Goal: Task Accomplishment & Management: Use online tool/utility

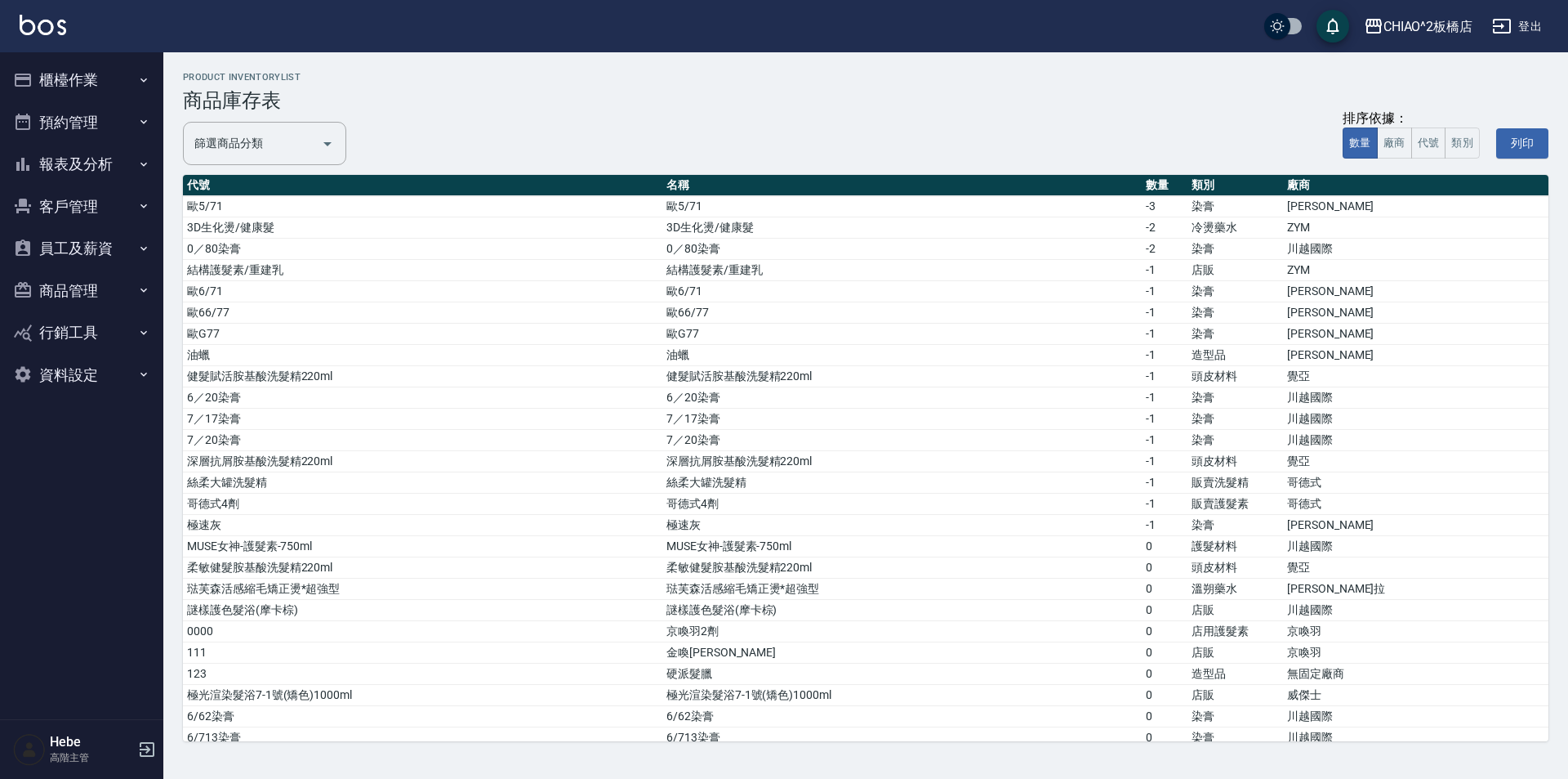
click at [65, 212] on button "客戶管理" at bounding box center [82, 206] width 151 height 42
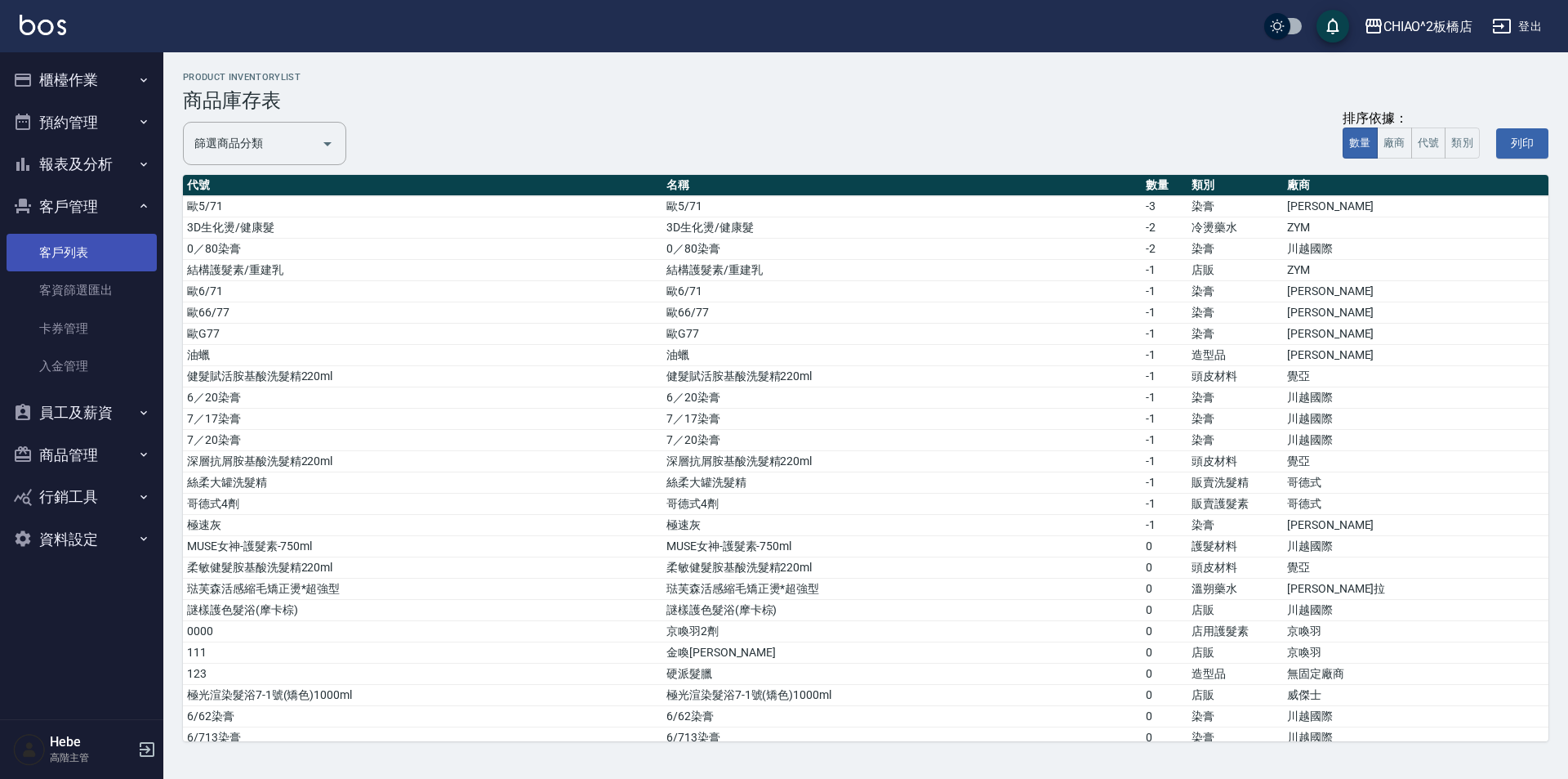
click at [79, 243] on link "客戶列表" at bounding box center [82, 252] width 151 height 37
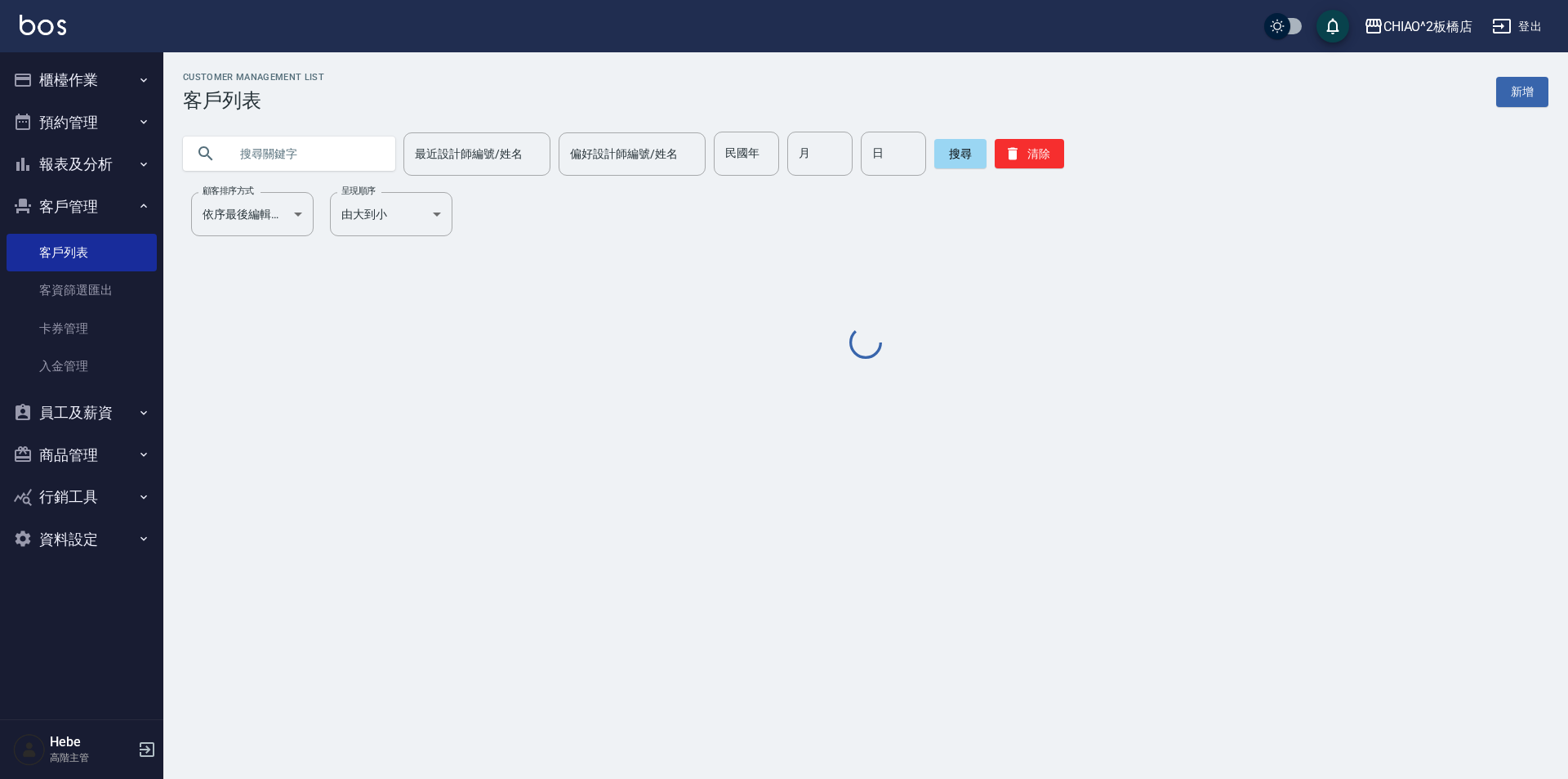
click at [301, 156] on input "text" at bounding box center [305, 153] width 153 height 44
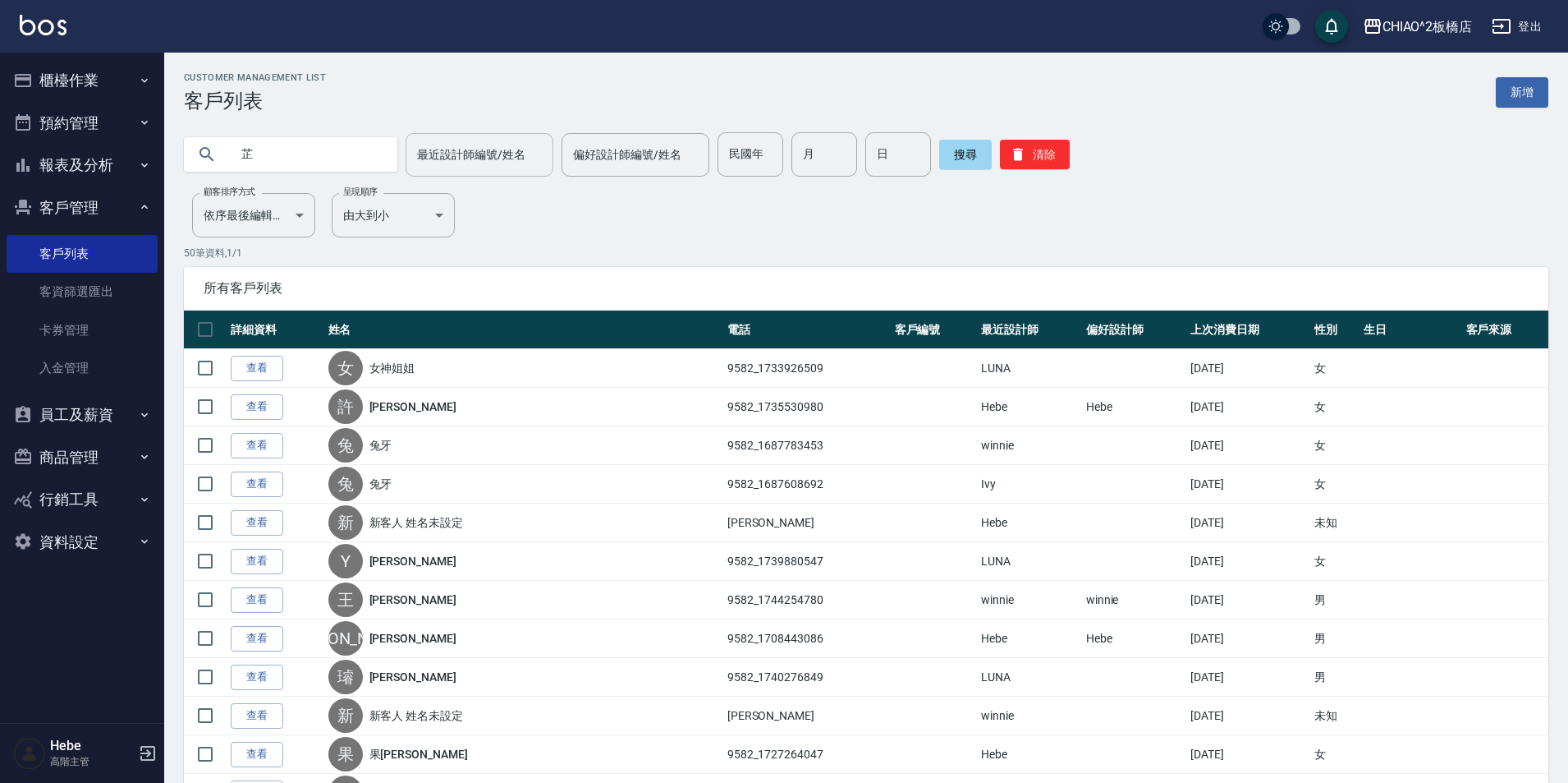
type input "芷"
click at [415, 155] on div "最近設計師編號/姓名 最近設計師編號/姓名" at bounding box center [479, 154] width 147 height 43
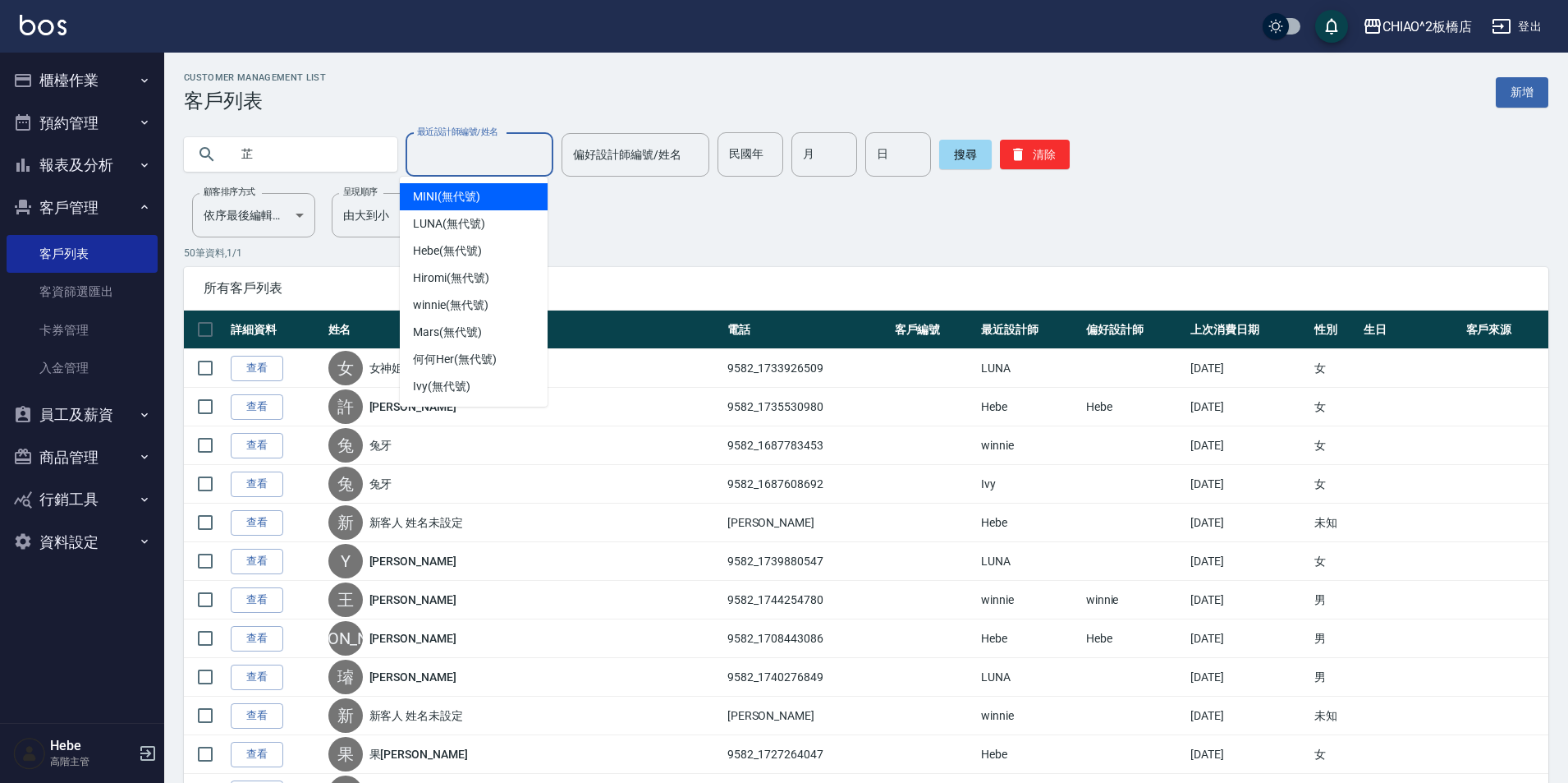
click at [491, 191] on div "MINI (無代號)" at bounding box center [473, 197] width 147 height 27
type input "MINI(無代號)"
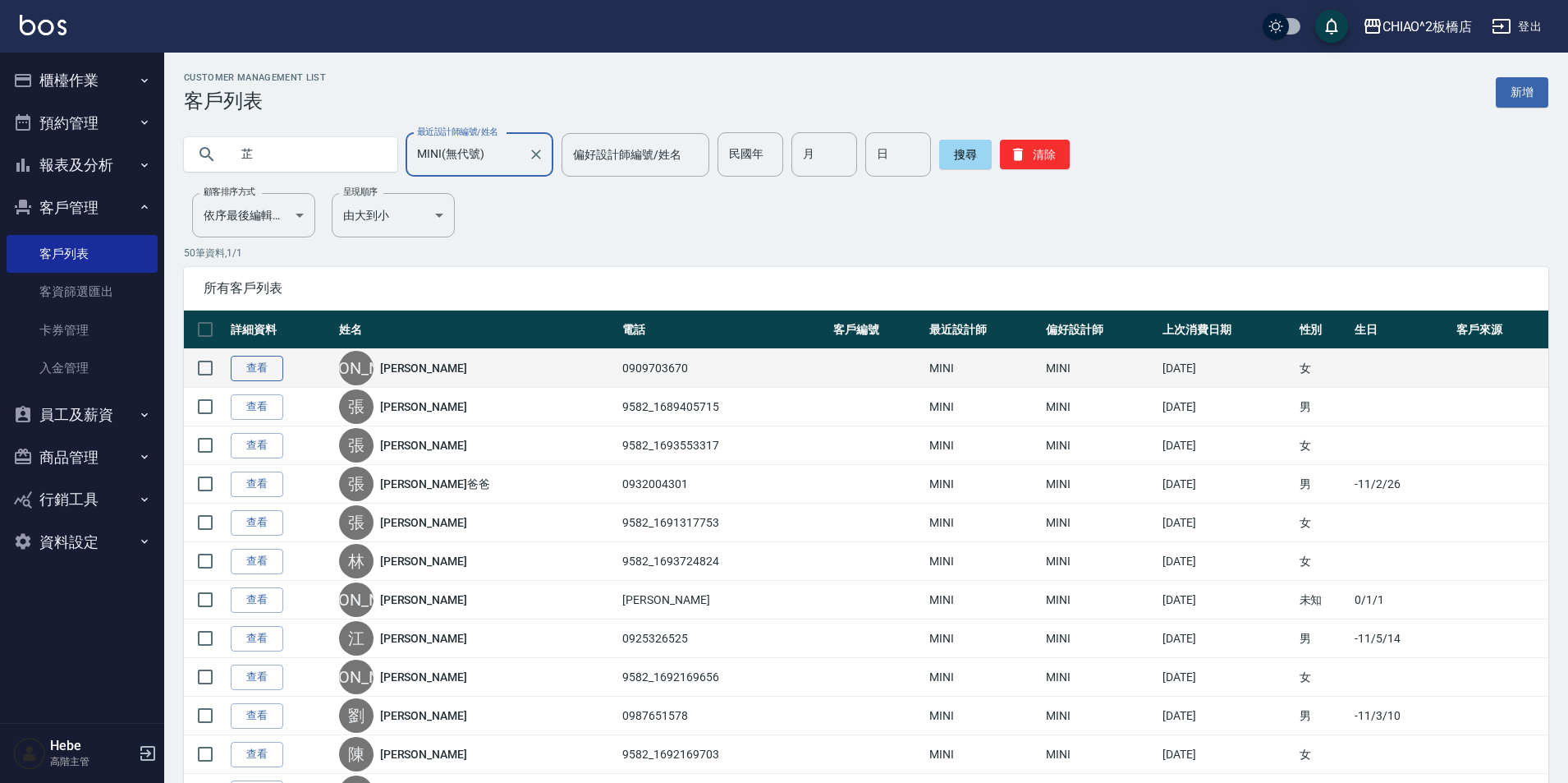
click at [257, 375] on link "查看" at bounding box center [256, 368] width 53 height 25
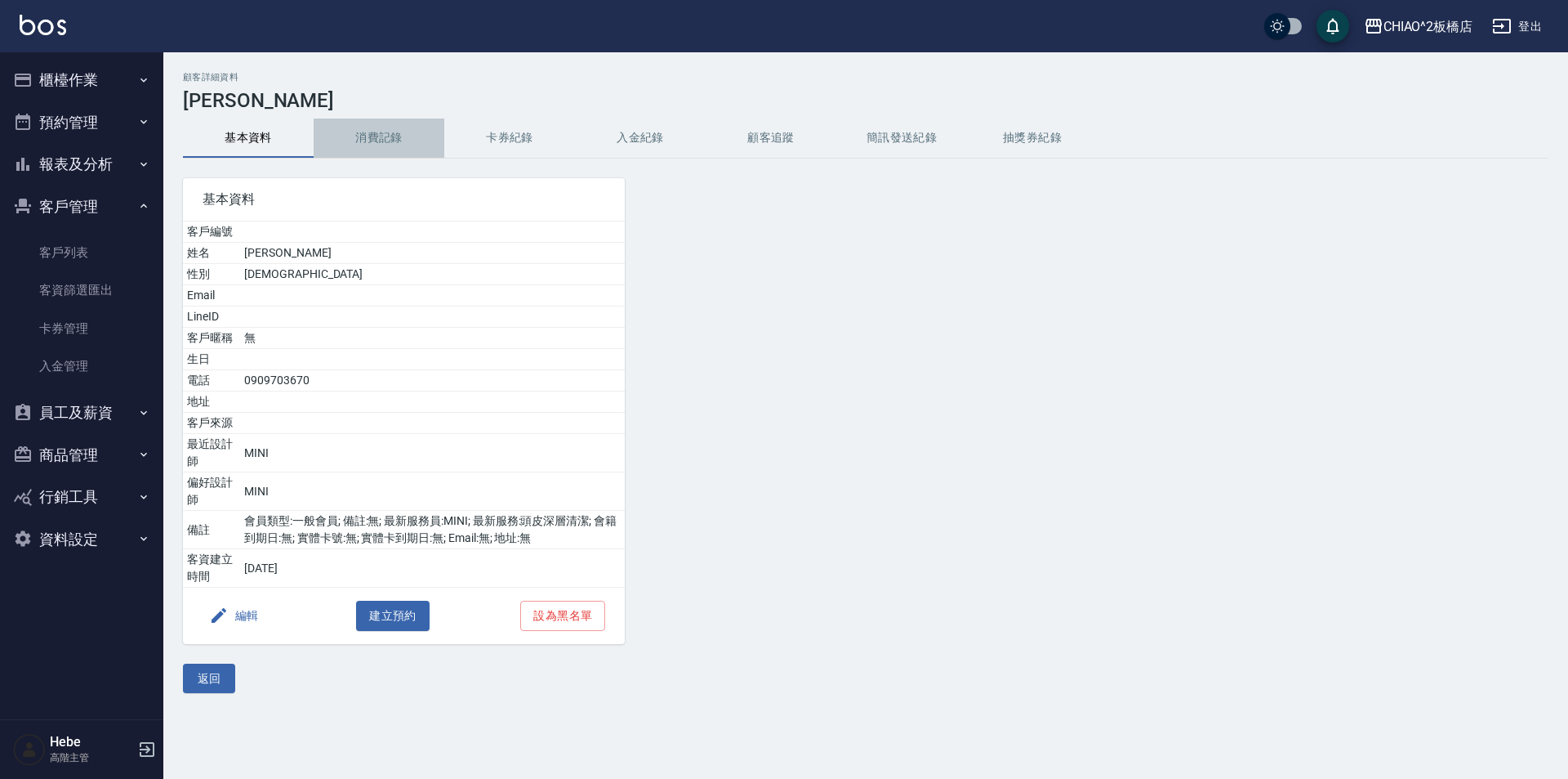
click at [387, 131] on button "消費記錄" at bounding box center [379, 138] width 130 height 39
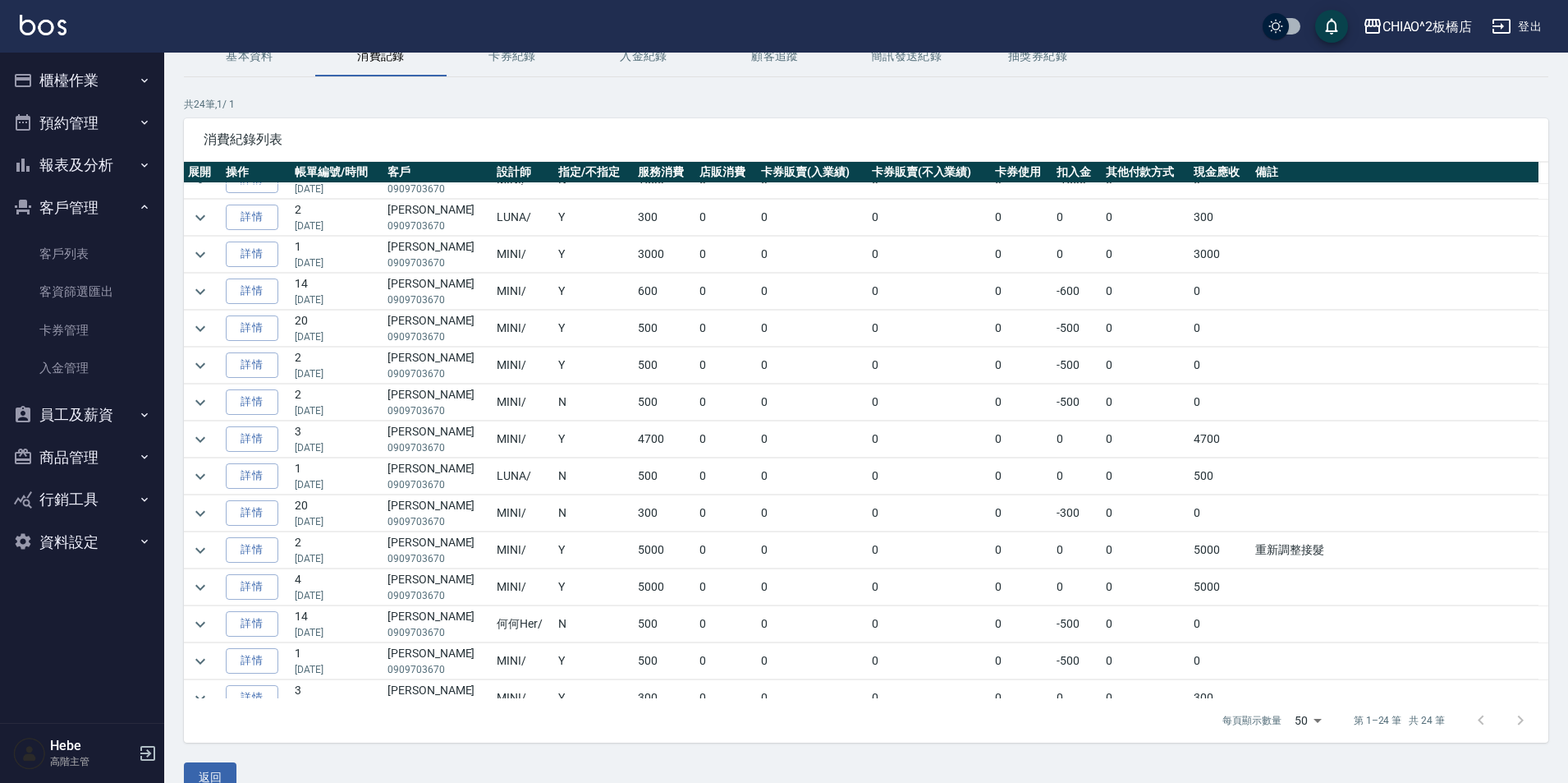
scroll to position [290, 0]
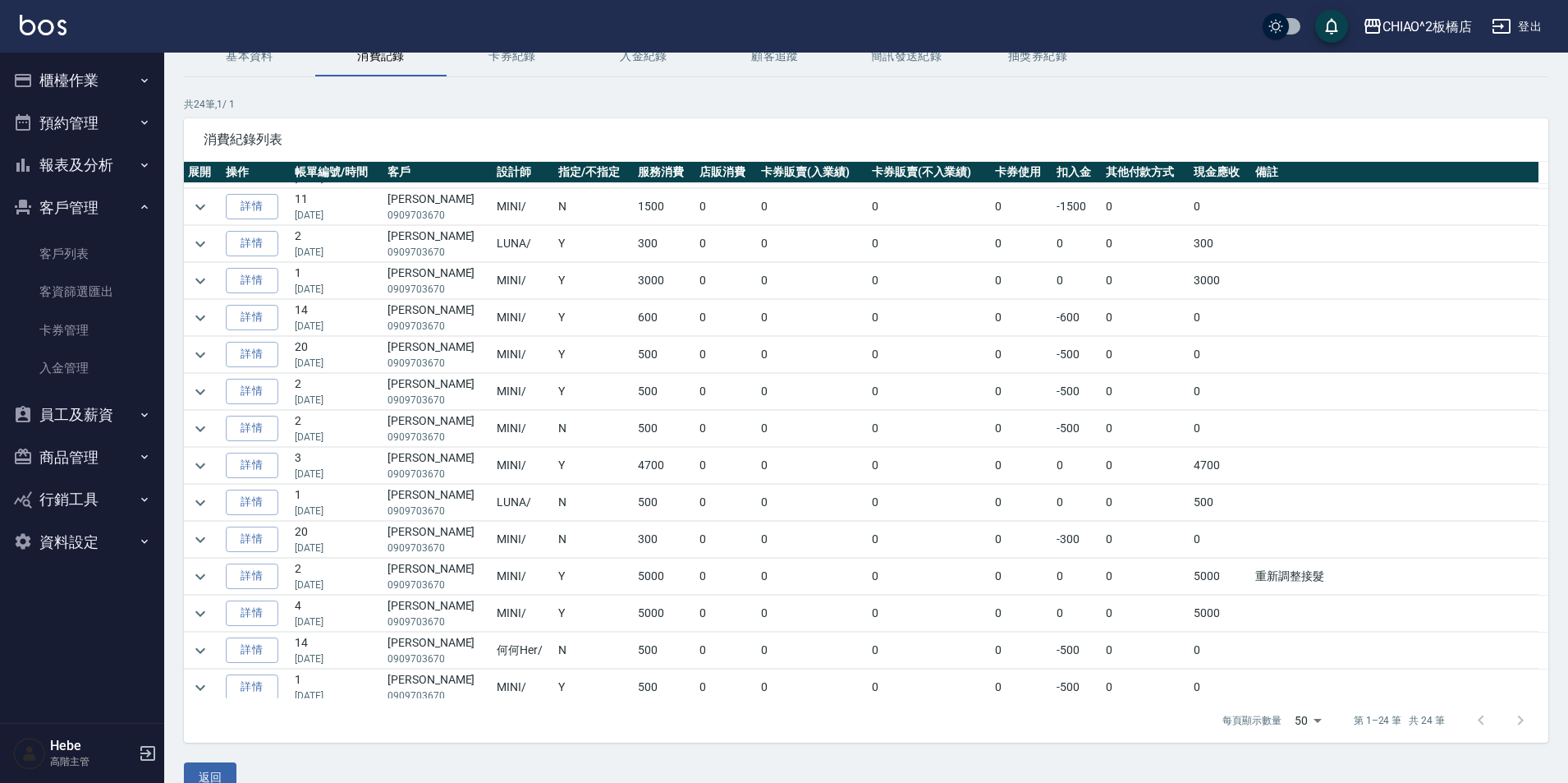
drag, startPoint x: 279, startPoint y: 441, endPoint x: 296, endPoint y: 385, distance: 58.5
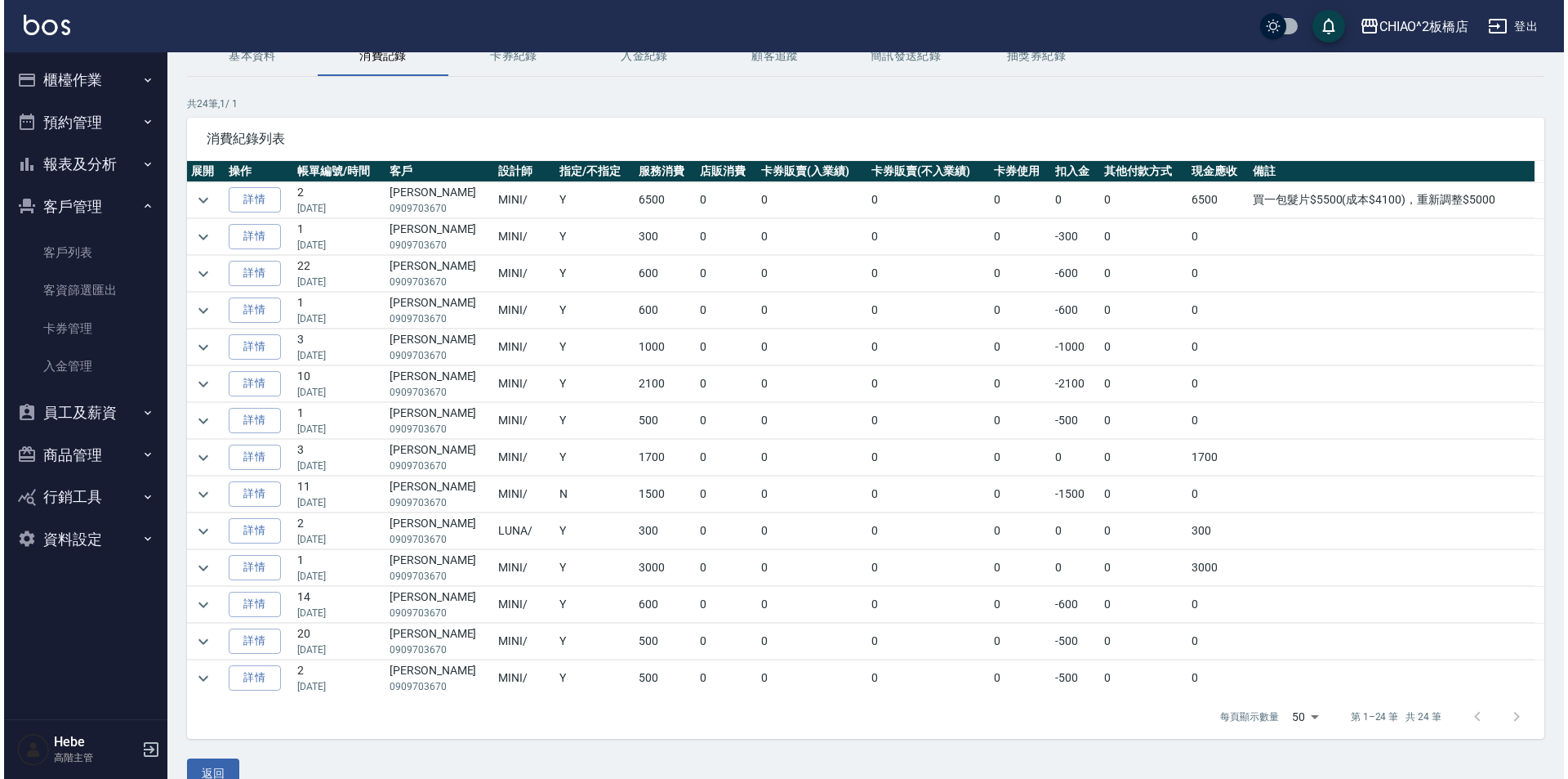
scroll to position [0, 0]
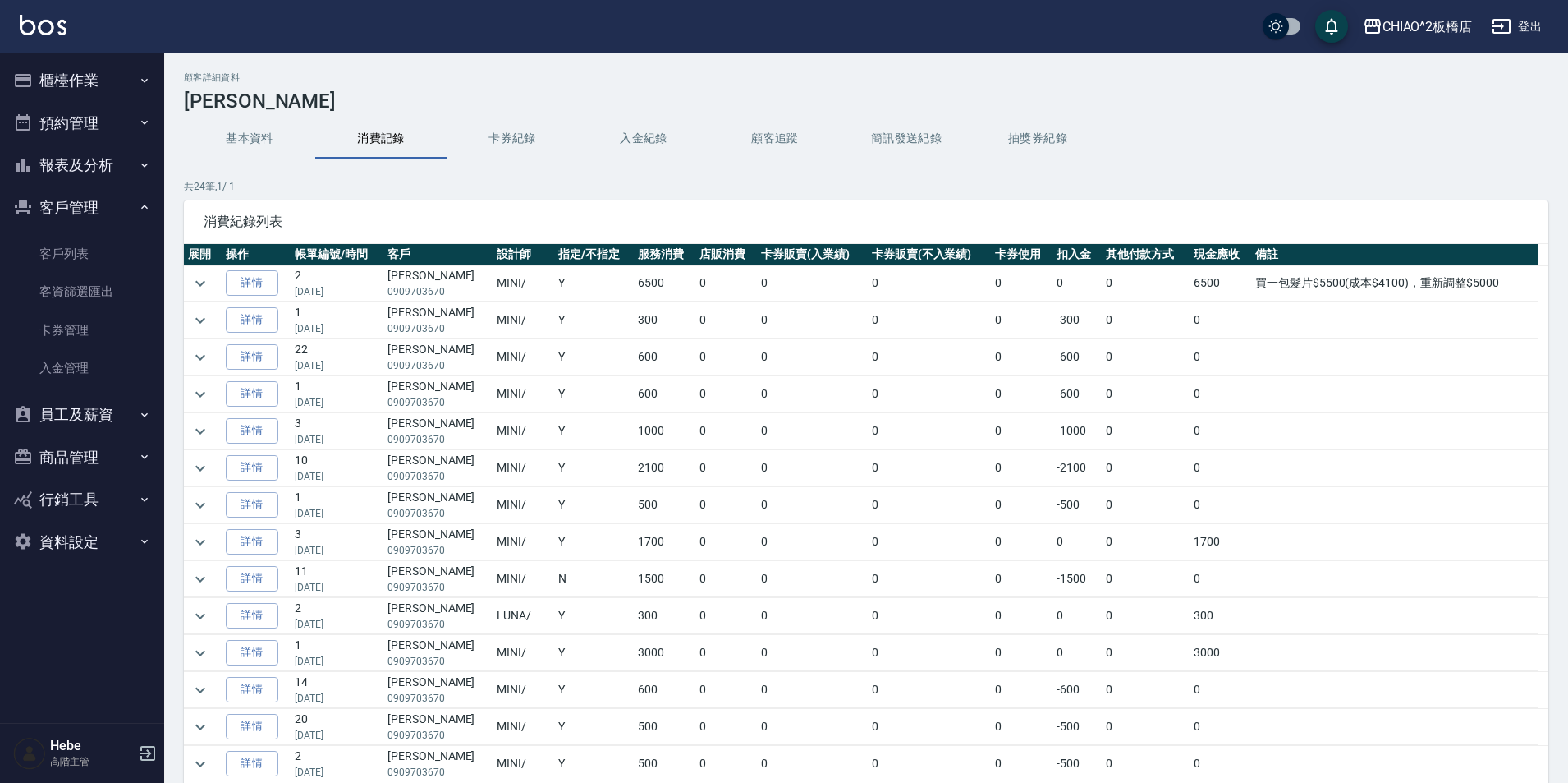
click at [86, 75] on button "櫃檯作業" at bounding box center [82, 80] width 151 height 42
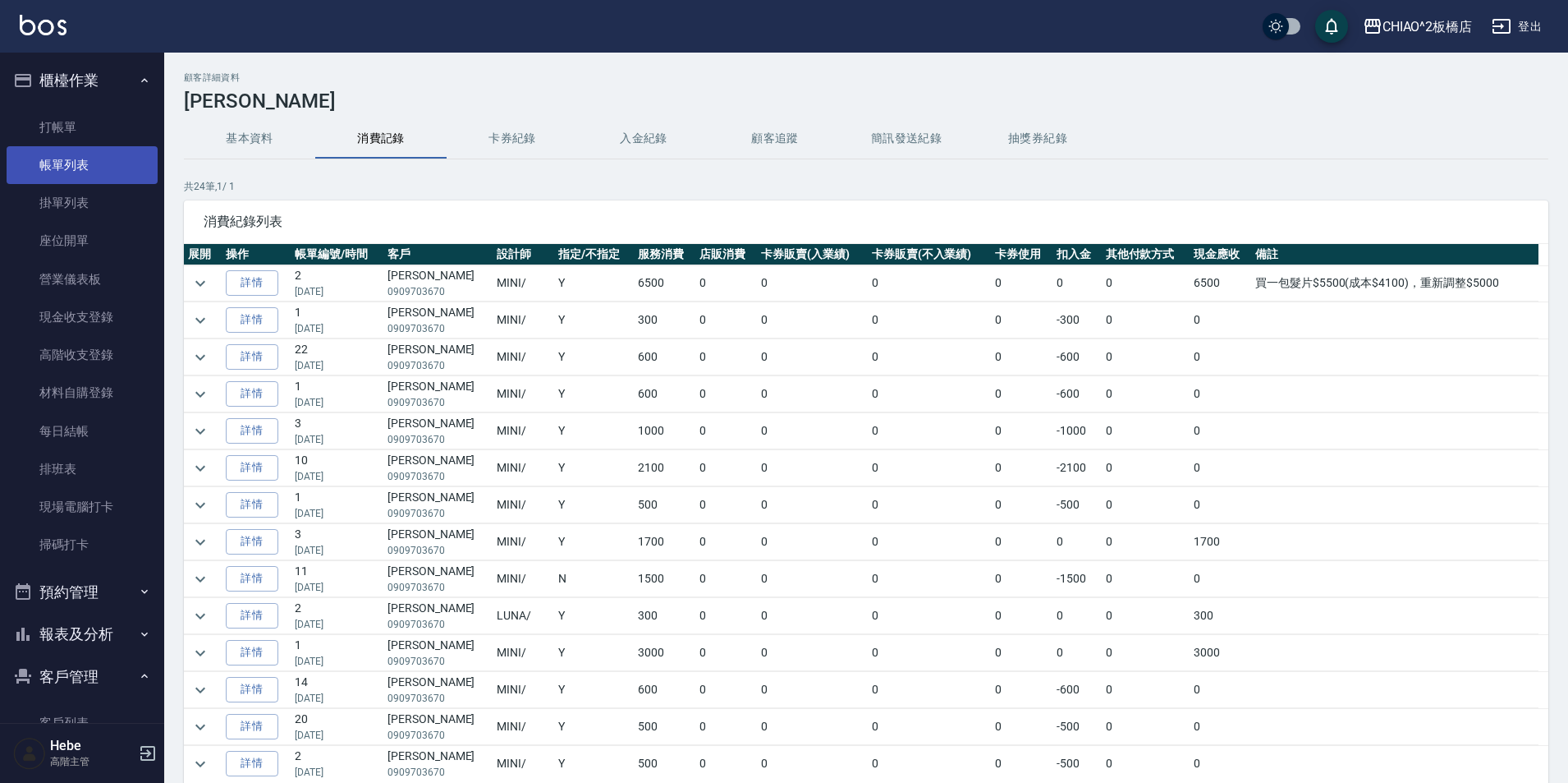
click at [114, 169] on link "帳單列表" at bounding box center [82, 165] width 151 height 38
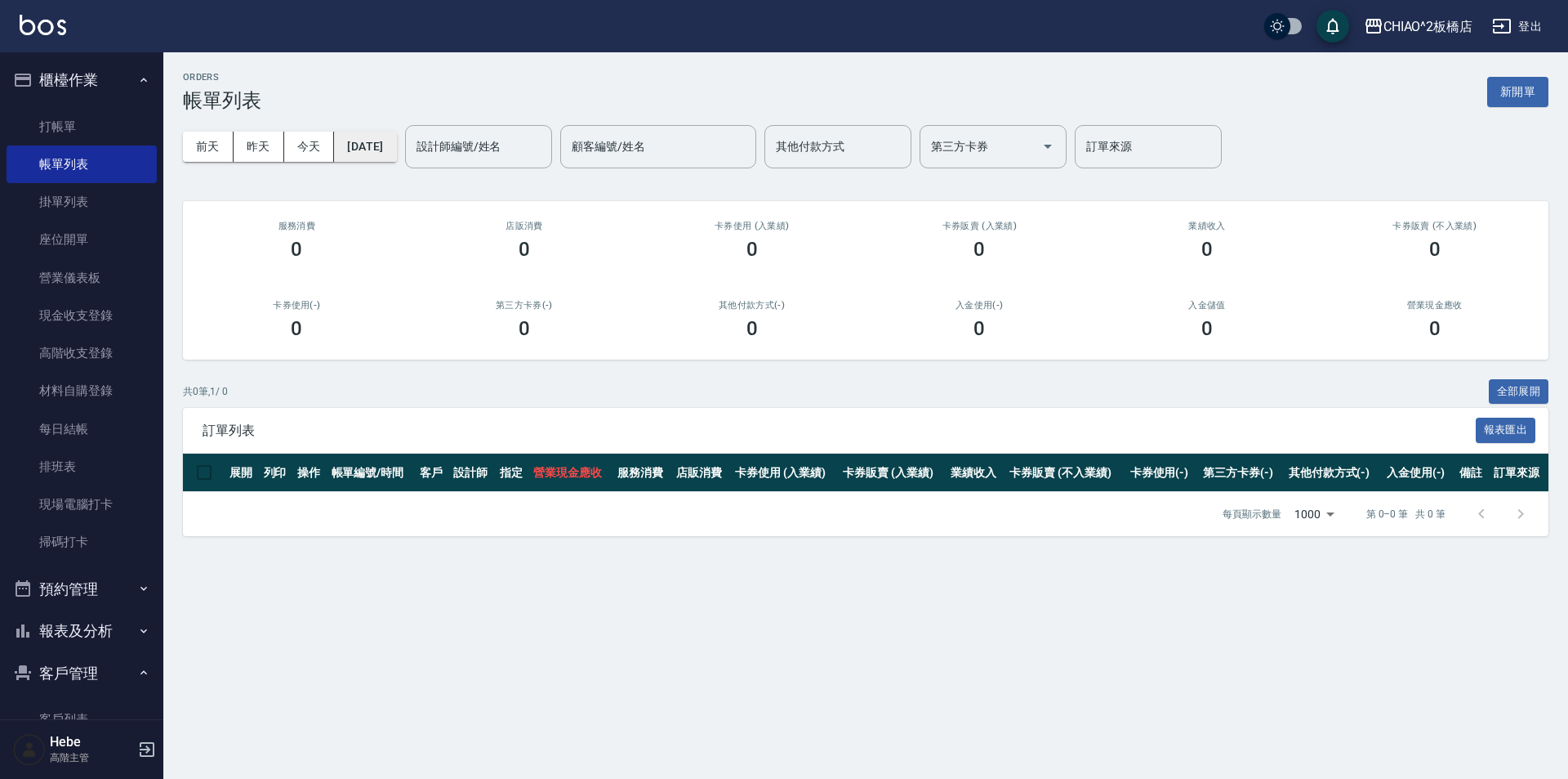
click at [396, 151] on button "[DATE]" at bounding box center [364, 147] width 62 height 31
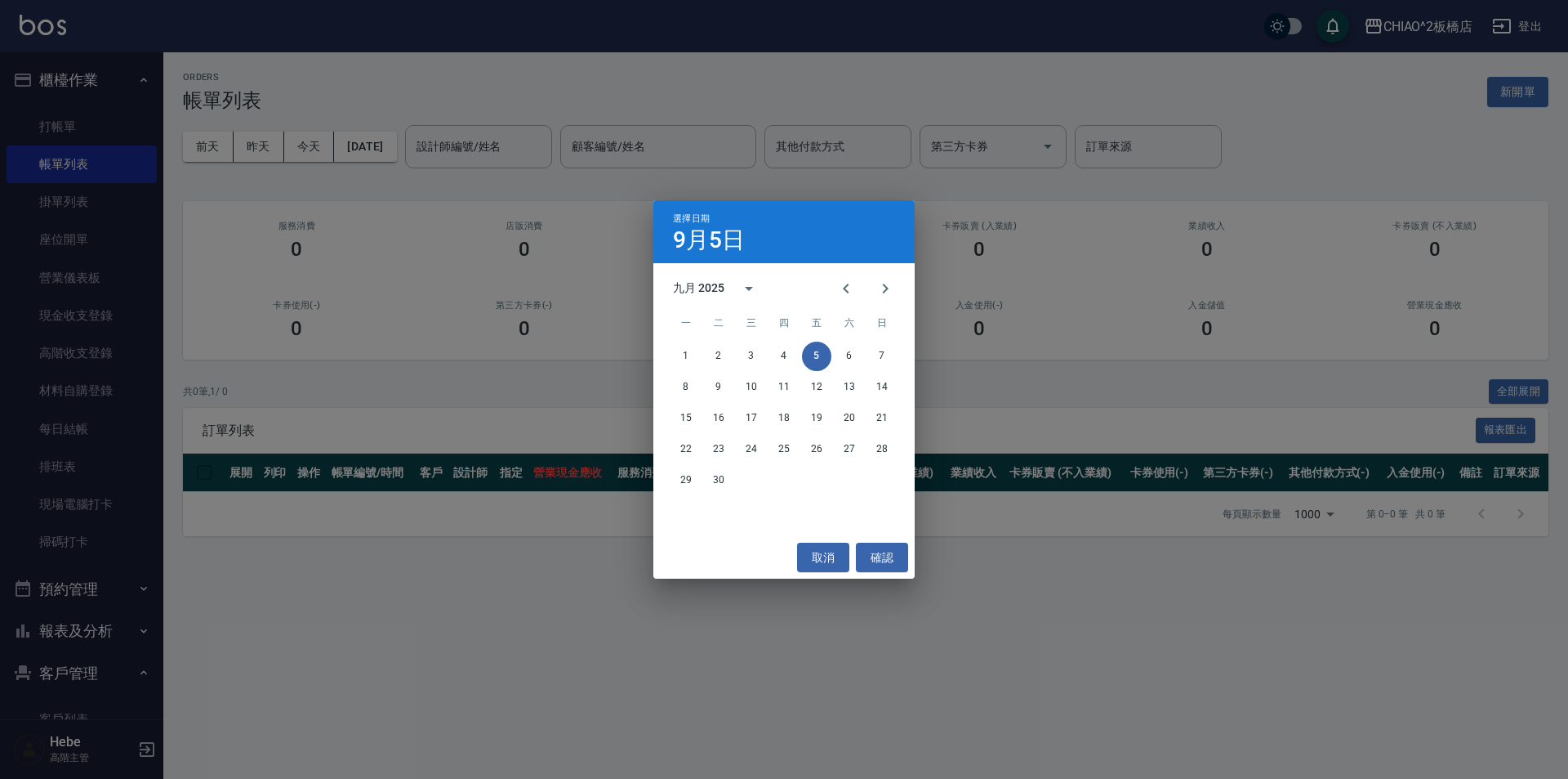
click at [712, 284] on div "九月 2025" at bounding box center [699, 288] width 52 height 17
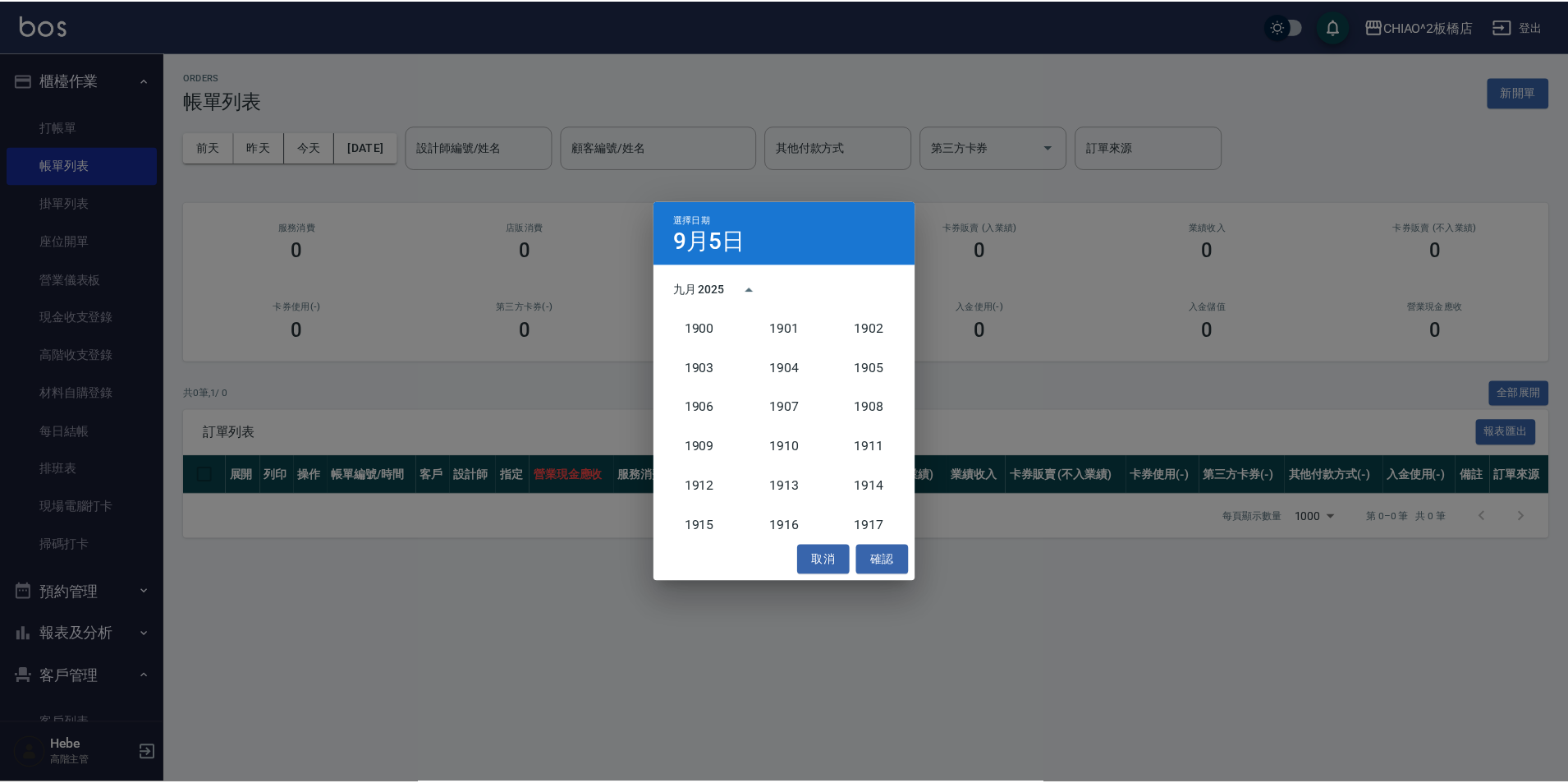
scroll to position [1521, 0]
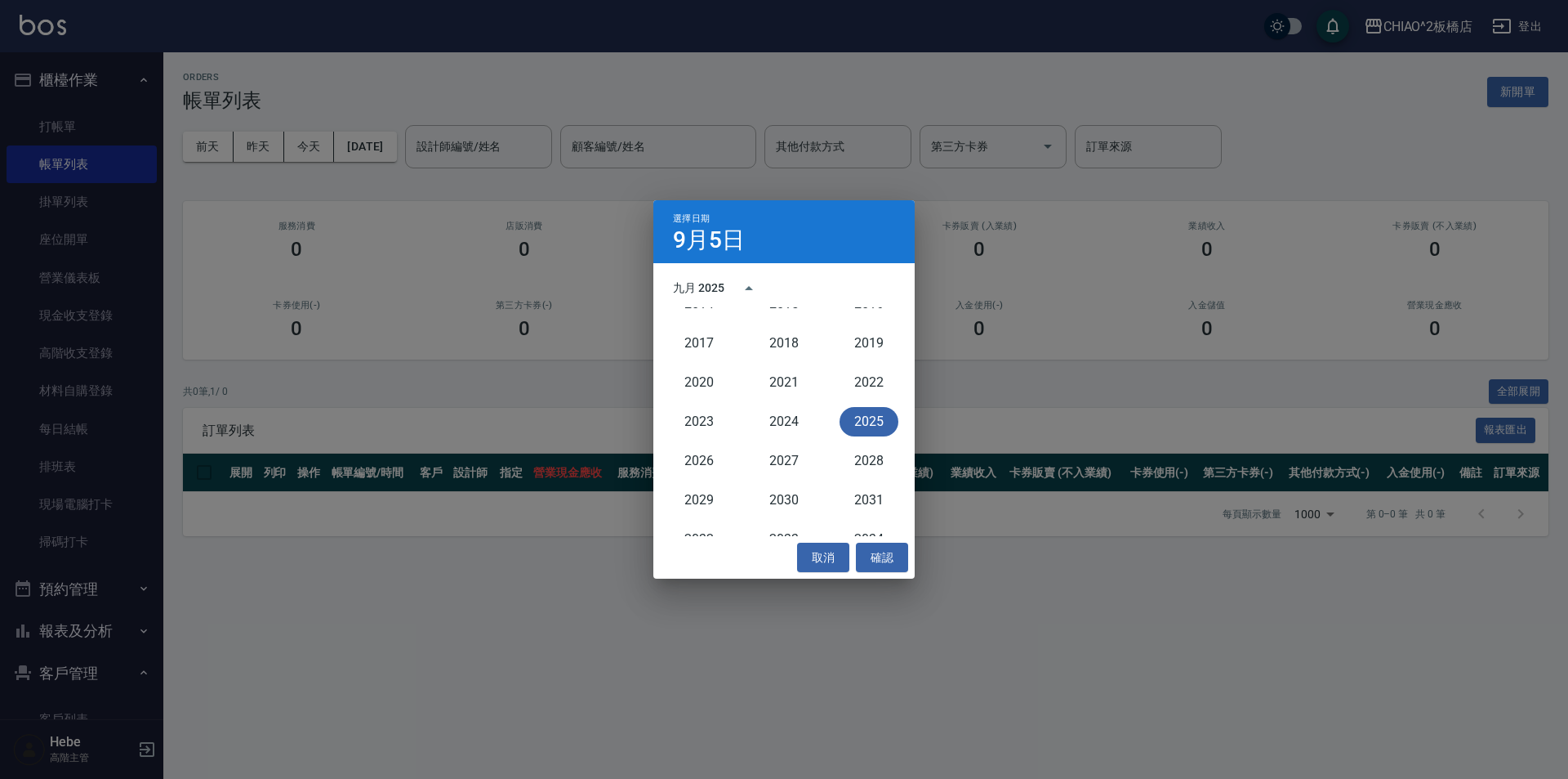
click at [676, 292] on div "九月 2025" at bounding box center [699, 288] width 52 height 17
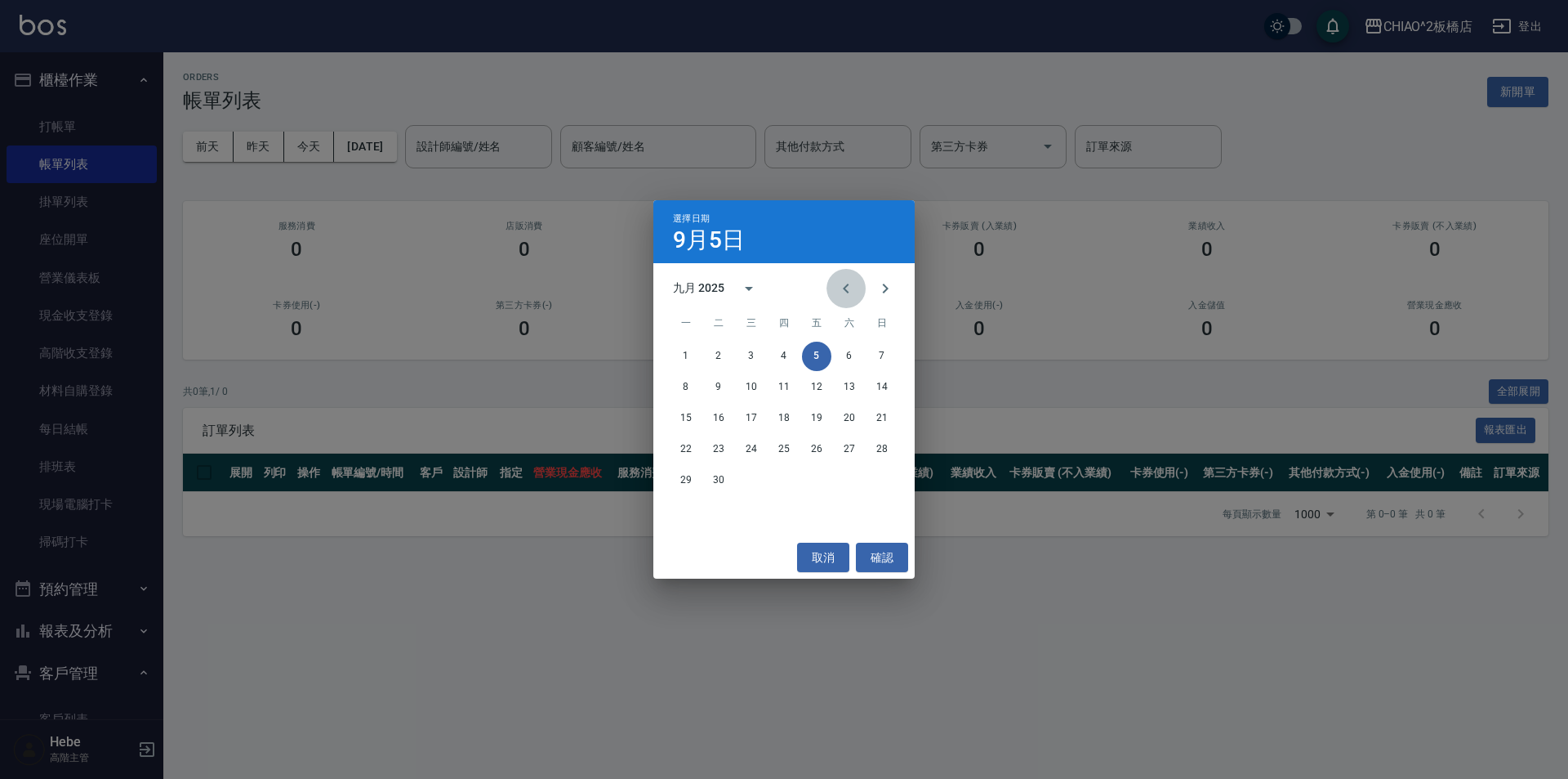
click at [782, 287] on button "Previous month" at bounding box center [846, 288] width 39 height 39
click at [726, 418] on button "15" at bounding box center [718, 418] width 30 height 30
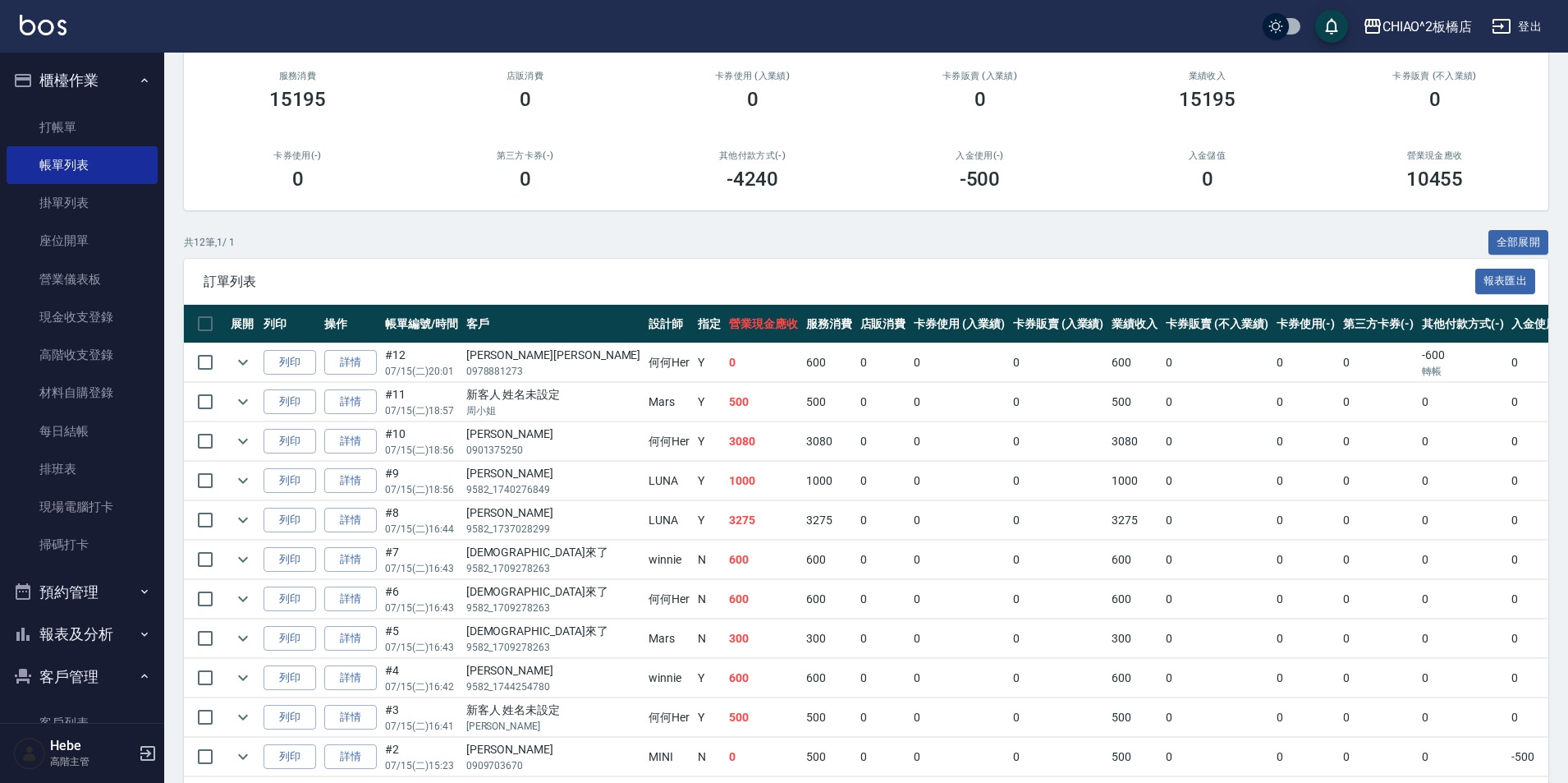
scroll to position [261, 0]
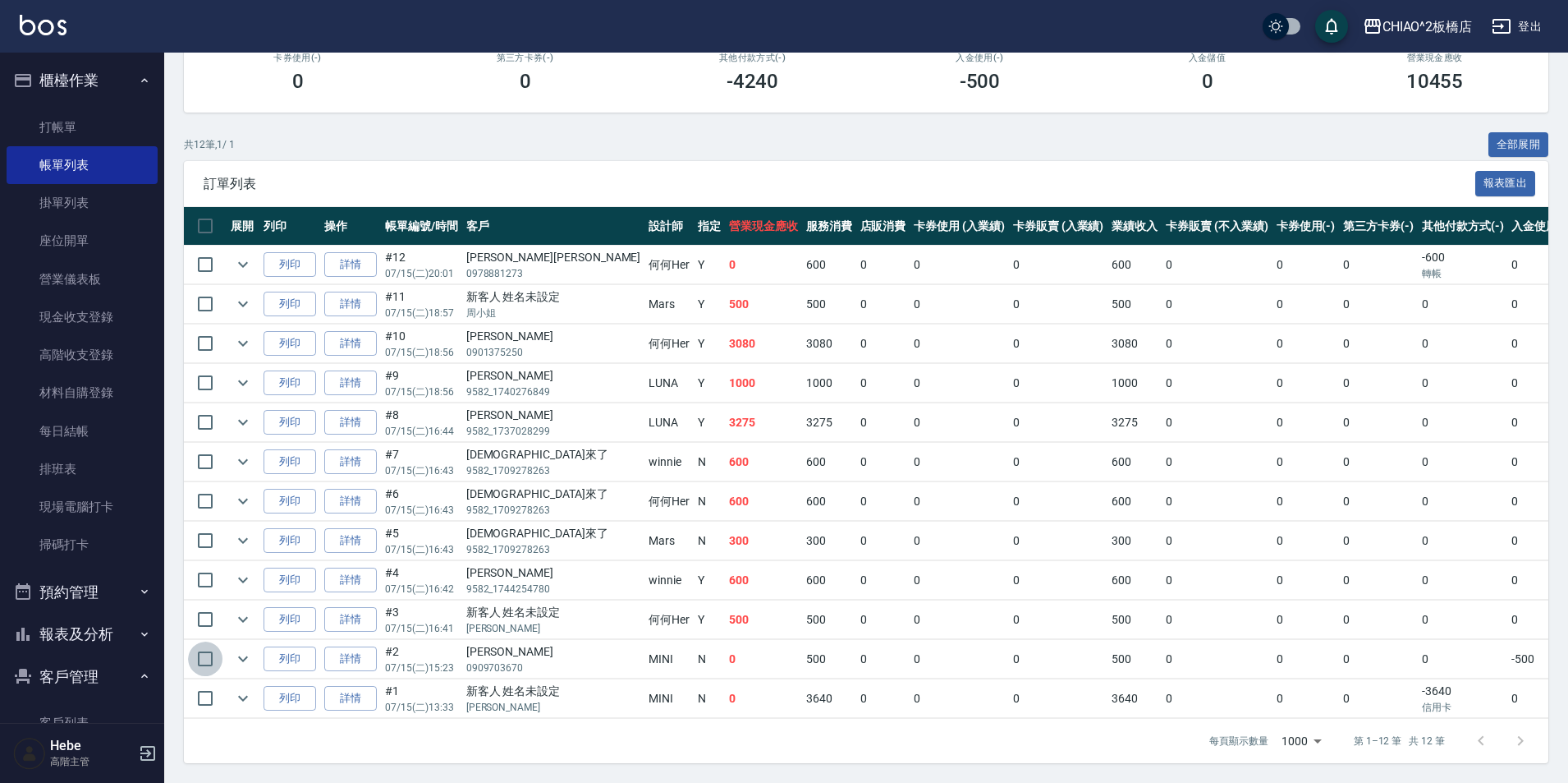
click at [200, 646] on input "checkbox" at bounding box center [205, 659] width 35 height 35
checkbox input "true"
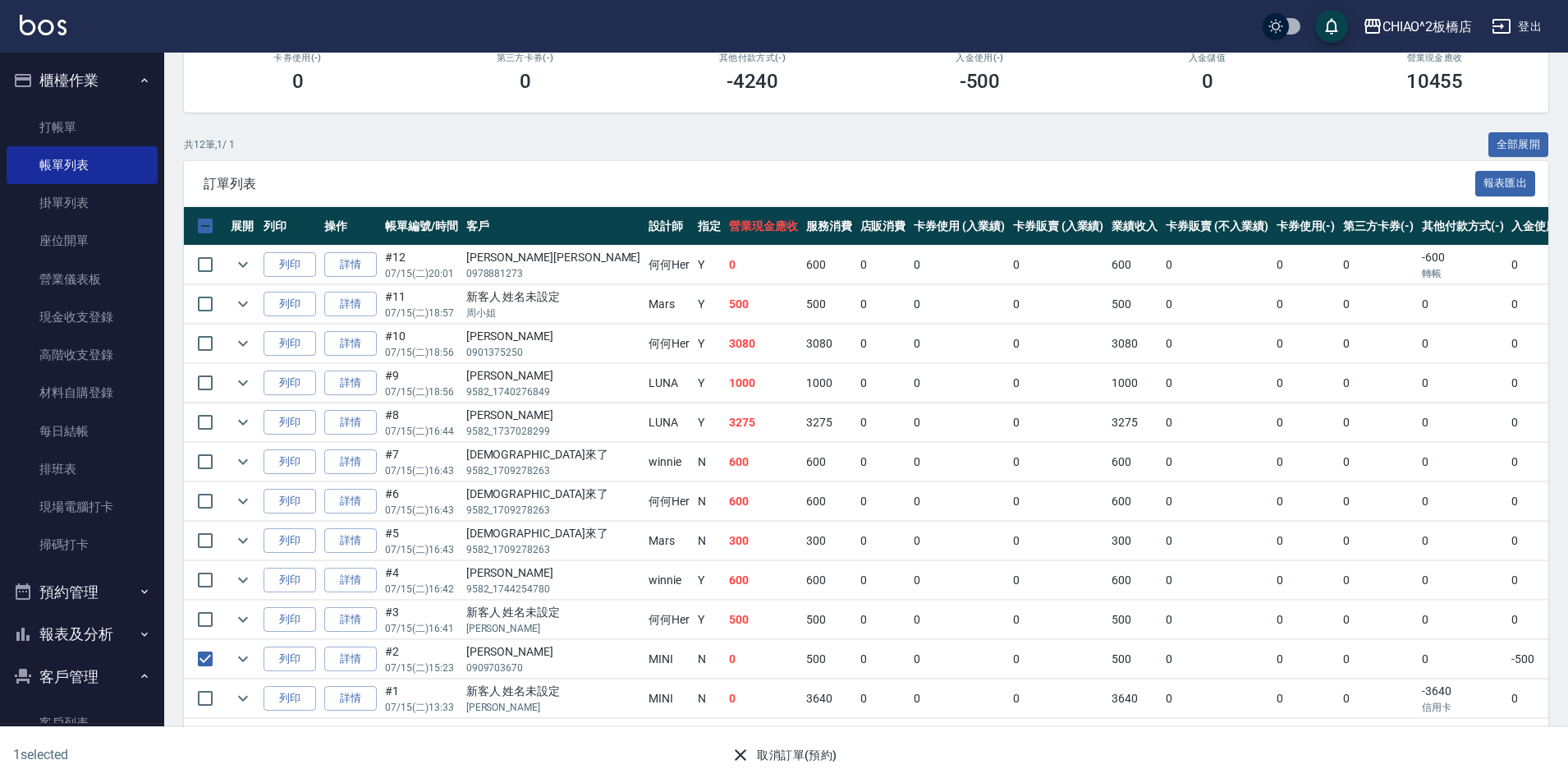
click at [784, 765] on button "取消訂單(預約)" at bounding box center [784, 755] width 120 height 31
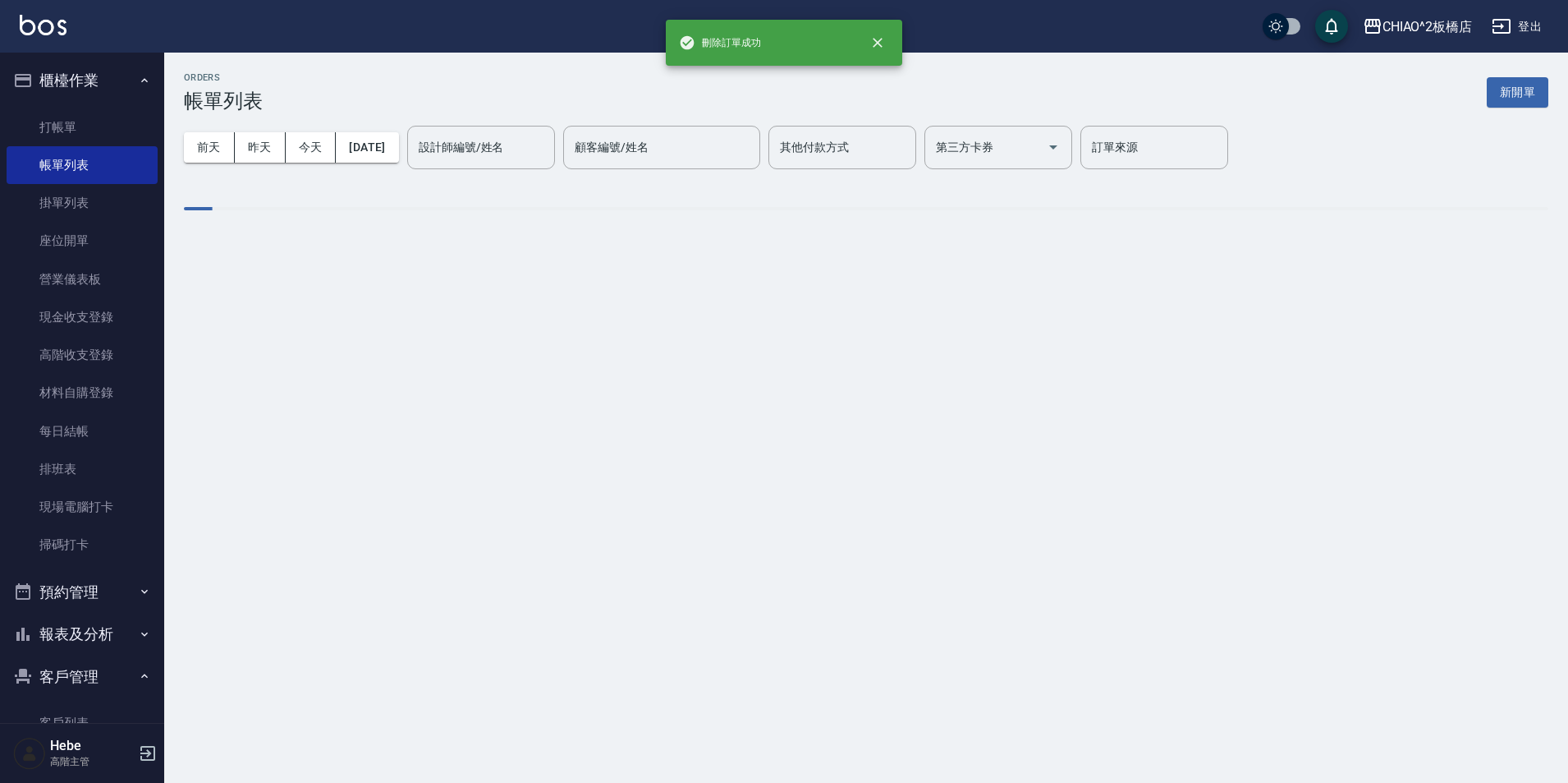
scroll to position [0, 0]
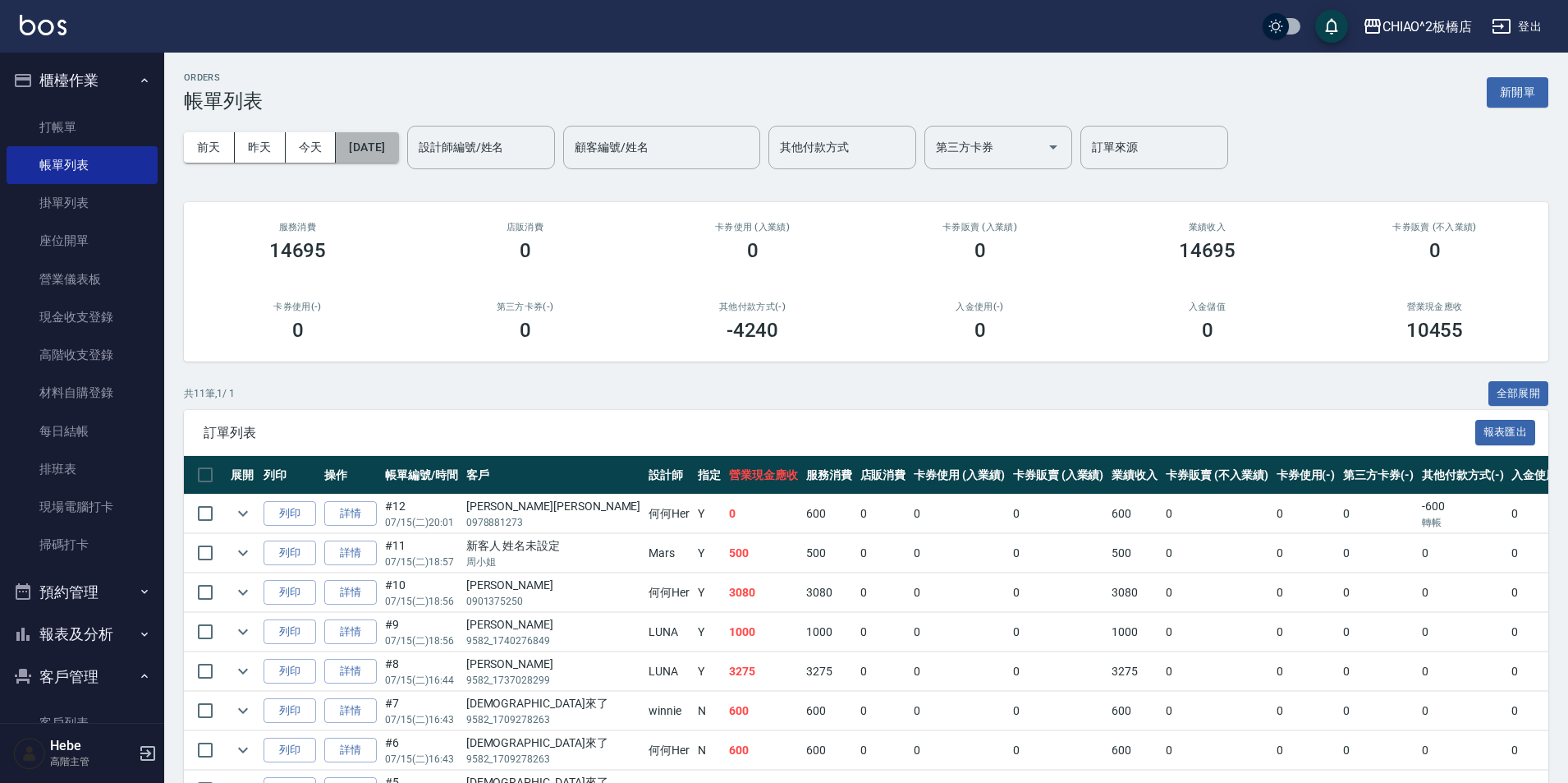
click at [398, 147] on button "[DATE]" at bounding box center [366, 148] width 63 height 31
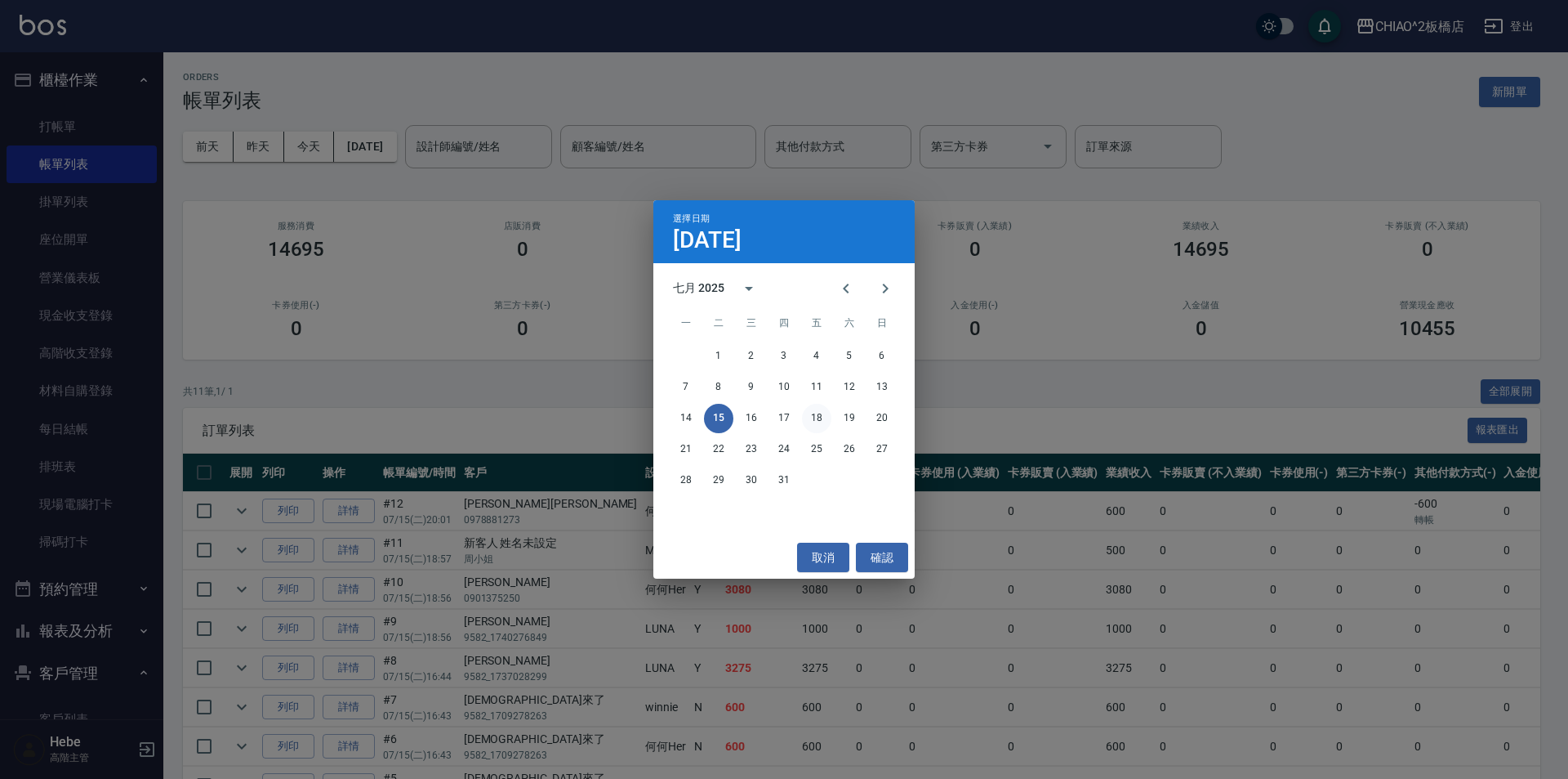
click at [782, 418] on button "18" at bounding box center [816, 418] width 30 height 30
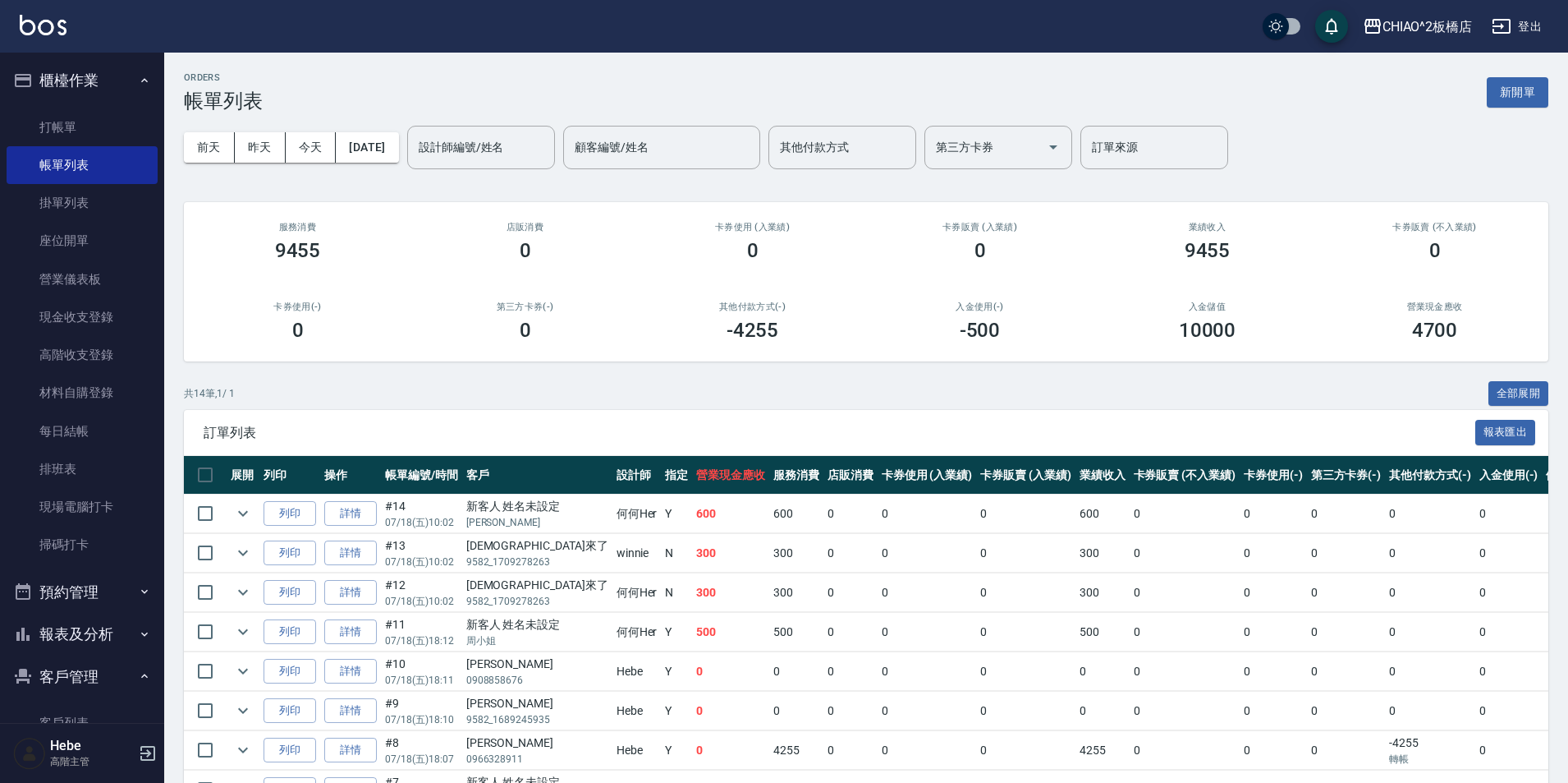
scroll to position [340, 0]
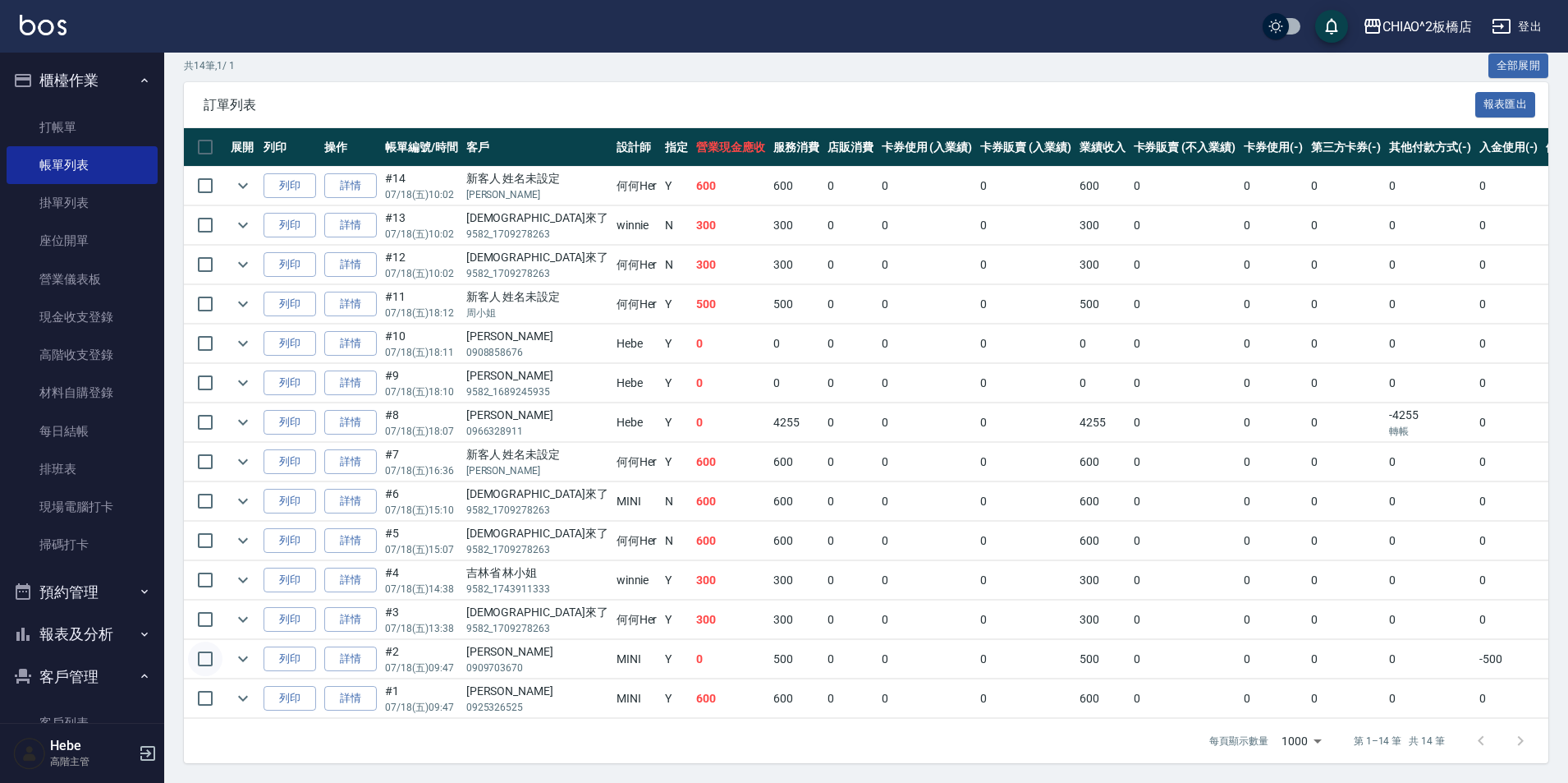
click at [208, 655] on input "checkbox" at bounding box center [205, 659] width 35 height 35
checkbox input "true"
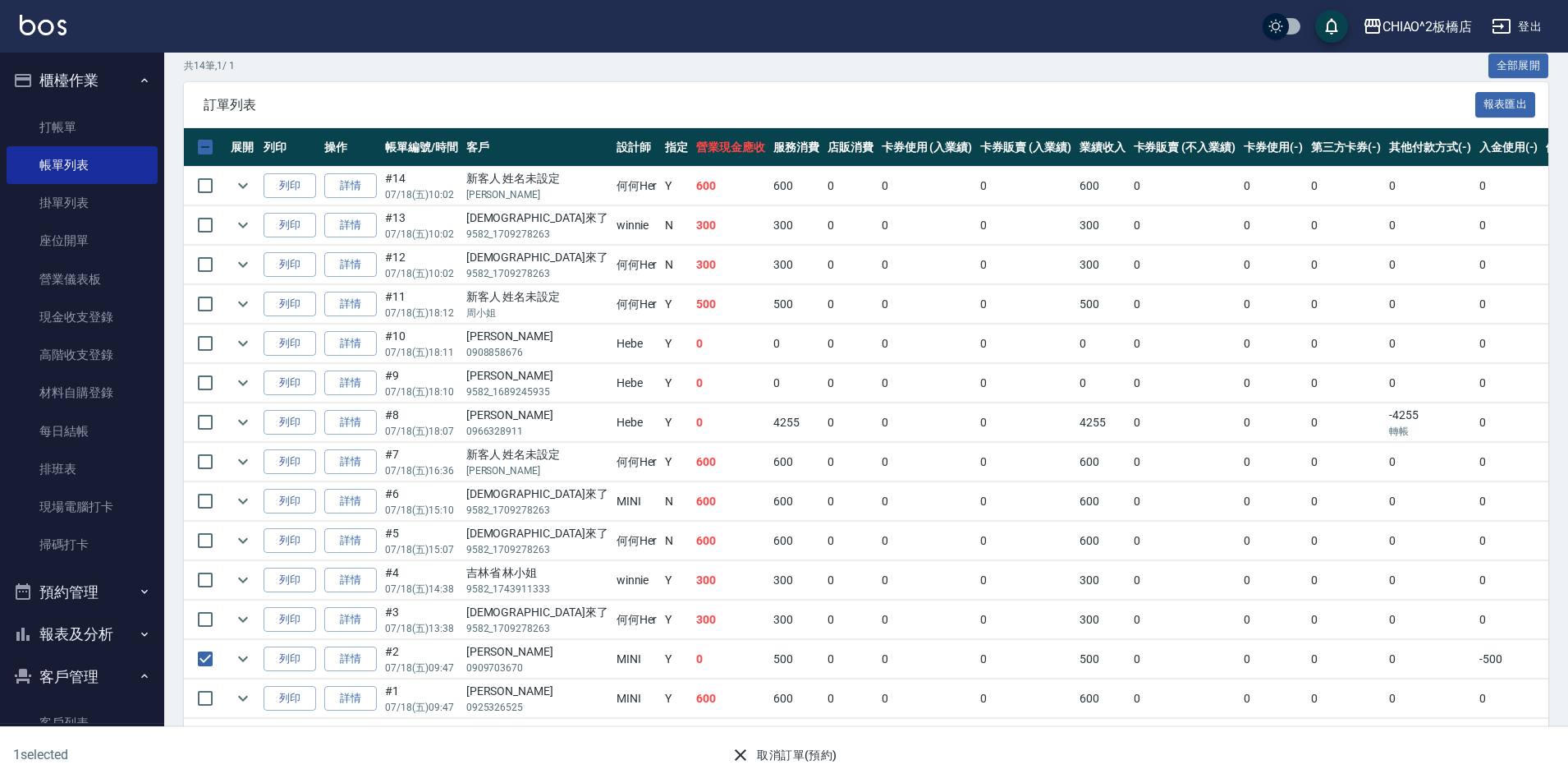
click at [740, 762] on icon "button" at bounding box center [740, 755] width 19 height 19
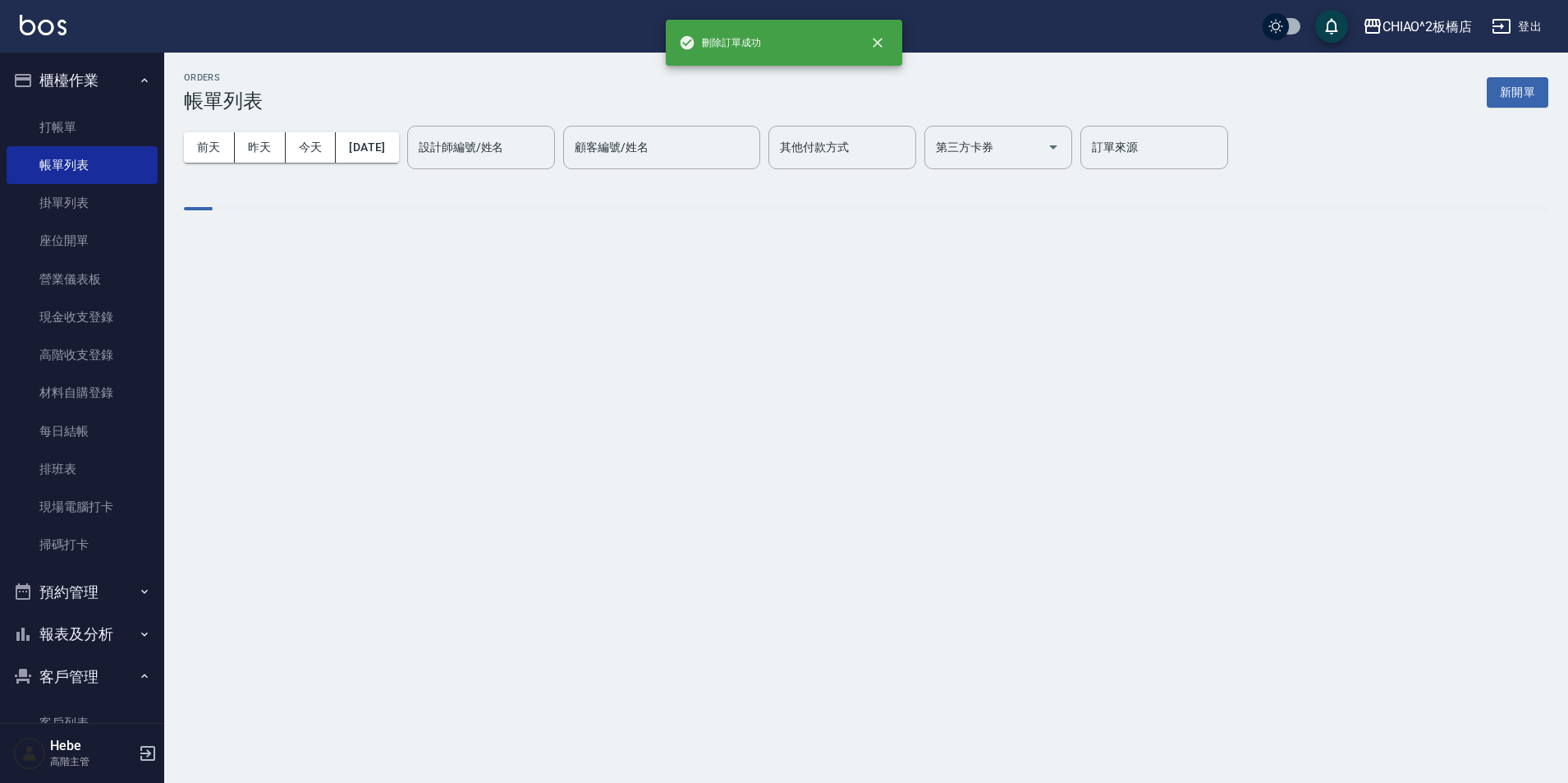
scroll to position [0, 0]
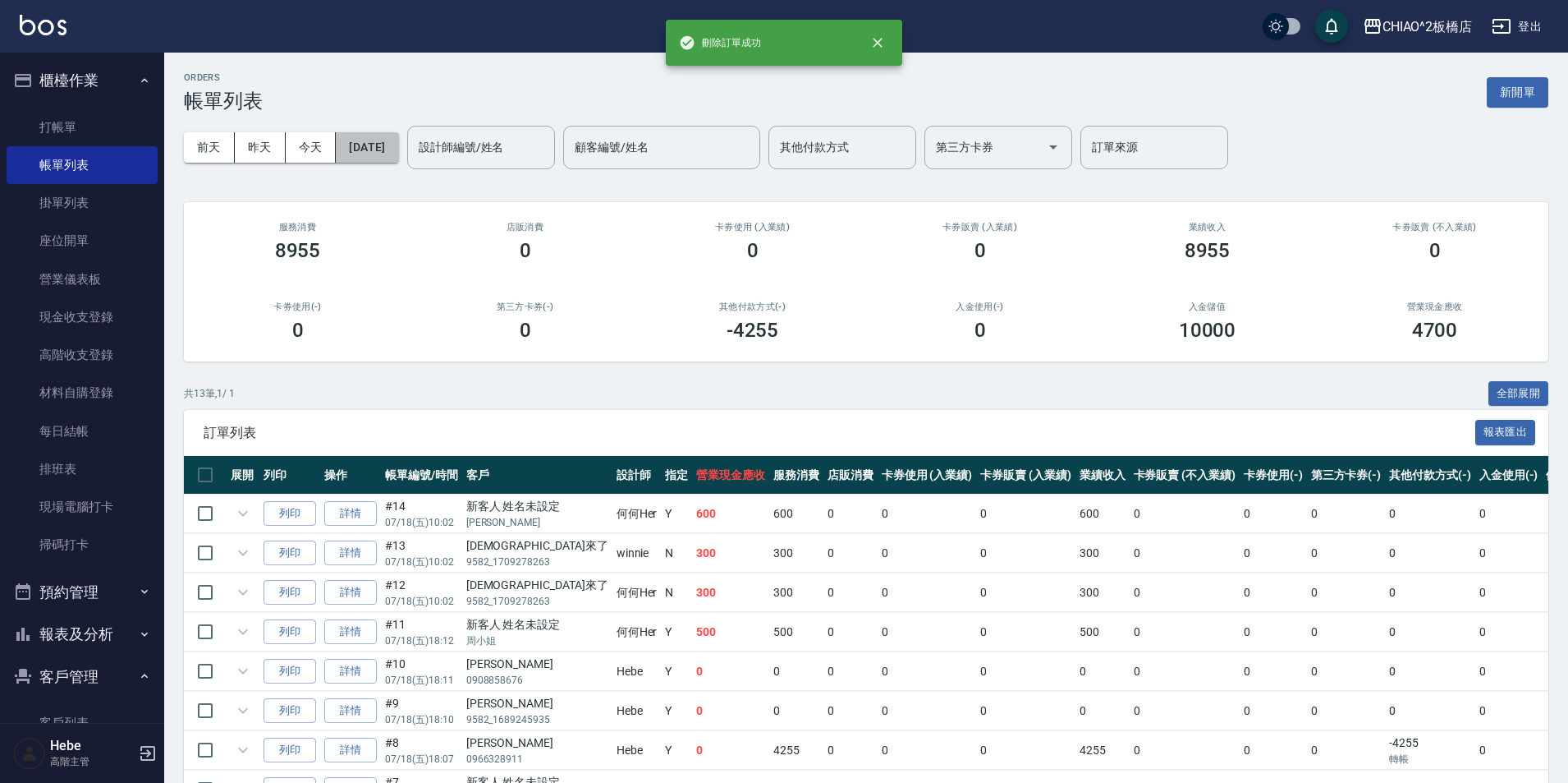
click at [398, 154] on button "[DATE]" at bounding box center [366, 148] width 63 height 31
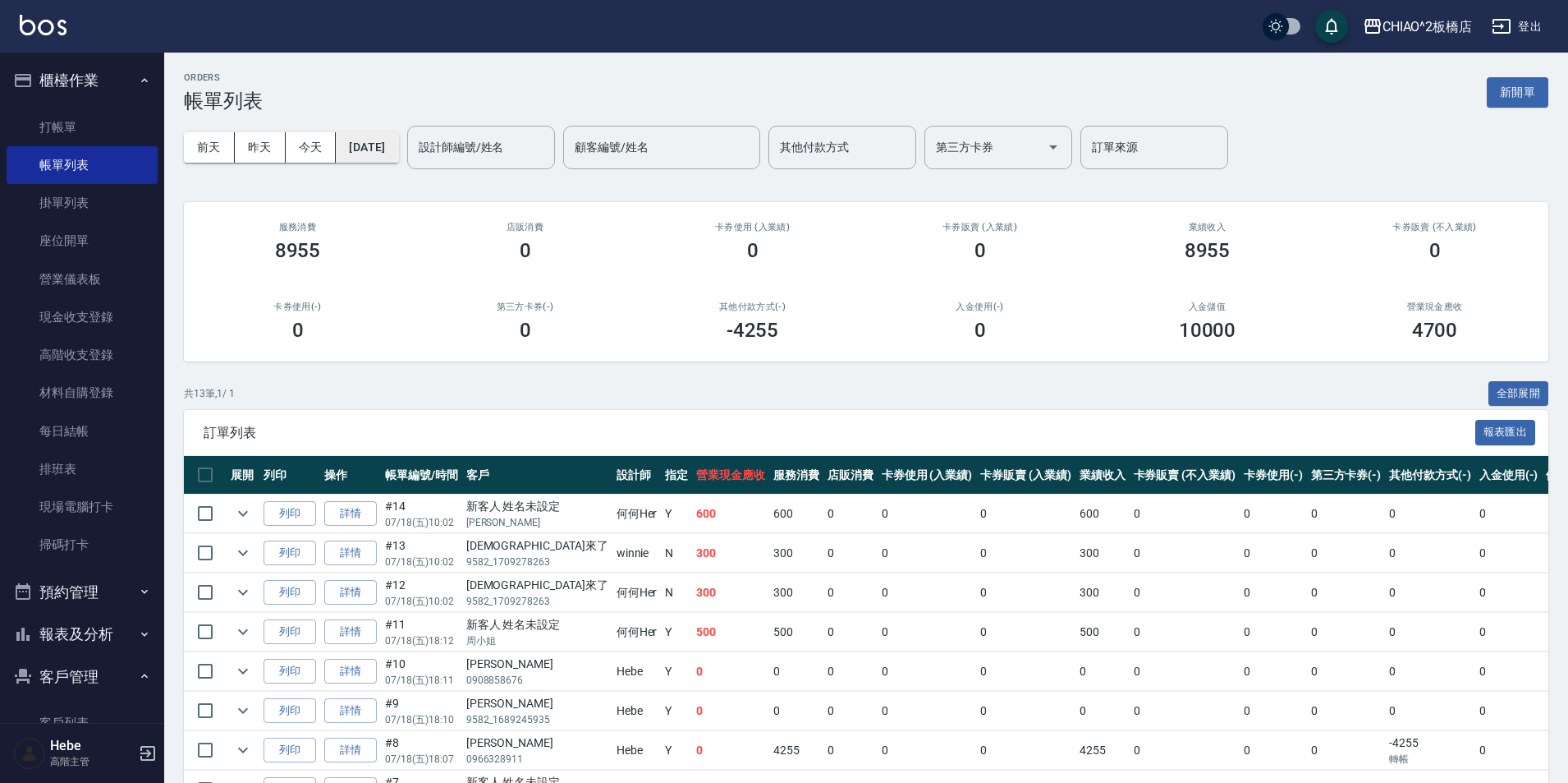
click at [395, 148] on button "[DATE]" at bounding box center [366, 148] width 63 height 31
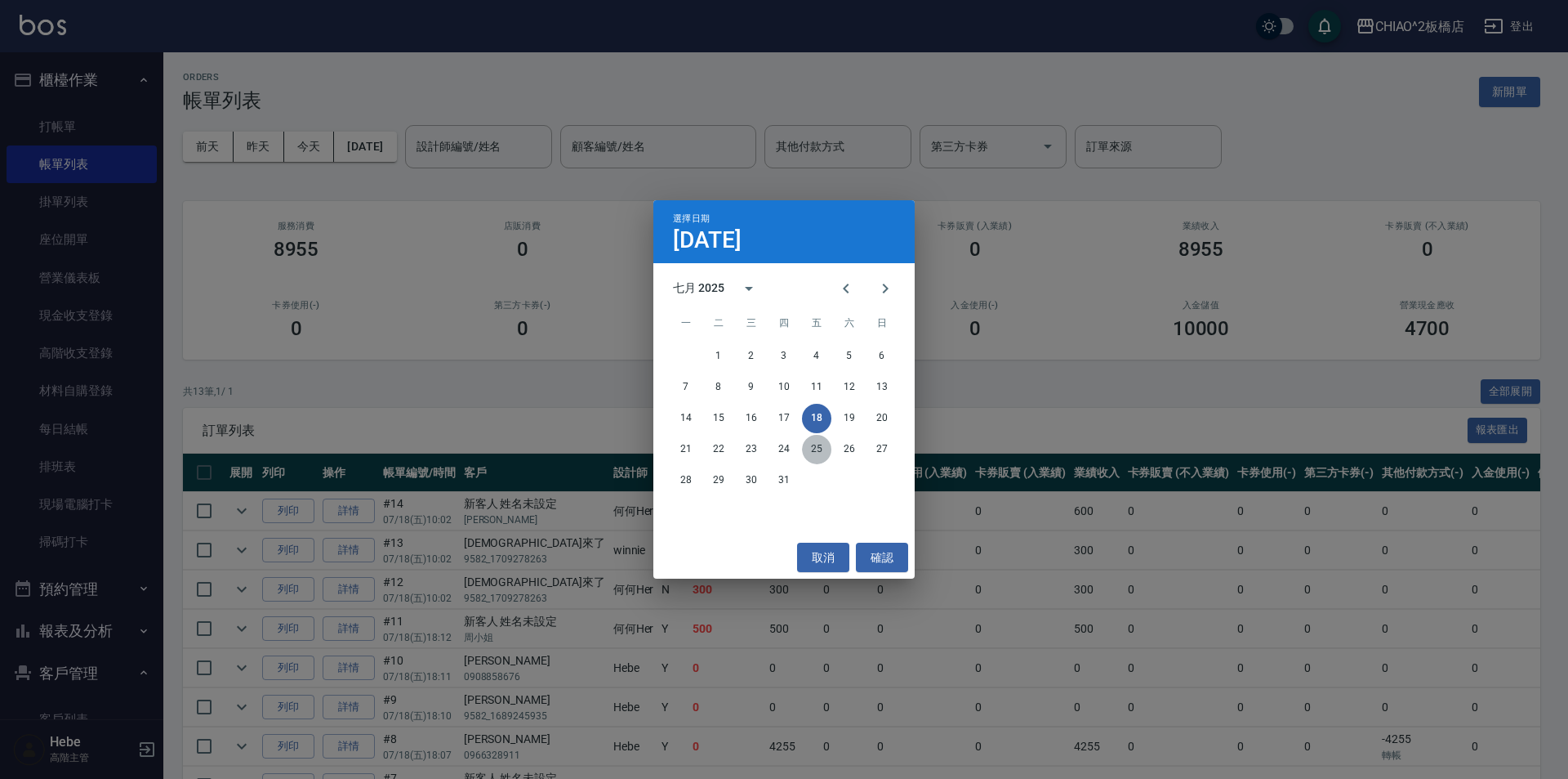
click at [782, 449] on button "25" at bounding box center [816, 449] width 30 height 30
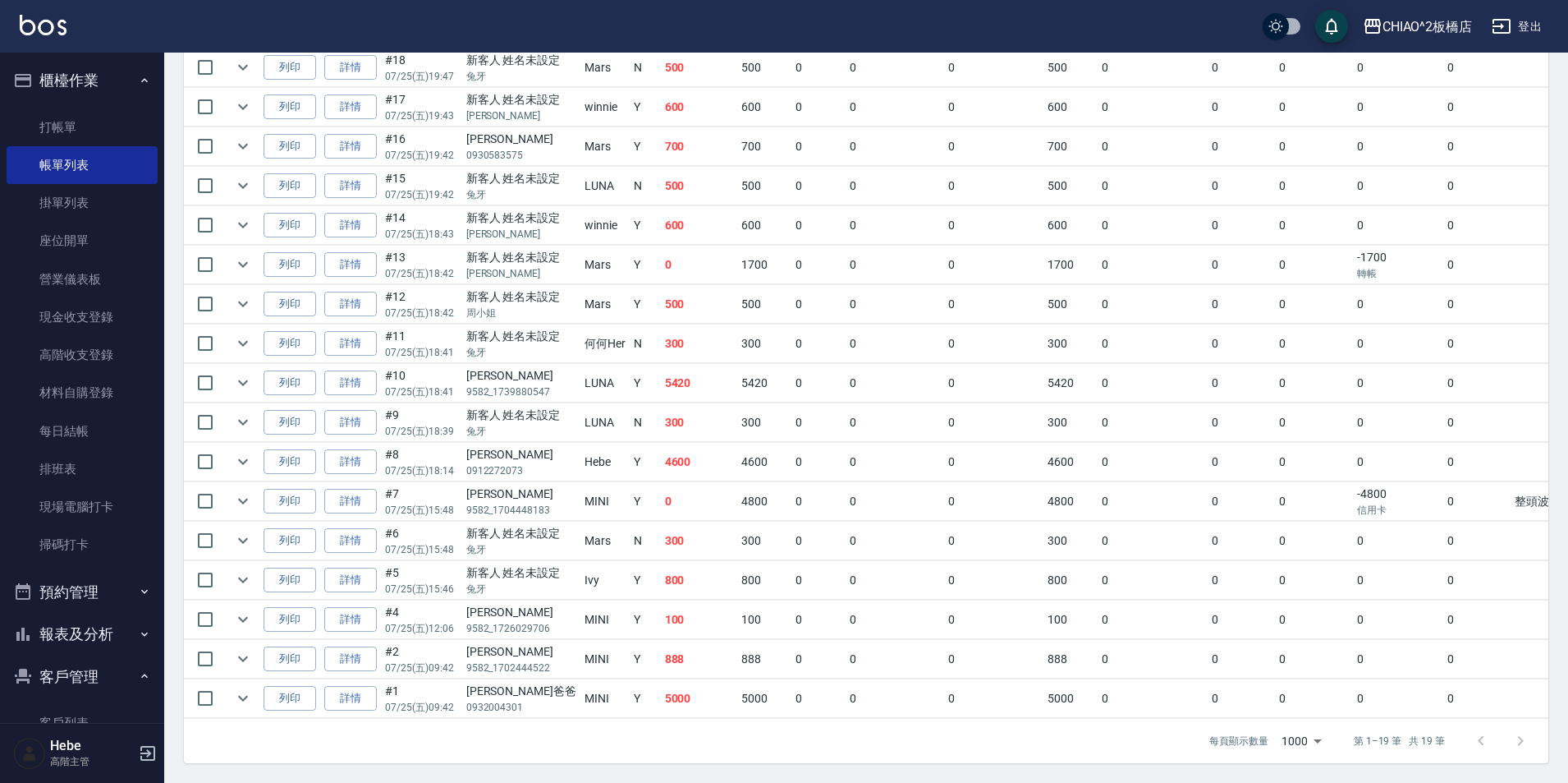
scroll to position [373, 0]
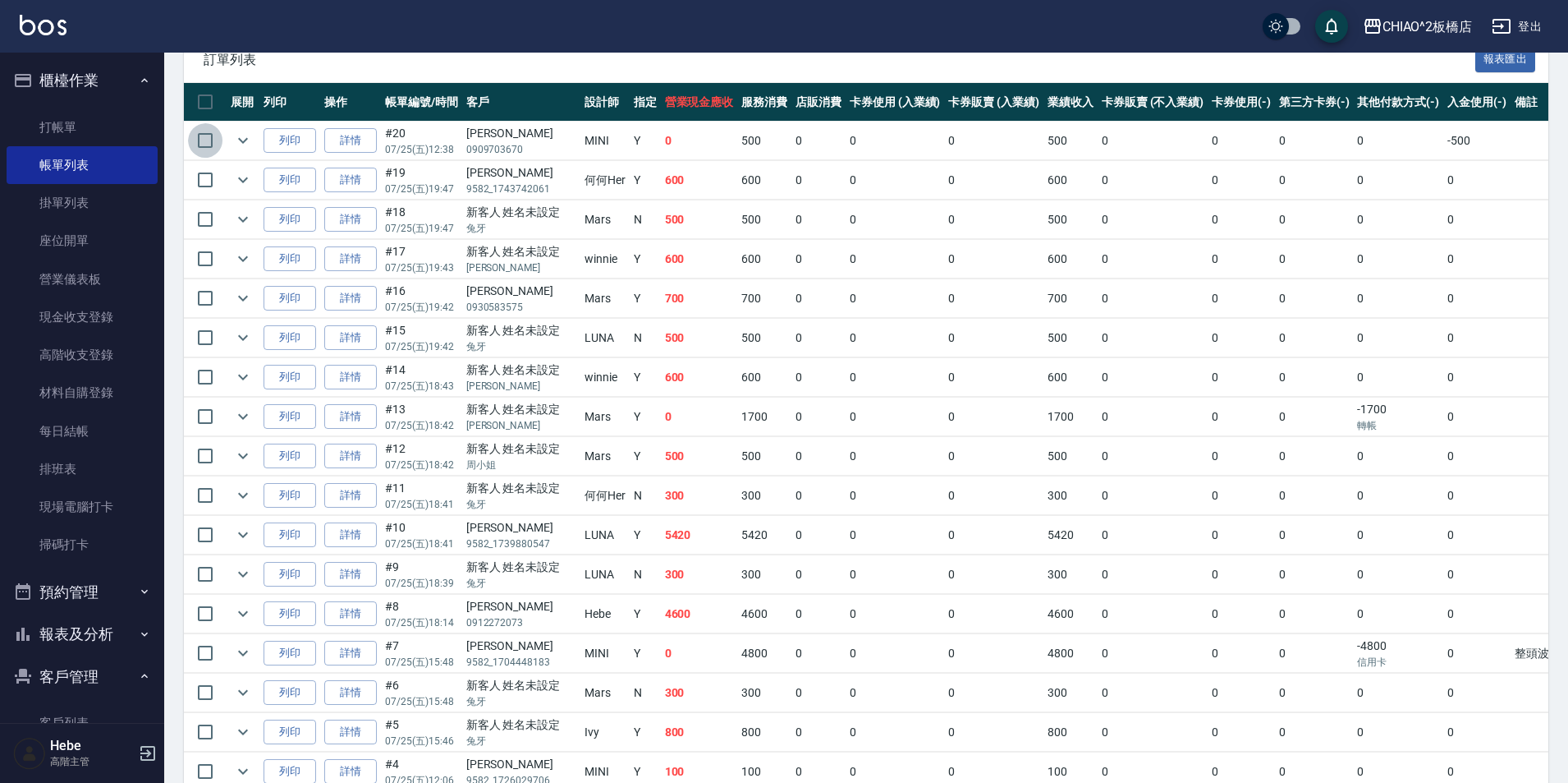
click at [204, 144] on input "checkbox" at bounding box center [205, 141] width 35 height 35
checkbox input "true"
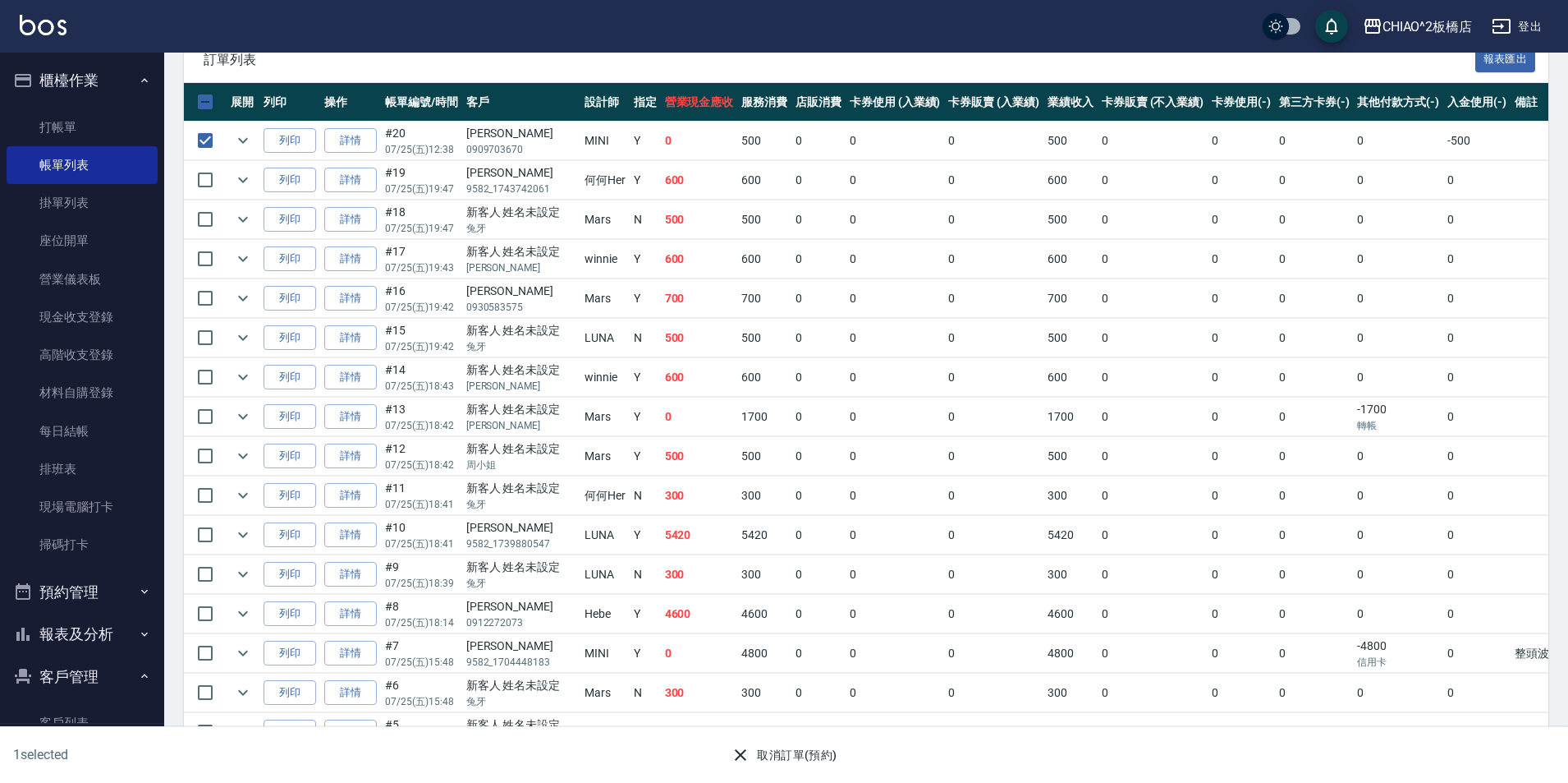
scroll to position [537, 0]
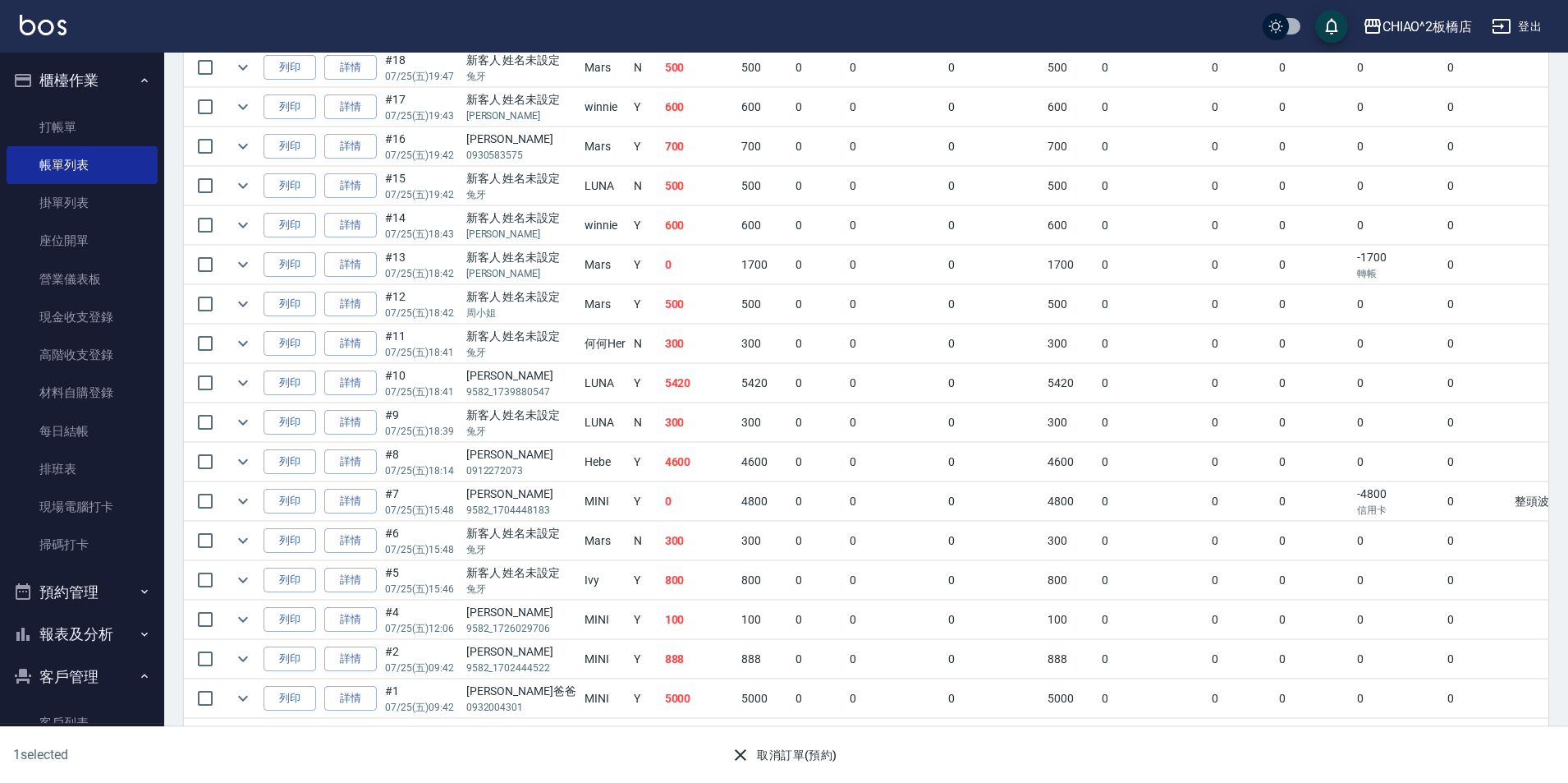
click at [772, 766] on button "取消訂單(預約)" at bounding box center [784, 755] width 120 height 31
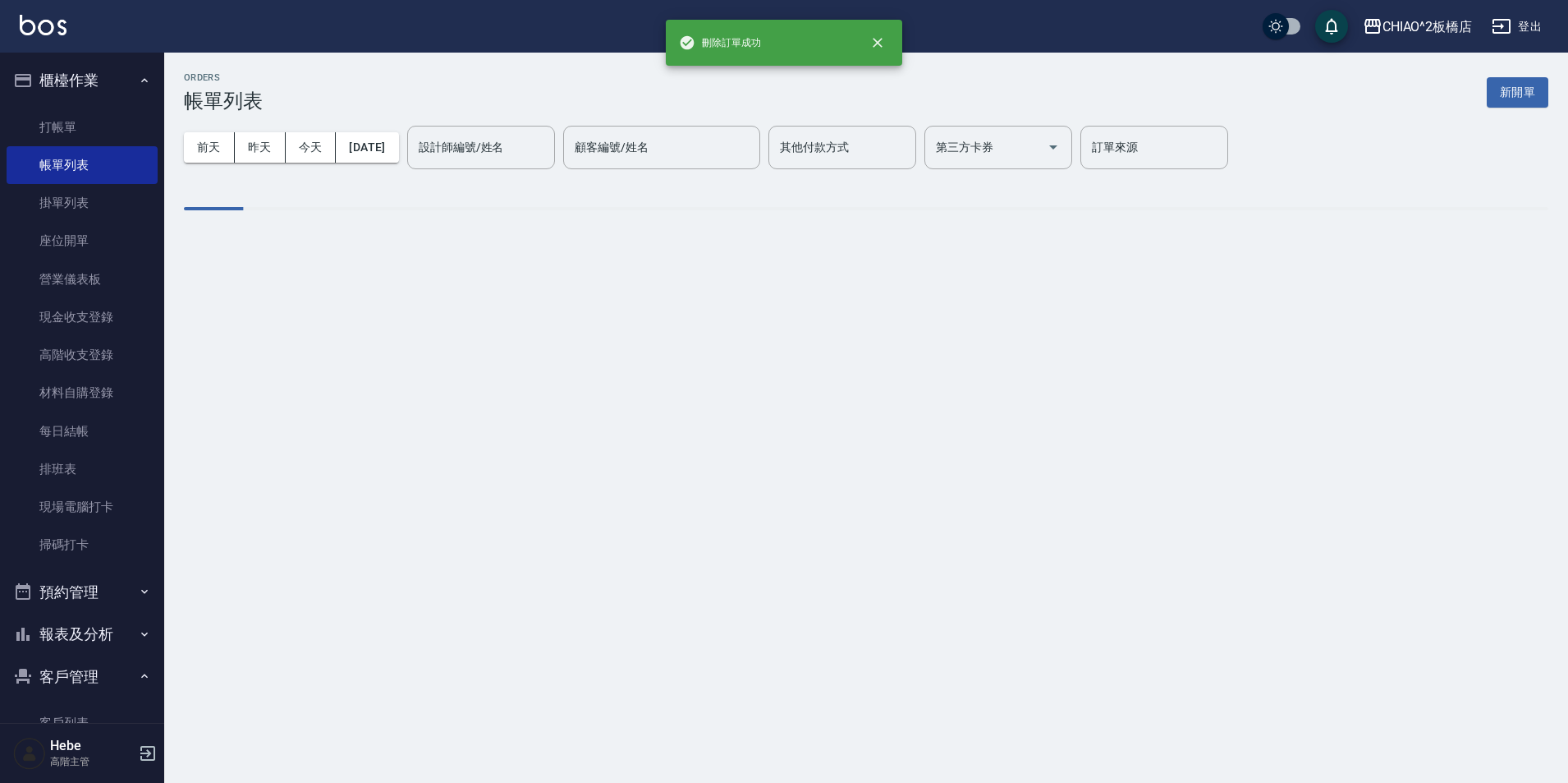
scroll to position [0, 0]
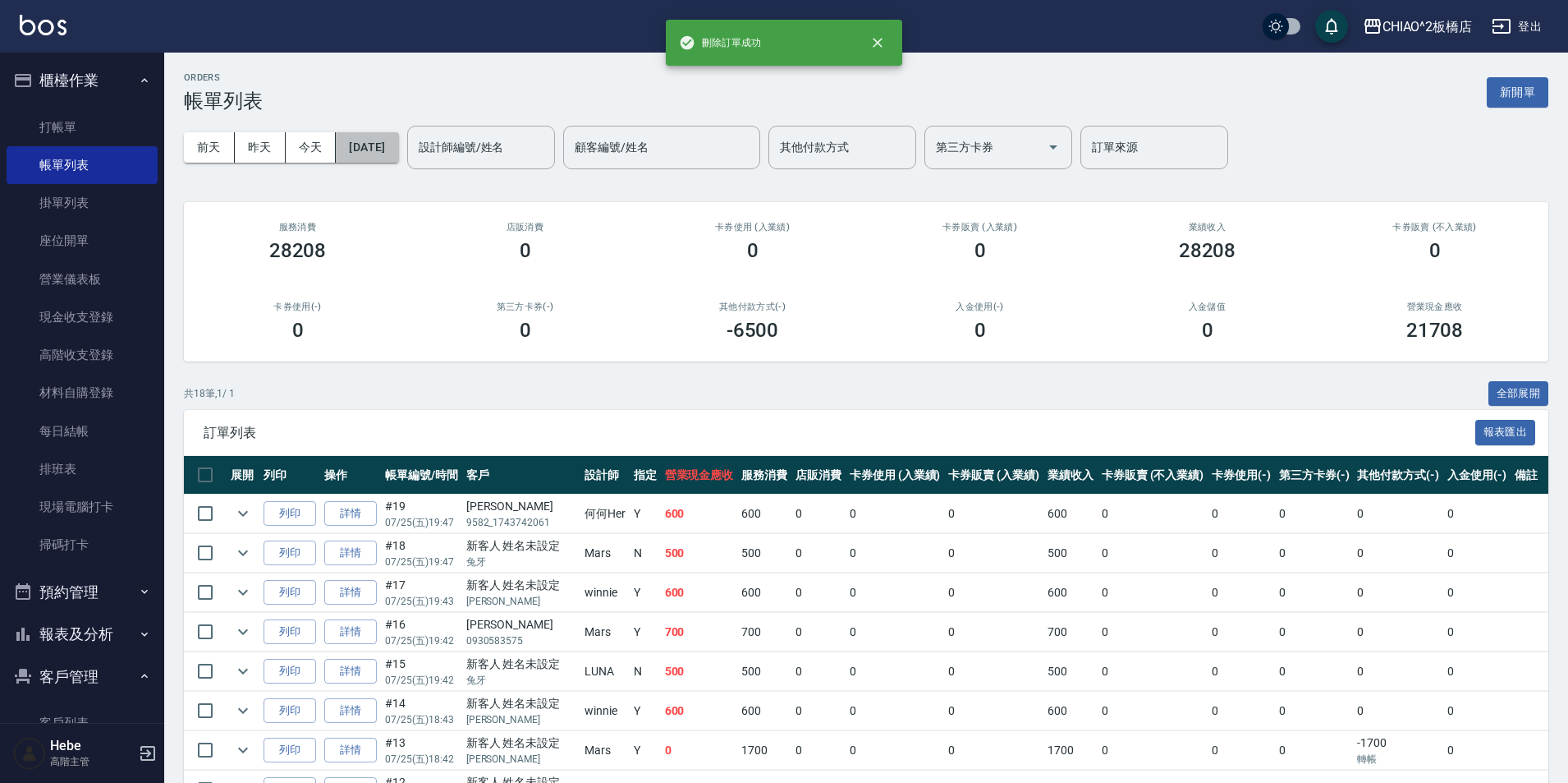
click at [388, 144] on button "[DATE]" at bounding box center [366, 148] width 63 height 31
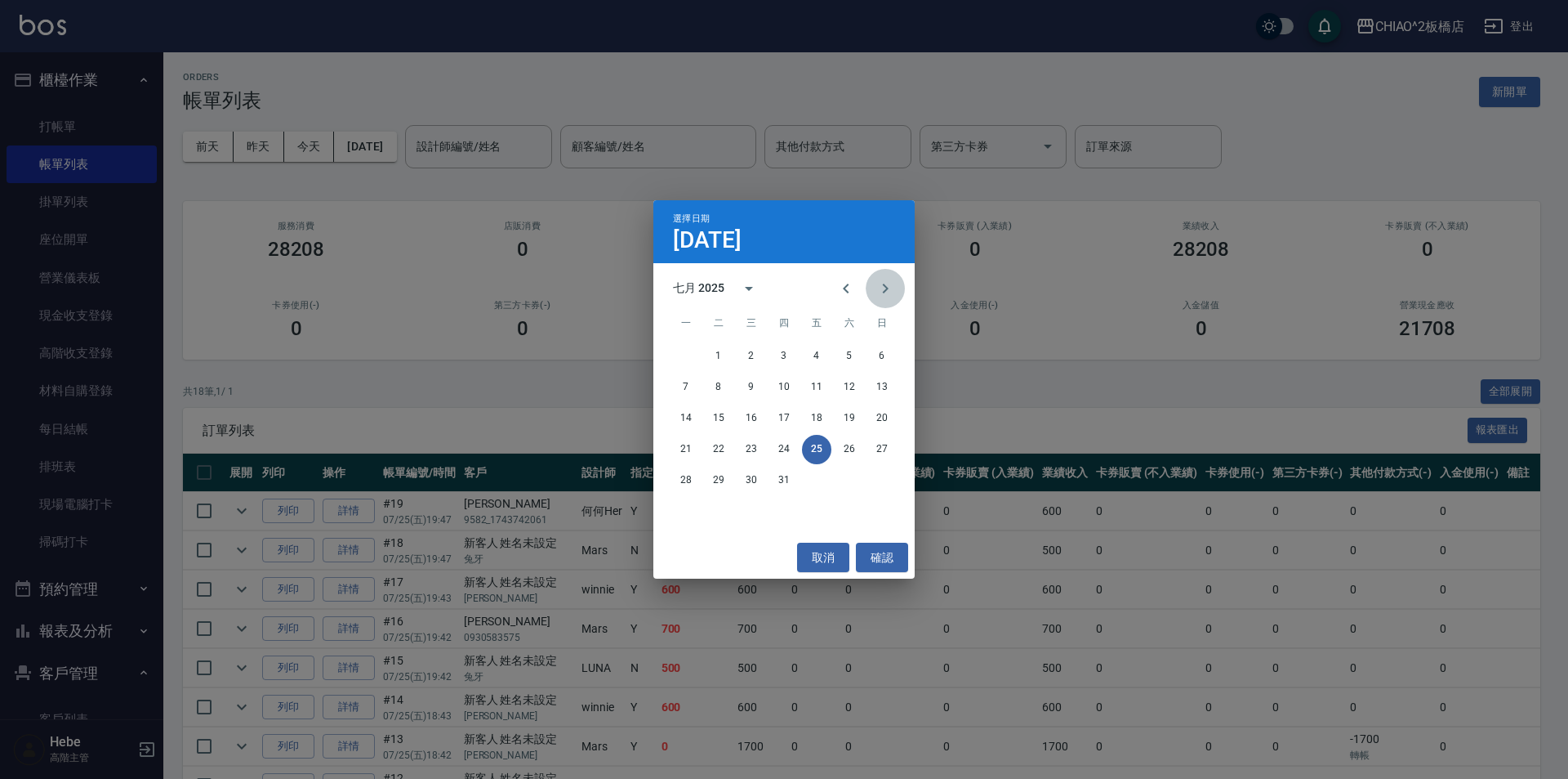
click at [782, 290] on icon "Next month" at bounding box center [885, 288] width 19 height 19
click at [782, 357] on button "1" at bounding box center [816, 356] width 30 height 30
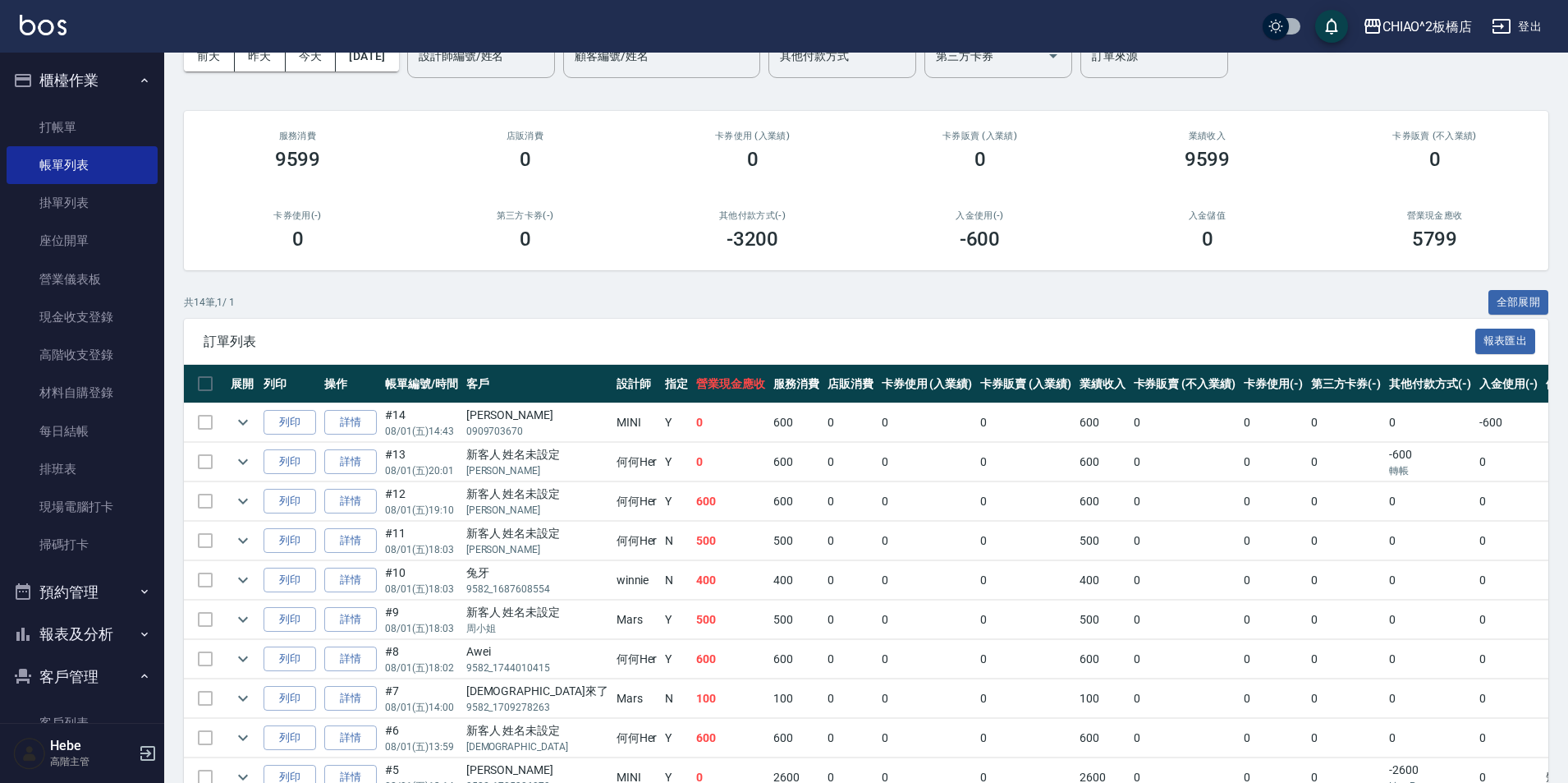
scroll to position [164, 0]
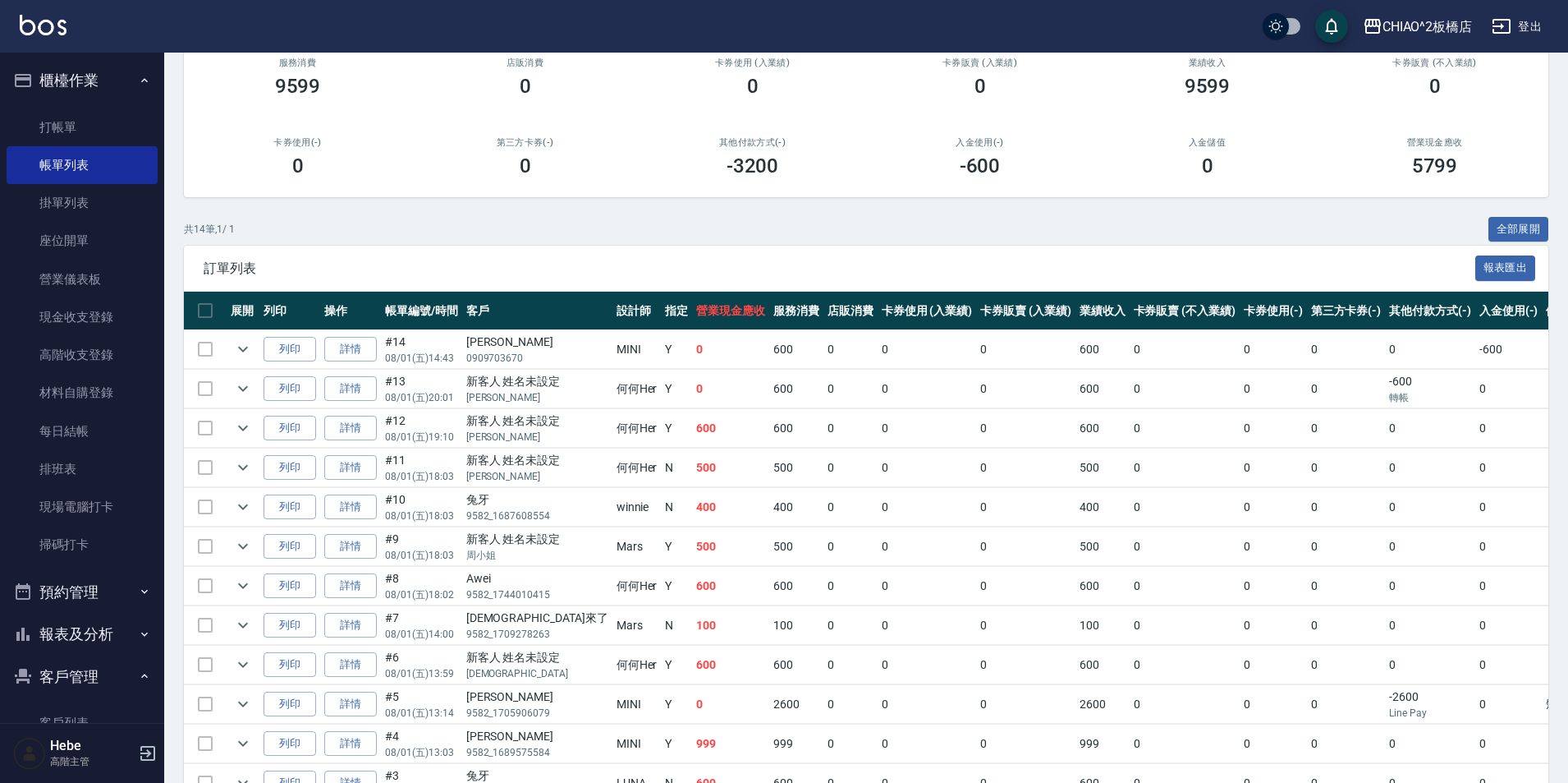
click at [211, 352] on td at bounding box center [205, 349] width 42 height 39
click at [205, 352] on td at bounding box center [205, 349] width 42 height 39
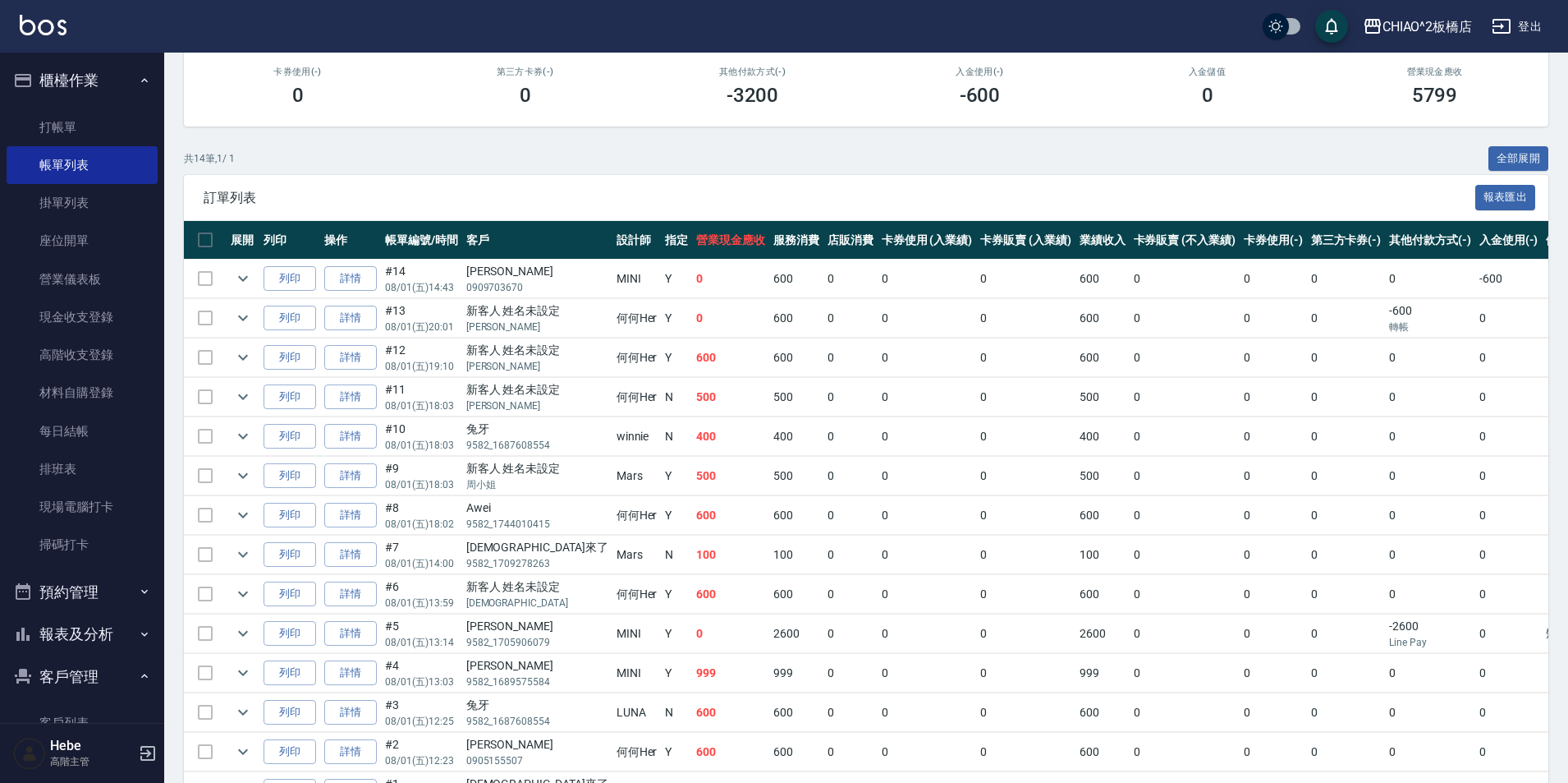
scroll to position [329, 0]
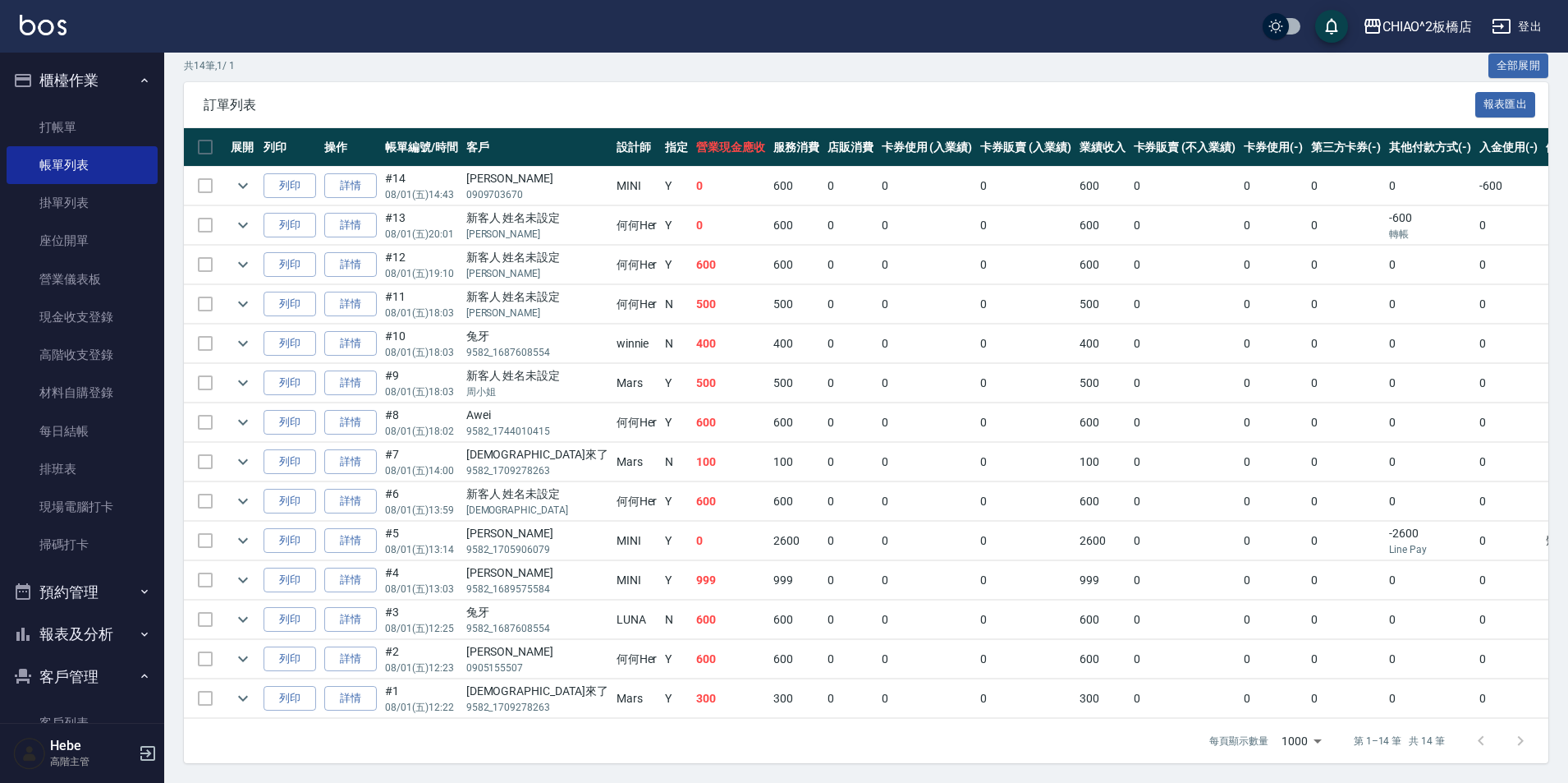
click at [207, 181] on td at bounding box center [205, 186] width 42 height 39
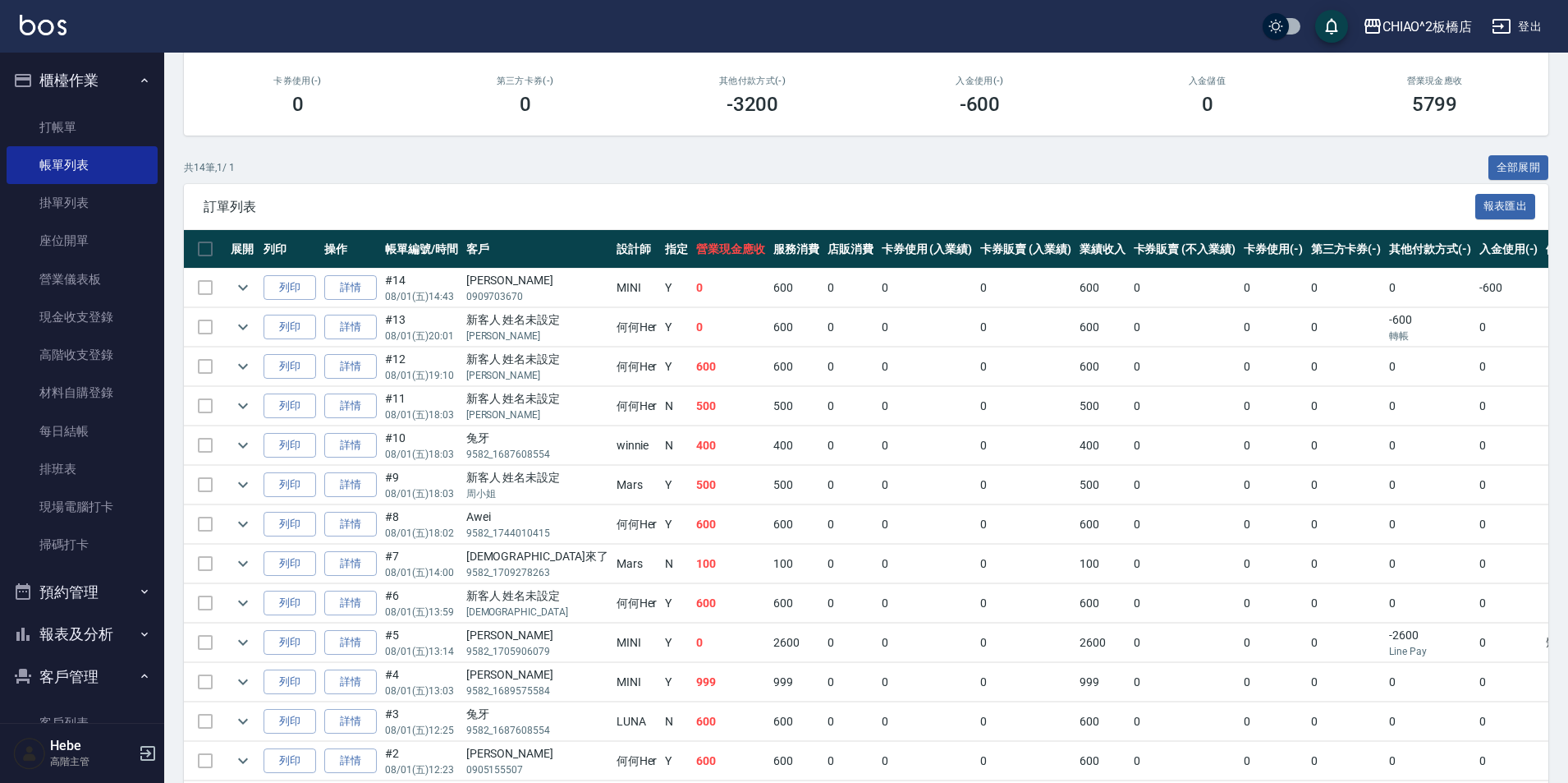
scroll to position [0, 0]
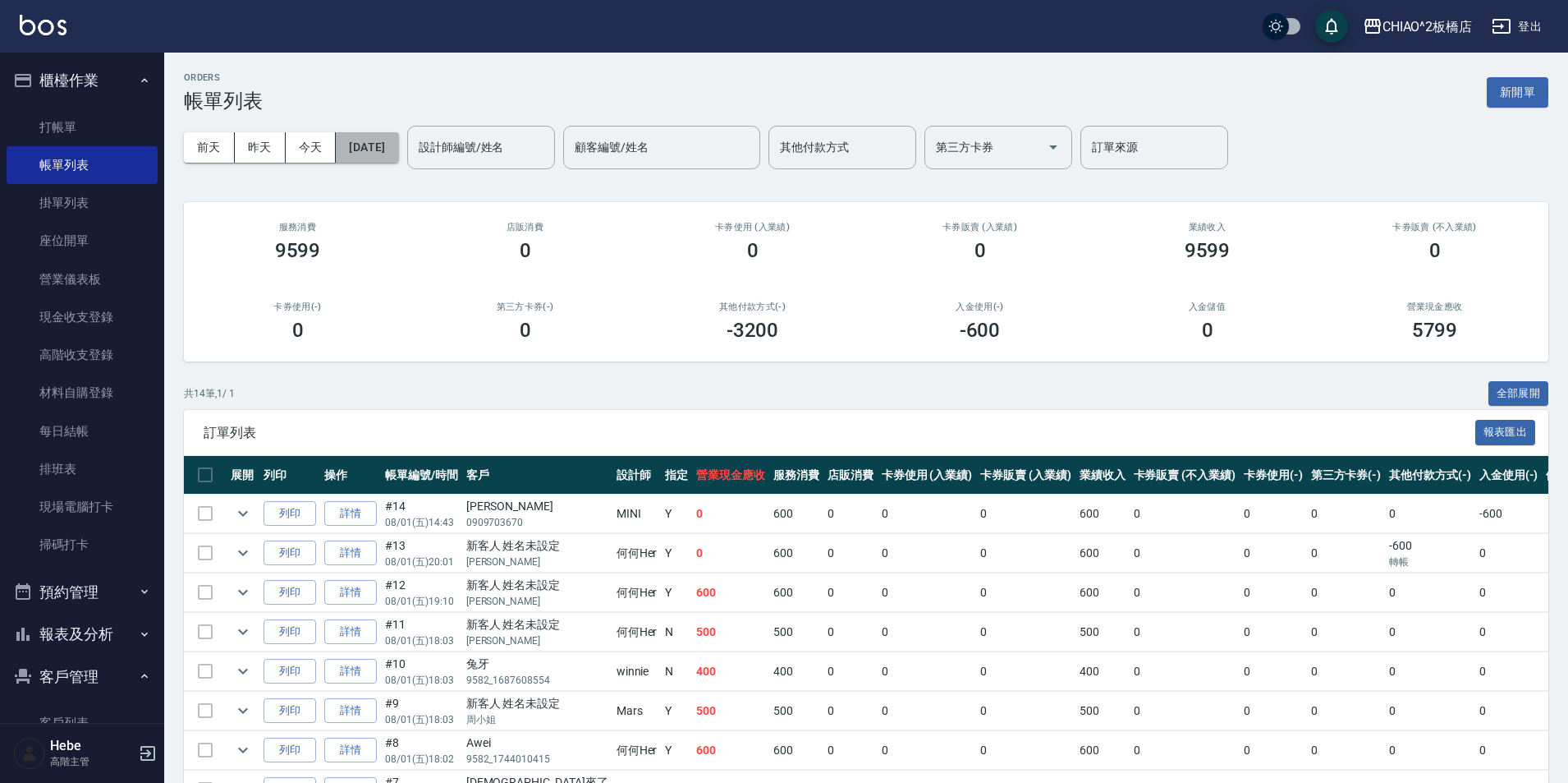
click at [385, 140] on button "[DATE]" at bounding box center [366, 148] width 63 height 31
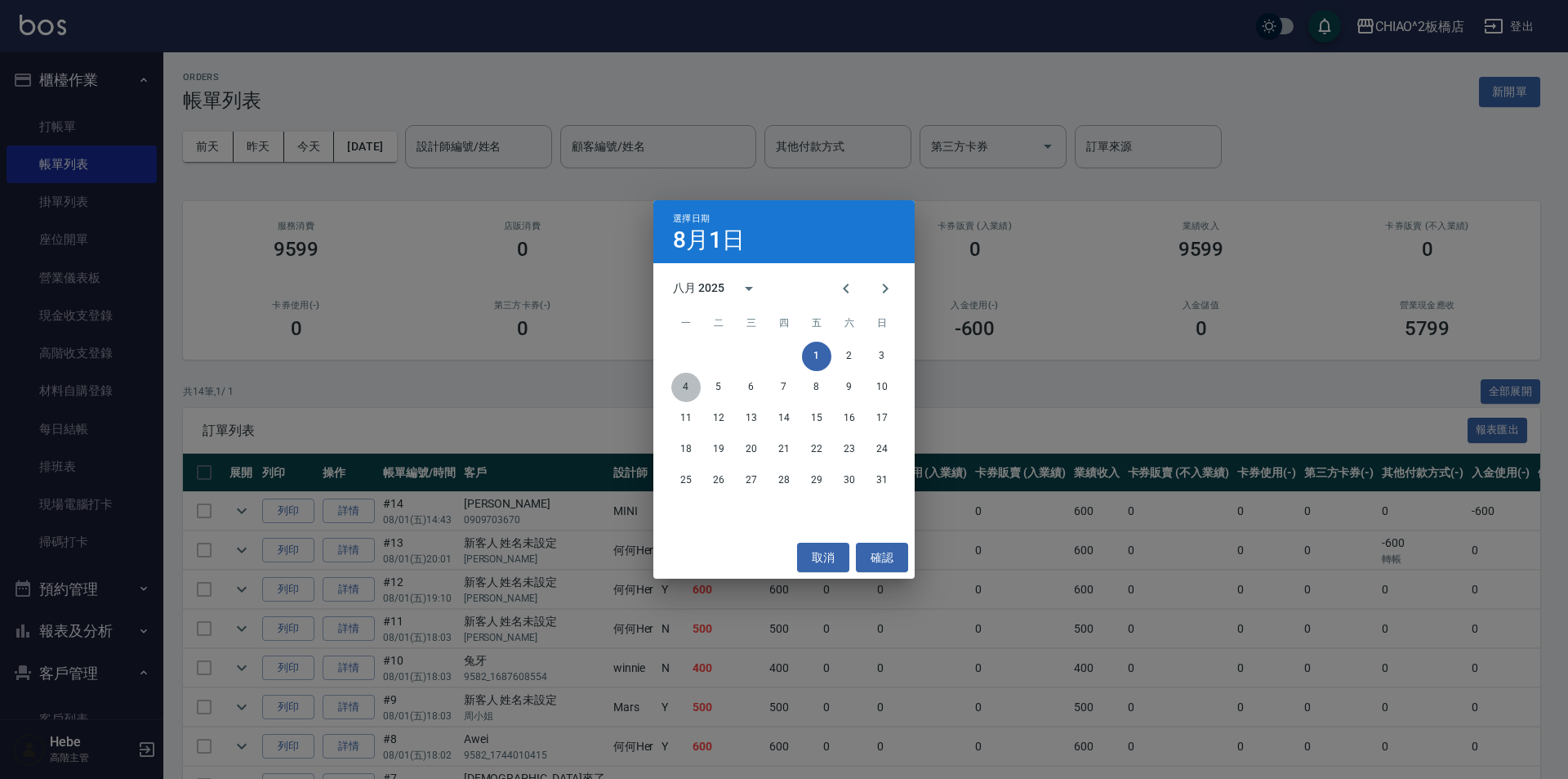
click at [685, 384] on button "4" at bounding box center [686, 387] width 30 height 30
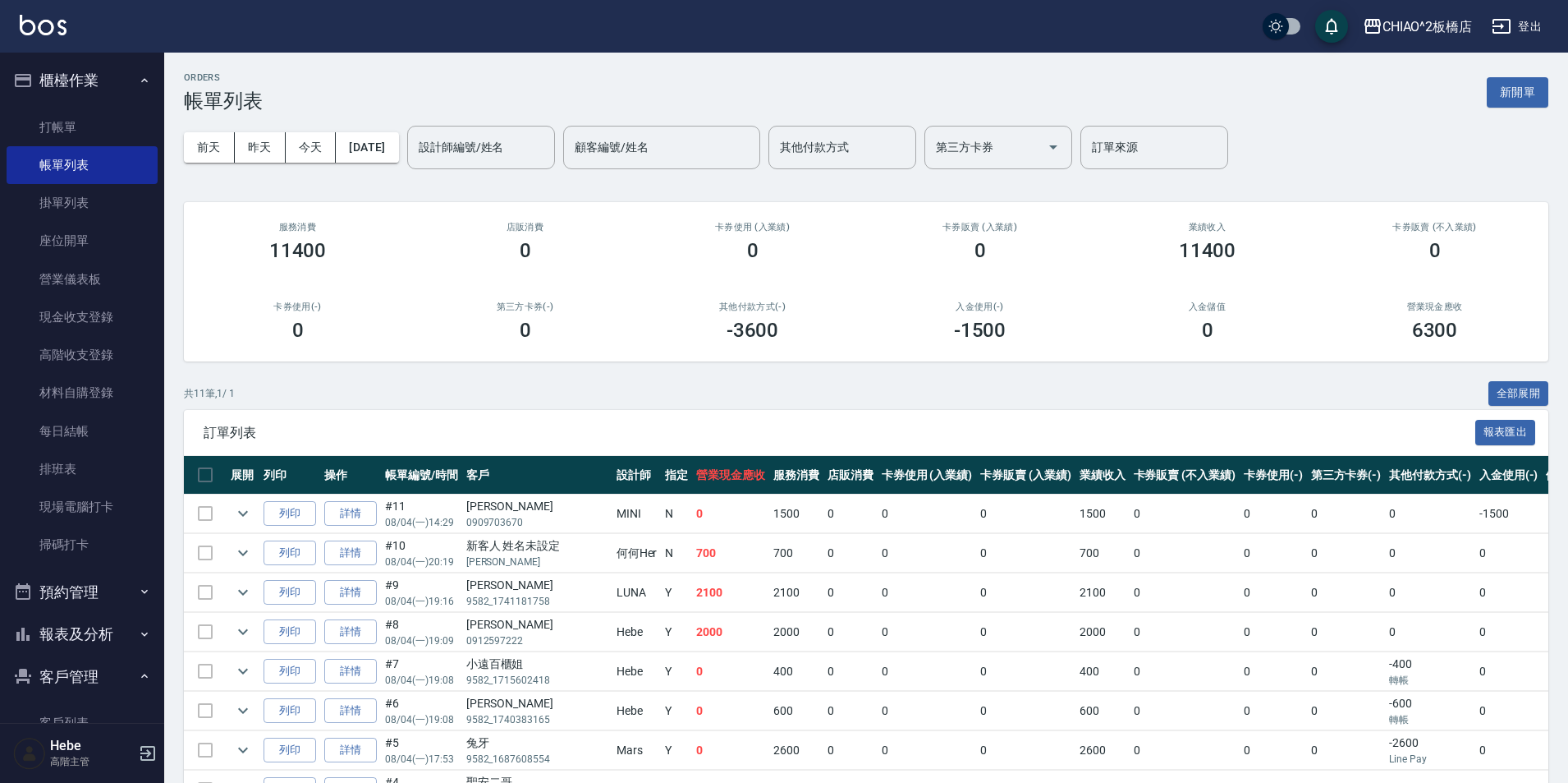
click at [208, 514] on td at bounding box center [205, 514] width 42 height 39
click at [398, 148] on button "[DATE]" at bounding box center [366, 148] width 63 height 31
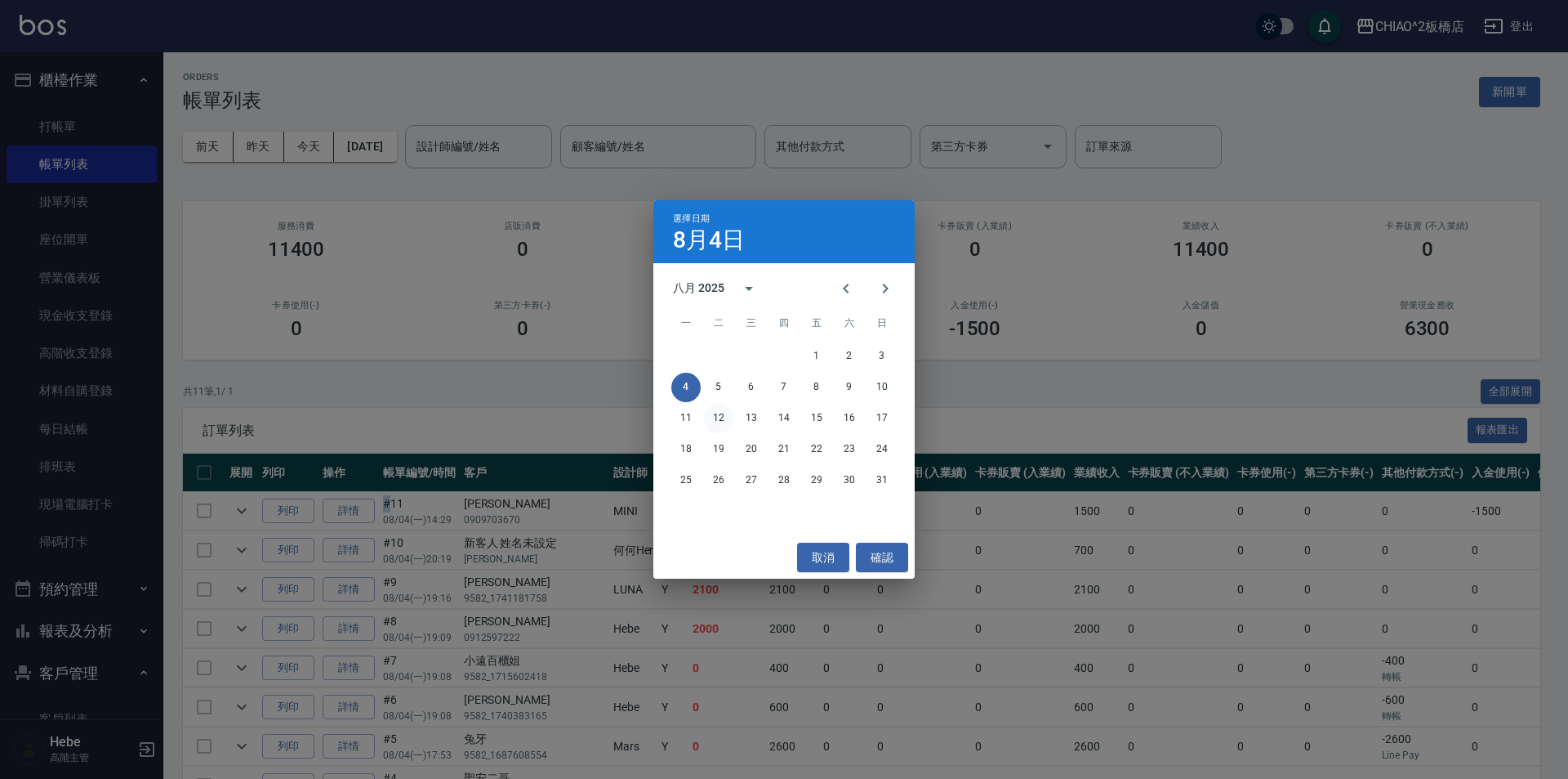
click at [723, 424] on button "12" at bounding box center [718, 418] width 30 height 30
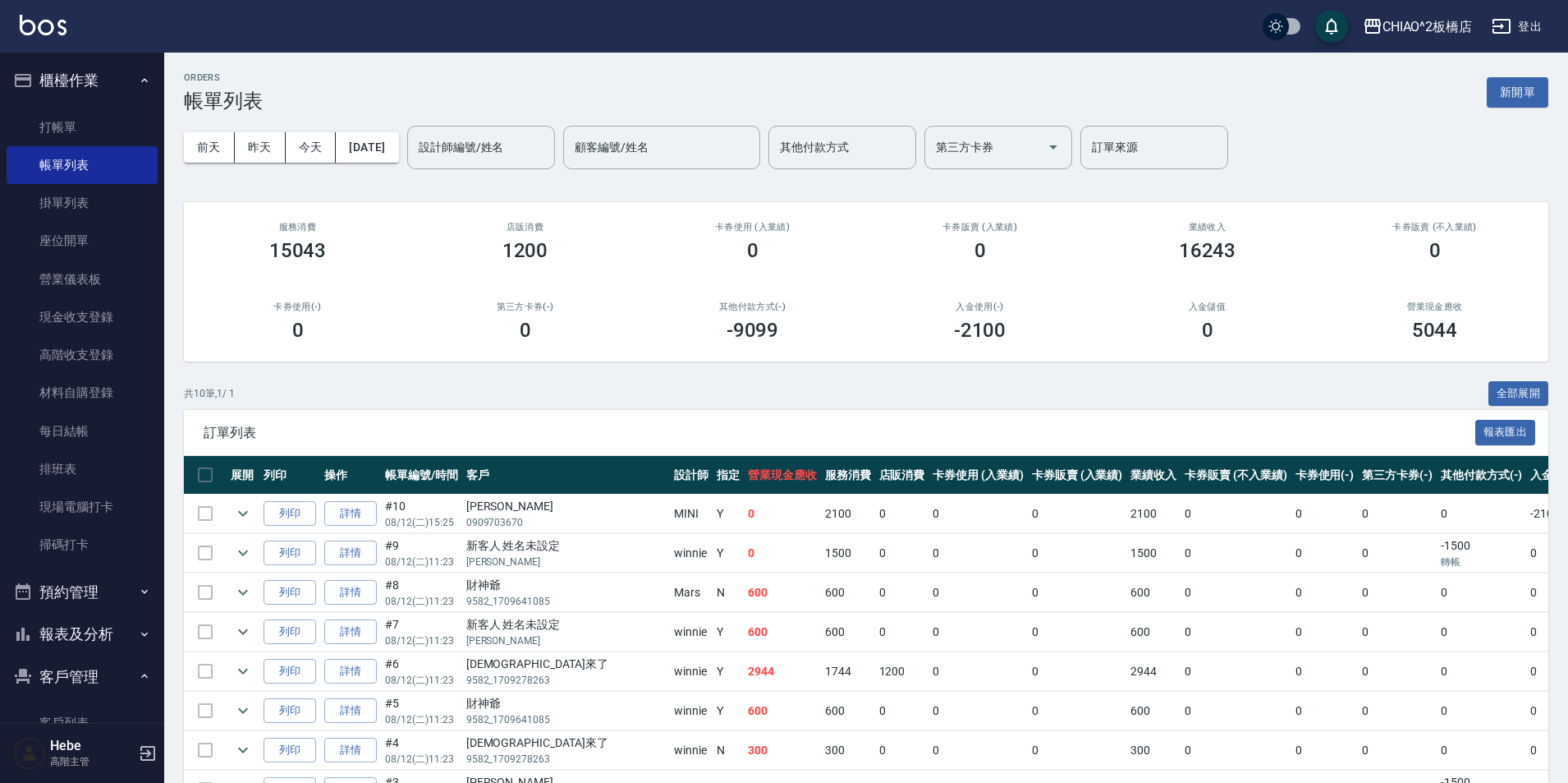
click at [197, 508] on td at bounding box center [205, 514] width 42 height 39
click at [200, 512] on td at bounding box center [205, 514] width 42 height 39
click at [213, 520] on td at bounding box center [205, 514] width 42 height 39
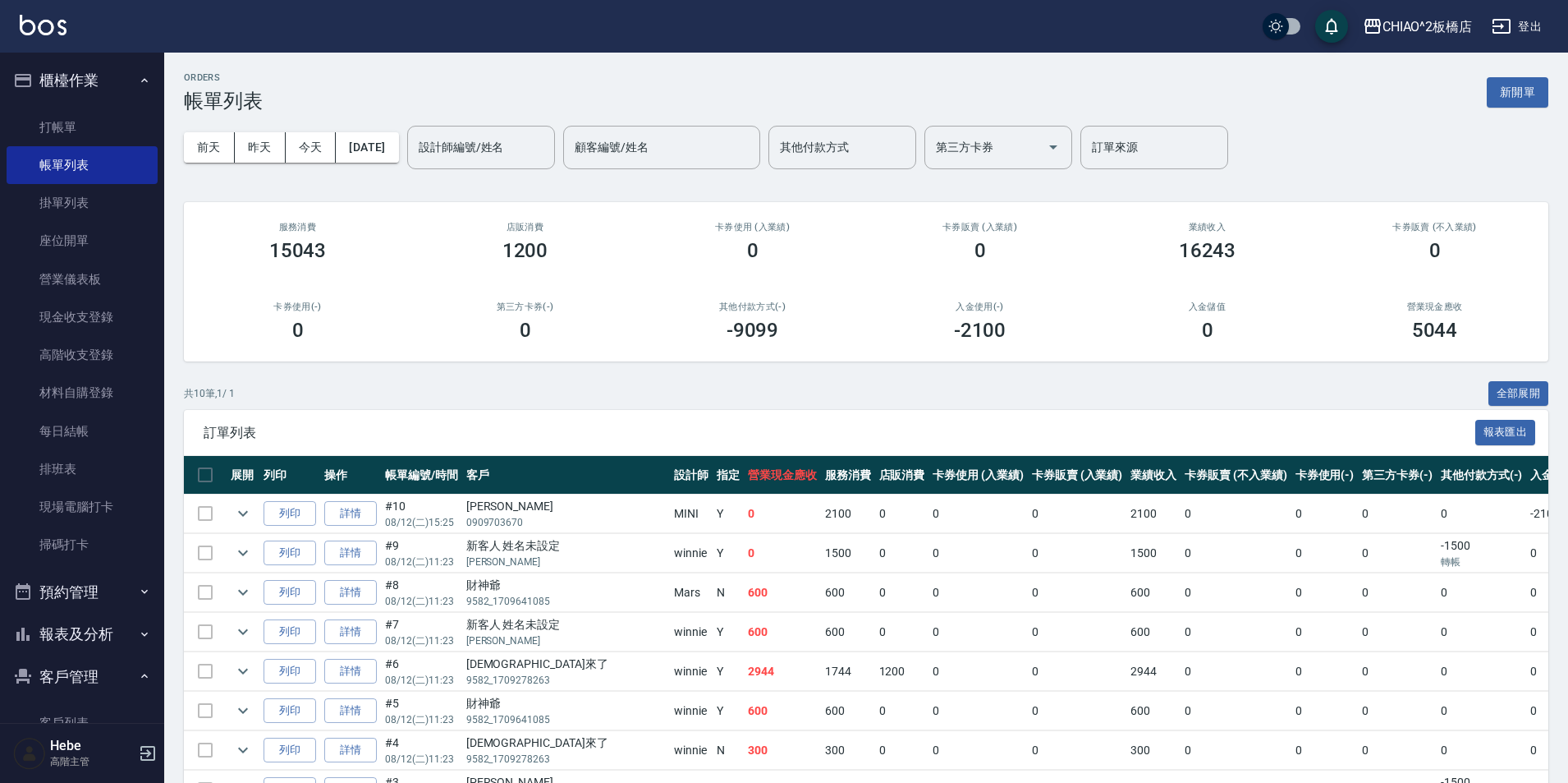
click at [207, 518] on td at bounding box center [205, 514] width 42 height 39
click at [388, 151] on button "[DATE]" at bounding box center [366, 148] width 63 height 31
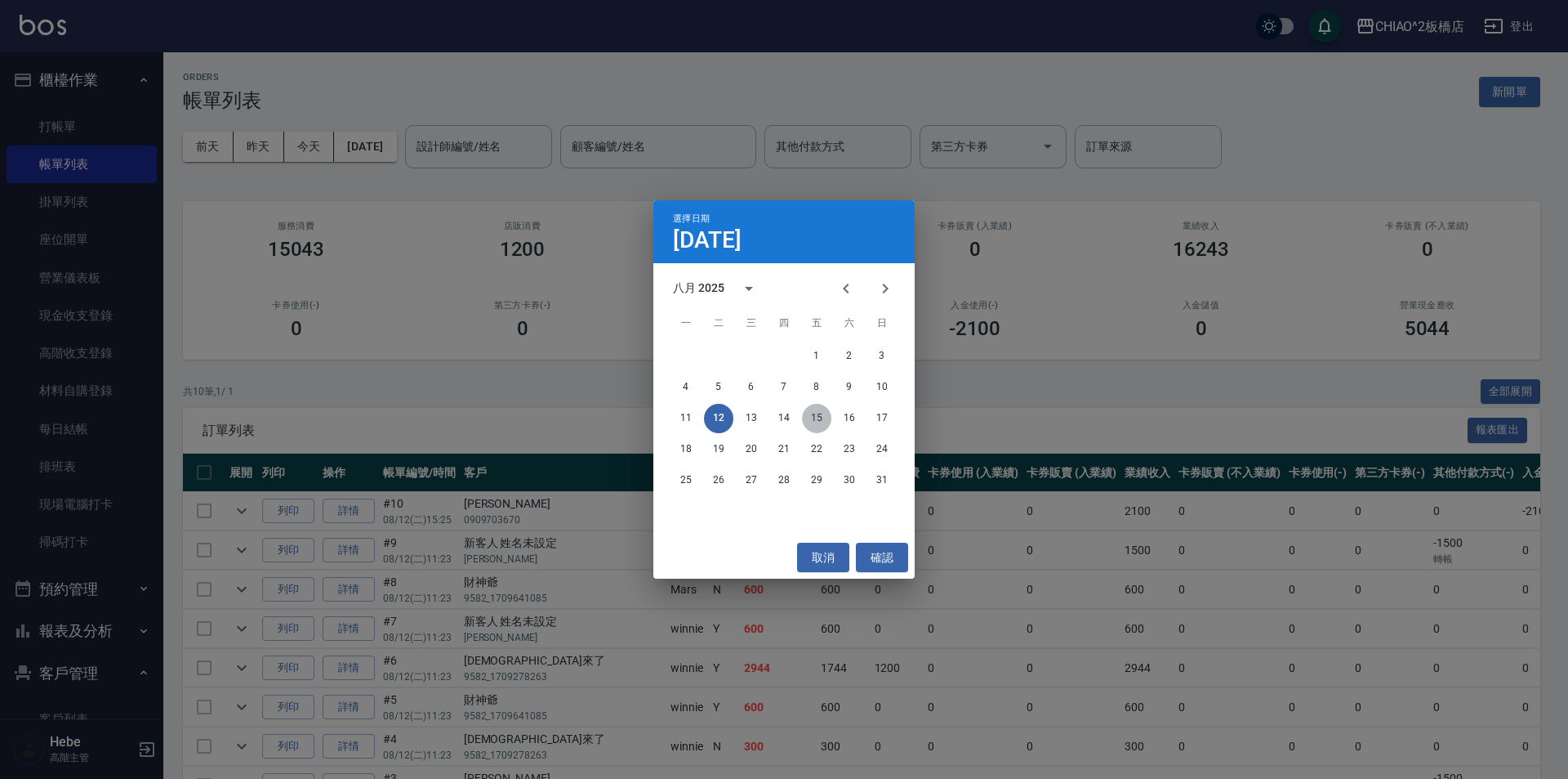
click at [782, 419] on button "15" at bounding box center [816, 418] width 30 height 30
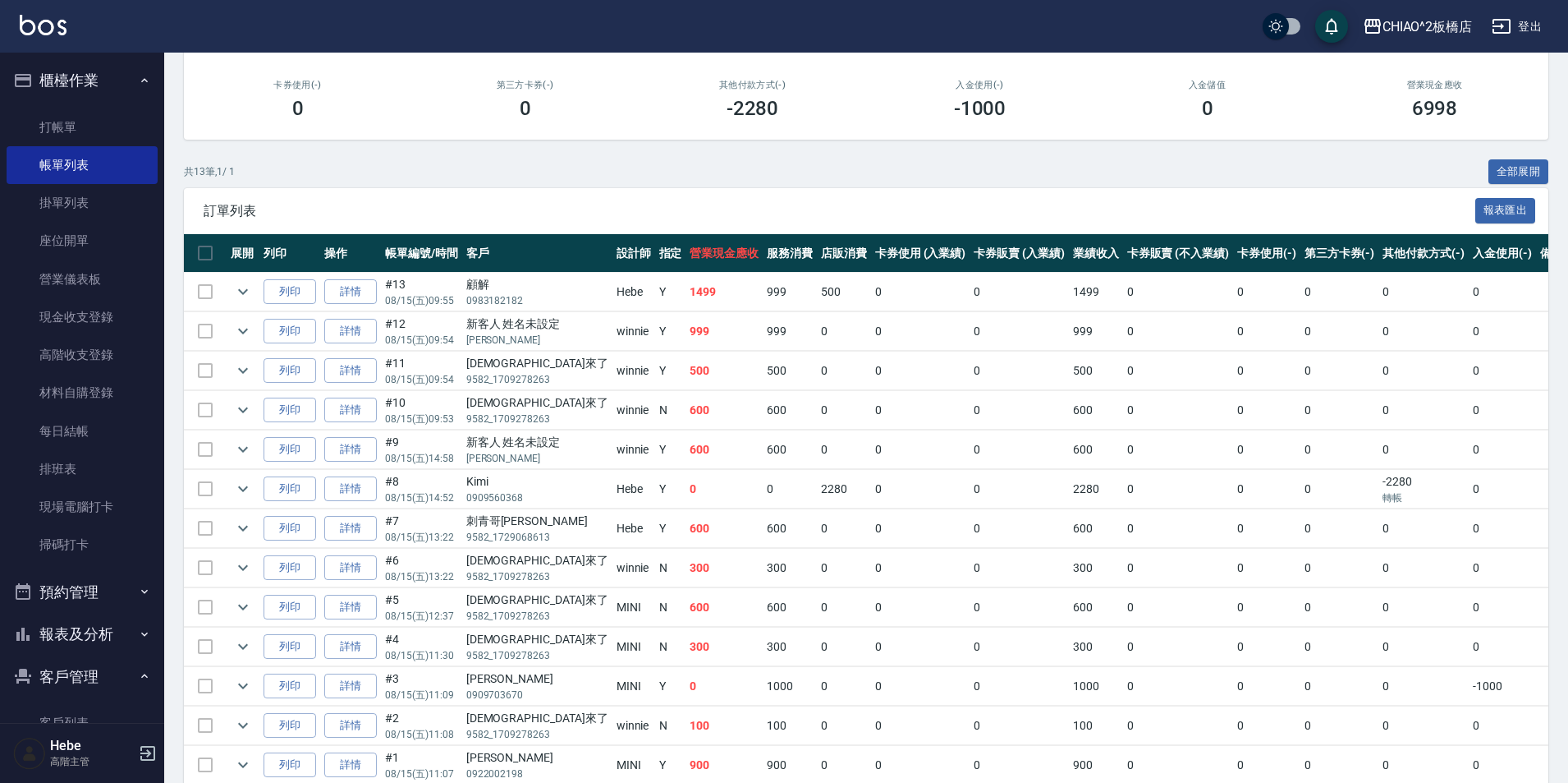
scroll to position [301, 0]
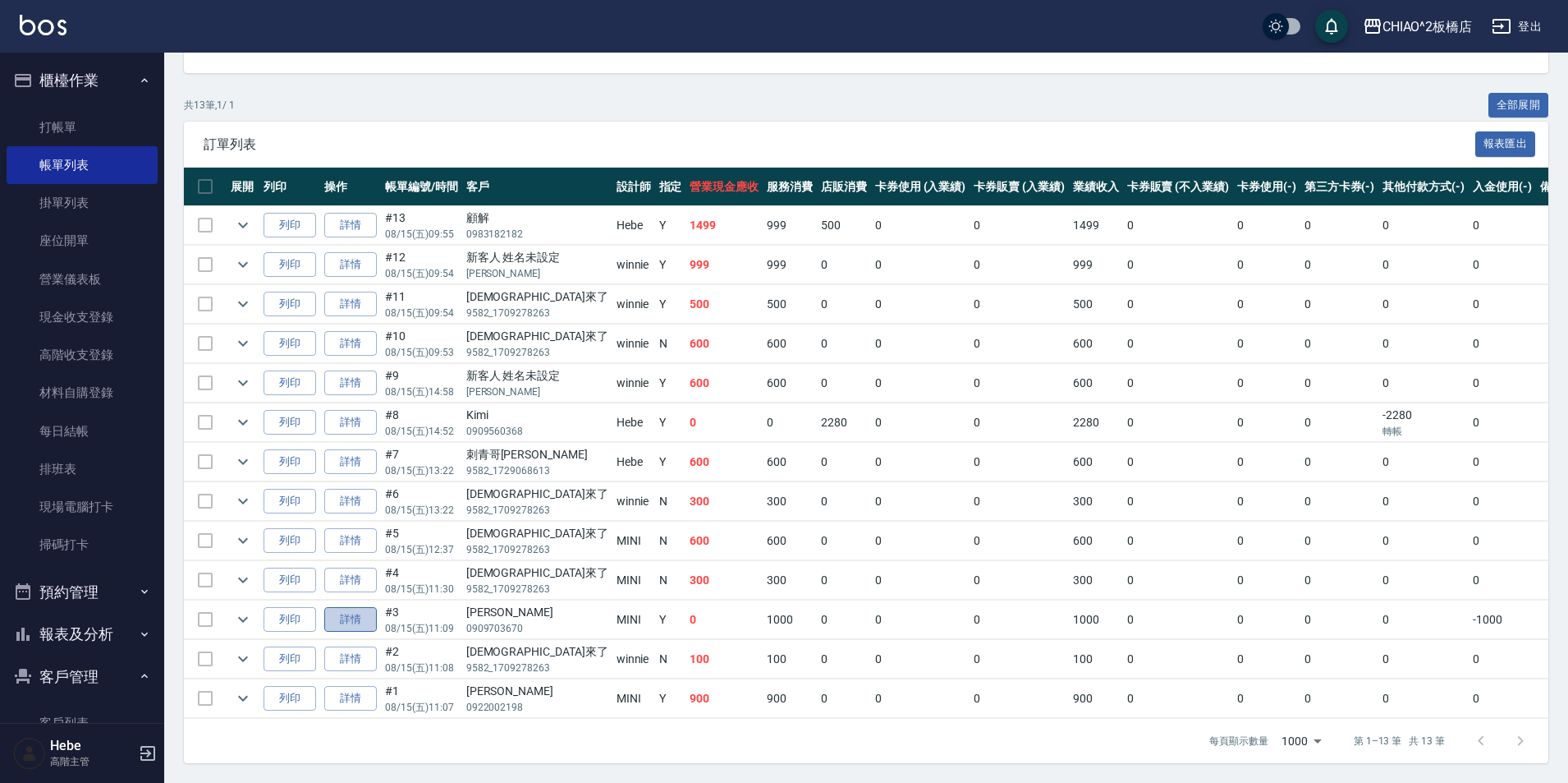
click at [359, 610] on link "詳情" at bounding box center [350, 619] width 53 height 25
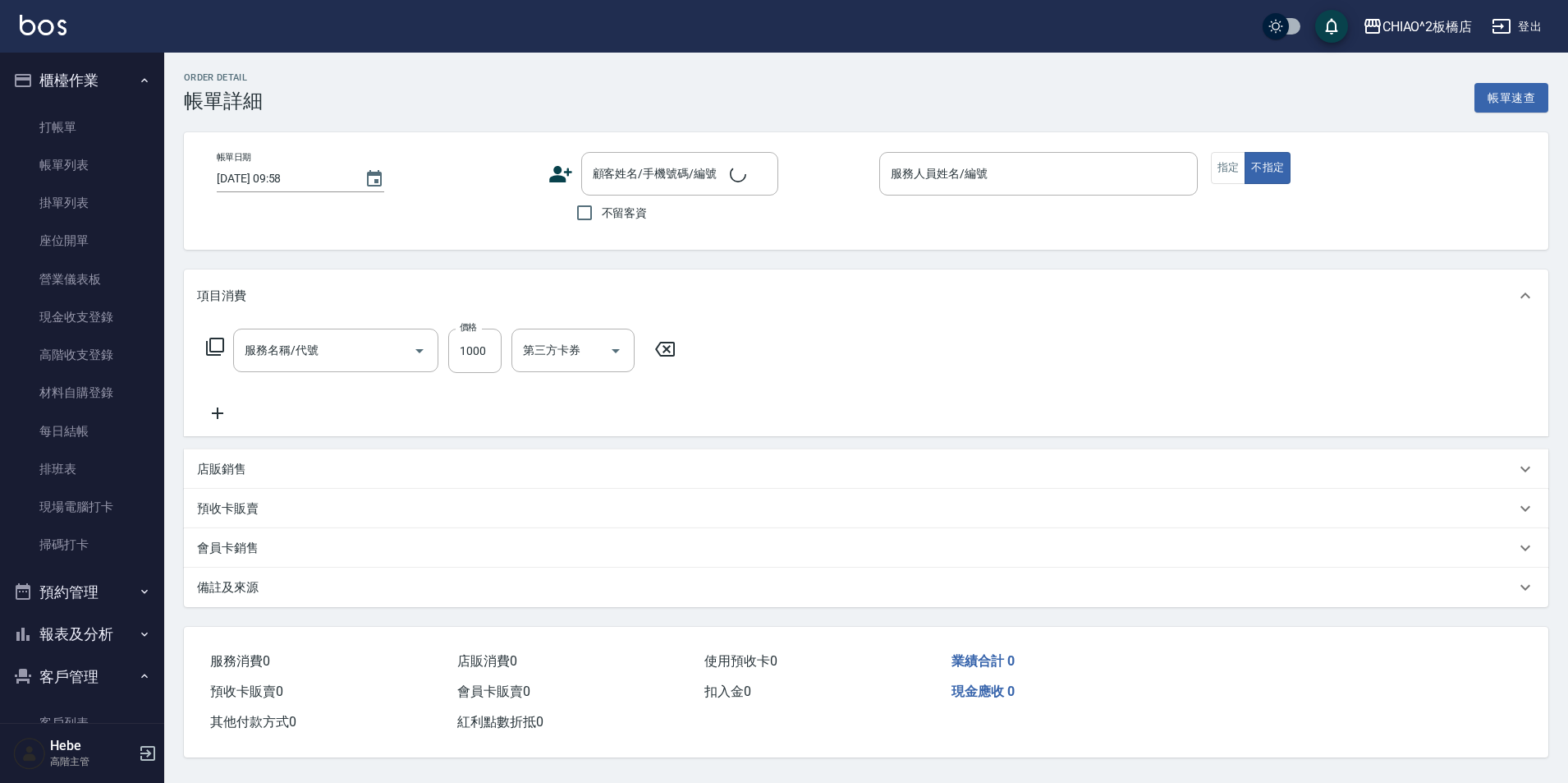
type input "[DATE] 11:09"
type input "MINI(無代號)"
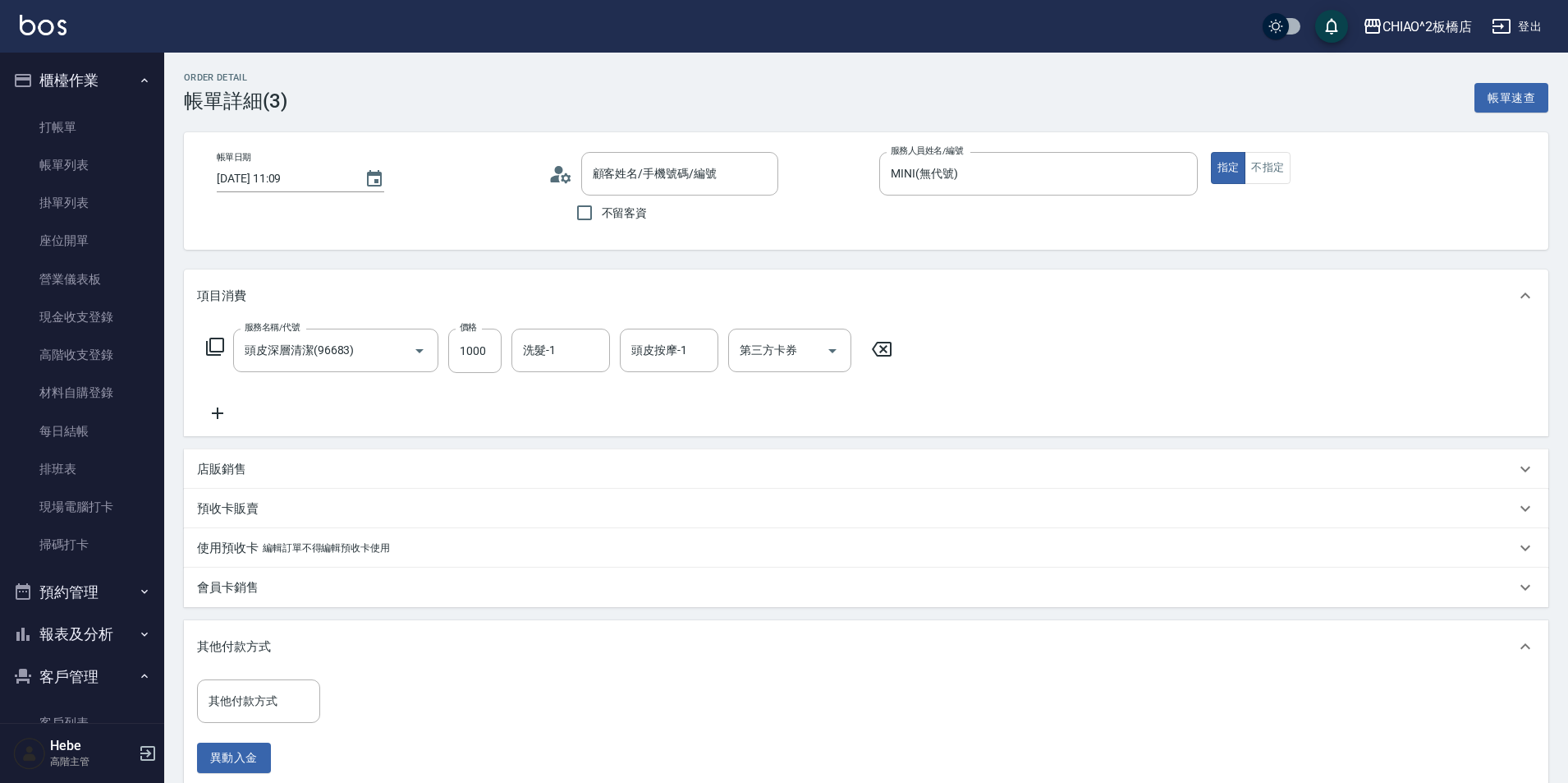
type input "頭皮深層清潔(96683)"
type input "[PERSON_NAME]/0909703670/null"
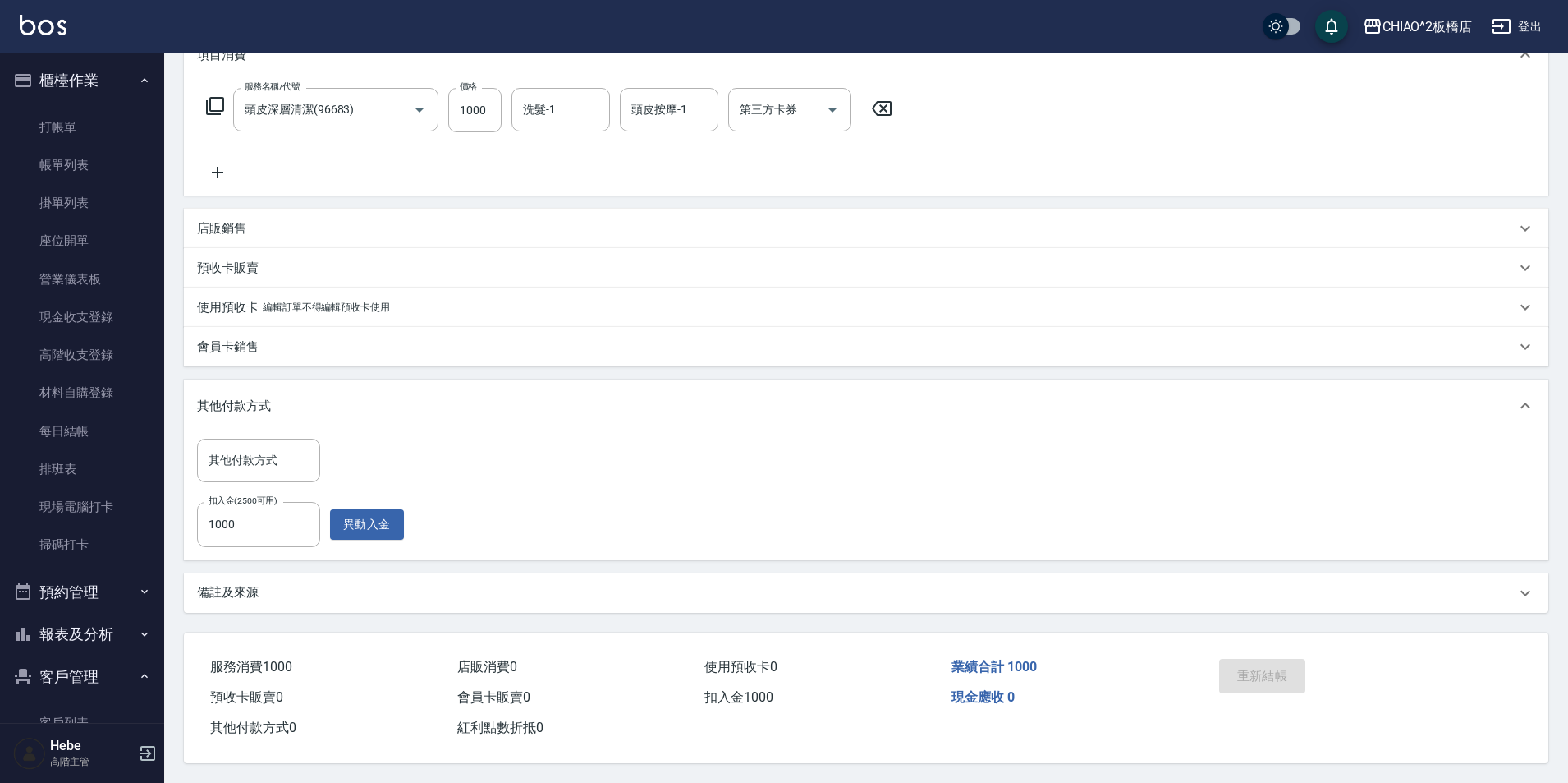
scroll to position [200, 0]
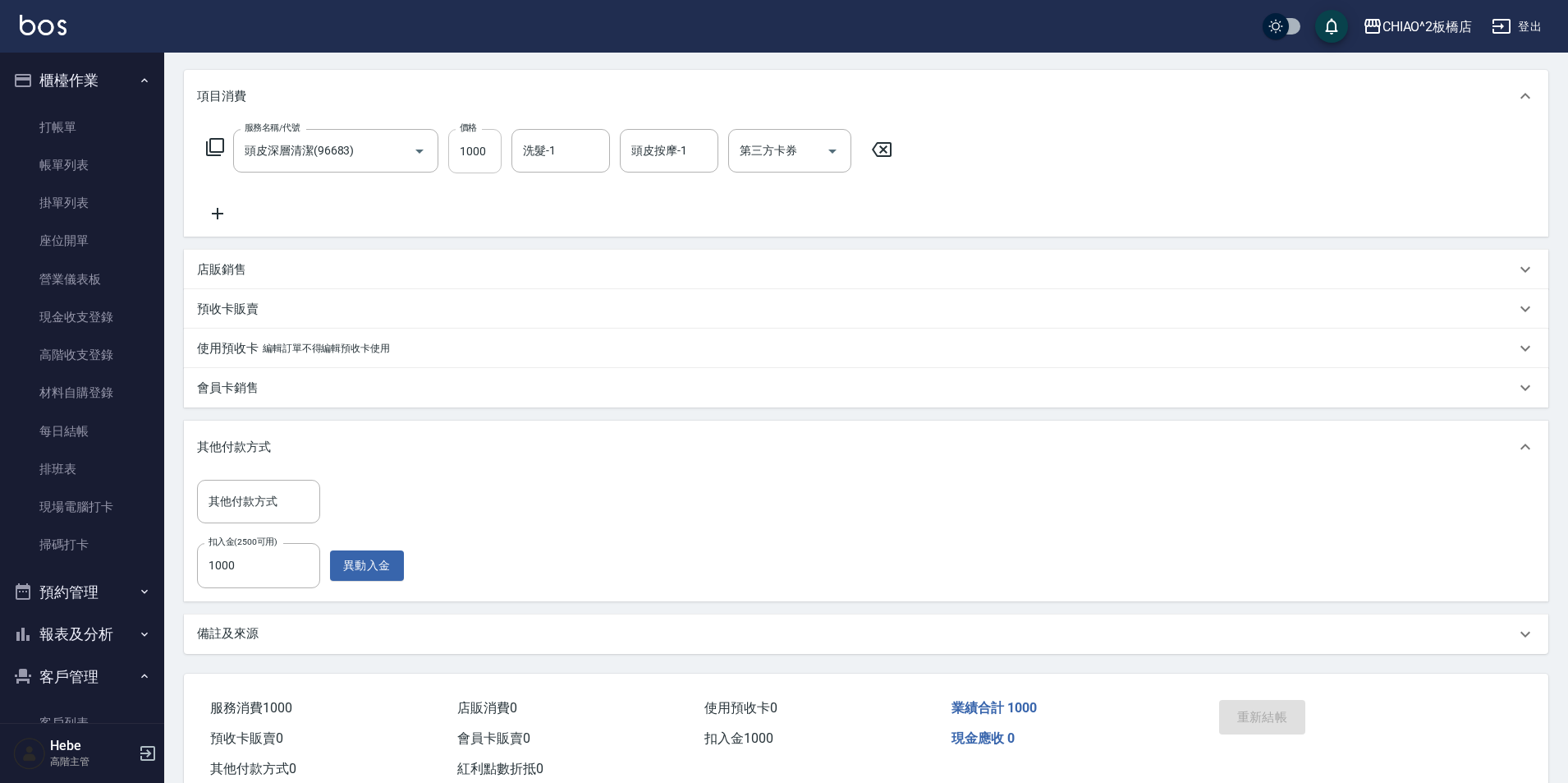
click at [479, 174] on input "1000" at bounding box center [474, 151] width 53 height 44
click at [485, 174] on input "1000" at bounding box center [474, 151] width 53 height 44
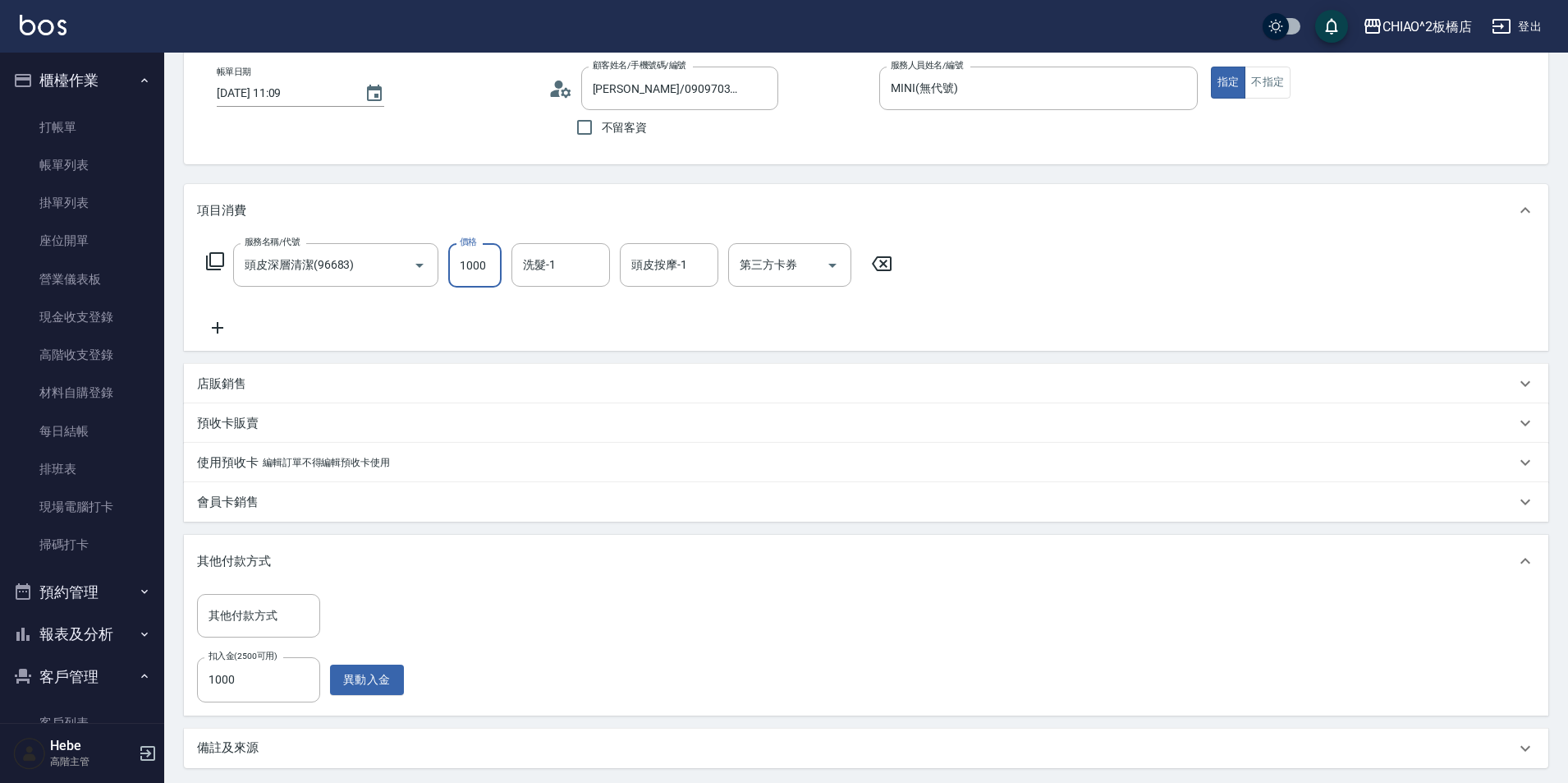
scroll to position [84, 0]
click at [106, 635] on button "報表及分析" at bounding box center [82, 634] width 151 height 42
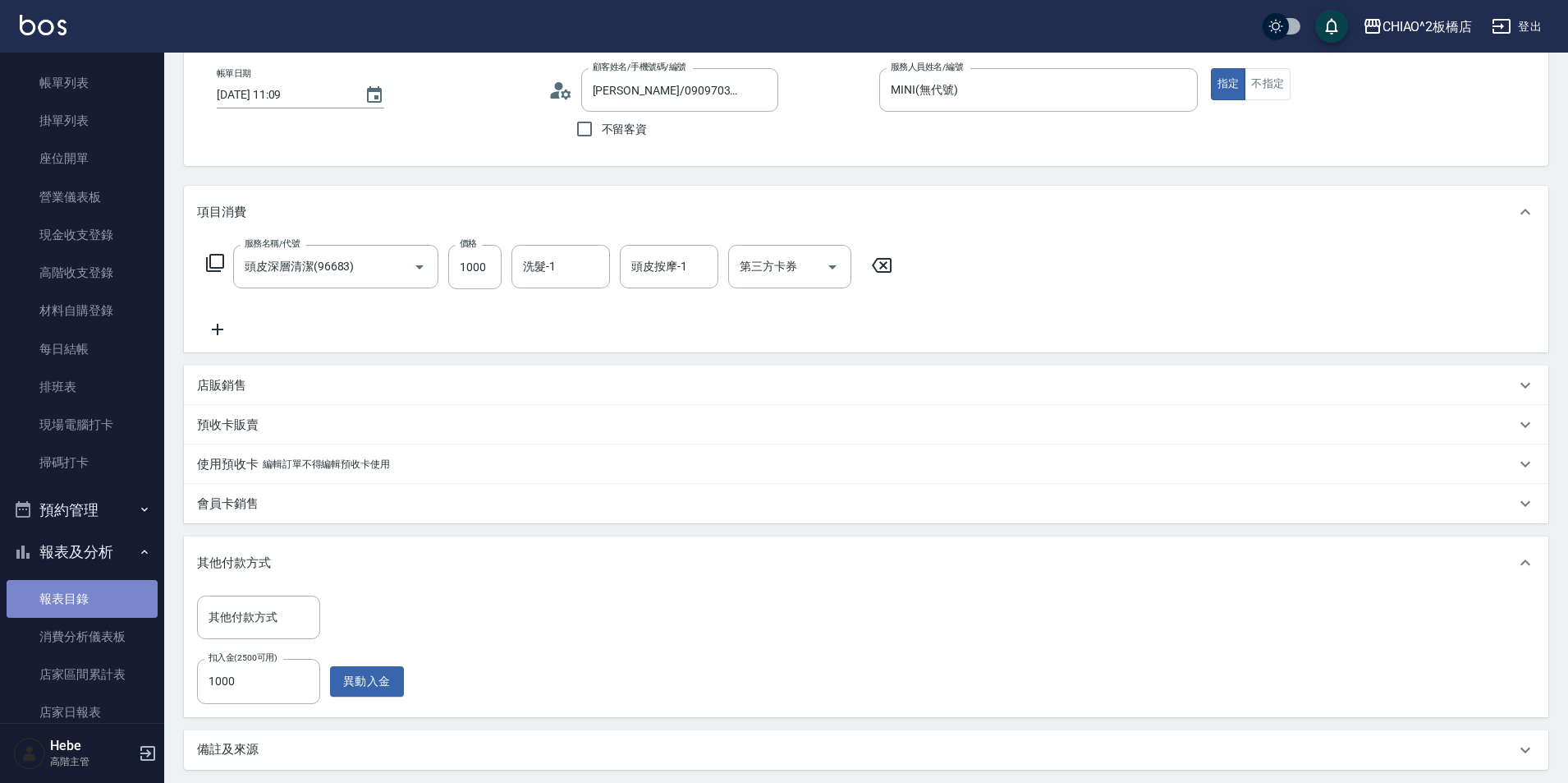
click at [97, 600] on link "報表目錄" at bounding box center [82, 598] width 151 height 38
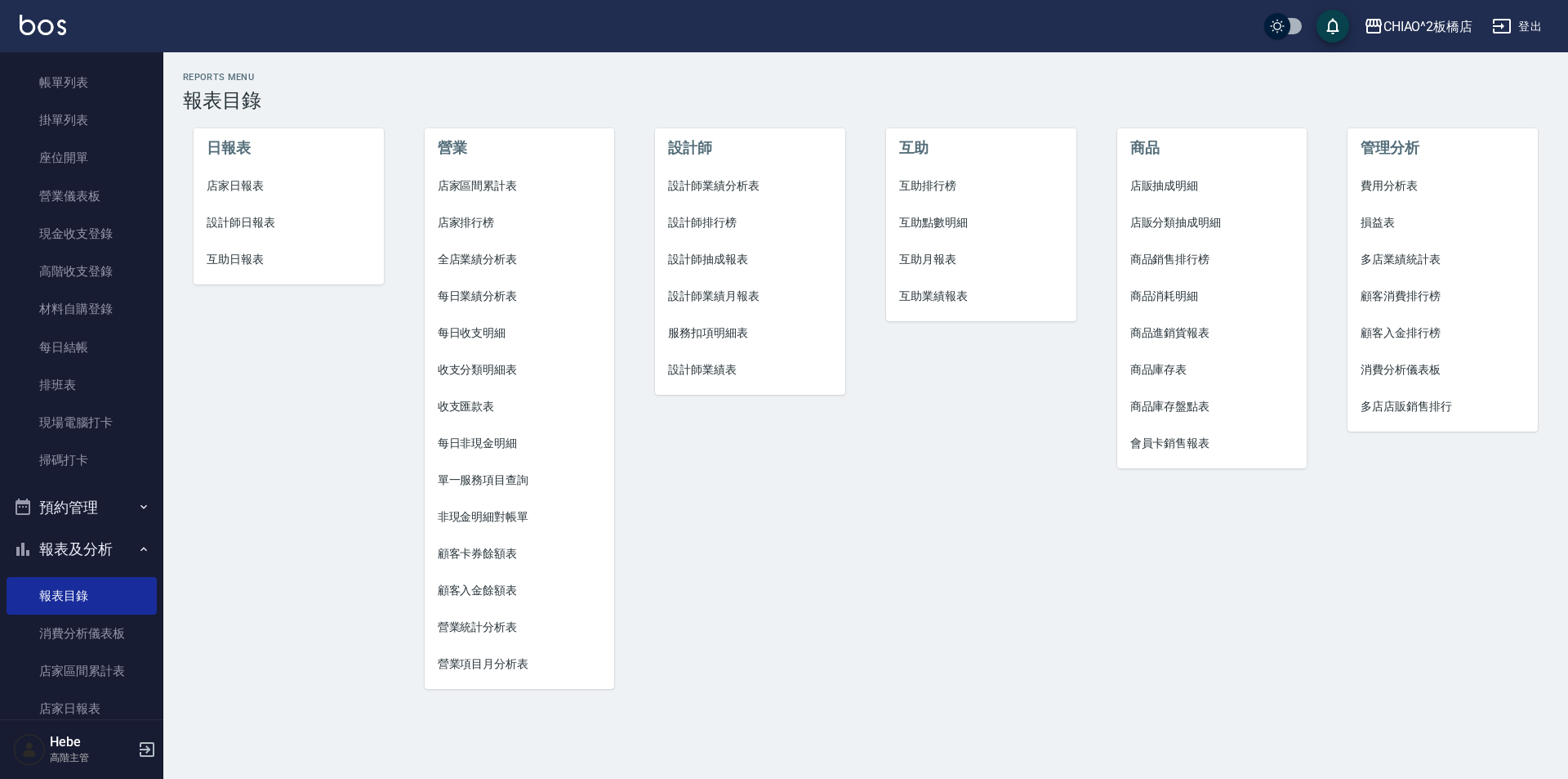
click at [234, 187] on span "店家日報表" at bounding box center [288, 186] width 164 height 17
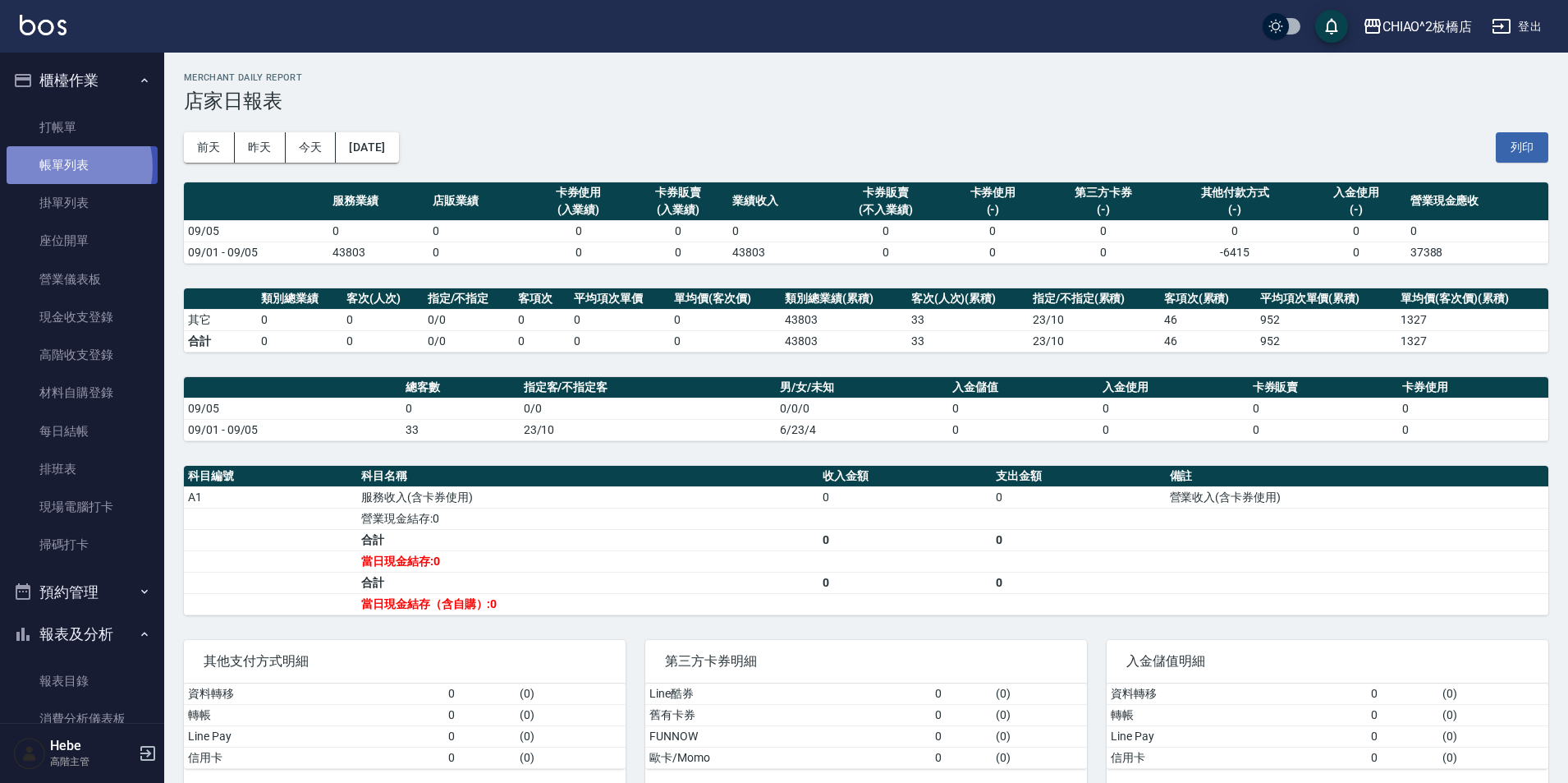
click at [61, 167] on link "帳單列表" at bounding box center [82, 165] width 151 height 38
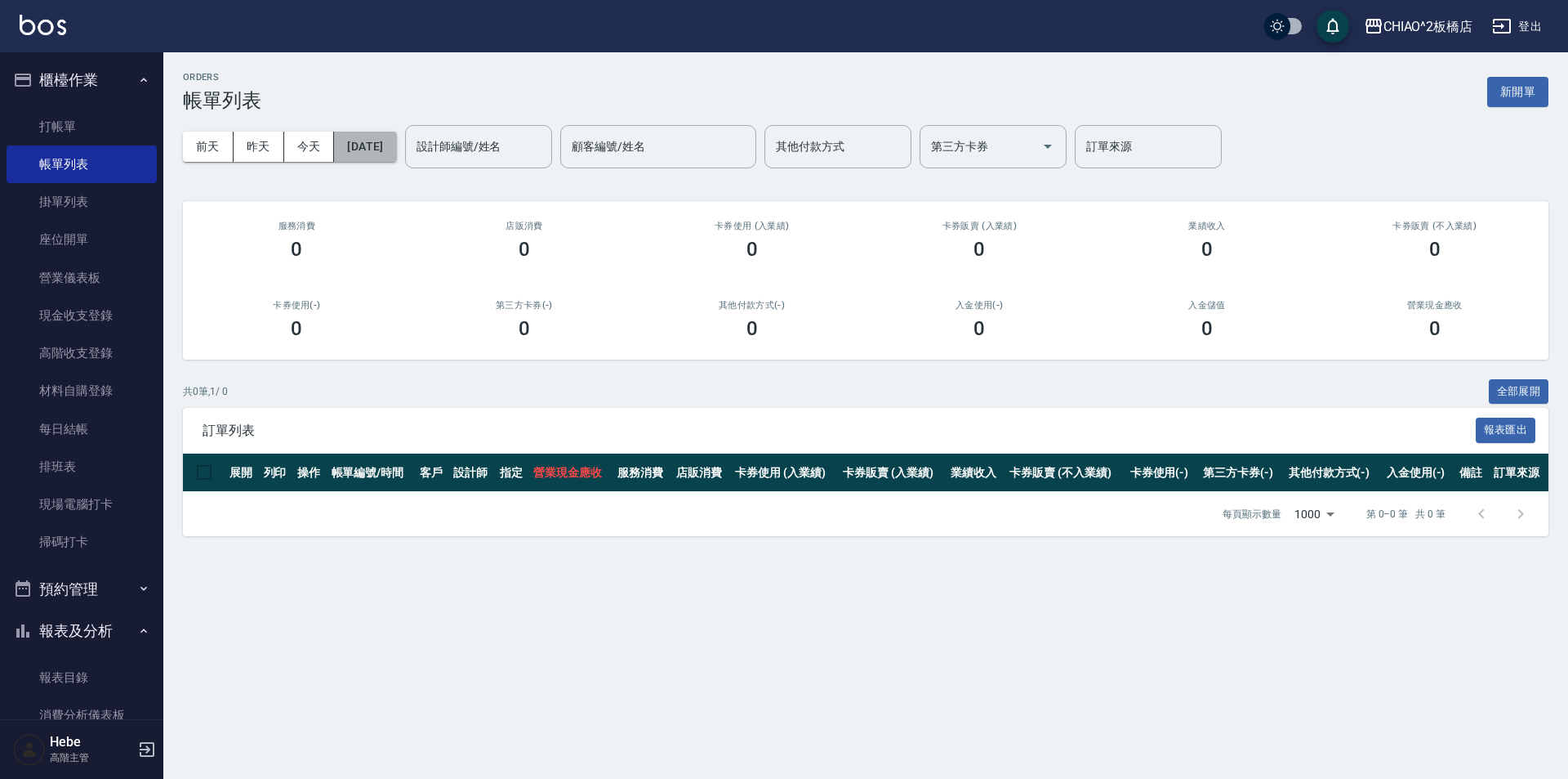
click at [374, 153] on button "[DATE]" at bounding box center [364, 147] width 62 height 31
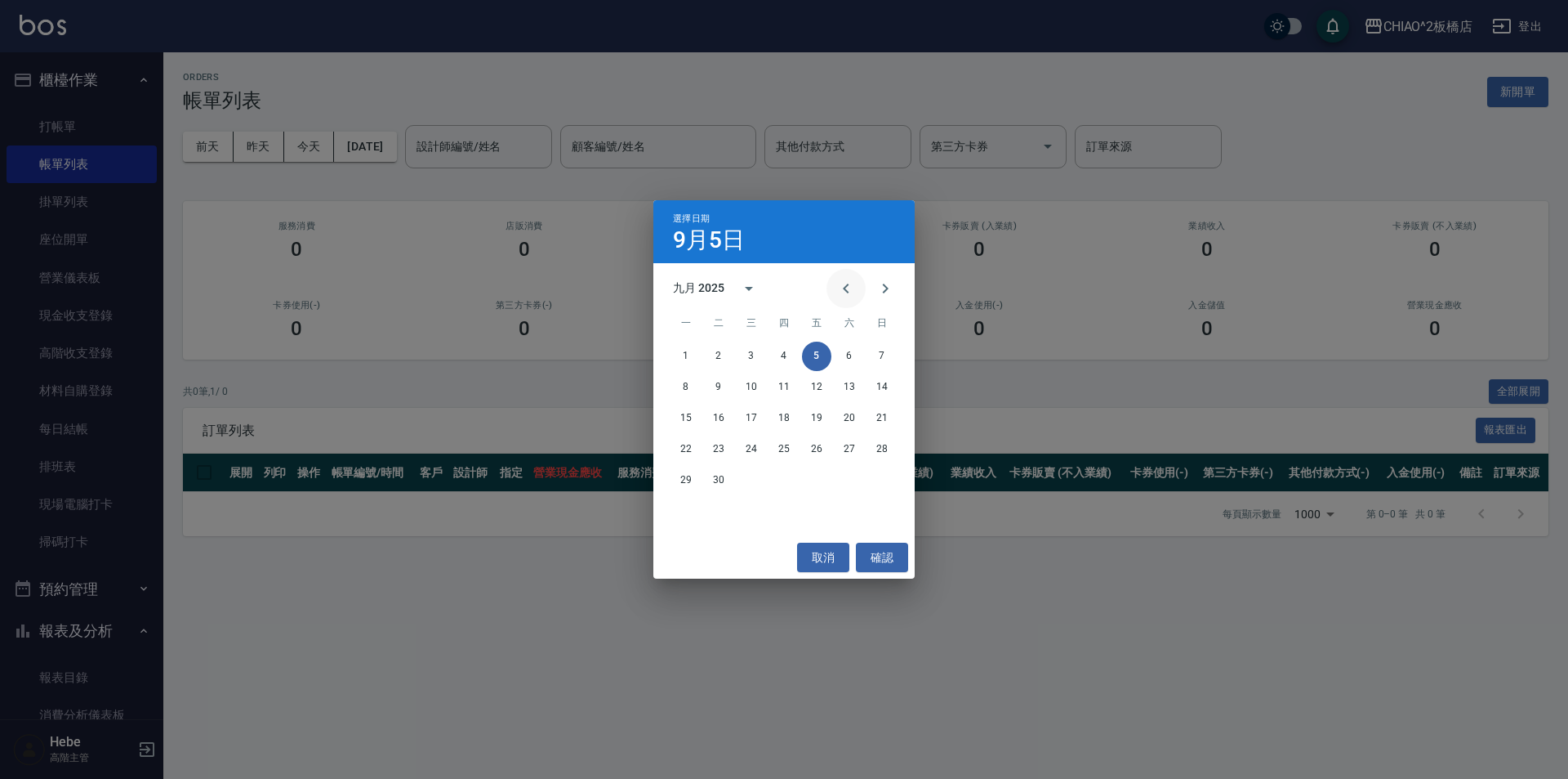
click at [782, 295] on icon "Previous month" at bounding box center [846, 288] width 19 height 19
click at [782, 421] on button "15" at bounding box center [816, 418] width 30 height 30
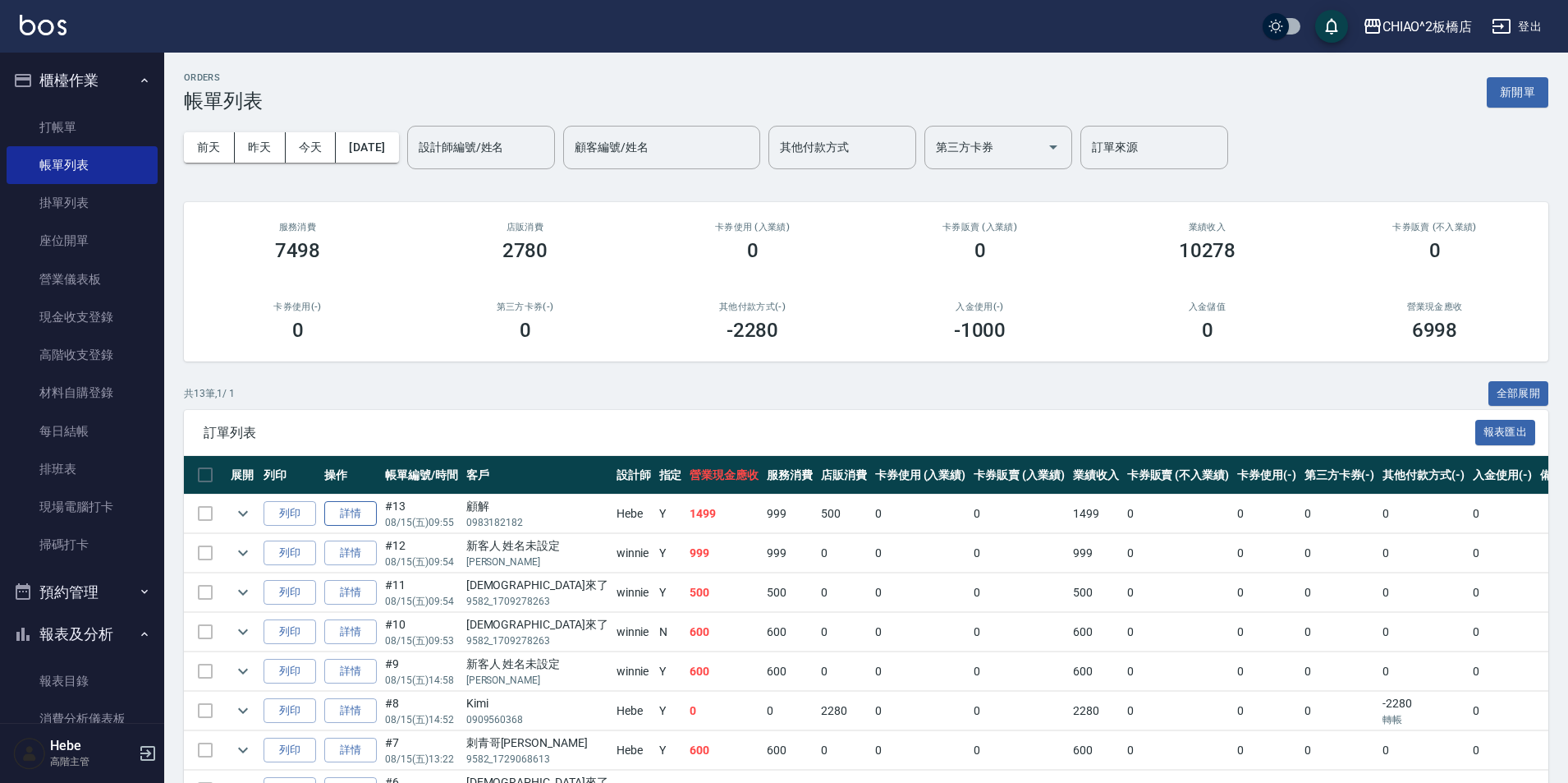
click at [339, 517] on link "詳情" at bounding box center [350, 514] width 53 height 25
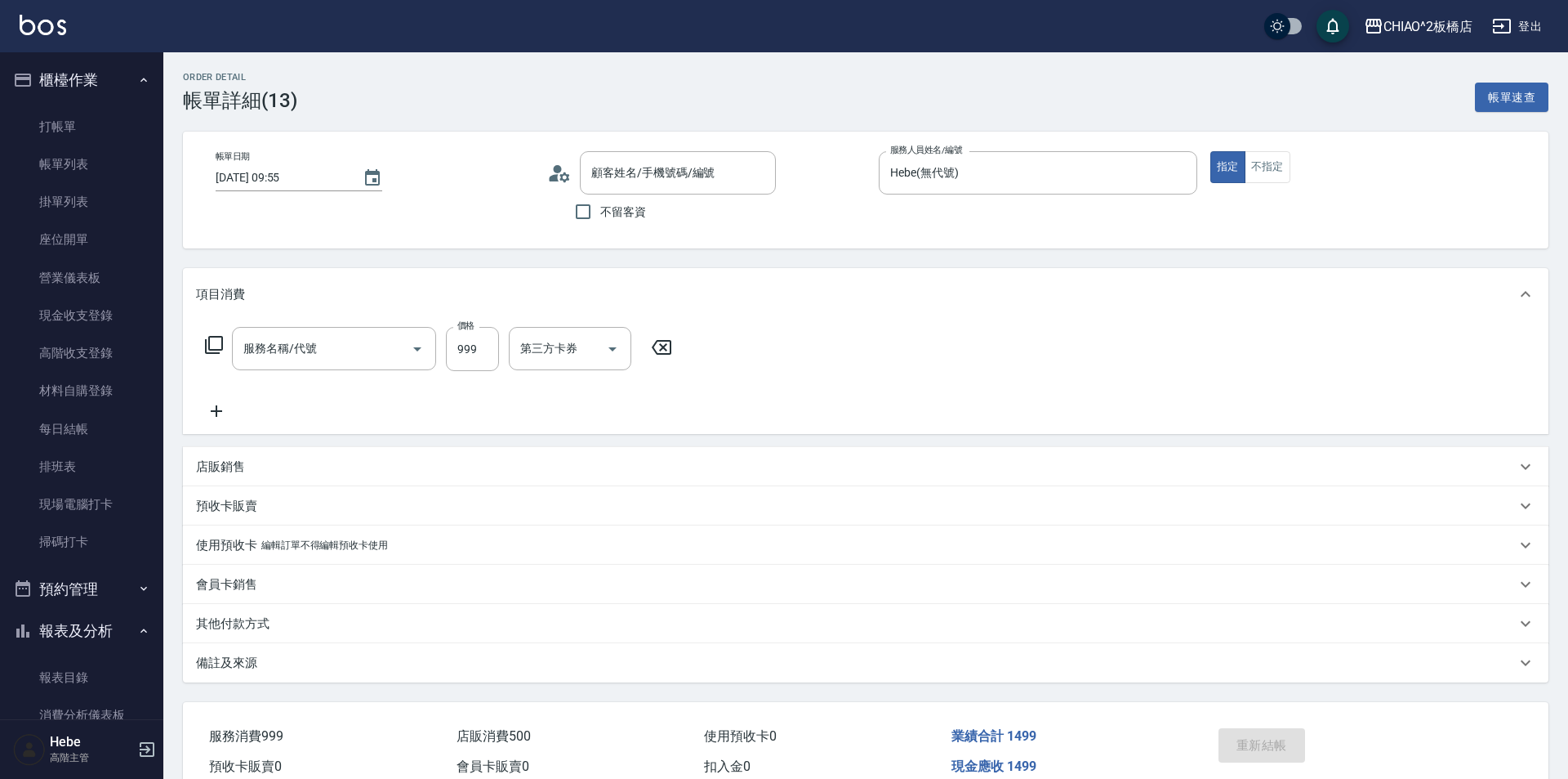
type input "[DATE] 09:55"
type input "Hebe(無代號)"
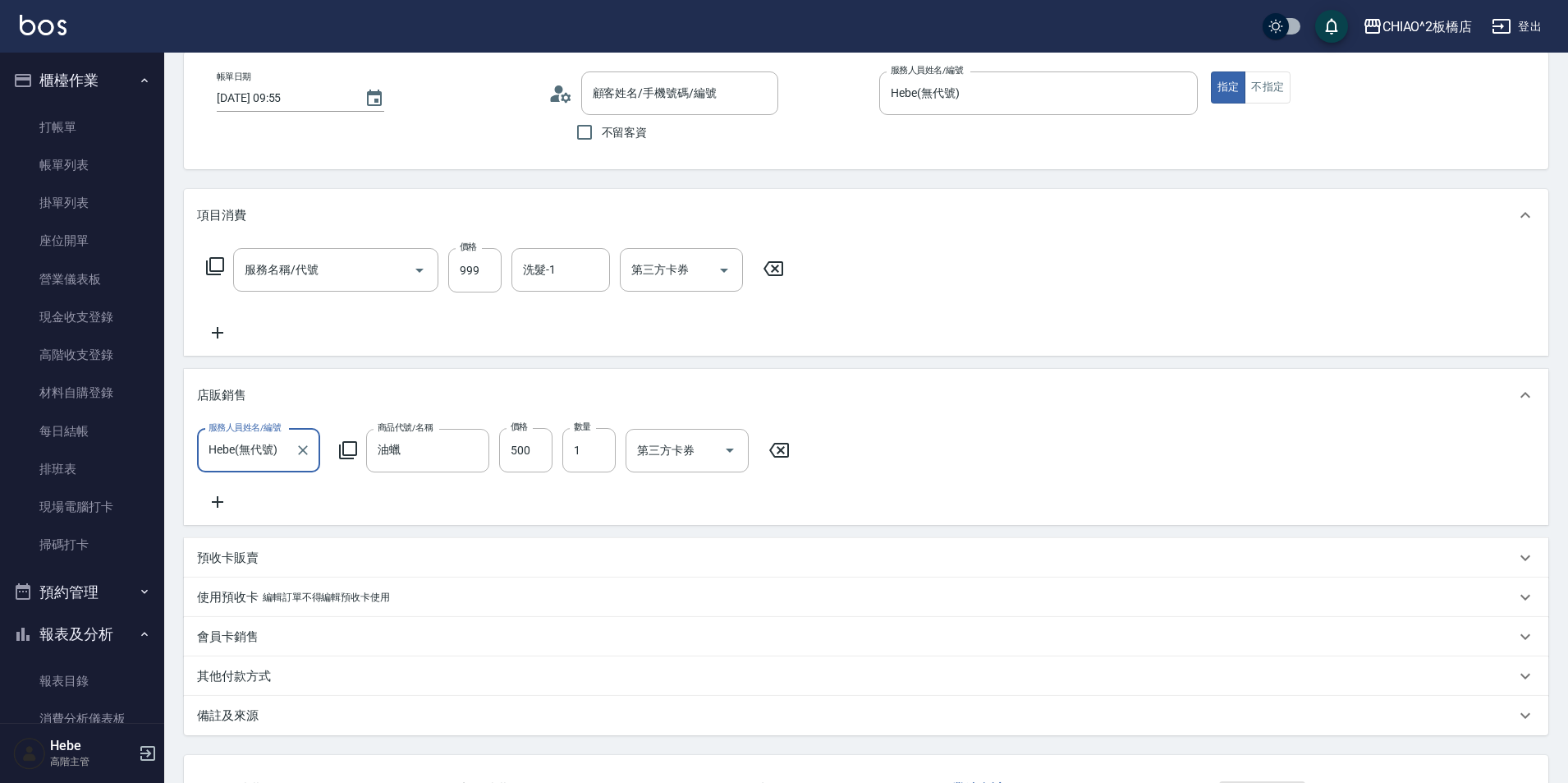
type input "顧解/0983182182/"
type input "洗剪指定600(96678)"
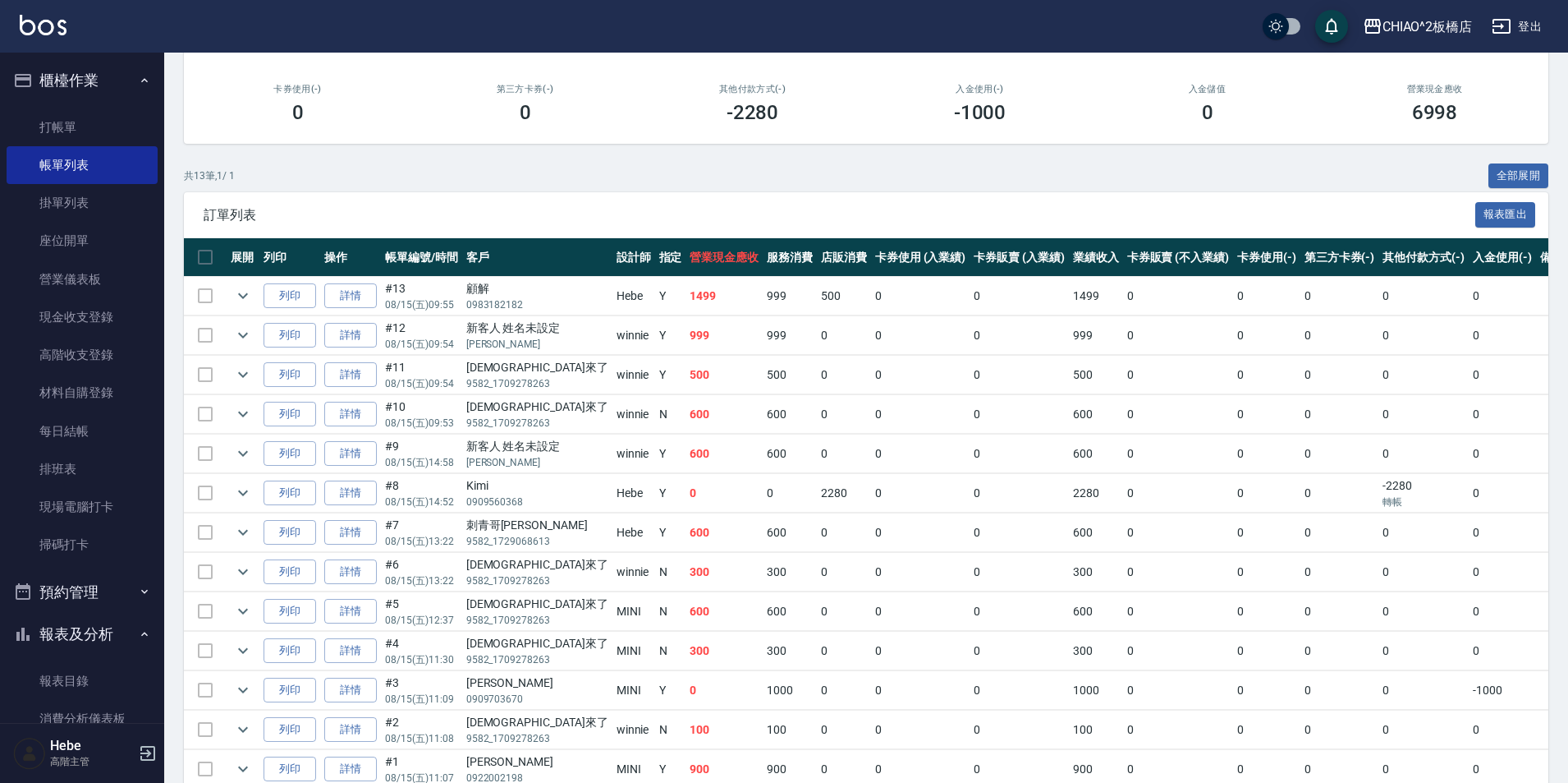
scroll to position [247, 0]
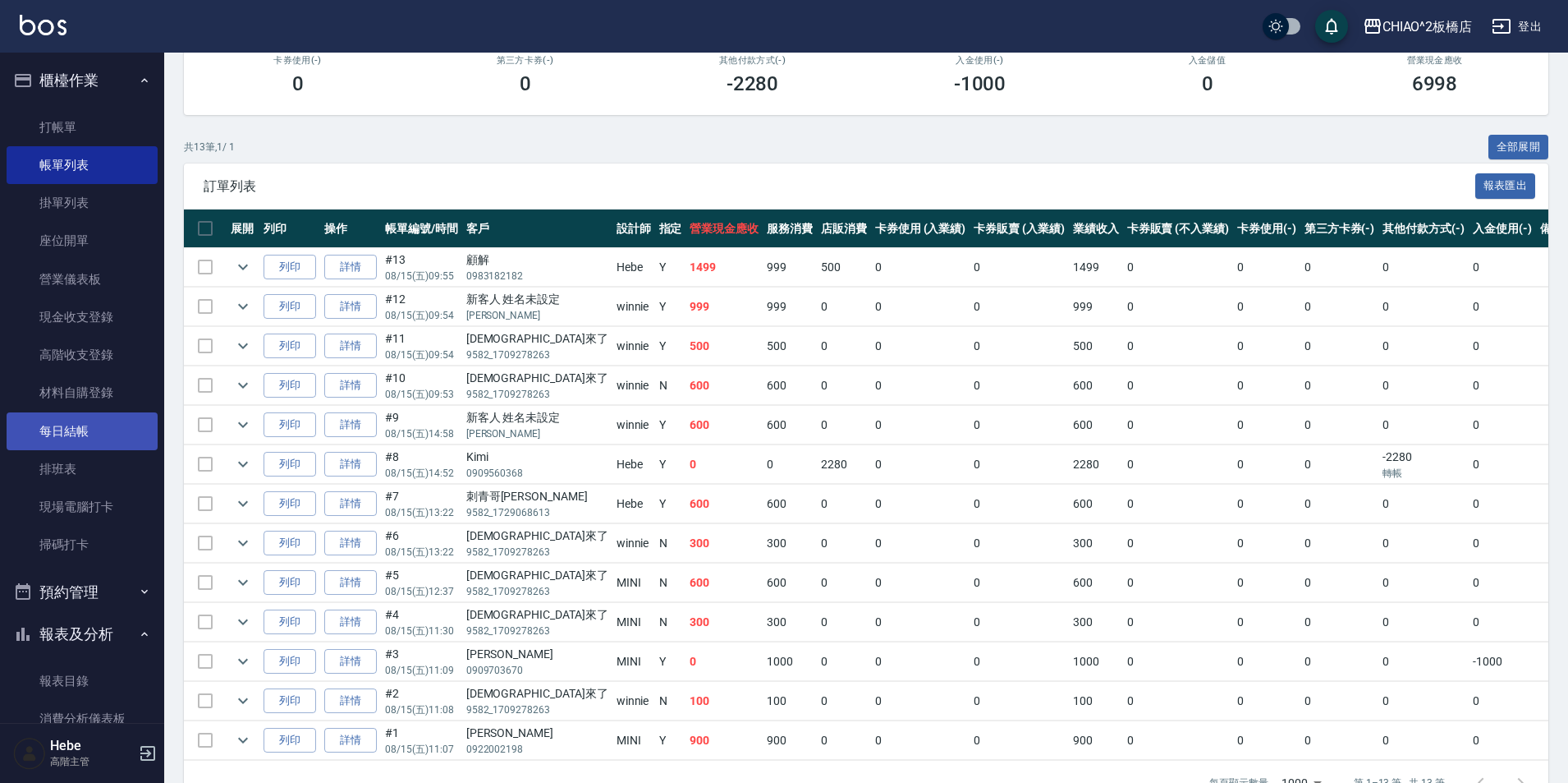
click at [80, 431] on link "每日結帳" at bounding box center [82, 431] width 151 height 38
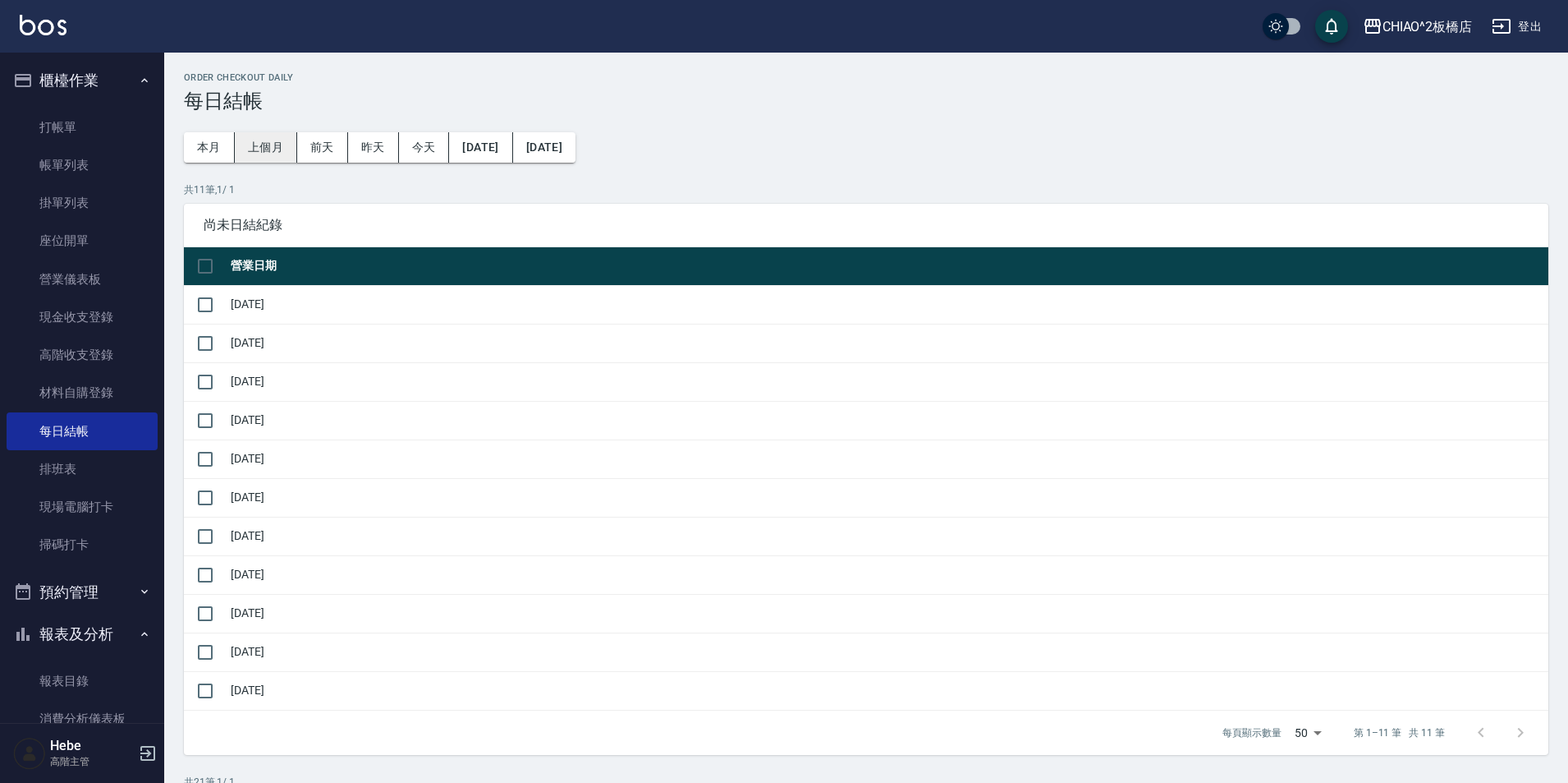
click at [261, 143] on button "上個月" at bounding box center [266, 148] width 63 height 31
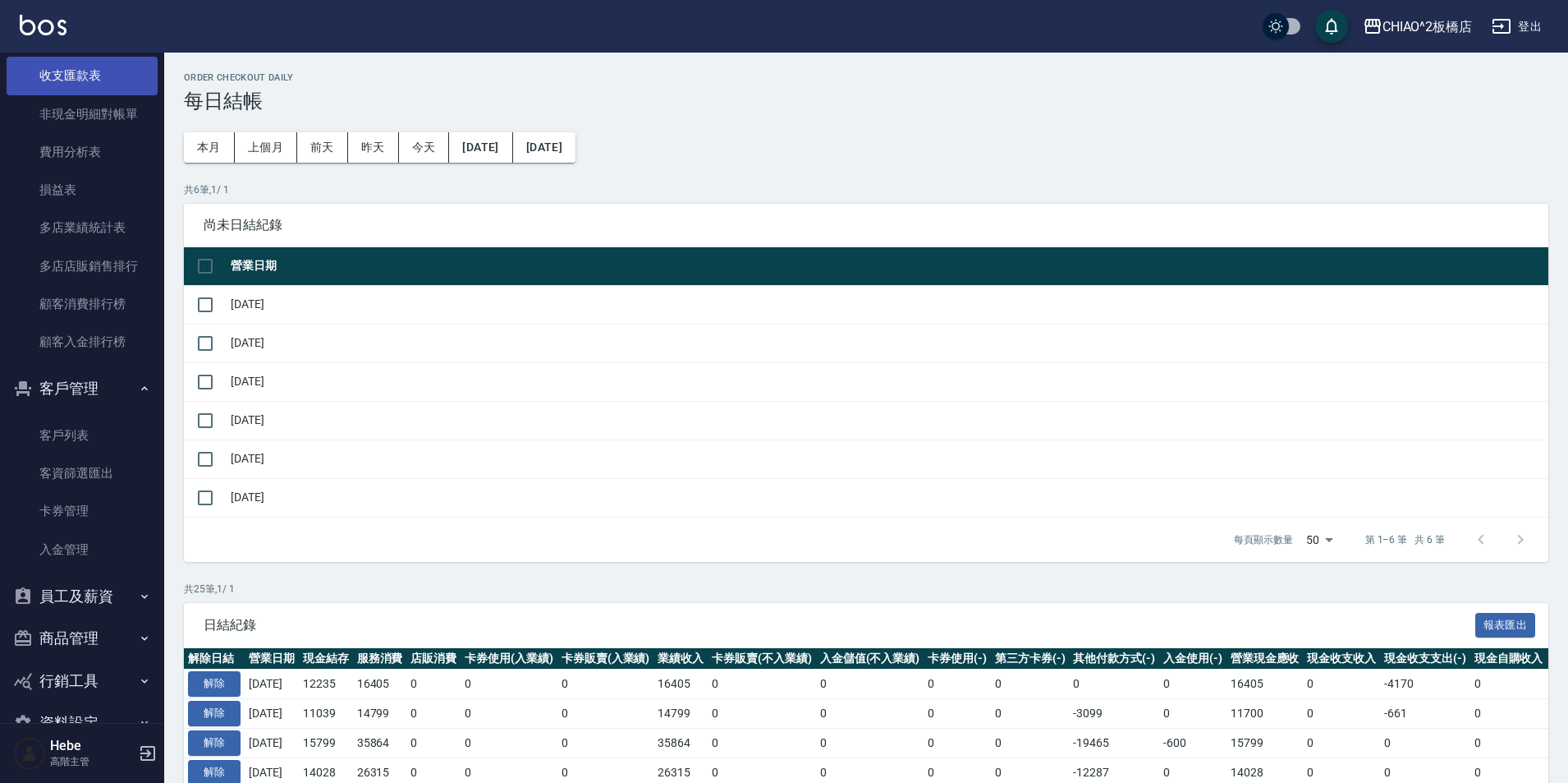
scroll to position [1975, 0]
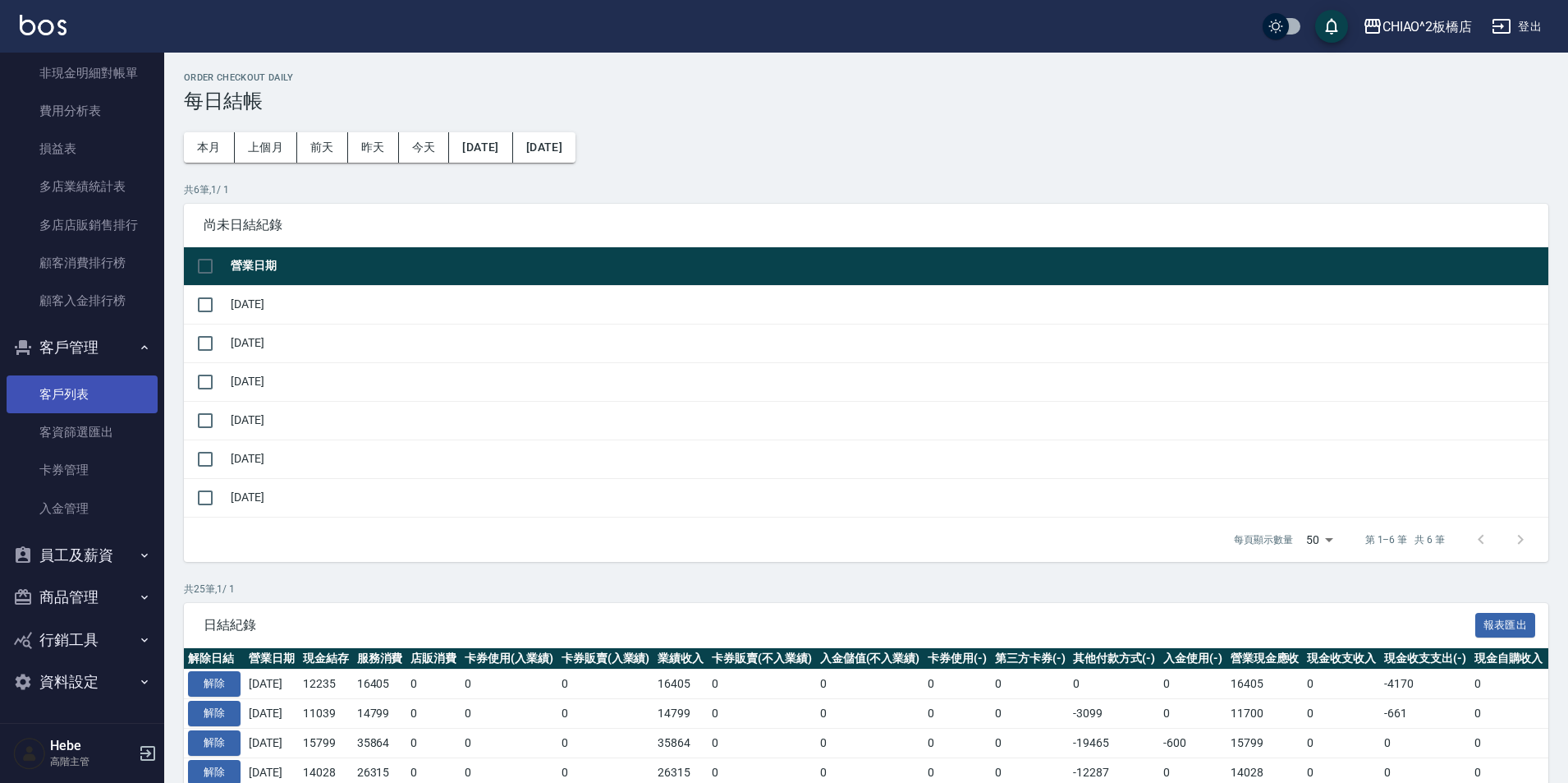
click at [59, 402] on link "客戶列表" at bounding box center [82, 393] width 151 height 38
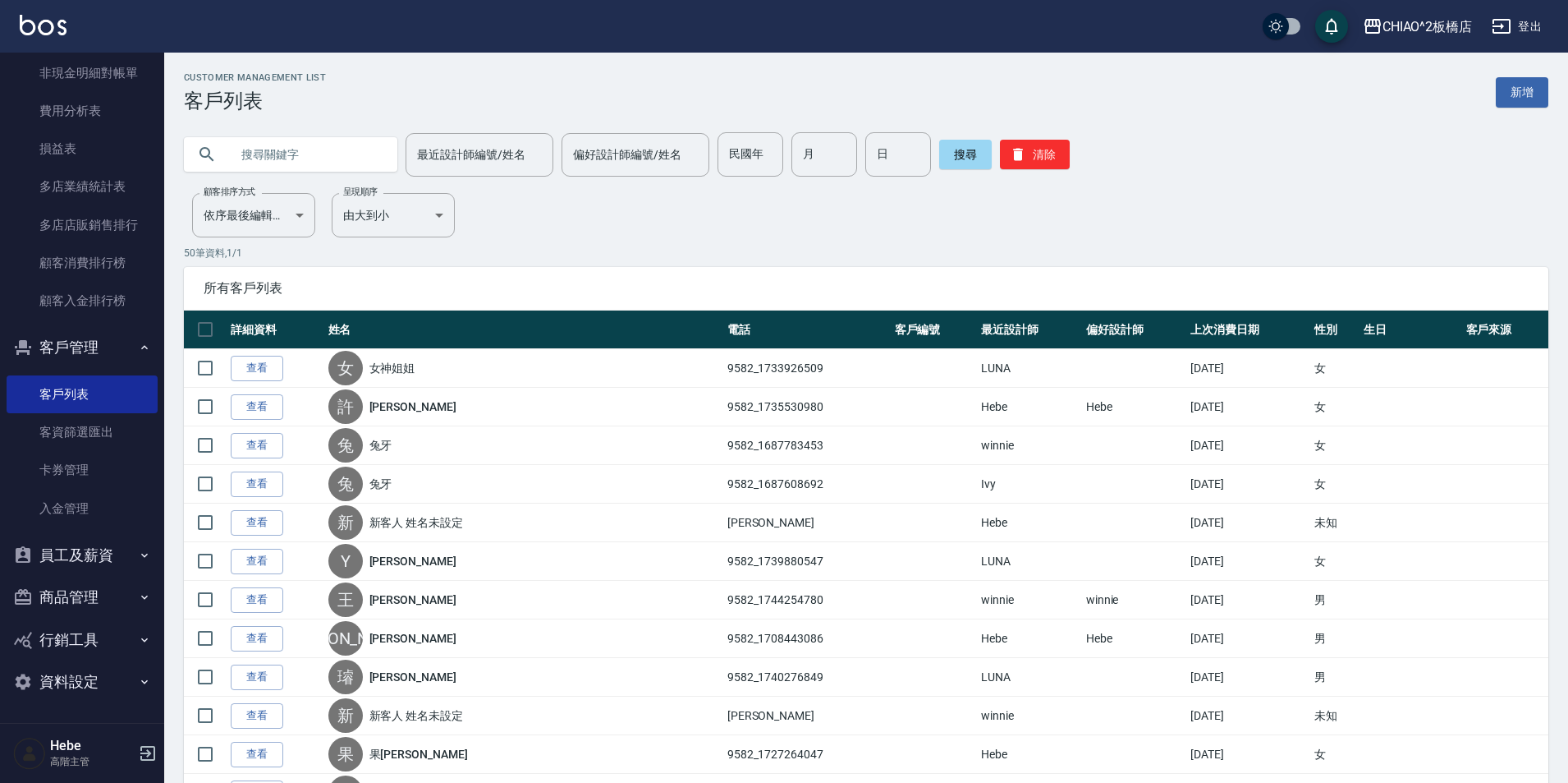
click at [305, 158] on input "text" at bounding box center [306, 154] width 154 height 44
type input "芷"
click at [785, 160] on button "搜尋" at bounding box center [965, 154] width 53 height 30
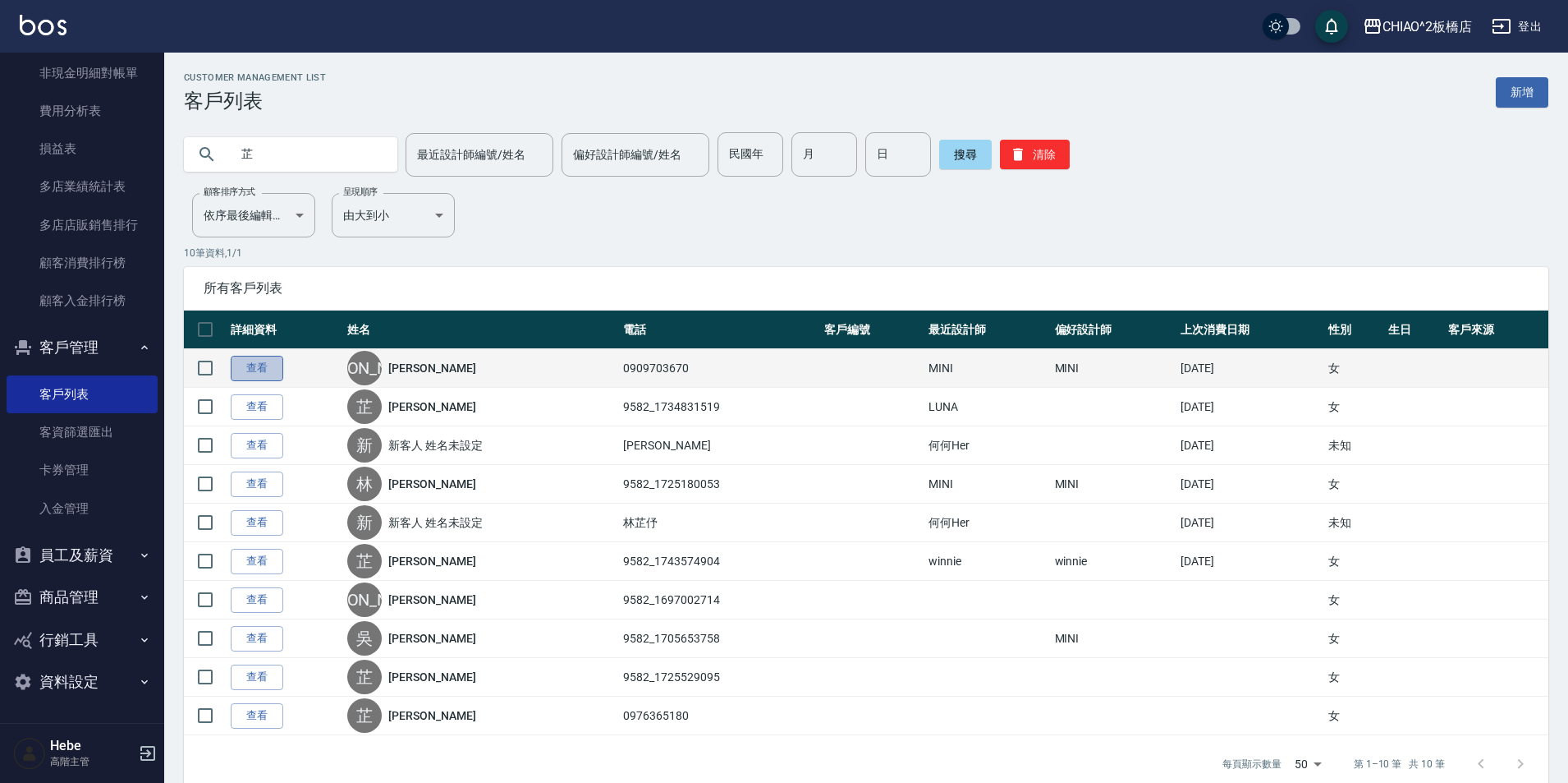
click at [263, 364] on link "查看" at bounding box center [256, 368] width 53 height 25
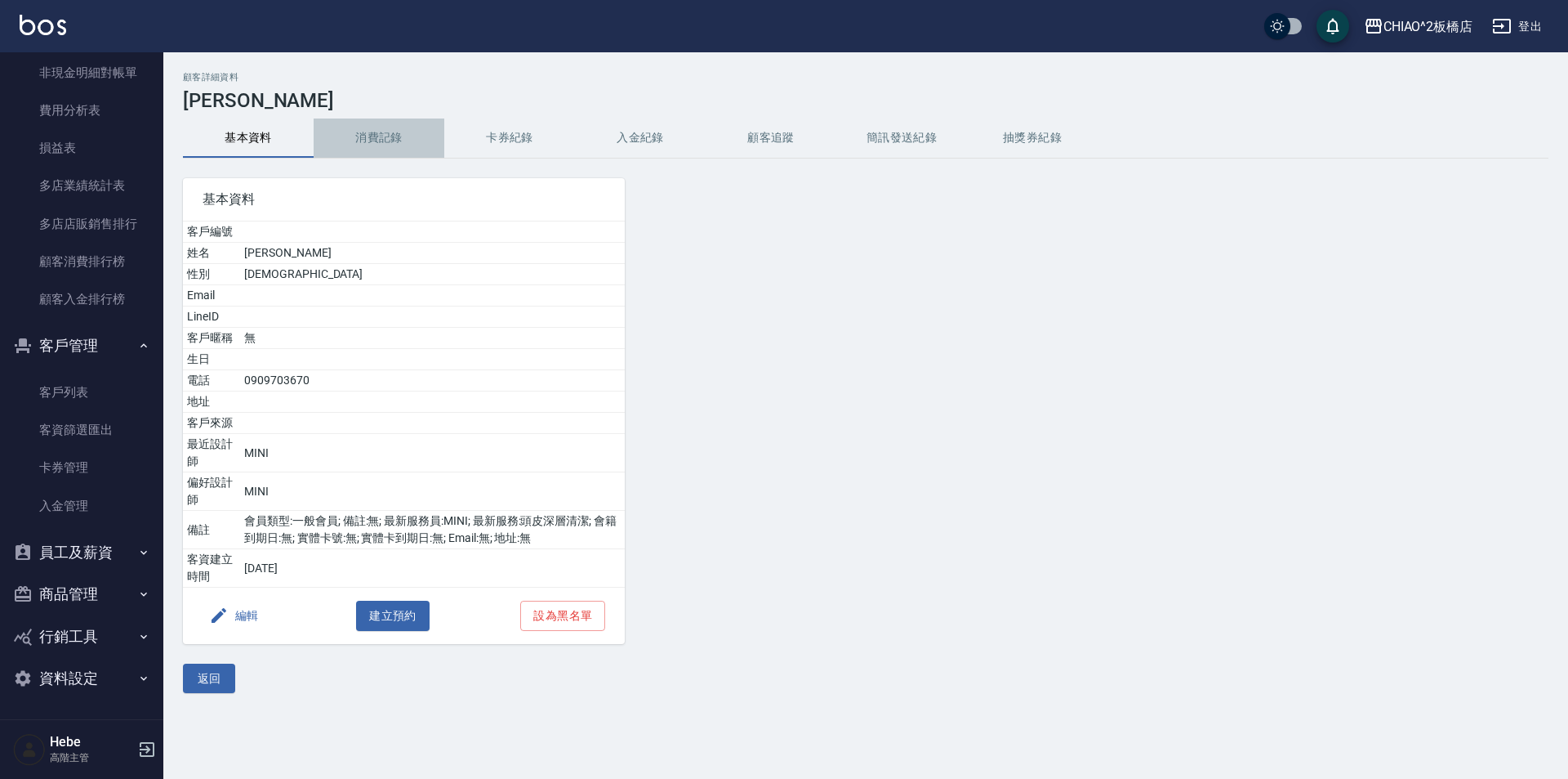
click at [380, 136] on button "消費記錄" at bounding box center [379, 138] width 130 height 39
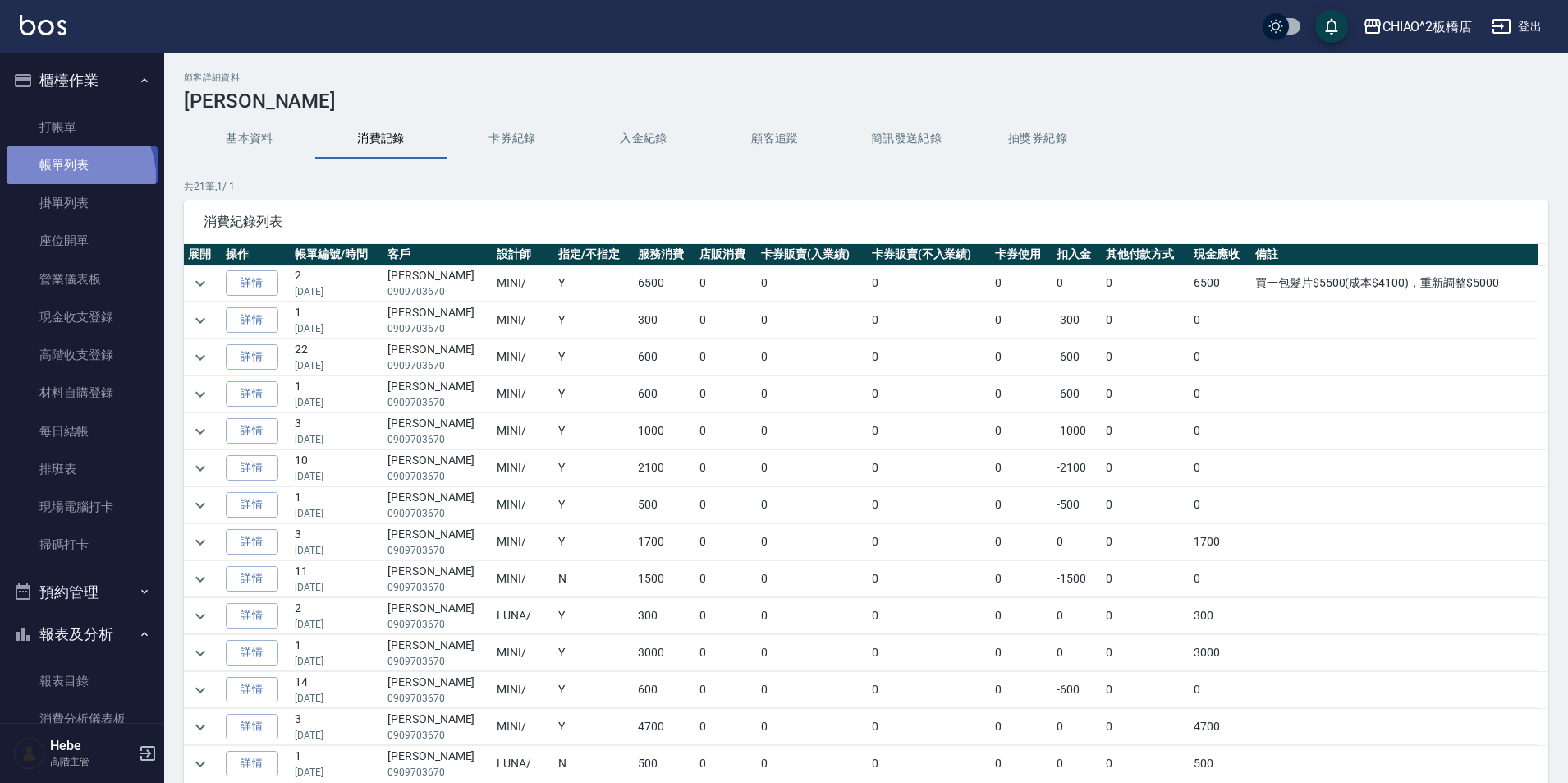
click at [75, 176] on link "帳單列表" at bounding box center [82, 165] width 151 height 38
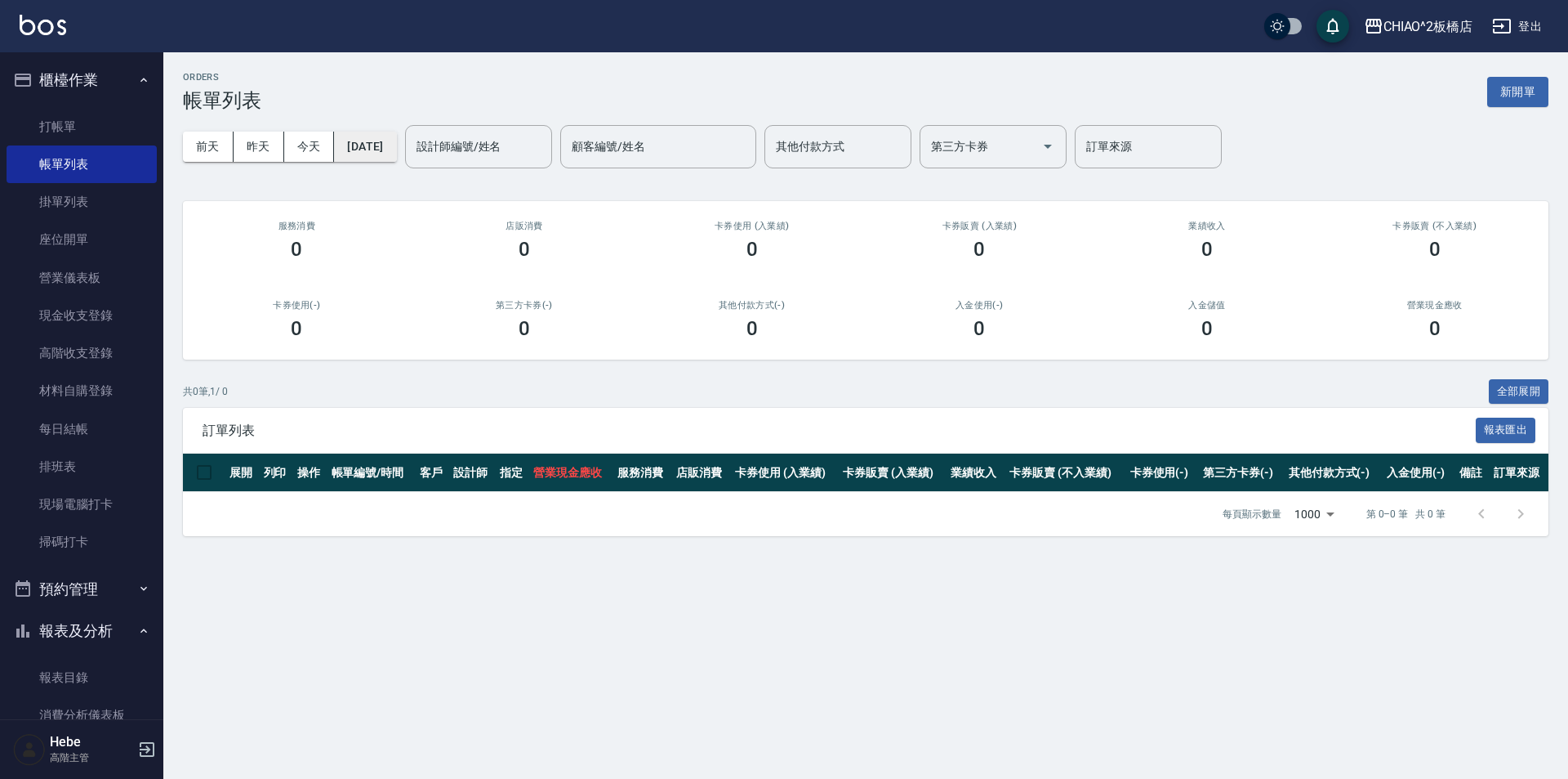
click at [394, 148] on button "[DATE]" at bounding box center [364, 147] width 62 height 31
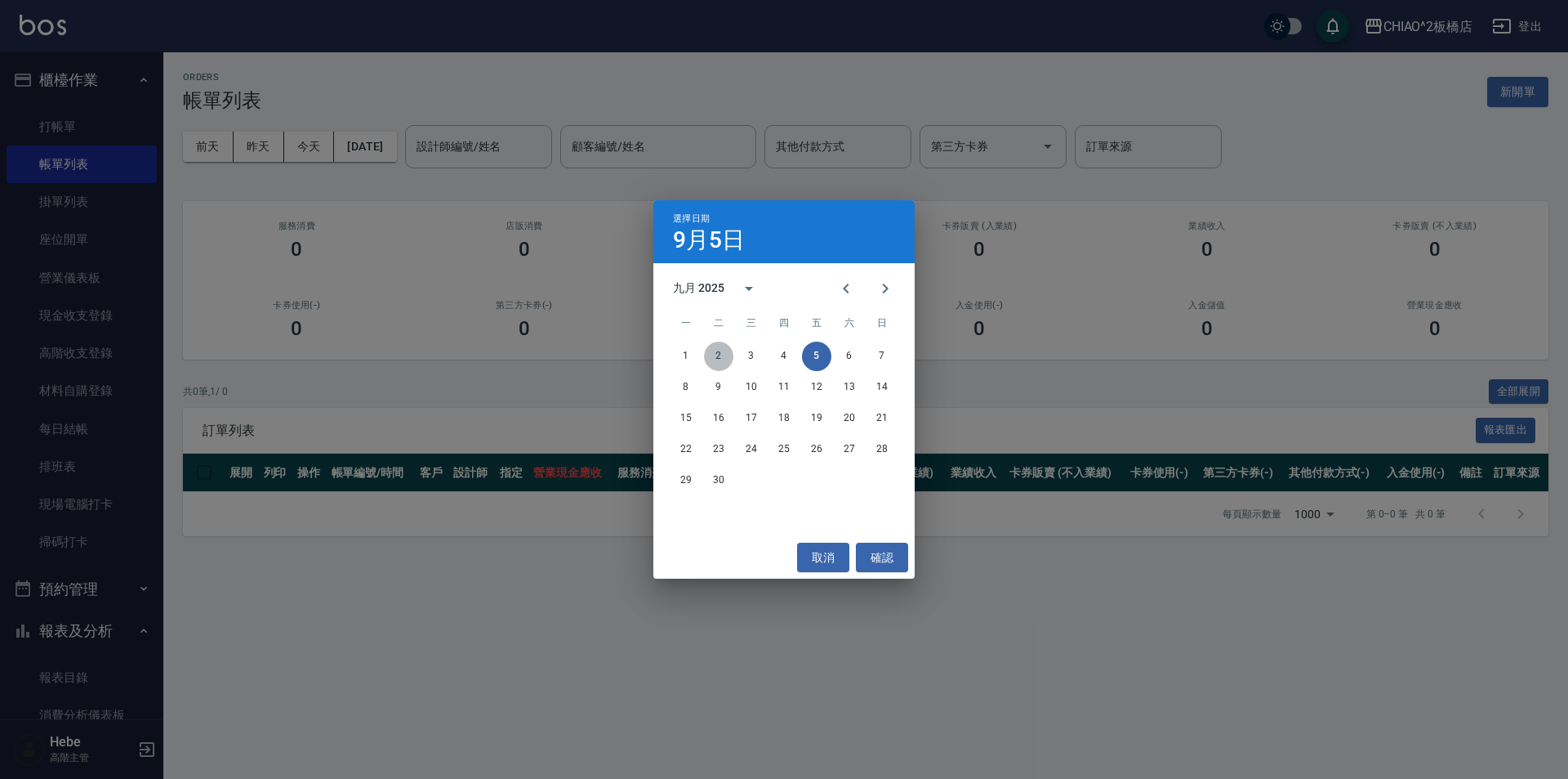
click at [715, 361] on button "2" at bounding box center [718, 356] width 30 height 30
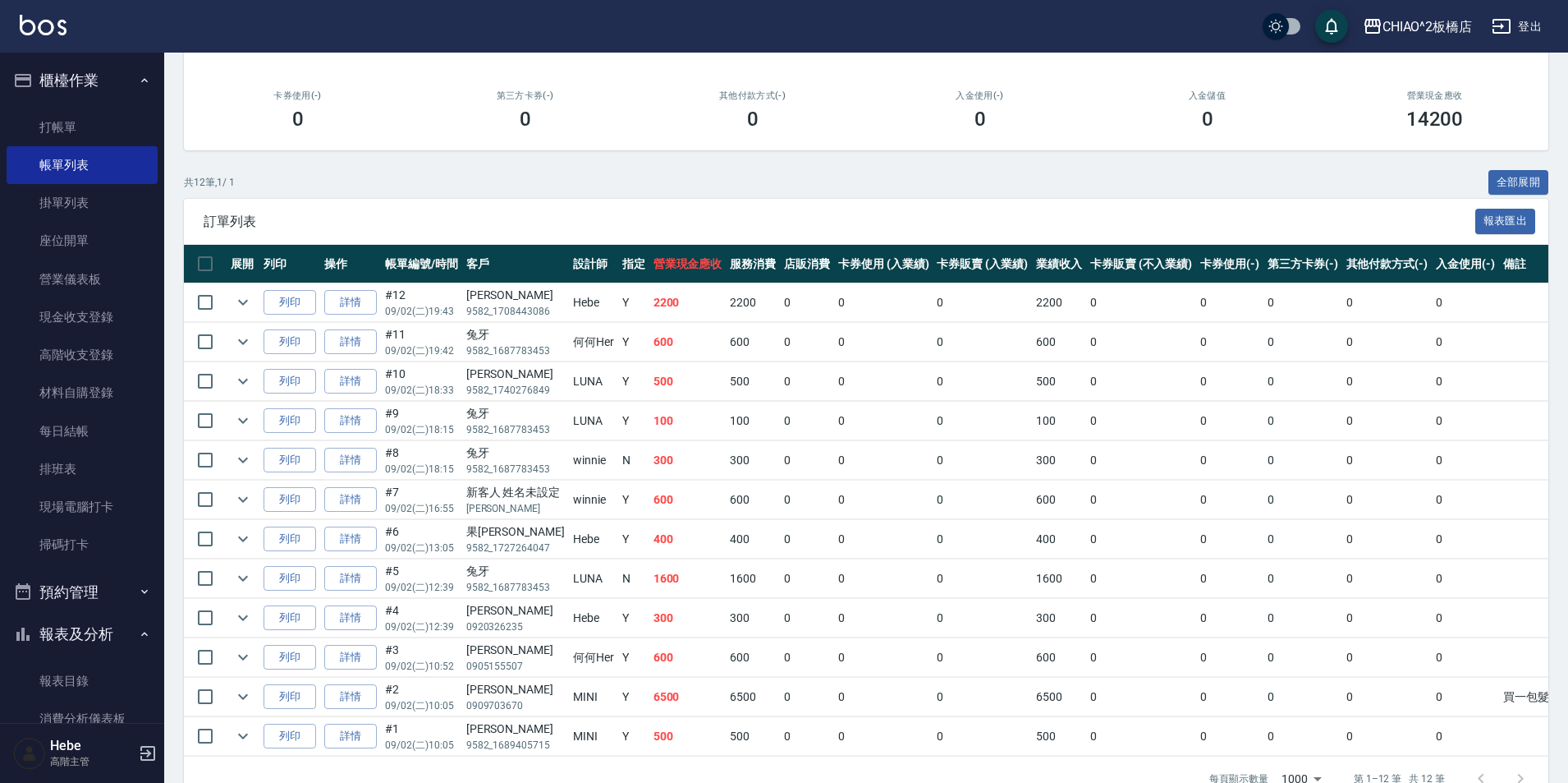
scroll to position [247, 0]
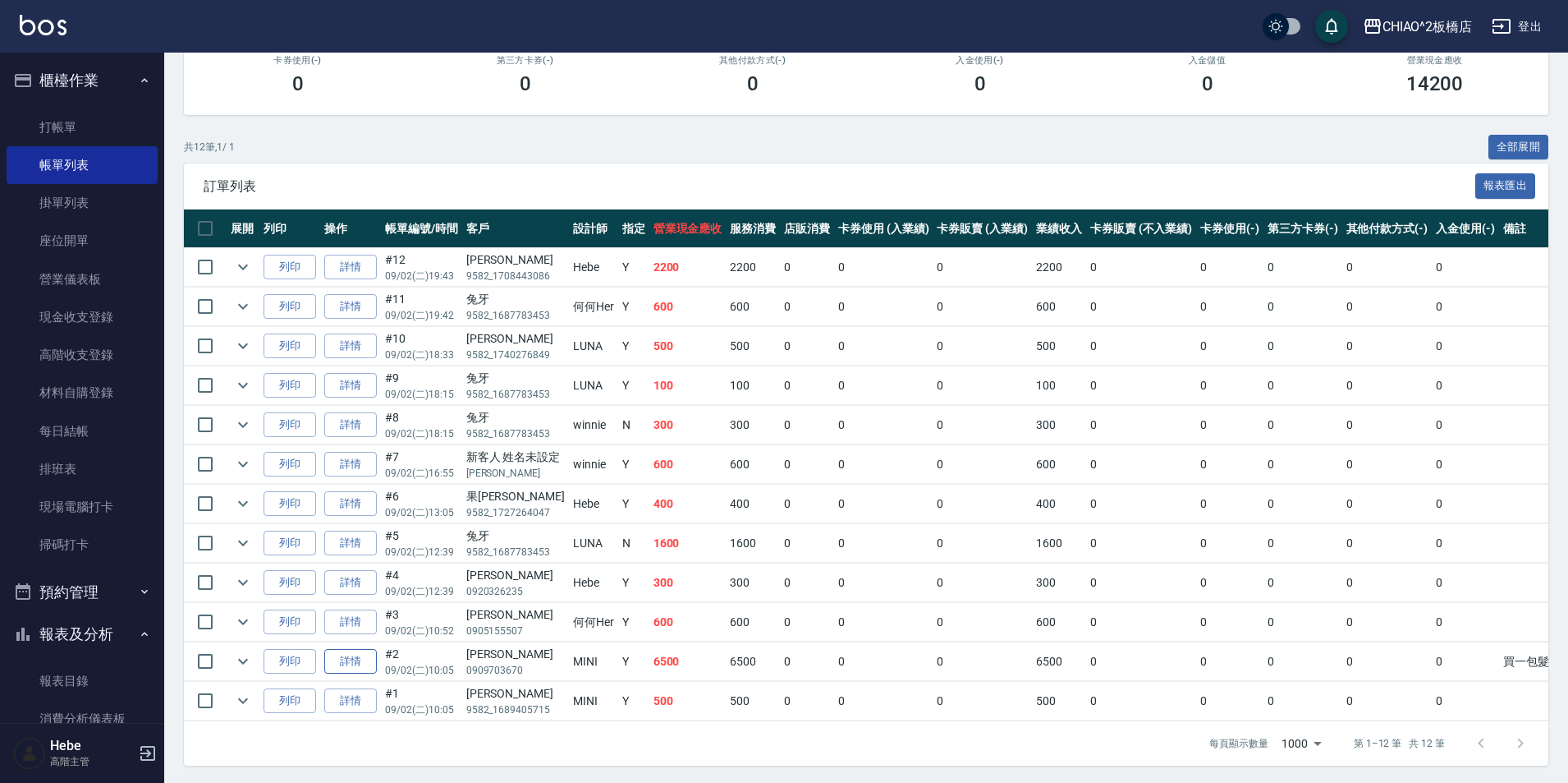
click at [341, 667] on link "詳情" at bounding box center [350, 662] width 53 height 25
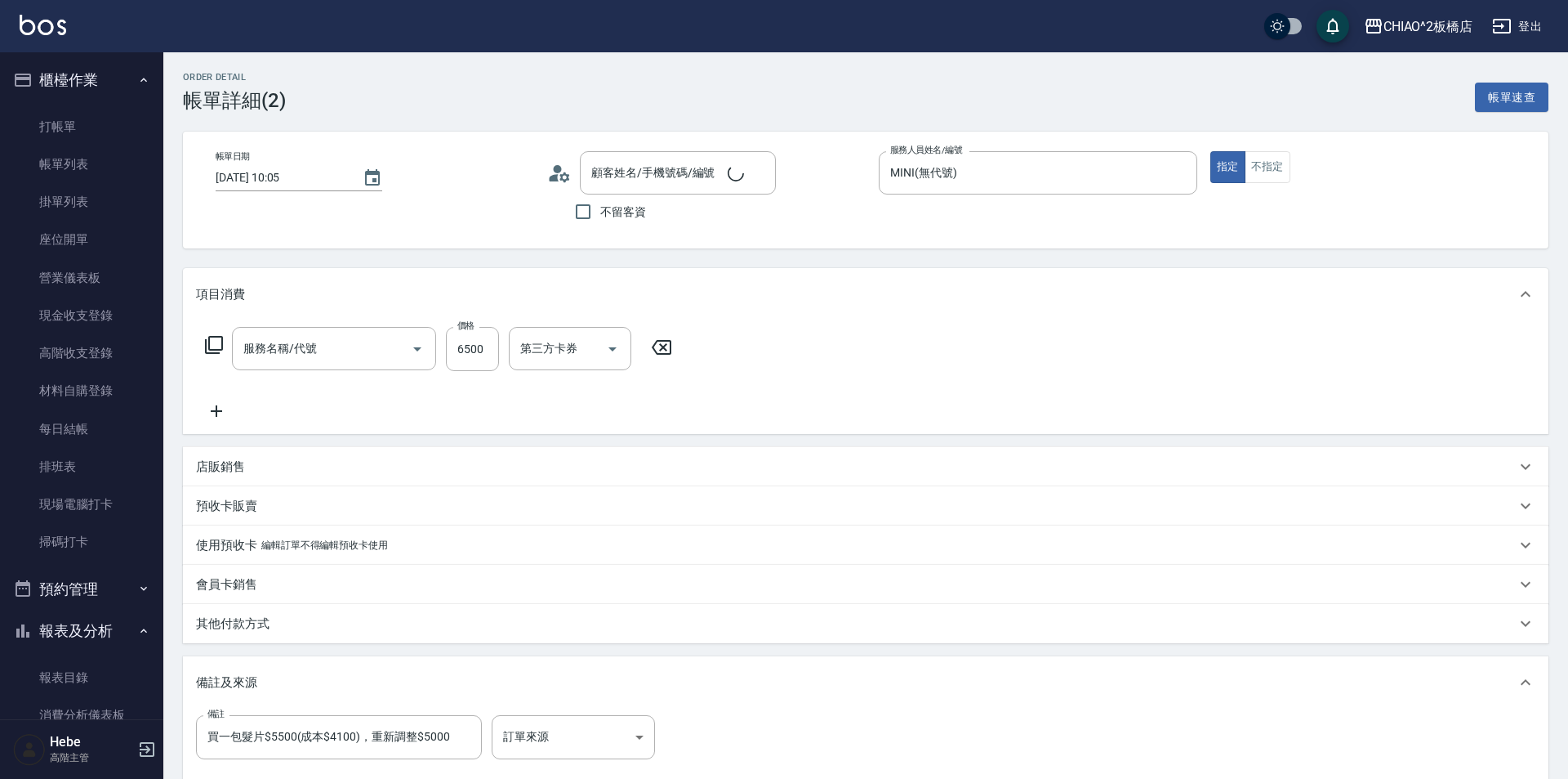
type input "[DATE] 10:05"
type input "MINI(無代號)"
type input "買一包髮片$5500(成本$4100)，重新調整$5000"
type input "[PERSON_NAME]/0909703670/null"
type input "接髮(109466)"
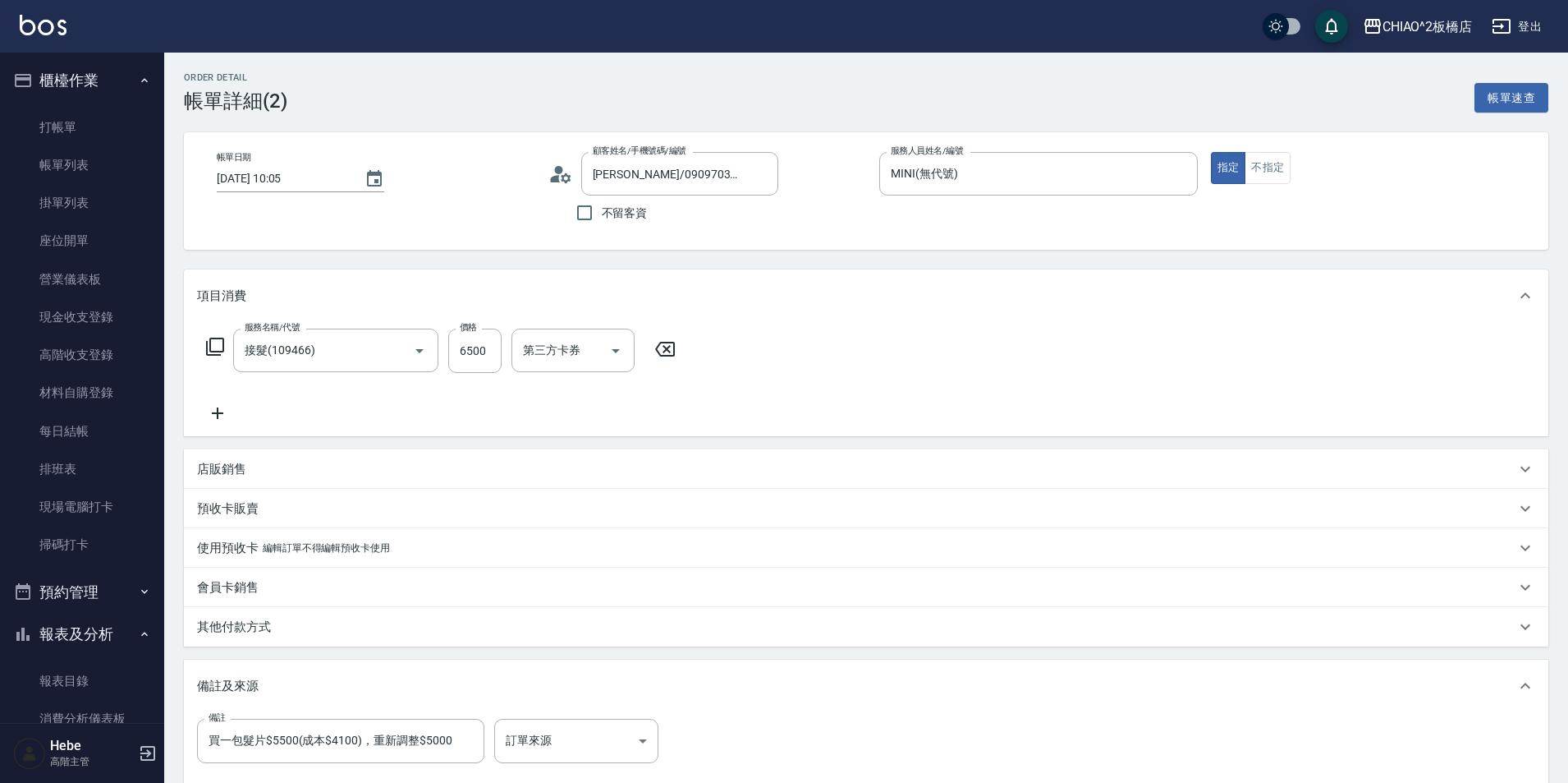
click at [218, 416] on icon at bounding box center [218, 413] width 12 height 12
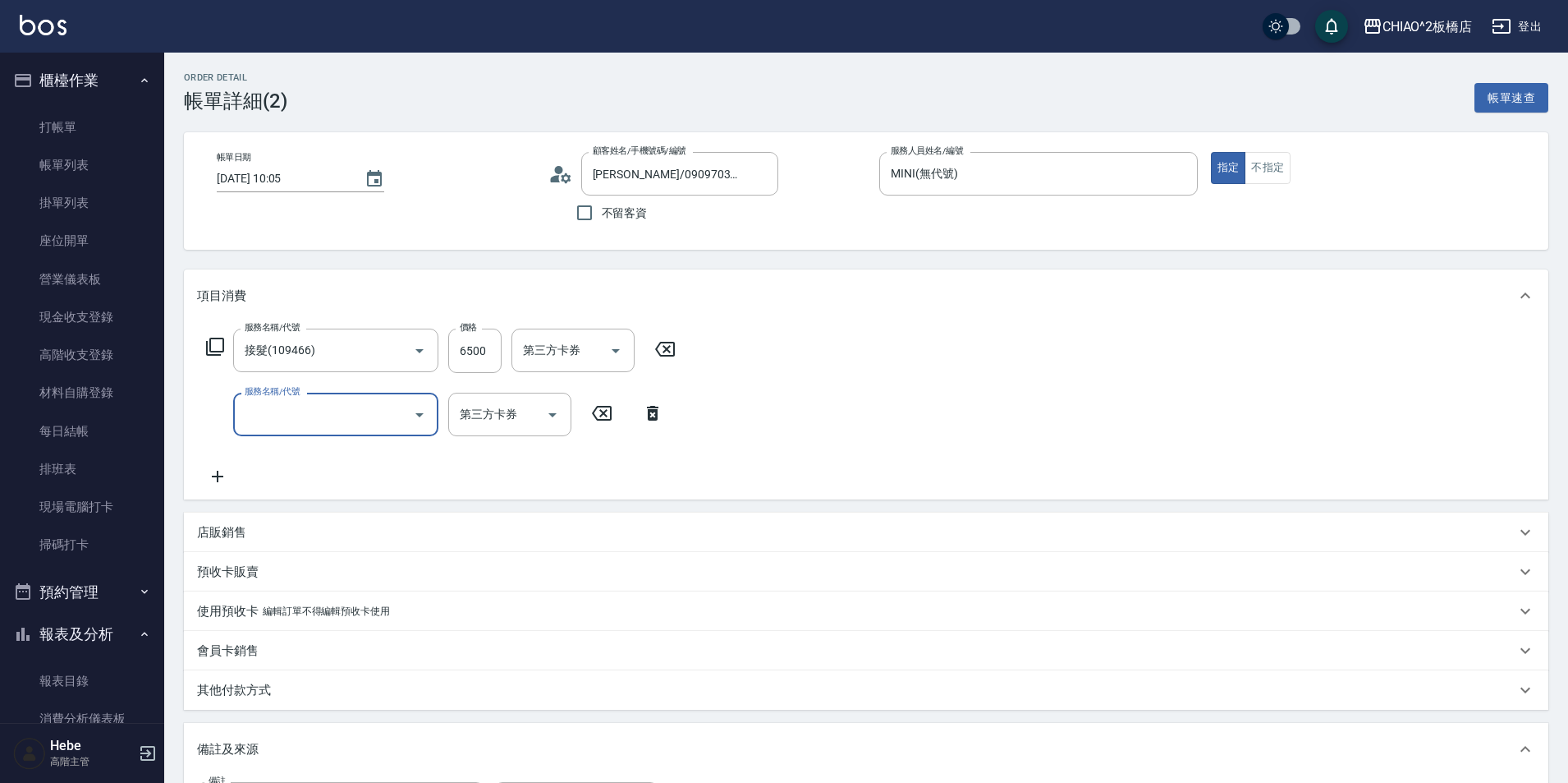
click at [315, 413] on input "服務名稱/代號" at bounding box center [324, 415] width 166 height 29
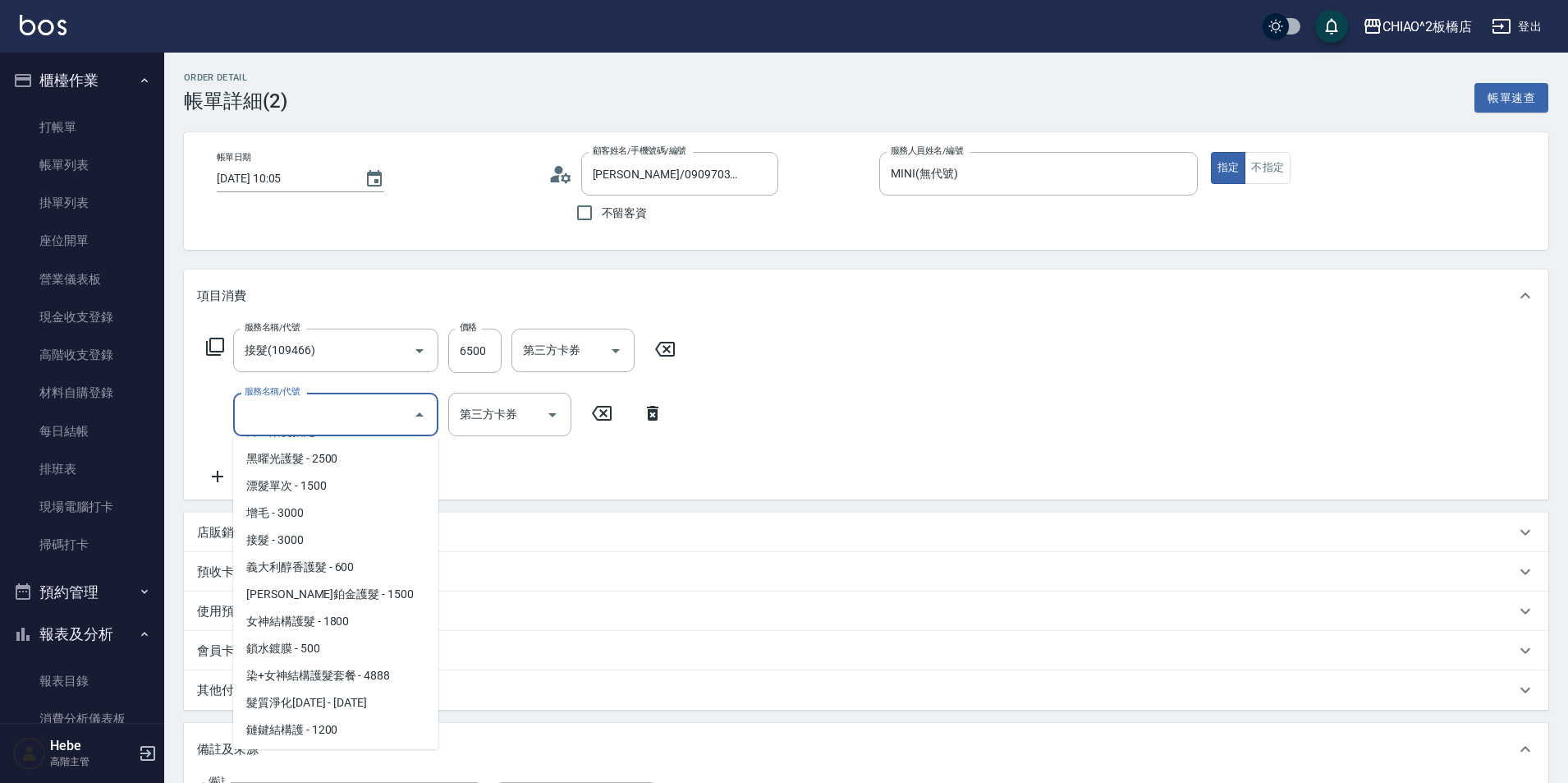
scroll to position [351, 0]
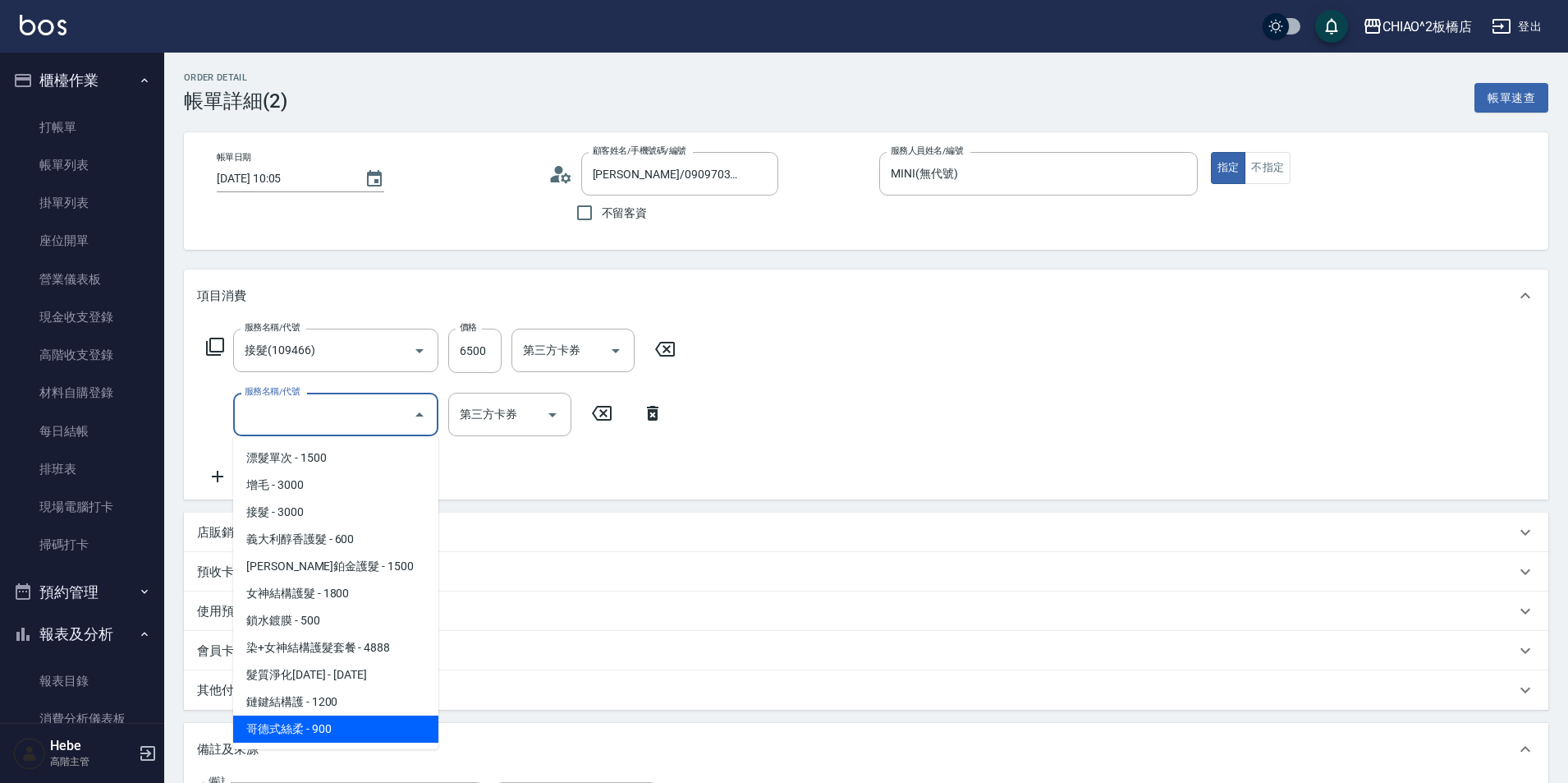
click at [341, 724] on span "哥德式絲柔 - 900" at bounding box center [335, 729] width 205 height 27
type input "哥德式絲柔(143016)"
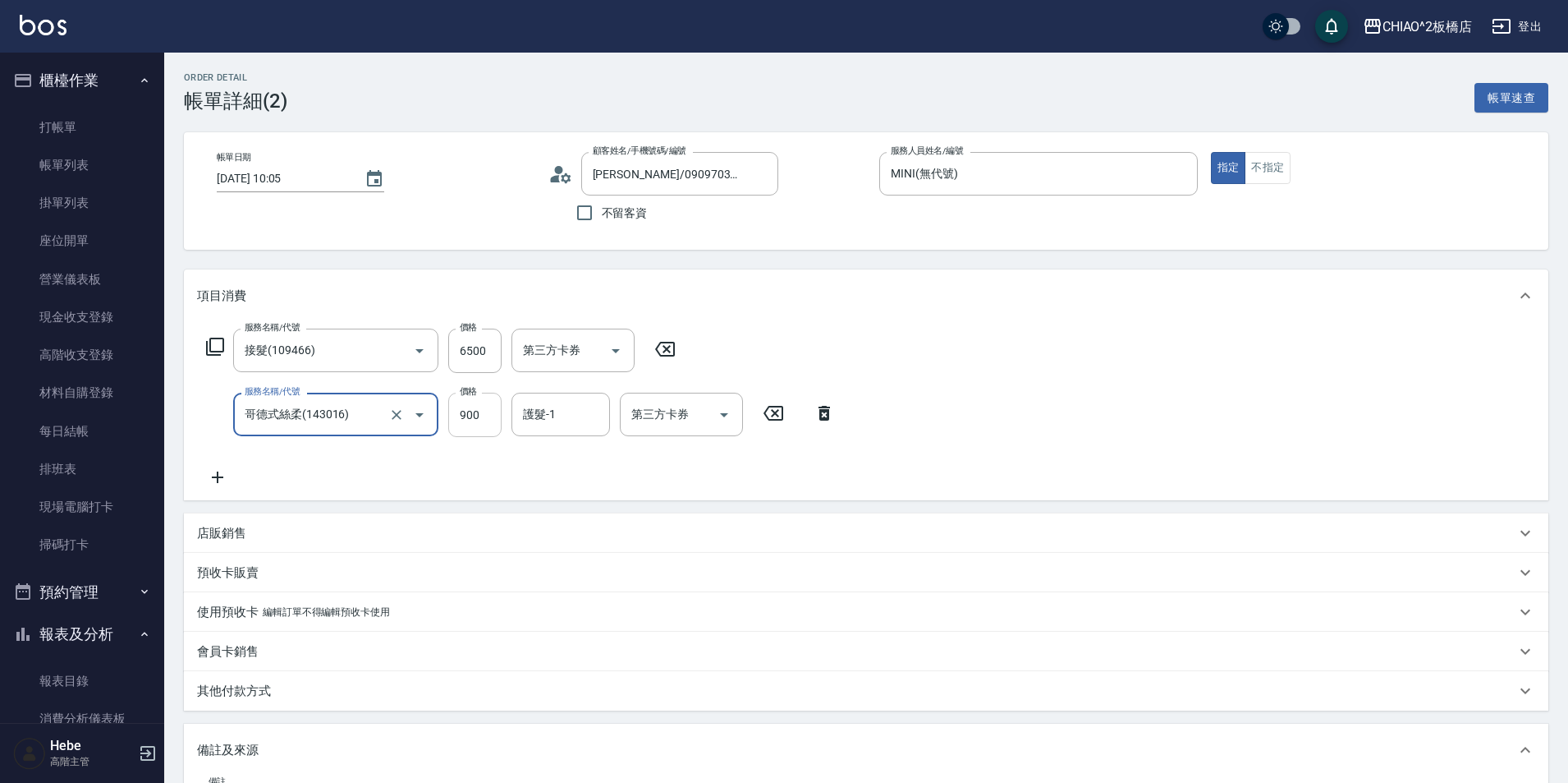
click at [484, 419] on input "900" at bounding box center [474, 415] width 53 height 44
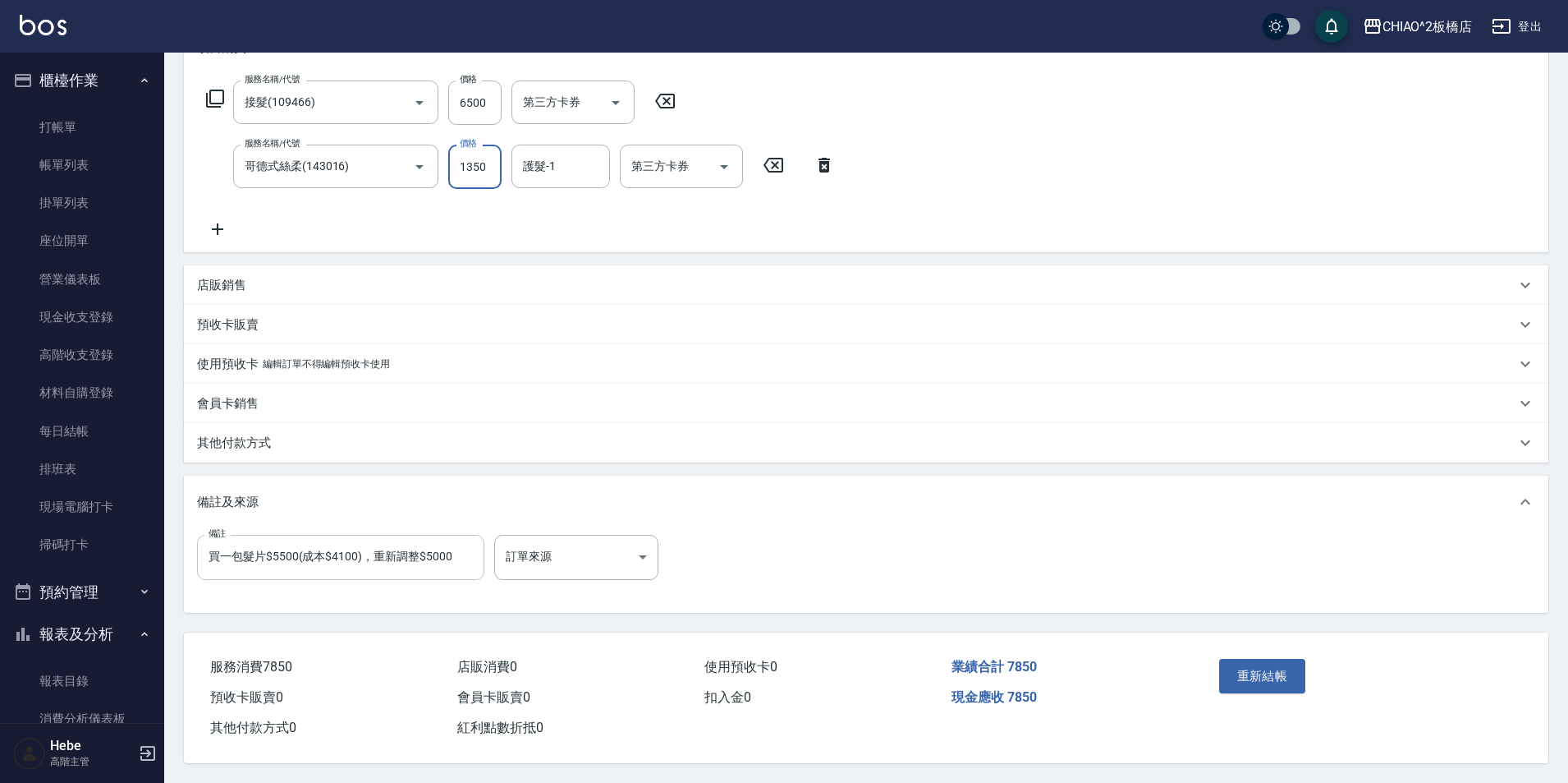
scroll to position [256, 0]
type input "1350"
click at [276, 438] on div "其他付款方式" at bounding box center [856, 444] width 1318 height 17
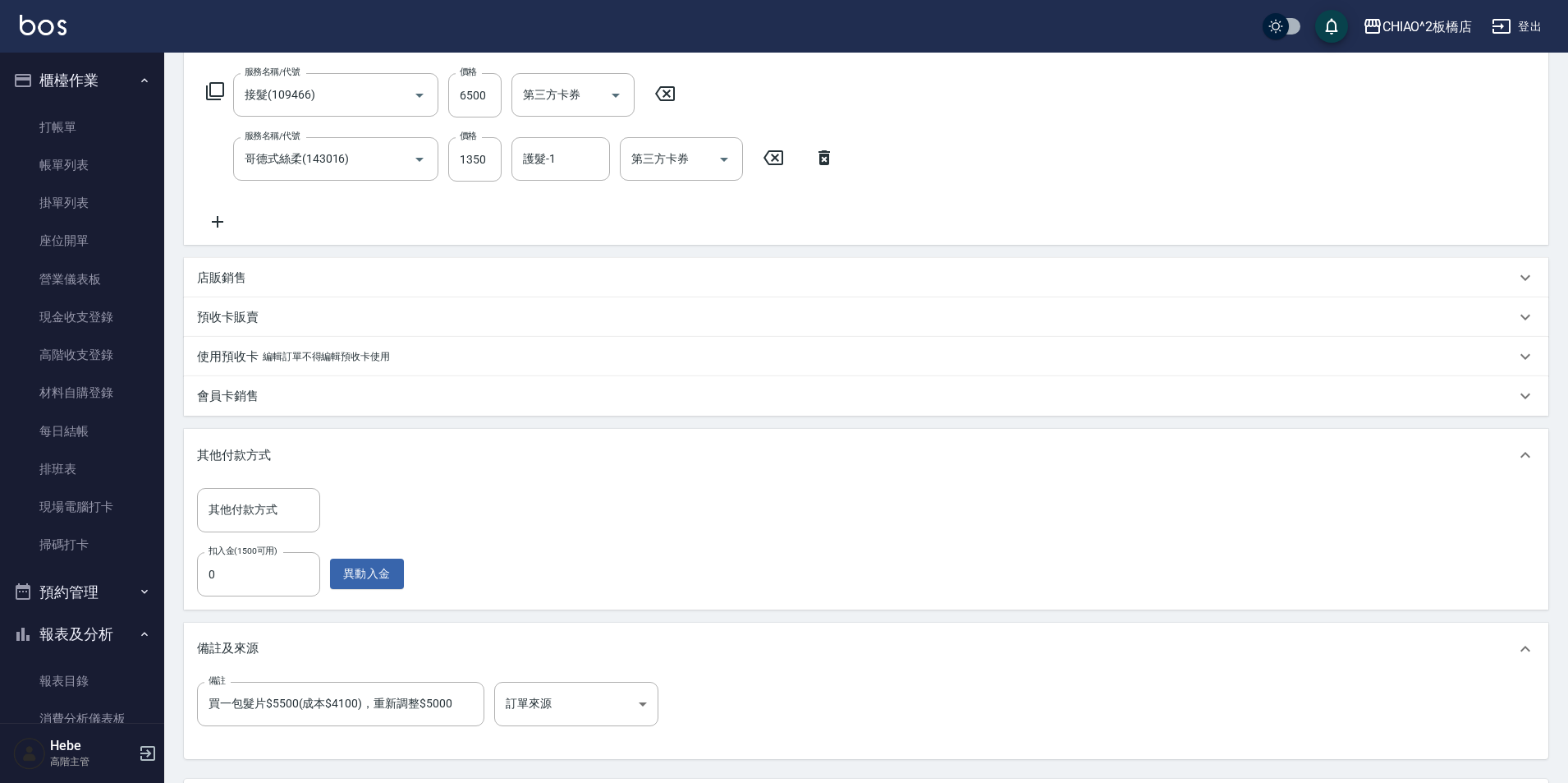
click at [785, 163] on icon at bounding box center [824, 157] width 12 height 14
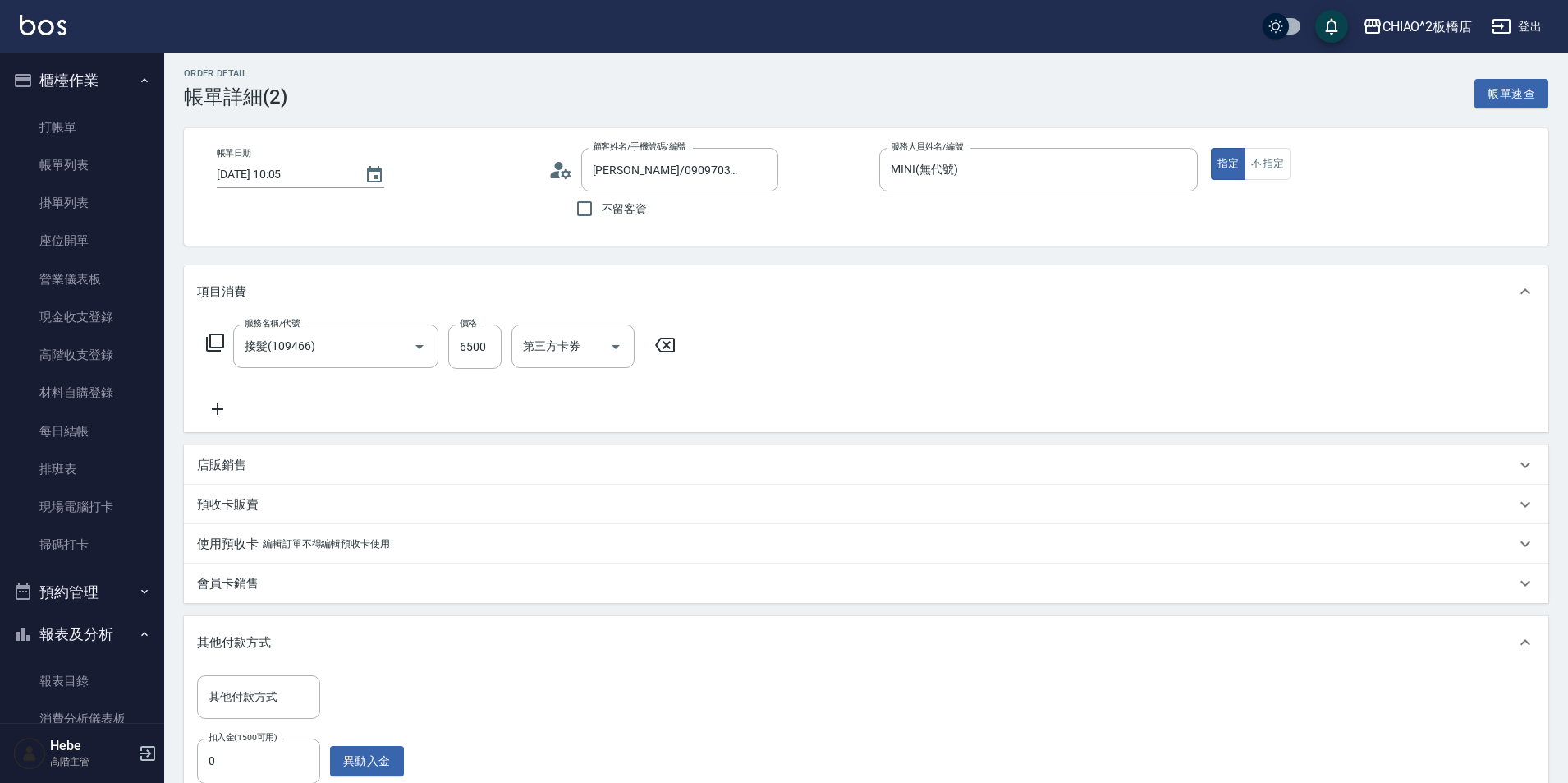
scroll to position [0, 0]
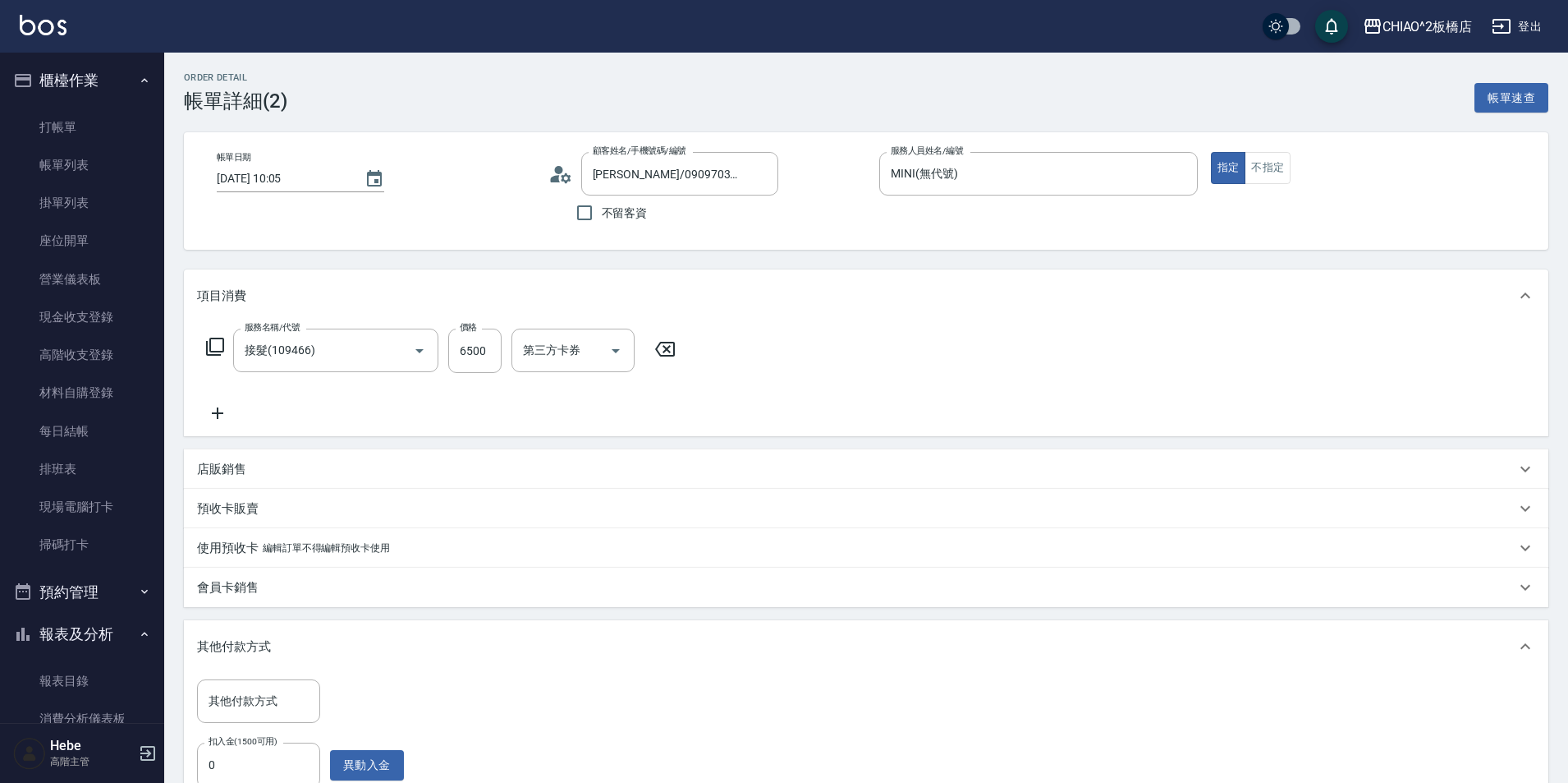
click at [217, 417] on icon at bounding box center [218, 413] width 12 height 12
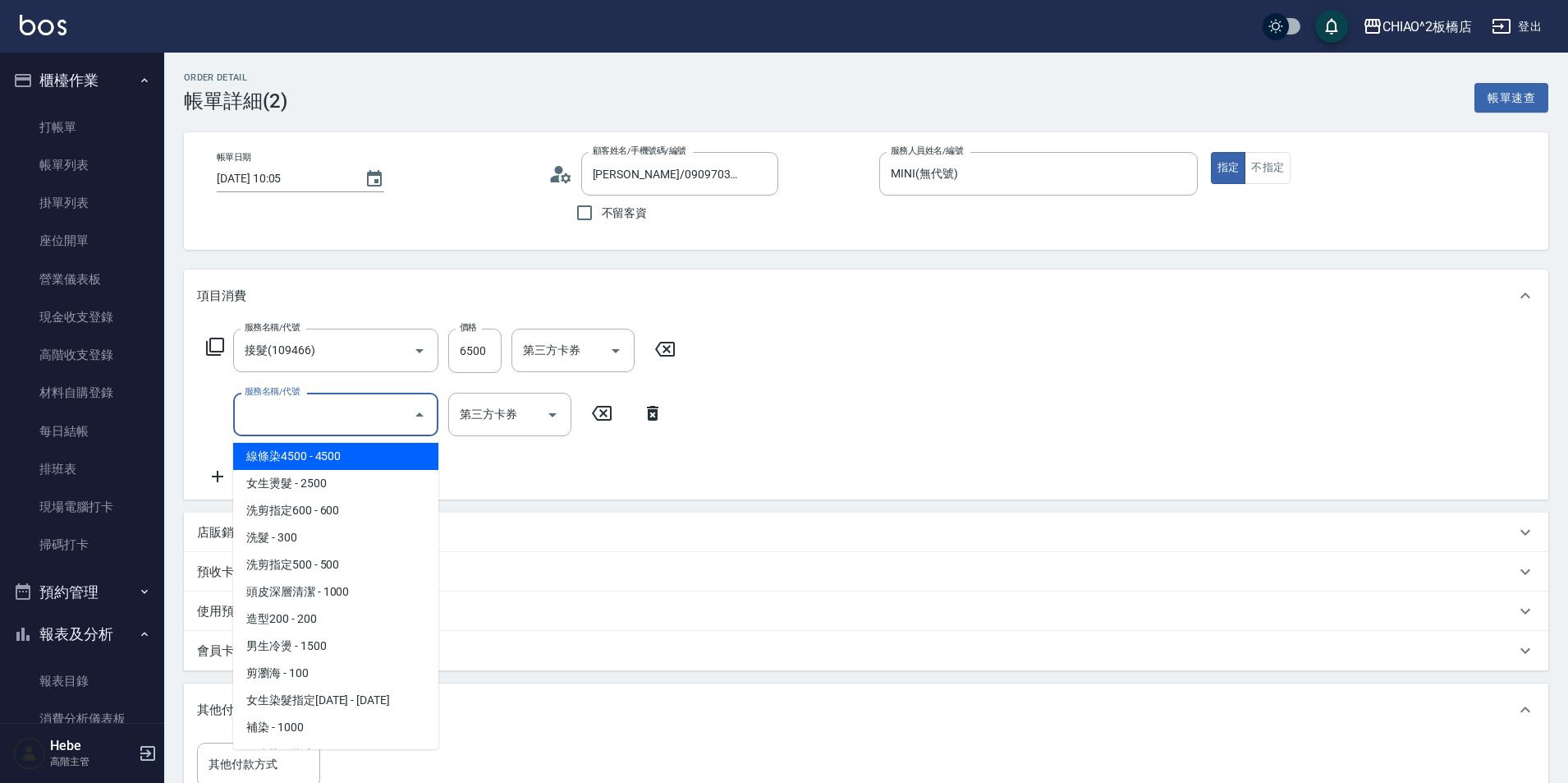
click at [340, 415] on input "服務名稱/代號" at bounding box center [324, 415] width 166 height 29
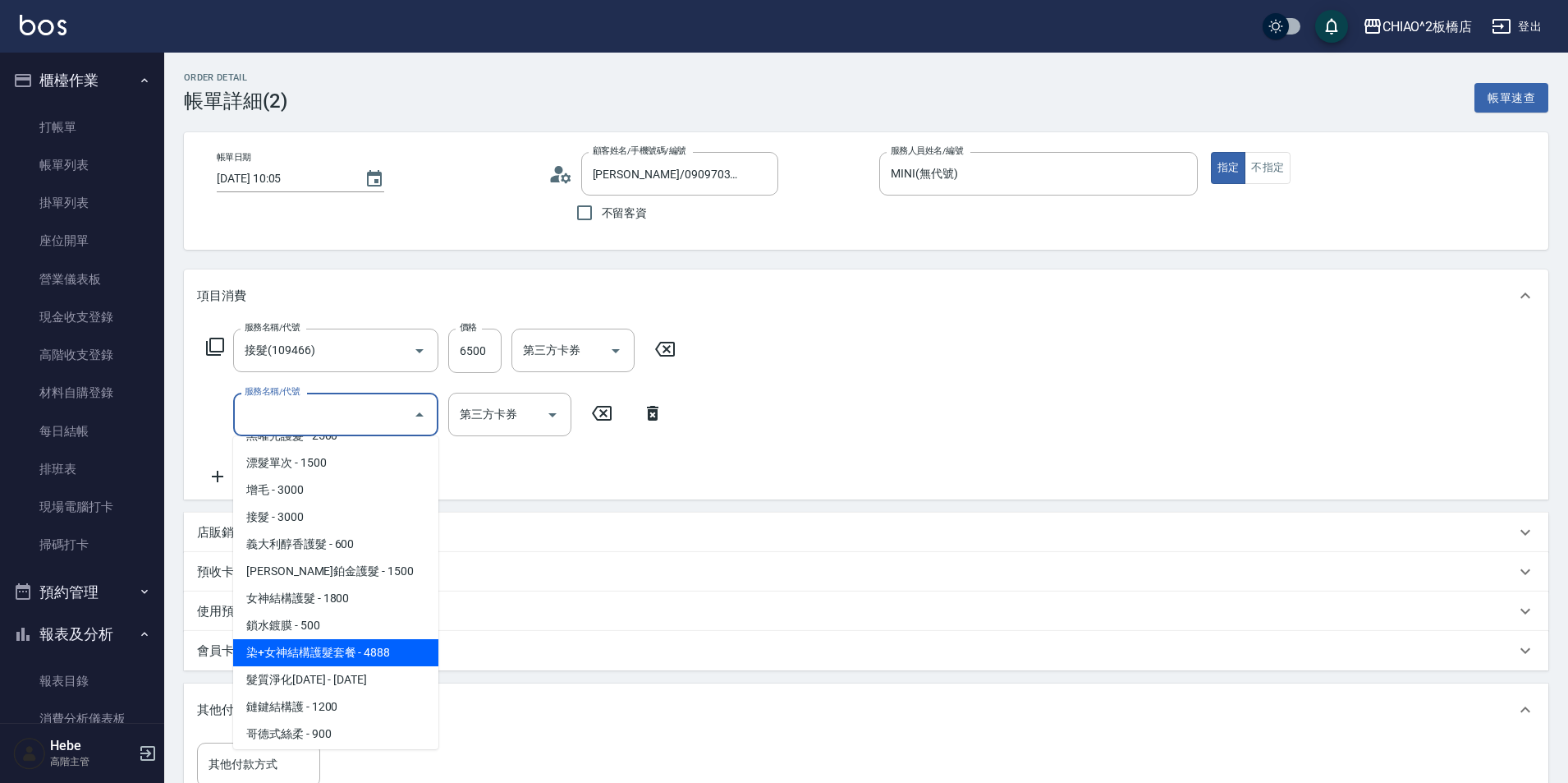
scroll to position [351, 0]
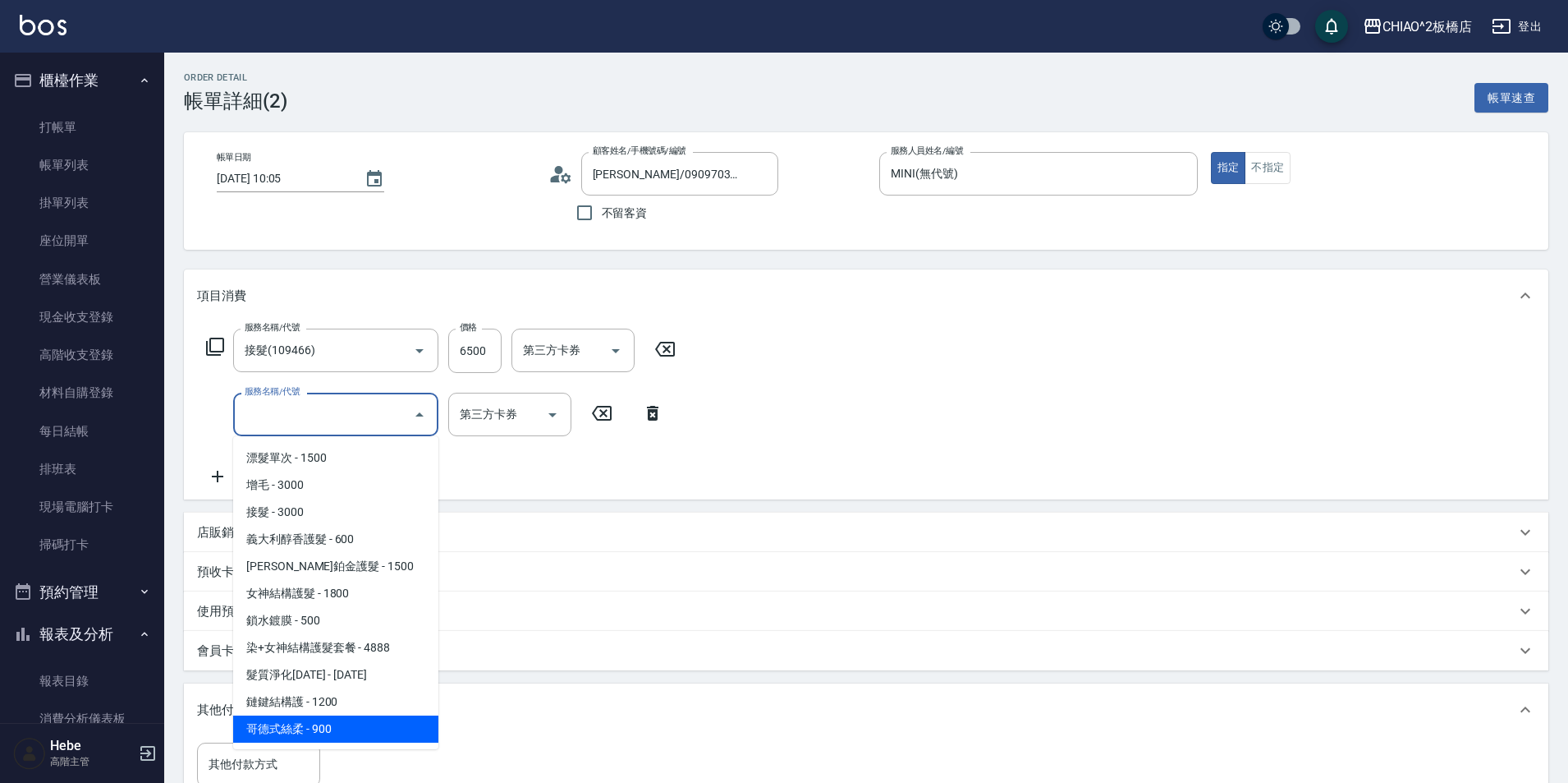
click at [348, 724] on span "哥德式絲柔 - 900" at bounding box center [335, 729] width 205 height 27
type input "哥德式絲柔(143016)"
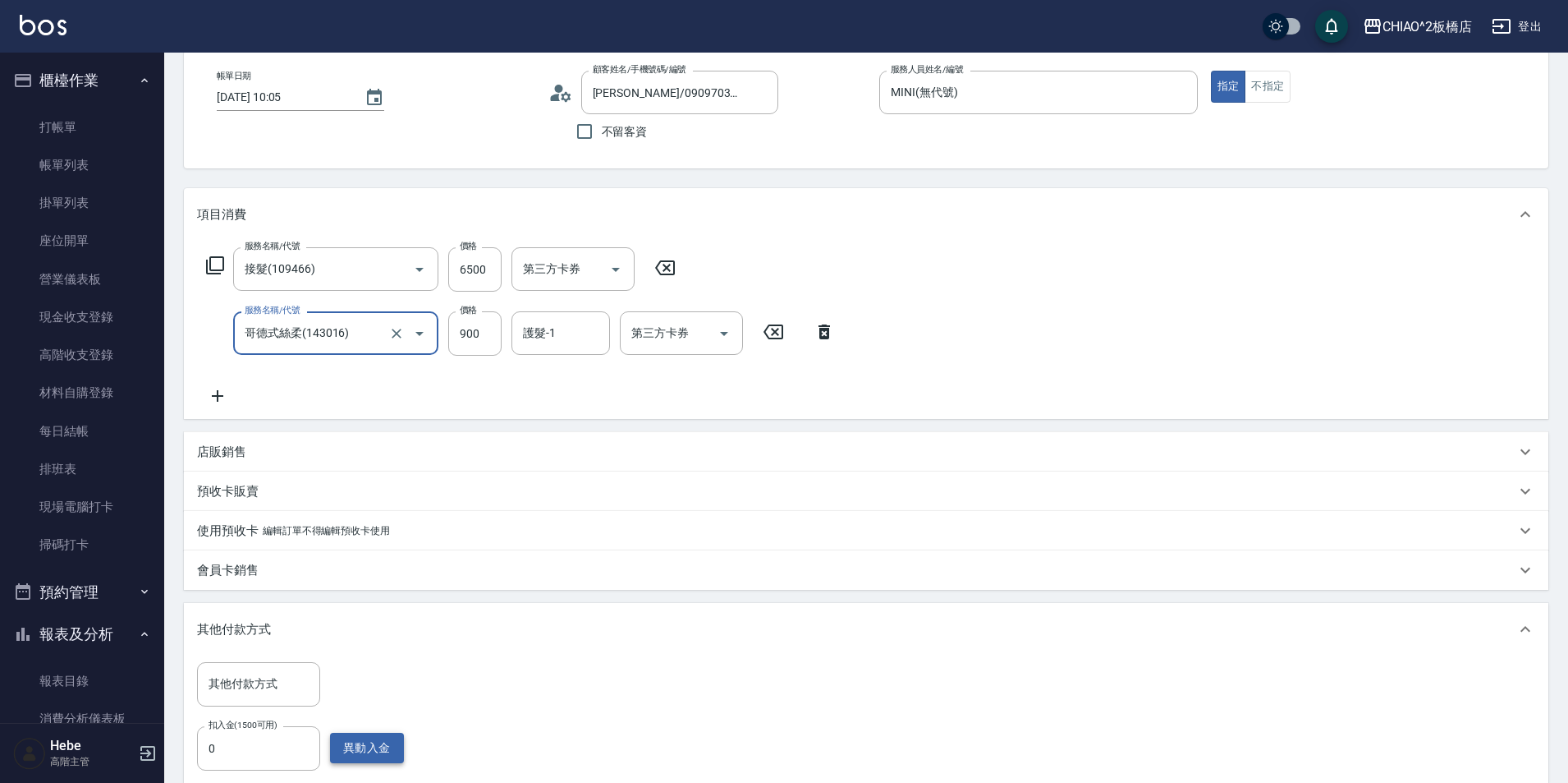
scroll to position [247, 0]
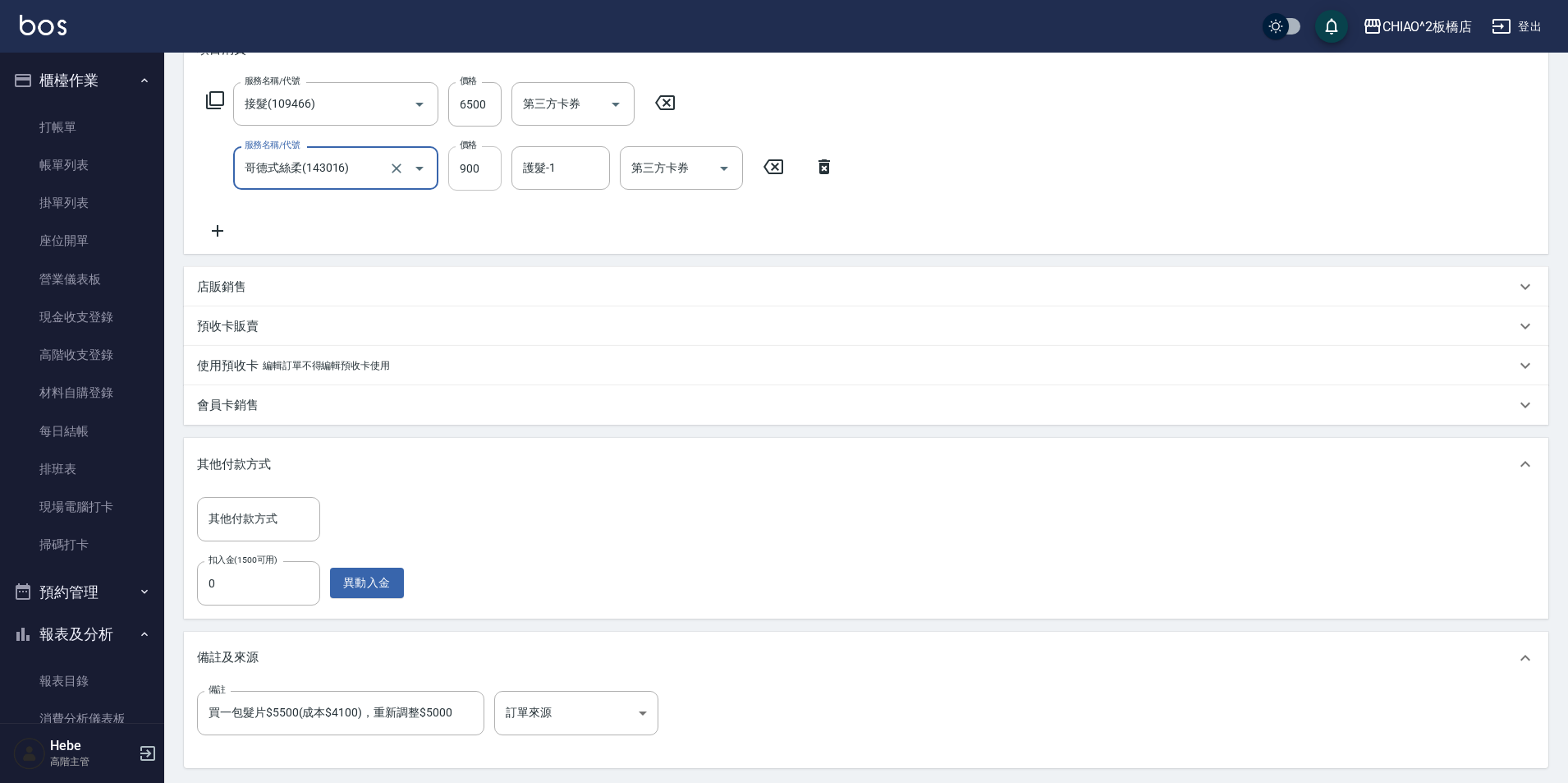
click at [485, 173] on input "900" at bounding box center [474, 169] width 53 height 44
type input "1500"
click at [261, 575] on input "0" at bounding box center [258, 583] width 123 height 44
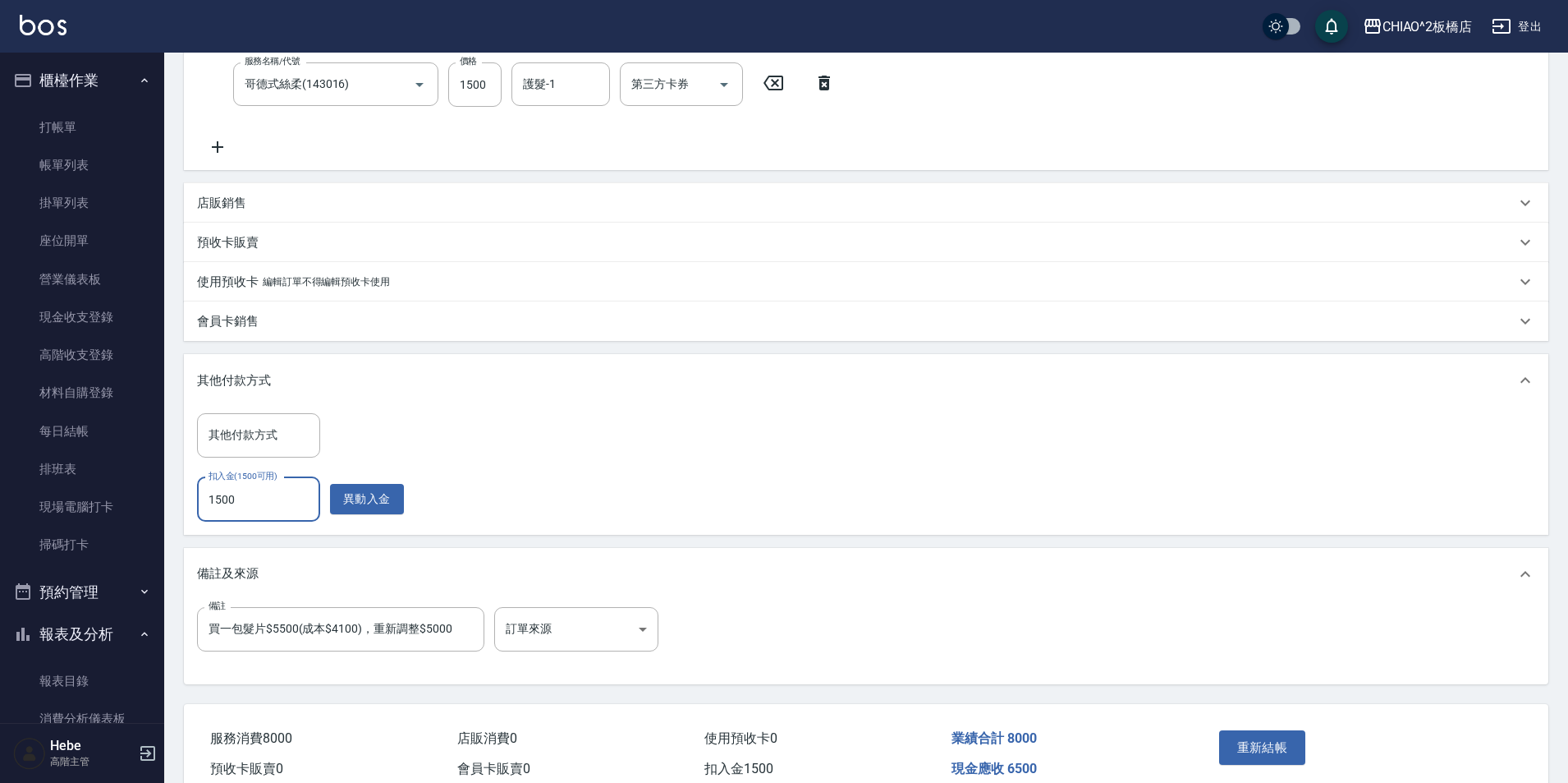
scroll to position [409, 0]
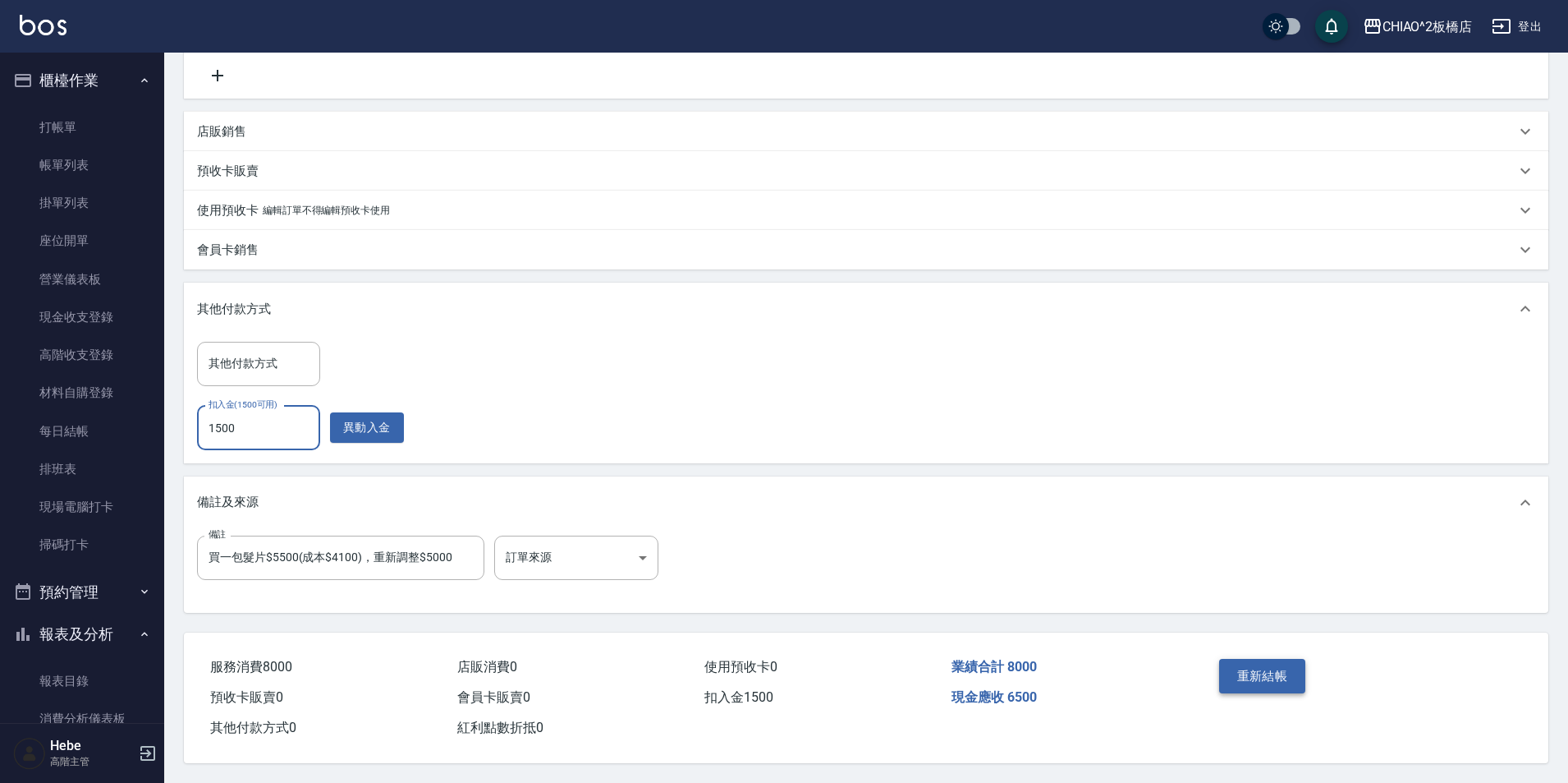
type input "1500"
click at [785, 669] on button "重新結帳" at bounding box center [1262, 676] width 87 height 35
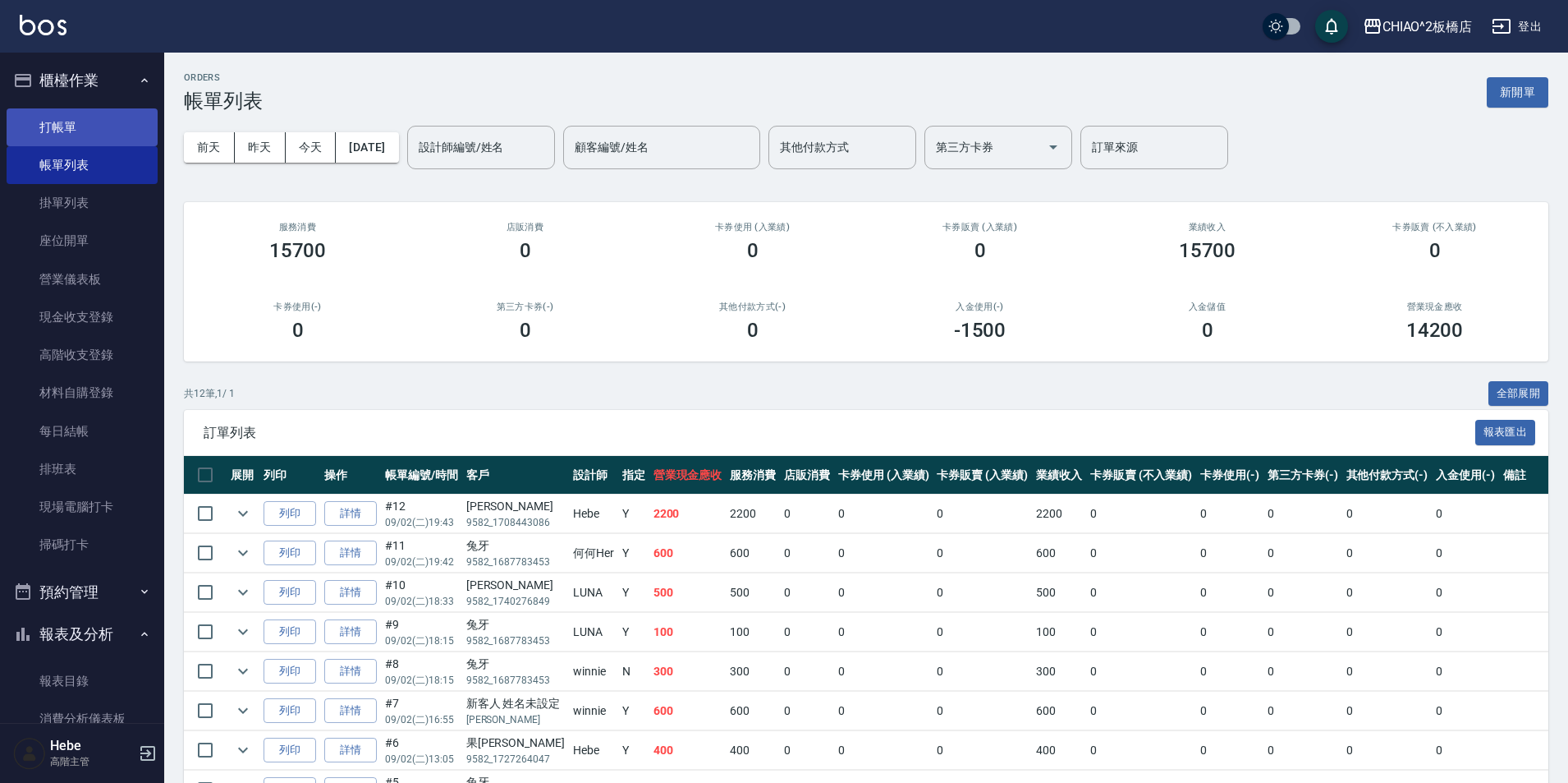
click at [64, 128] on link "打帳單" at bounding box center [82, 126] width 151 height 38
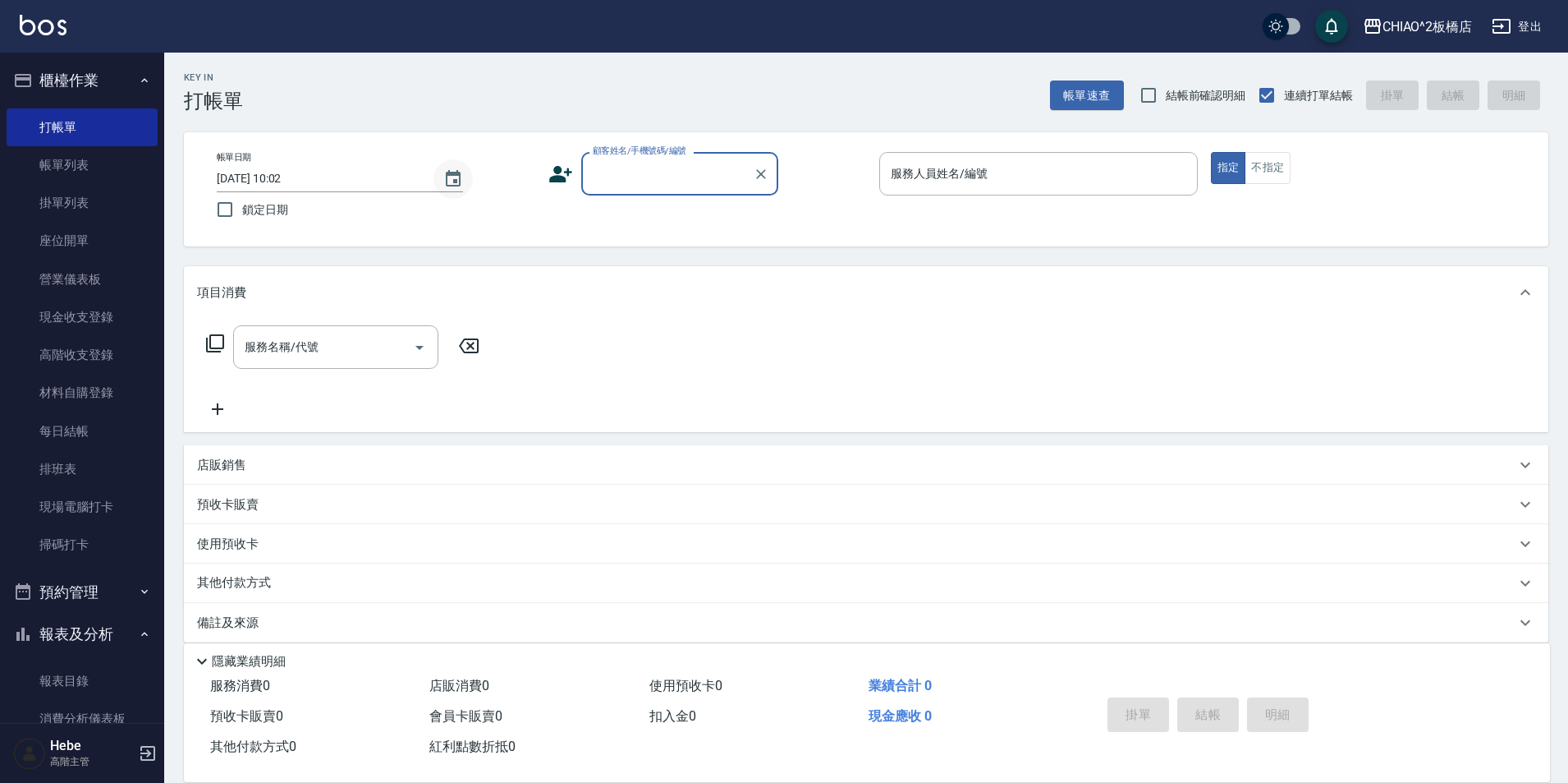
click at [450, 182] on icon "Choose date, selected date is 2025-09-05" at bounding box center [453, 178] width 19 height 19
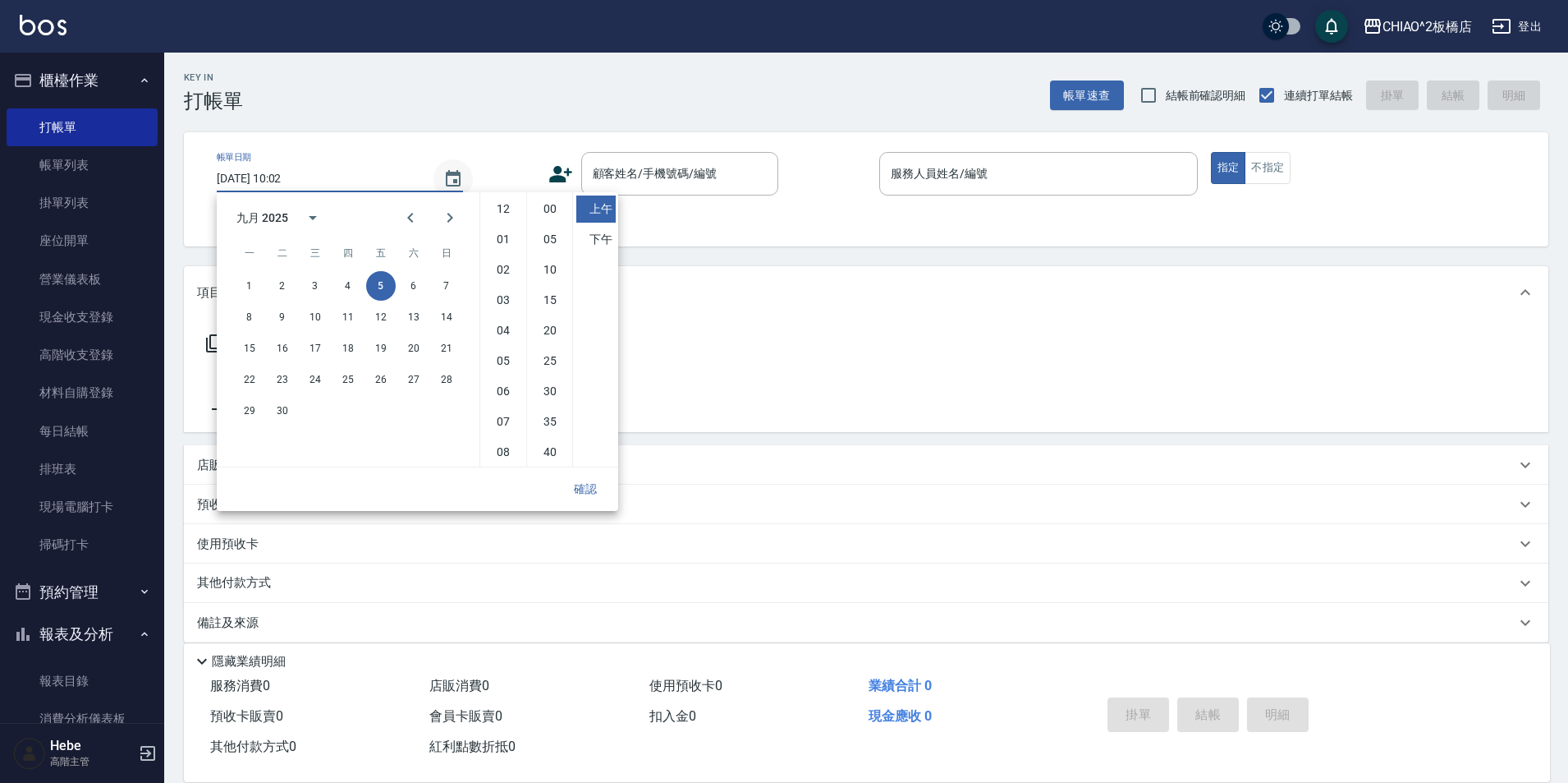
scroll to position [92, 0]
click at [346, 285] on button "4" at bounding box center [348, 285] width 30 height 30
type input "[DATE] 10:02"
click at [596, 485] on button "確認" at bounding box center [585, 489] width 53 height 31
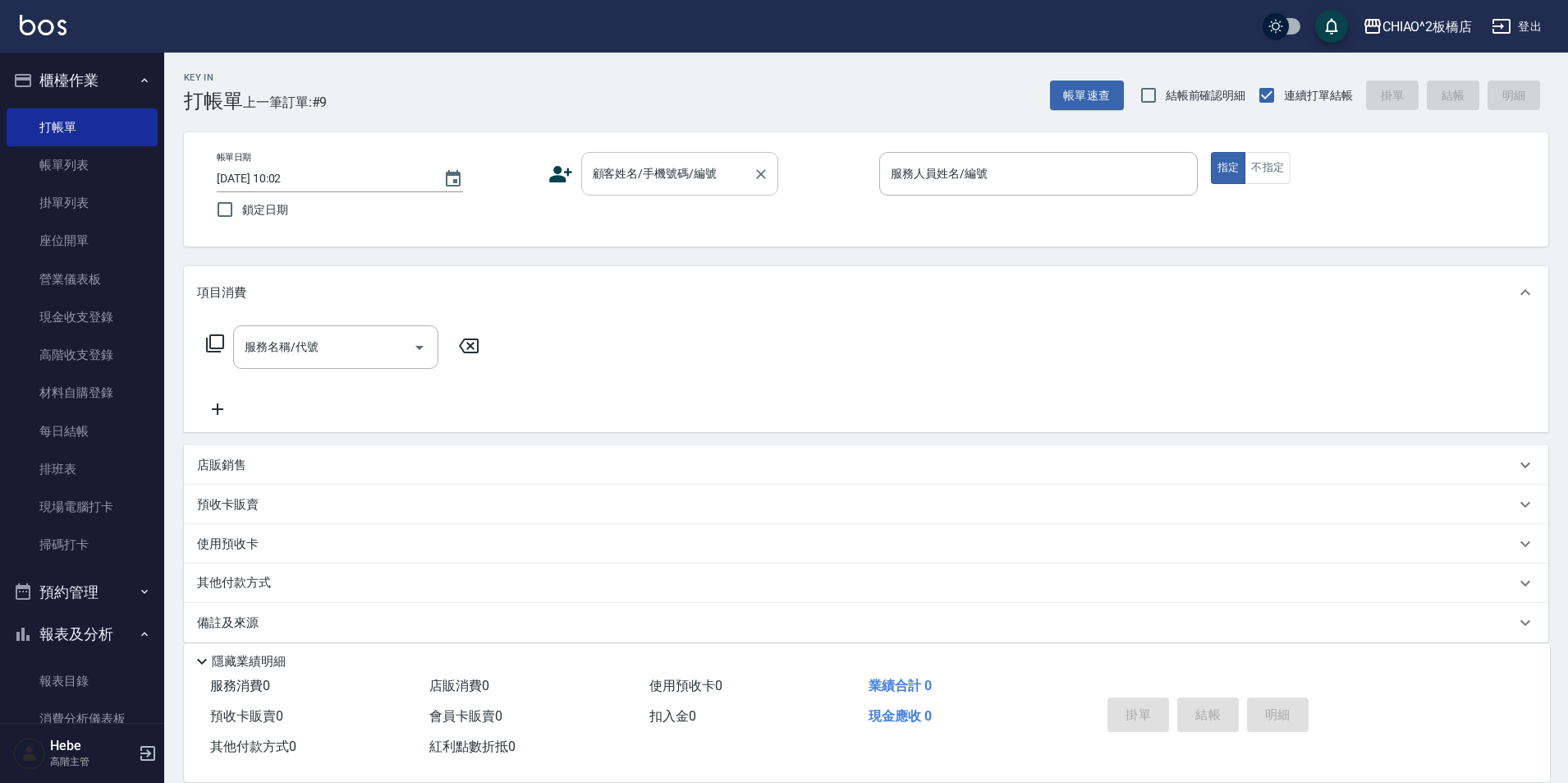
click at [658, 173] on input "顧客姓名/手機號碼/編號" at bounding box center [668, 174] width 158 height 29
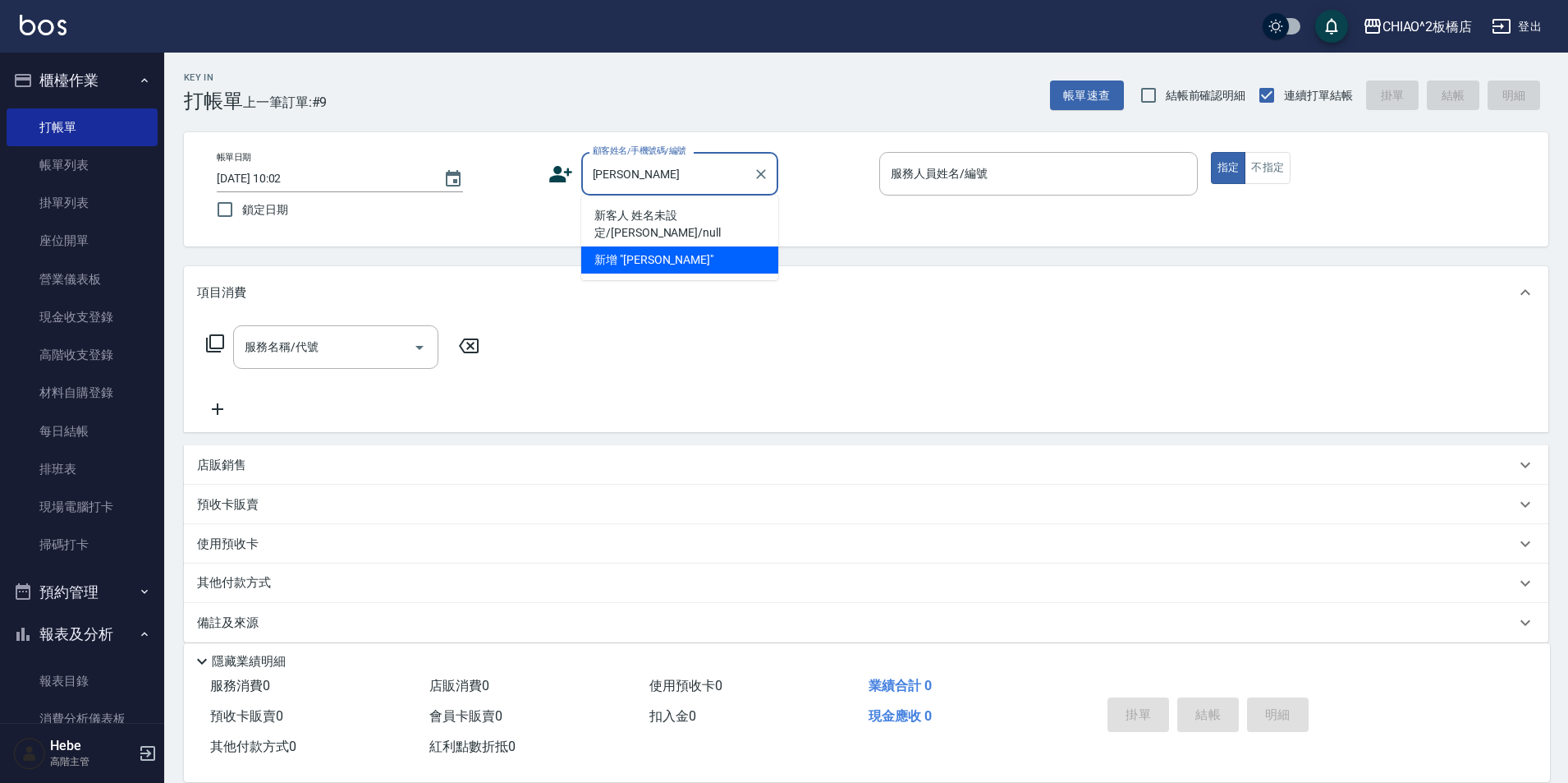
click at [678, 225] on li "新客人 姓名未設定/[PERSON_NAME]/null" at bounding box center [679, 225] width 197 height 44
type input "新客人 姓名未設定/[PERSON_NAME]/null"
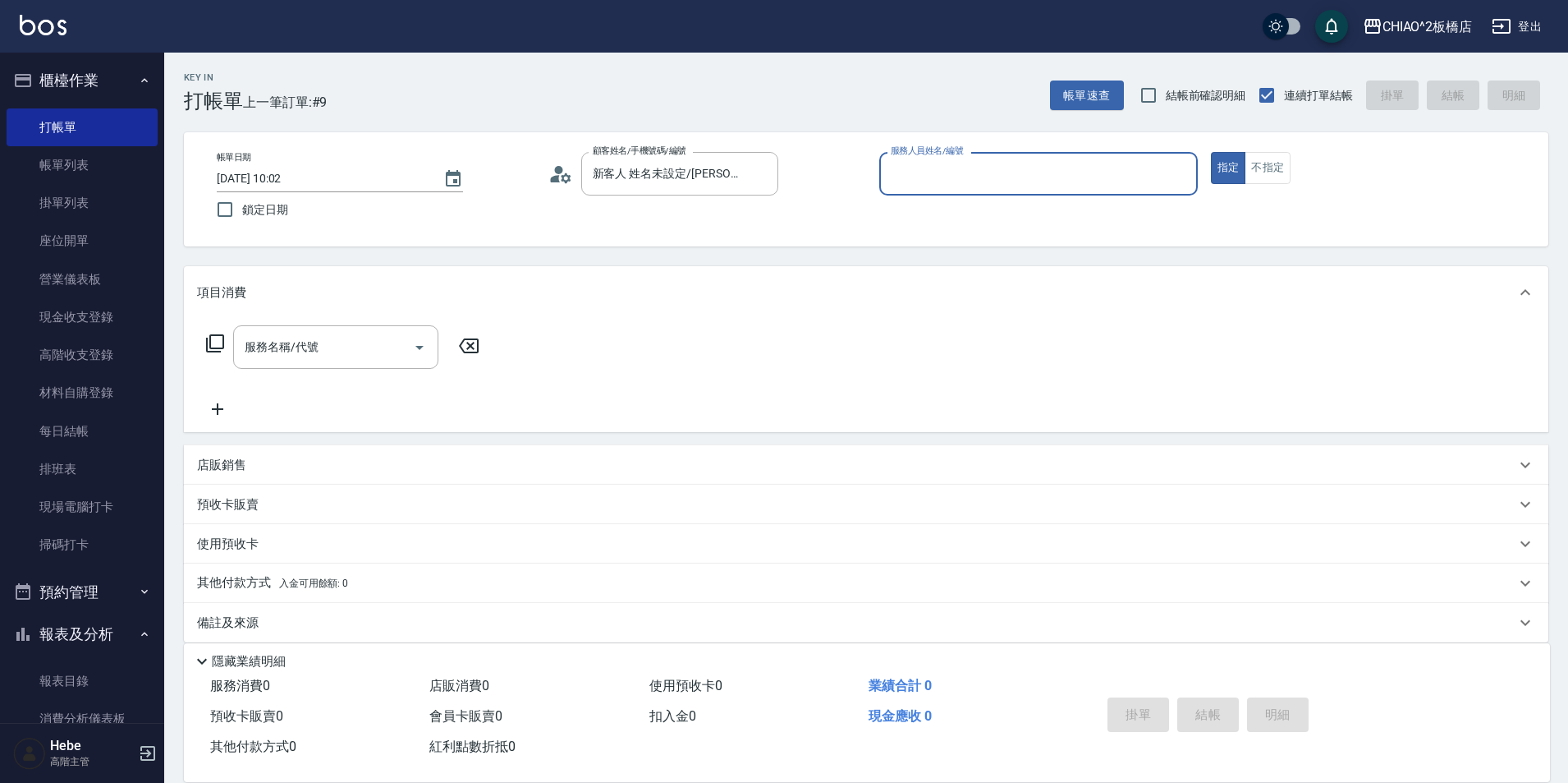
click at [785, 163] on input "服務人員姓名/編號" at bounding box center [1038, 174] width 304 height 29
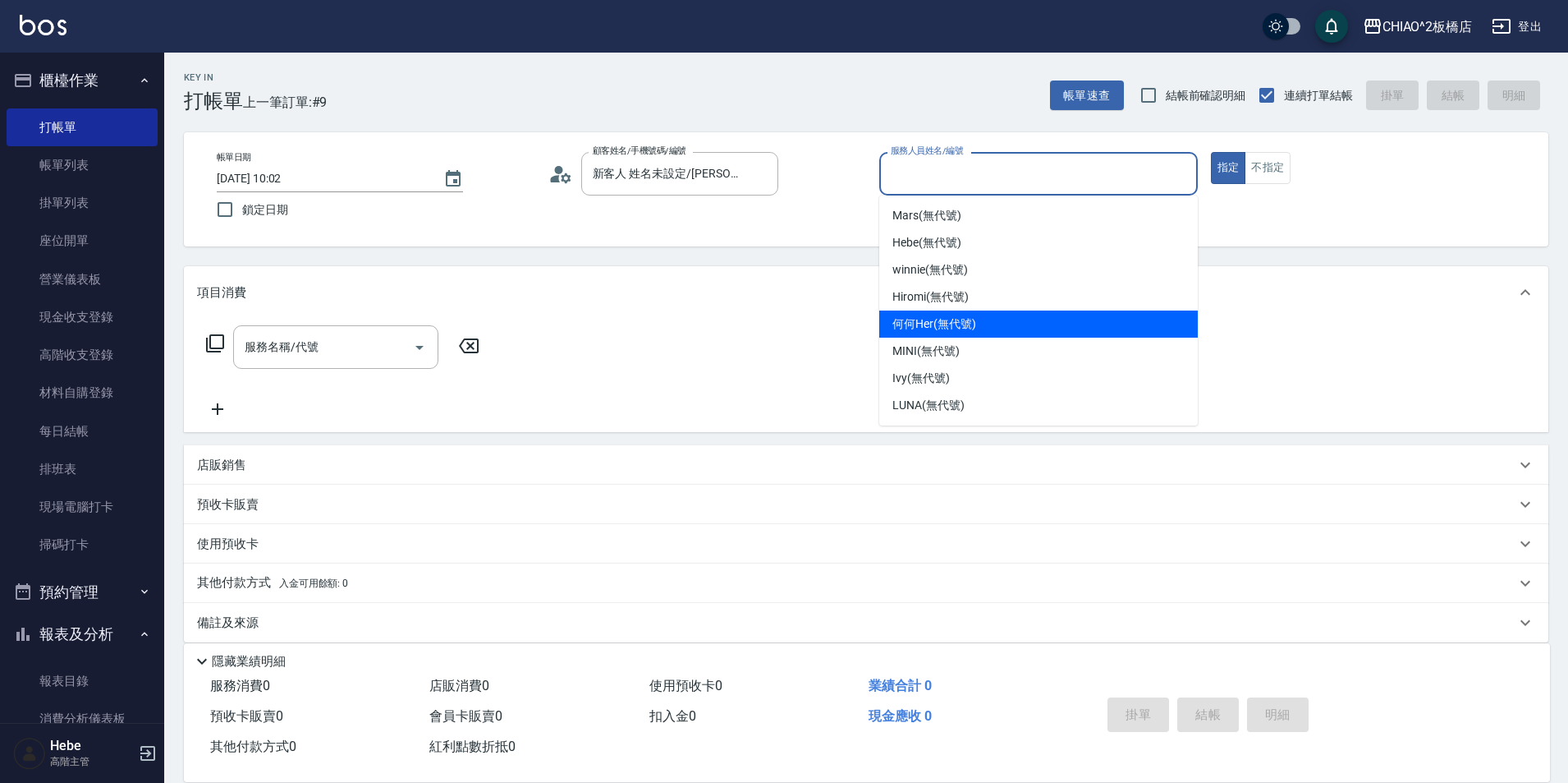
click at [785, 317] on span "何何Her (無代號)" at bounding box center [934, 324] width 84 height 17
type input "何何Her (無代號)"
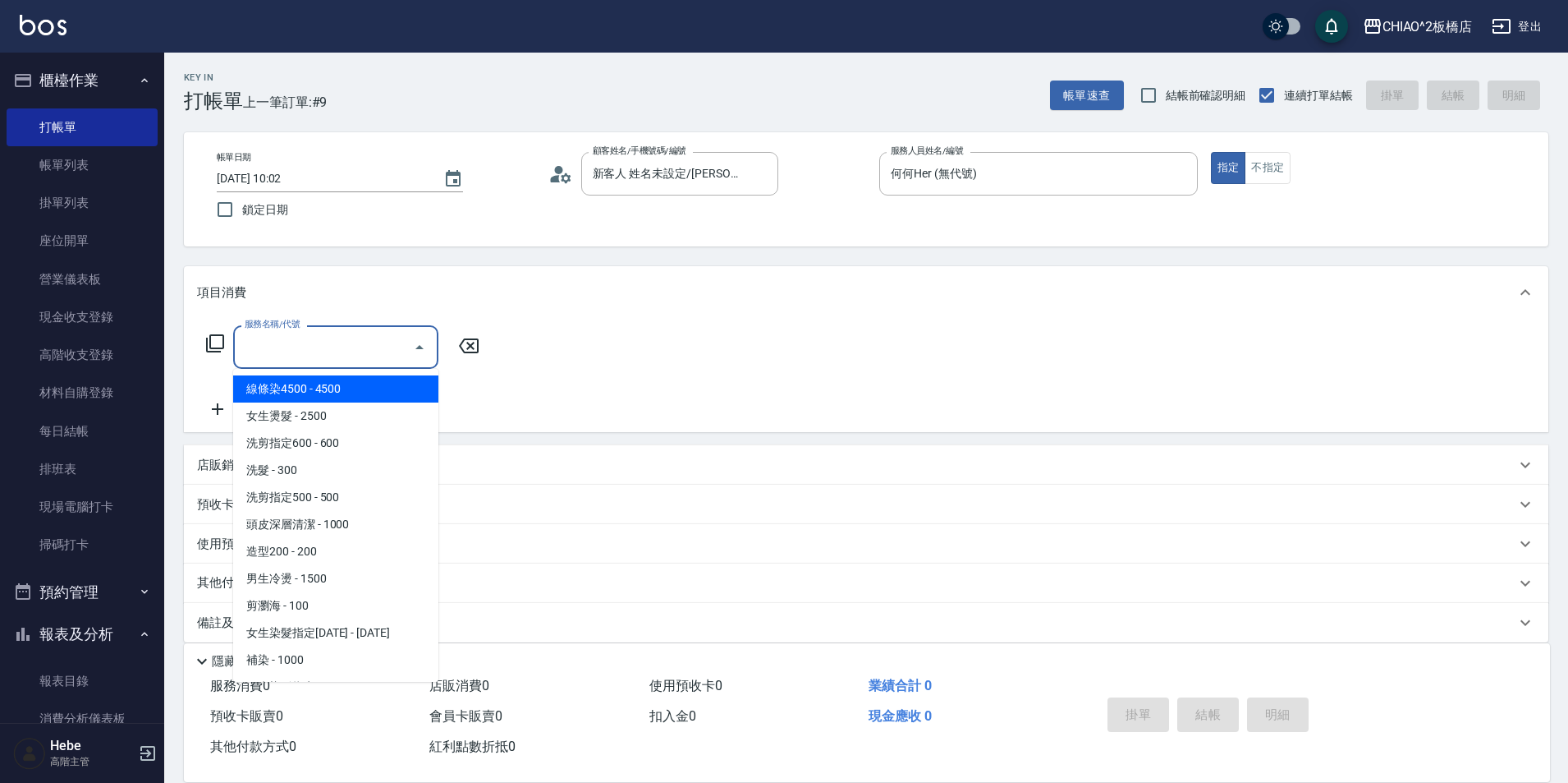
click at [376, 352] on input "服務名稱/代號" at bounding box center [324, 347] width 166 height 29
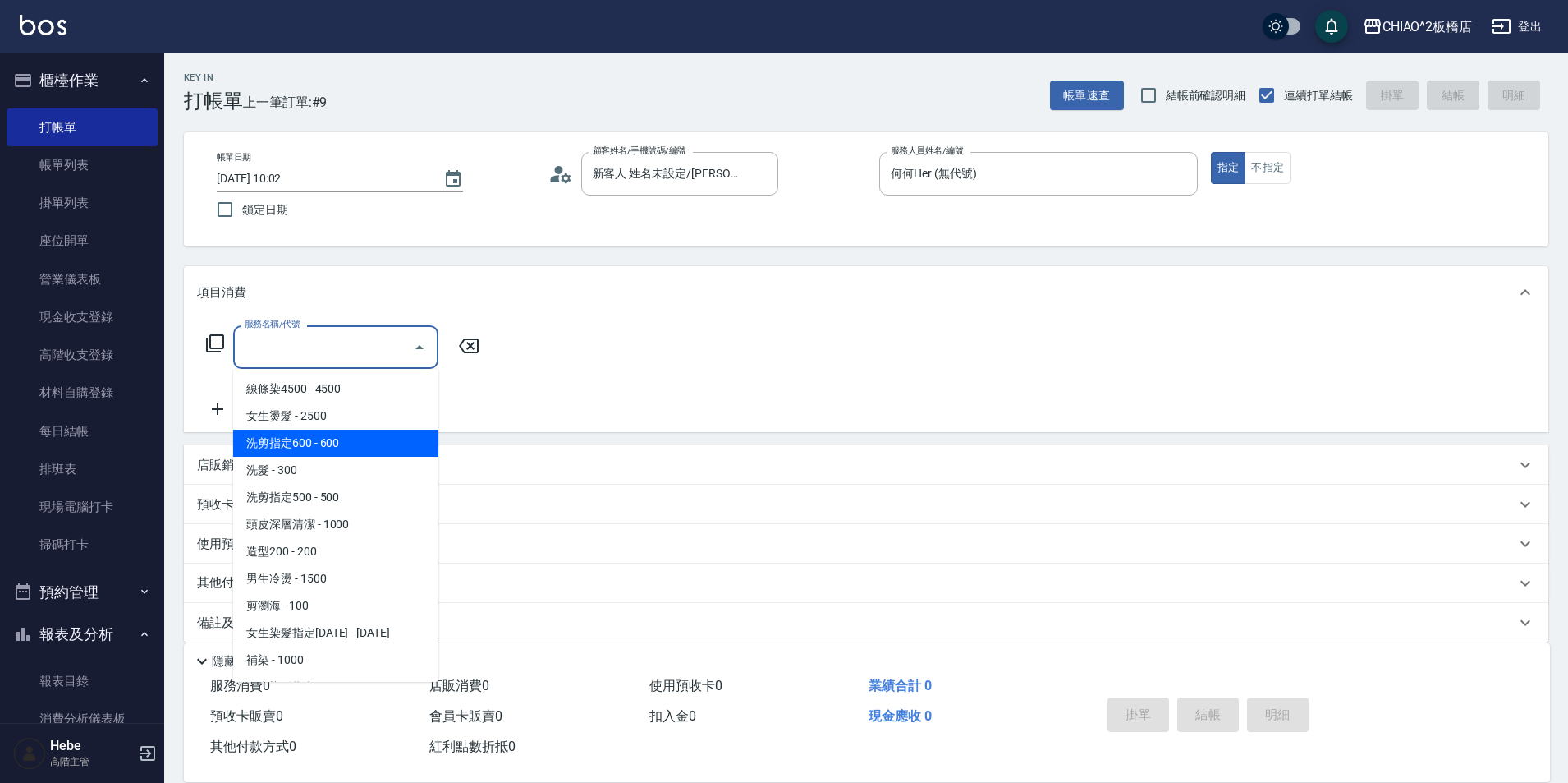
click at [367, 435] on span "洗剪指定600 - 600" at bounding box center [335, 443] width 205 height 27
type input "洗剪指定600(96678)"
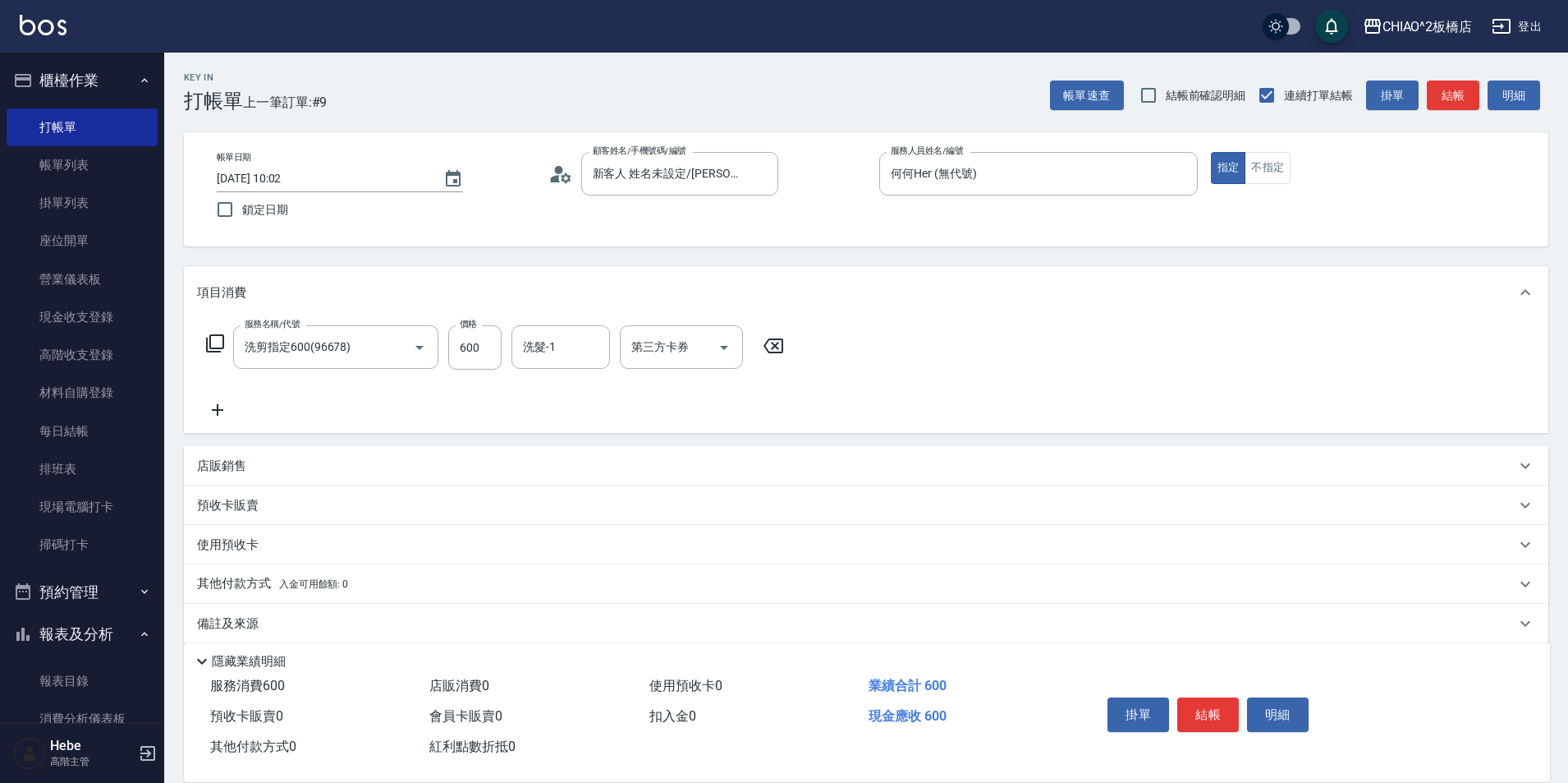
click at [213, 417] on icon at bounding box center [217, 410] width 41 height 19
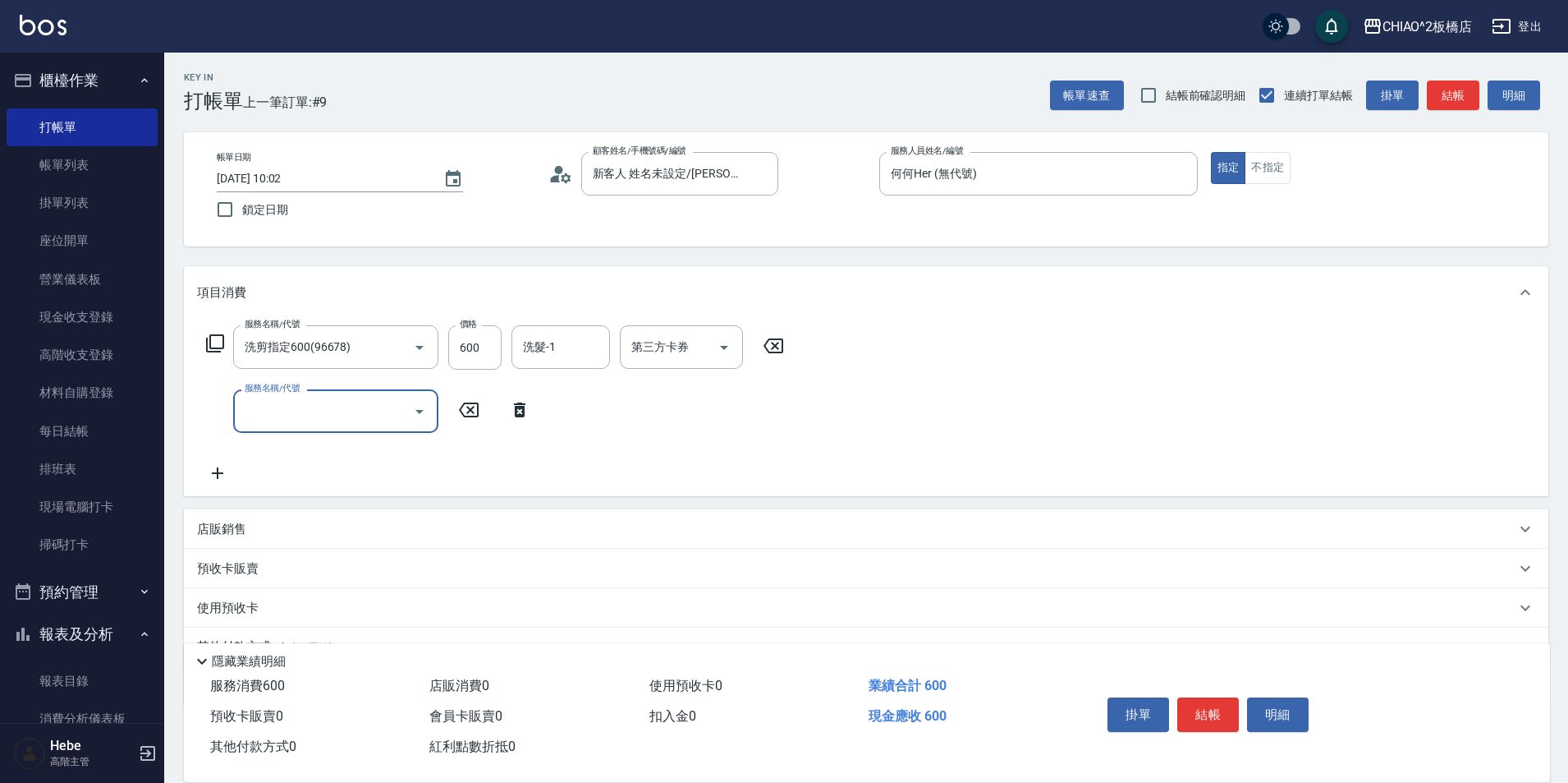
click at [306, 415] on input "服務名稱/代號" at bounding box center [324, 411] width 166 height 29
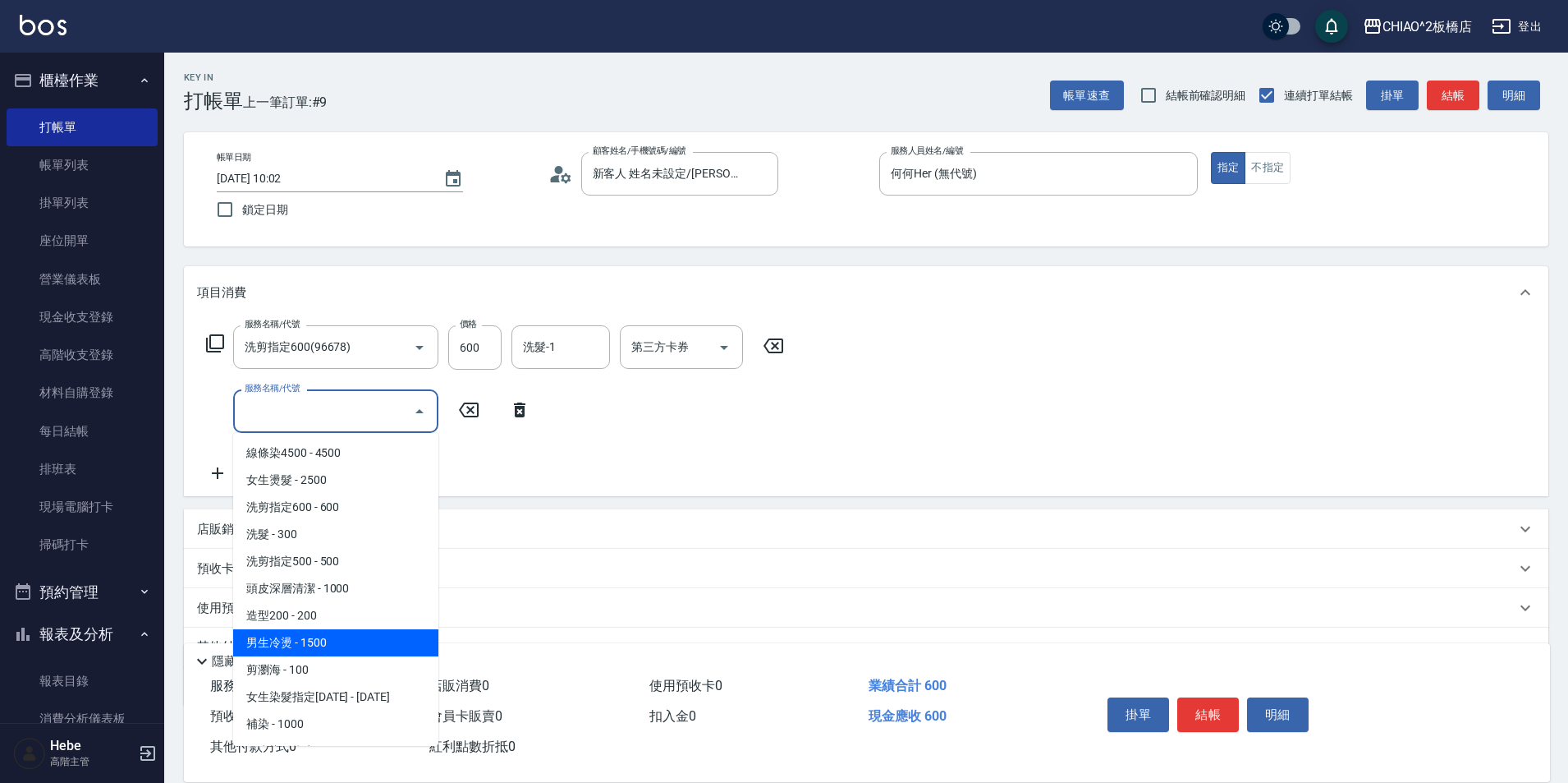
click at [374, 634] on span "男生冷燙 - 1500" at bounding box center [335, 642] width 205 height 27
type input "男生冷燙(96688)"
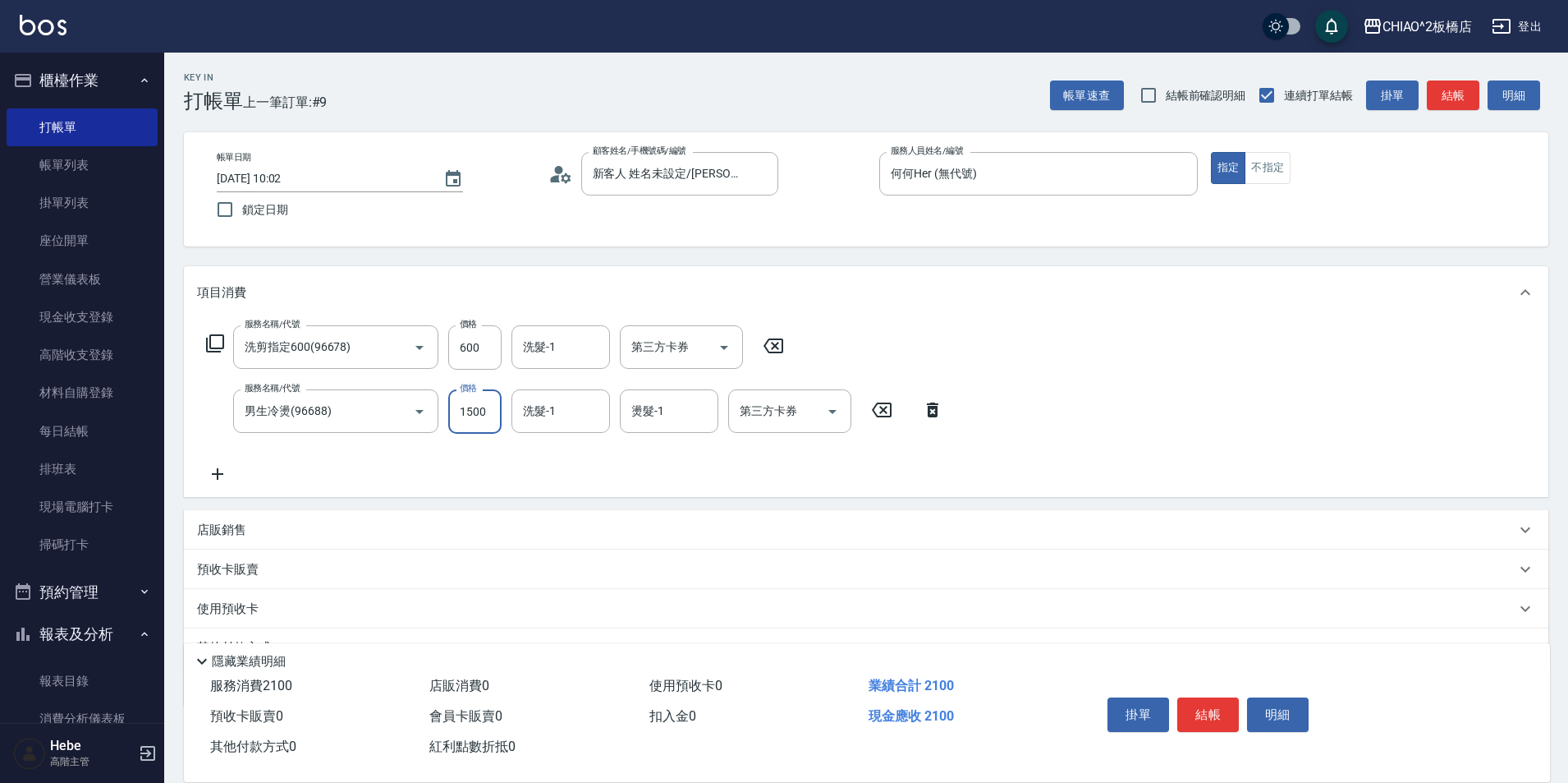
click at [475, 415] on input "1500" at bounding box center [474, 412] width 53 height 44
type input "2000"
click at [785, 711] on button "結帳" at bounding box center [1208, 715] width 62 height 35
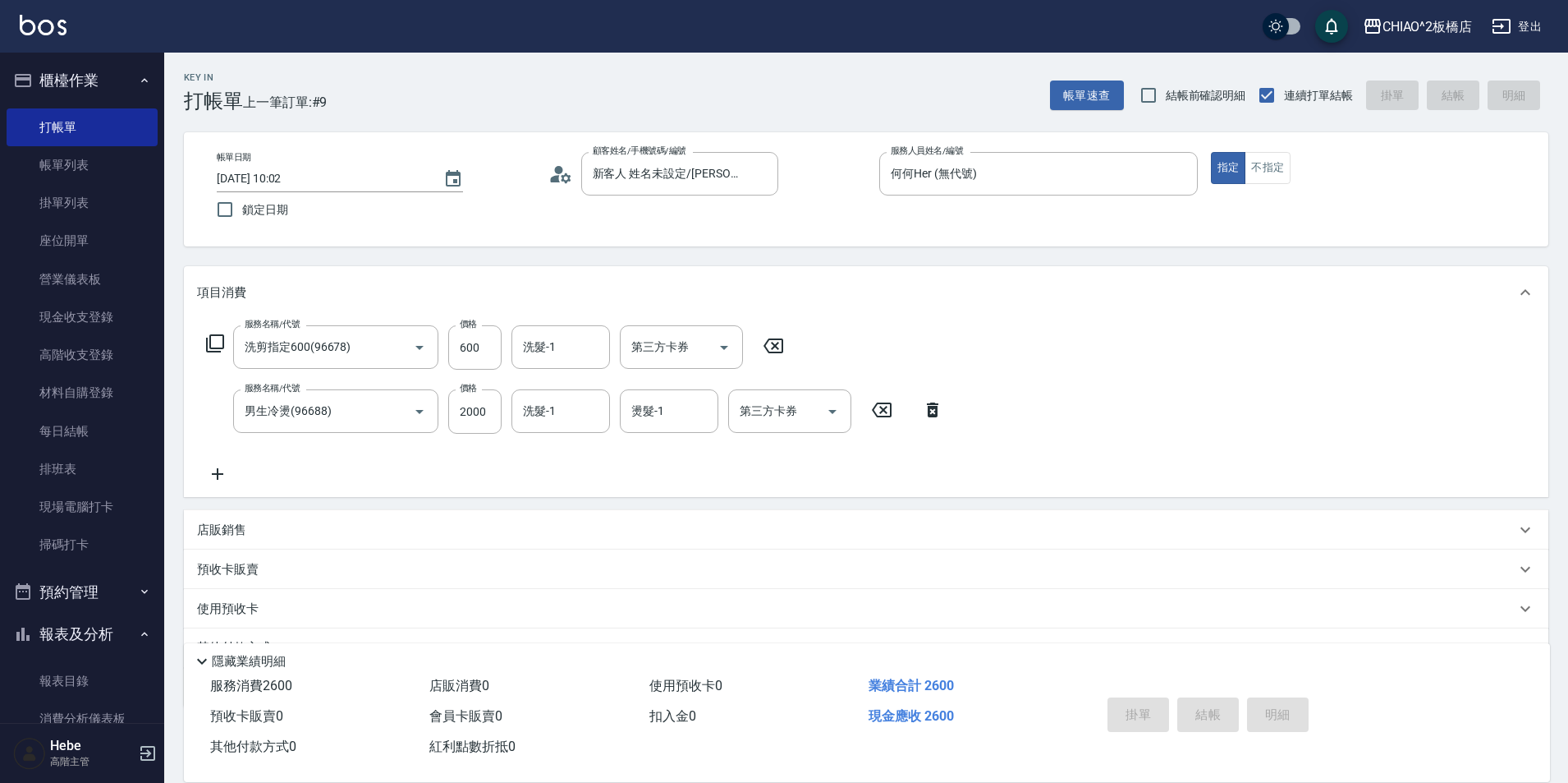
type input "[DATE] 10:03"
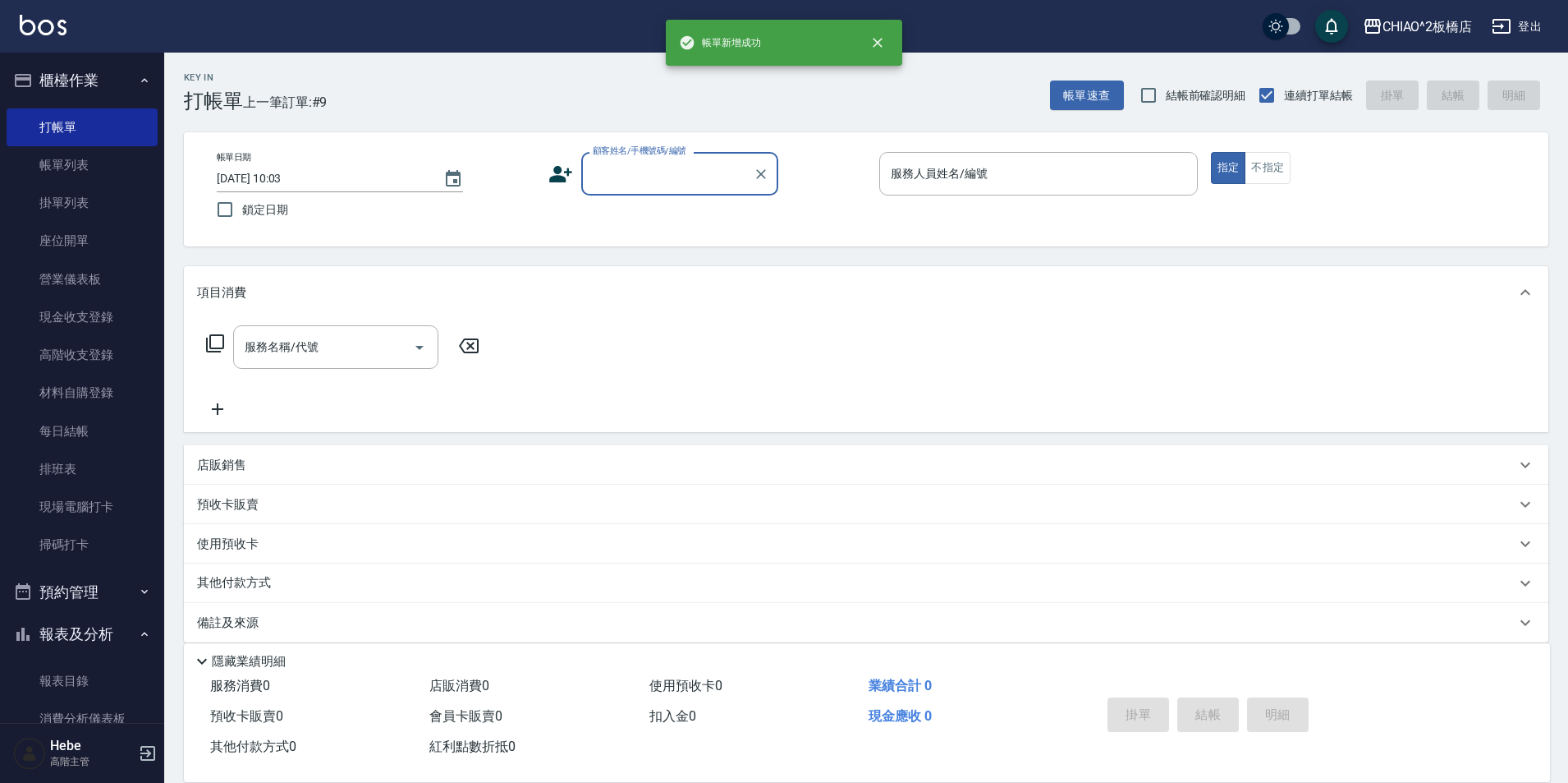
scroll to position [0, 0]
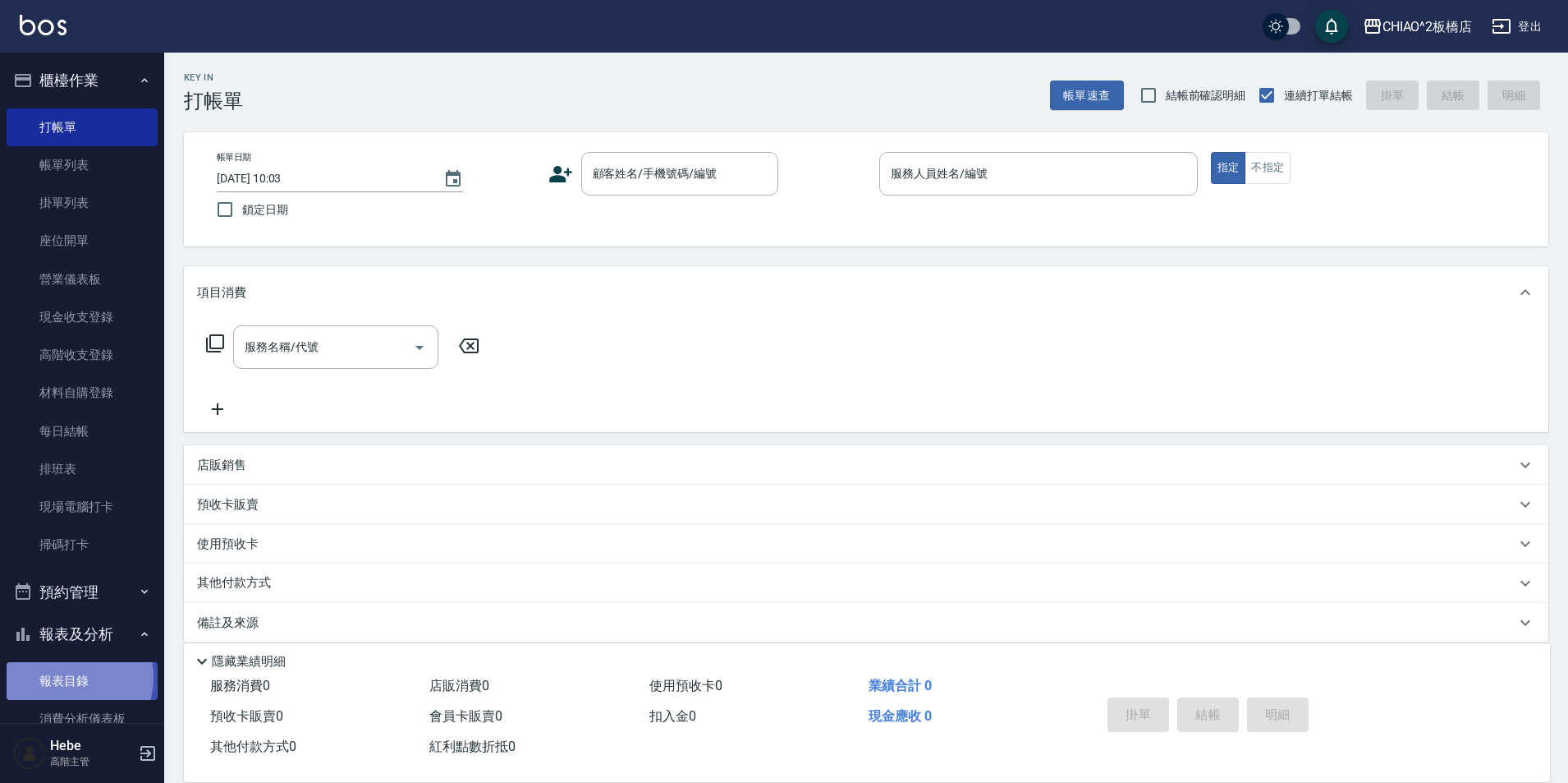
click at [67, 677] on link "報表目錄" at bounding box center [82, 681] width 151 height 38
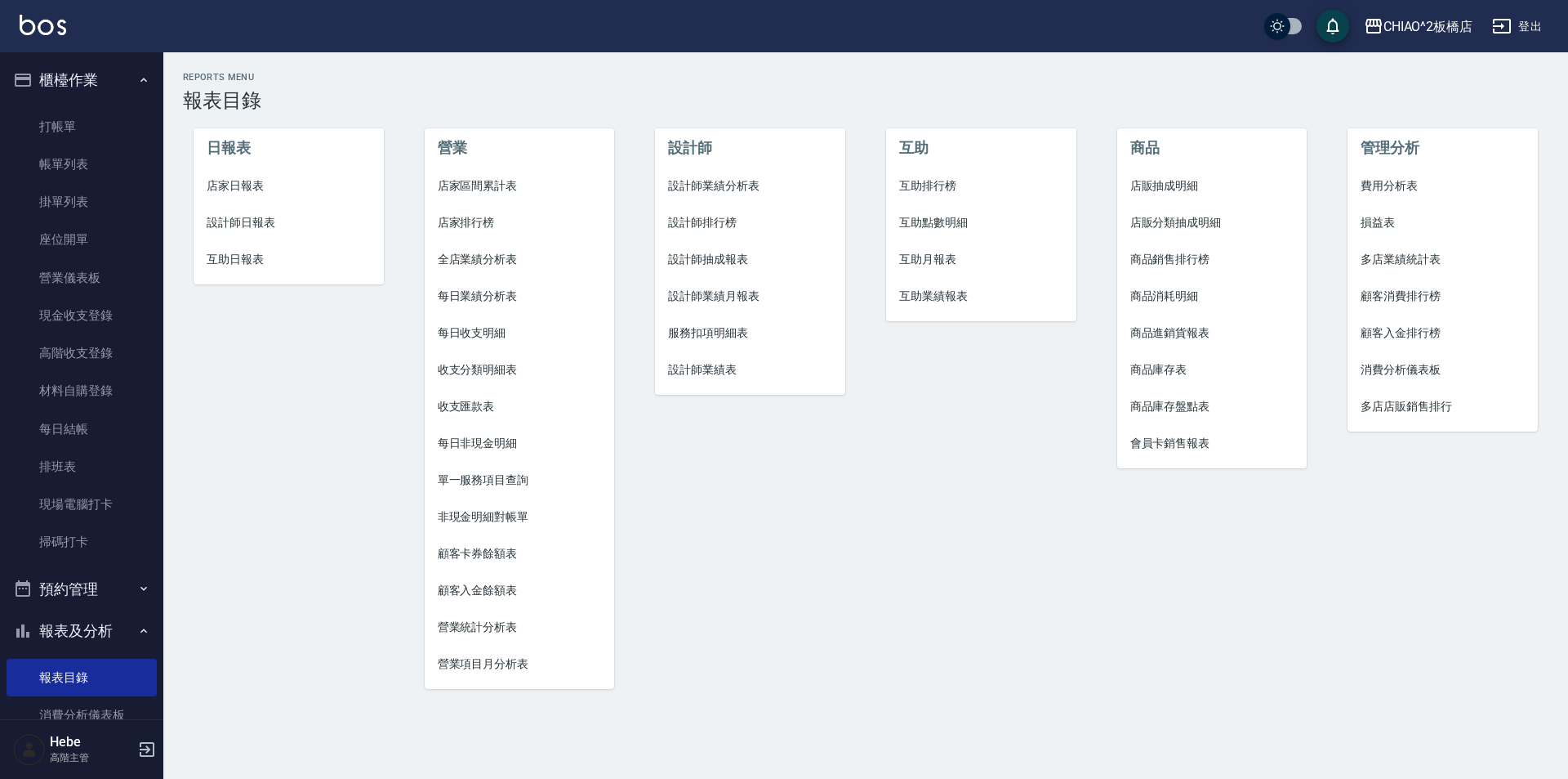
click at [223, 195] on li "店家日報表" at bounding box center [289, 186] width 190 height 36
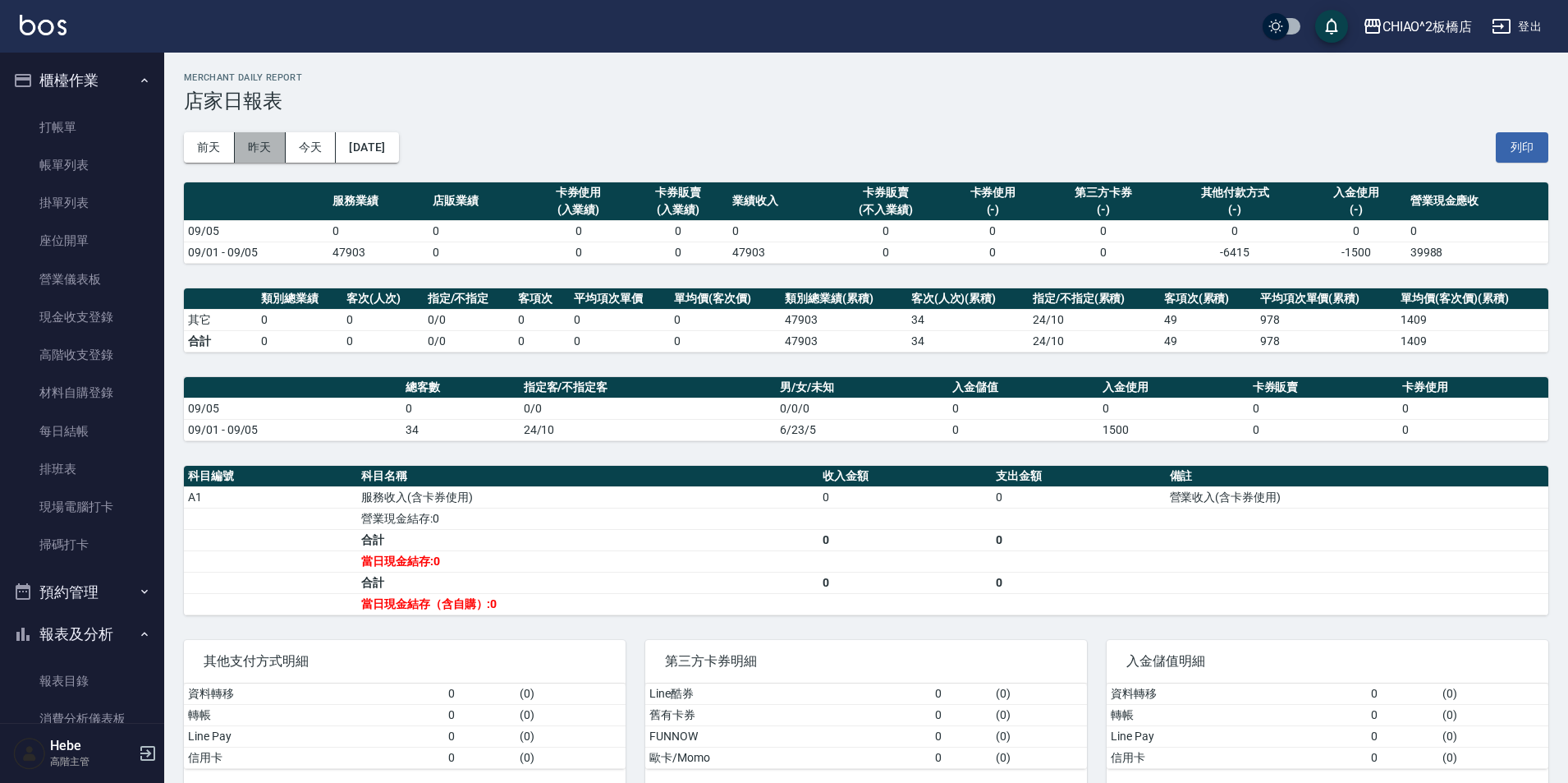
click at [248, 154] on button "昨天" at bounding box center [260, 148] width 51 height 31
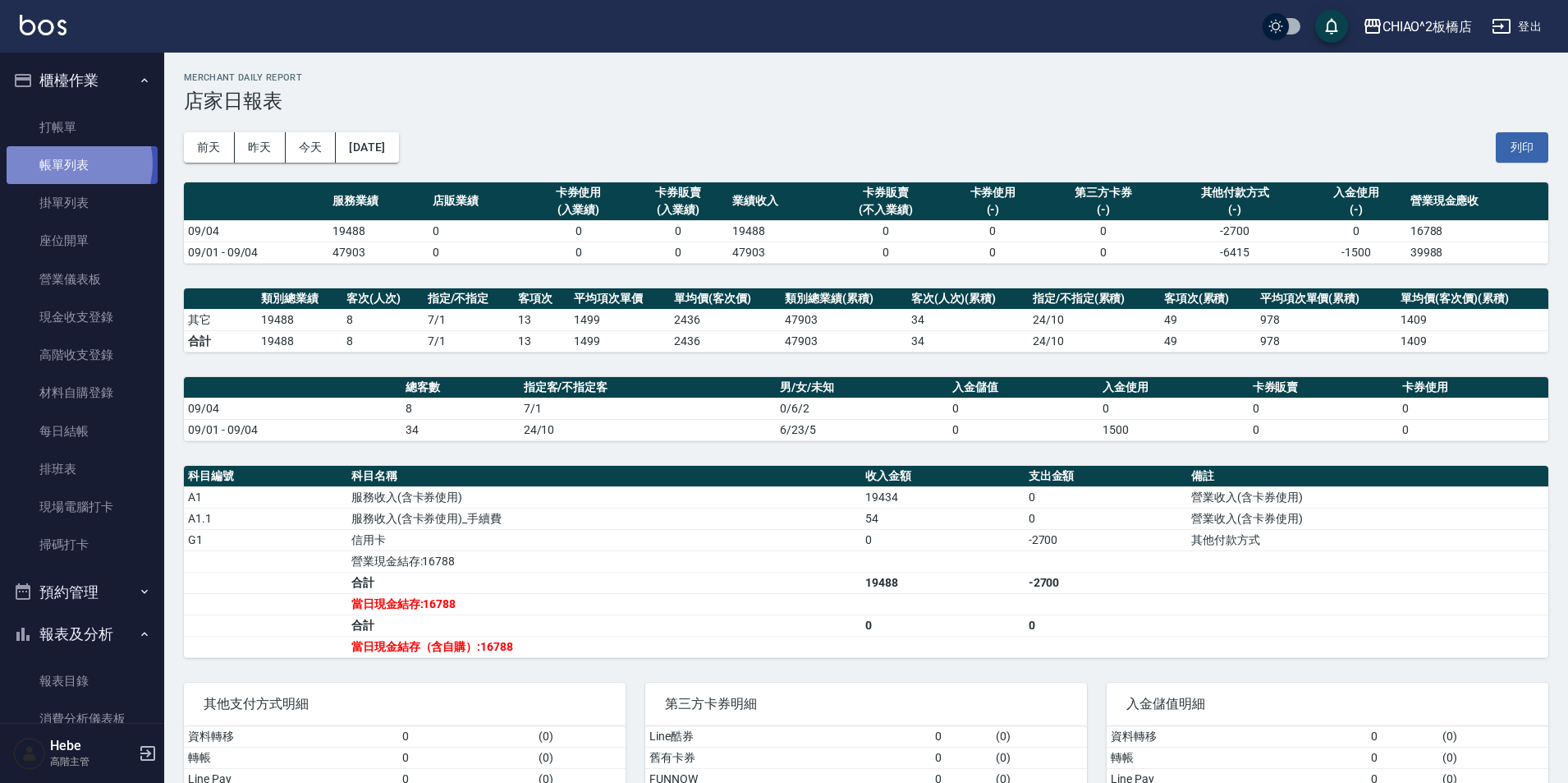
click at [65, 163] on link "帳單列表" at bounding box center [82, 165] width 151 height 38
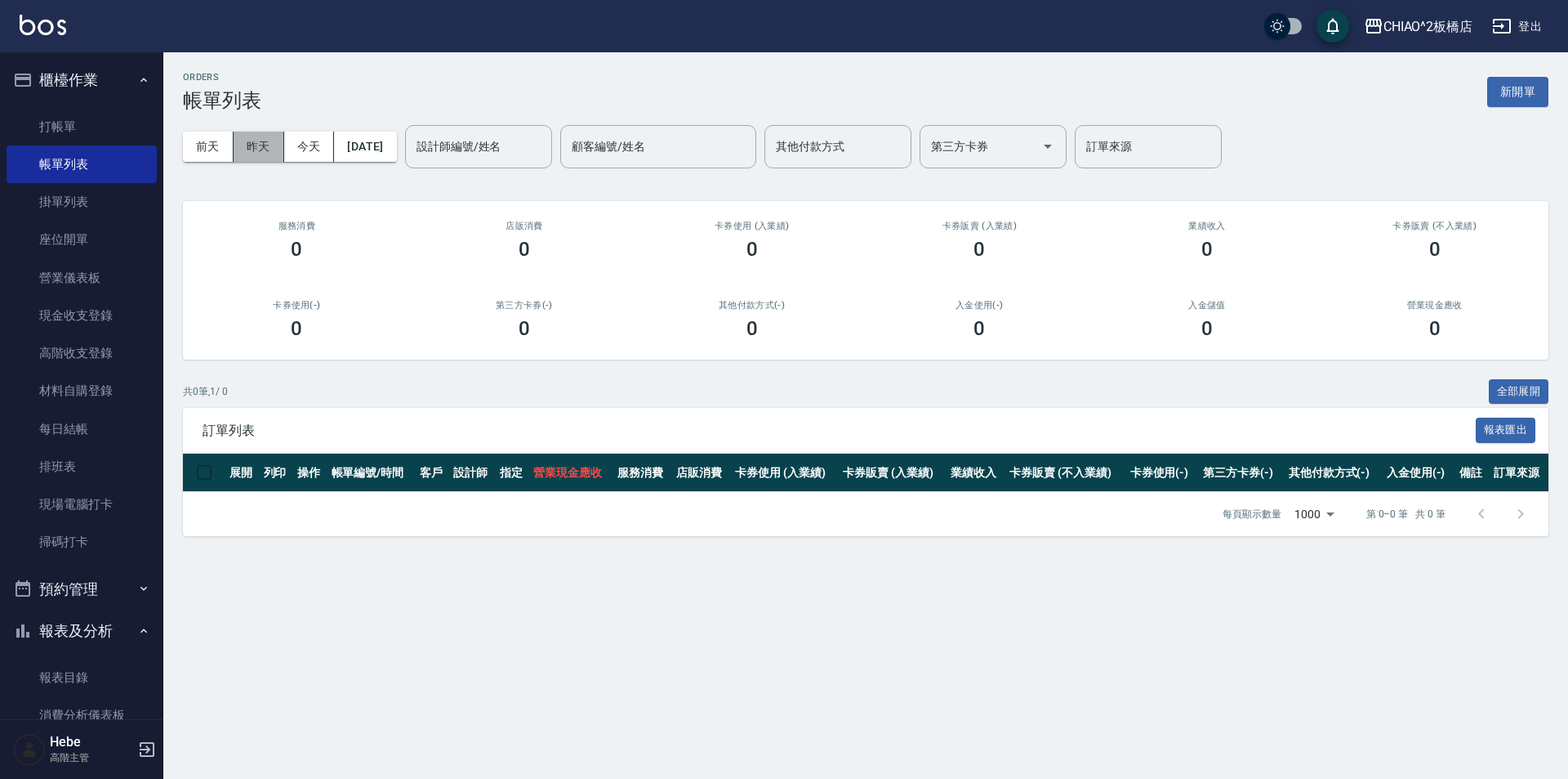
click at [272, 148] on button "昨天" at bounding box center [259, 147] width 51 height 31
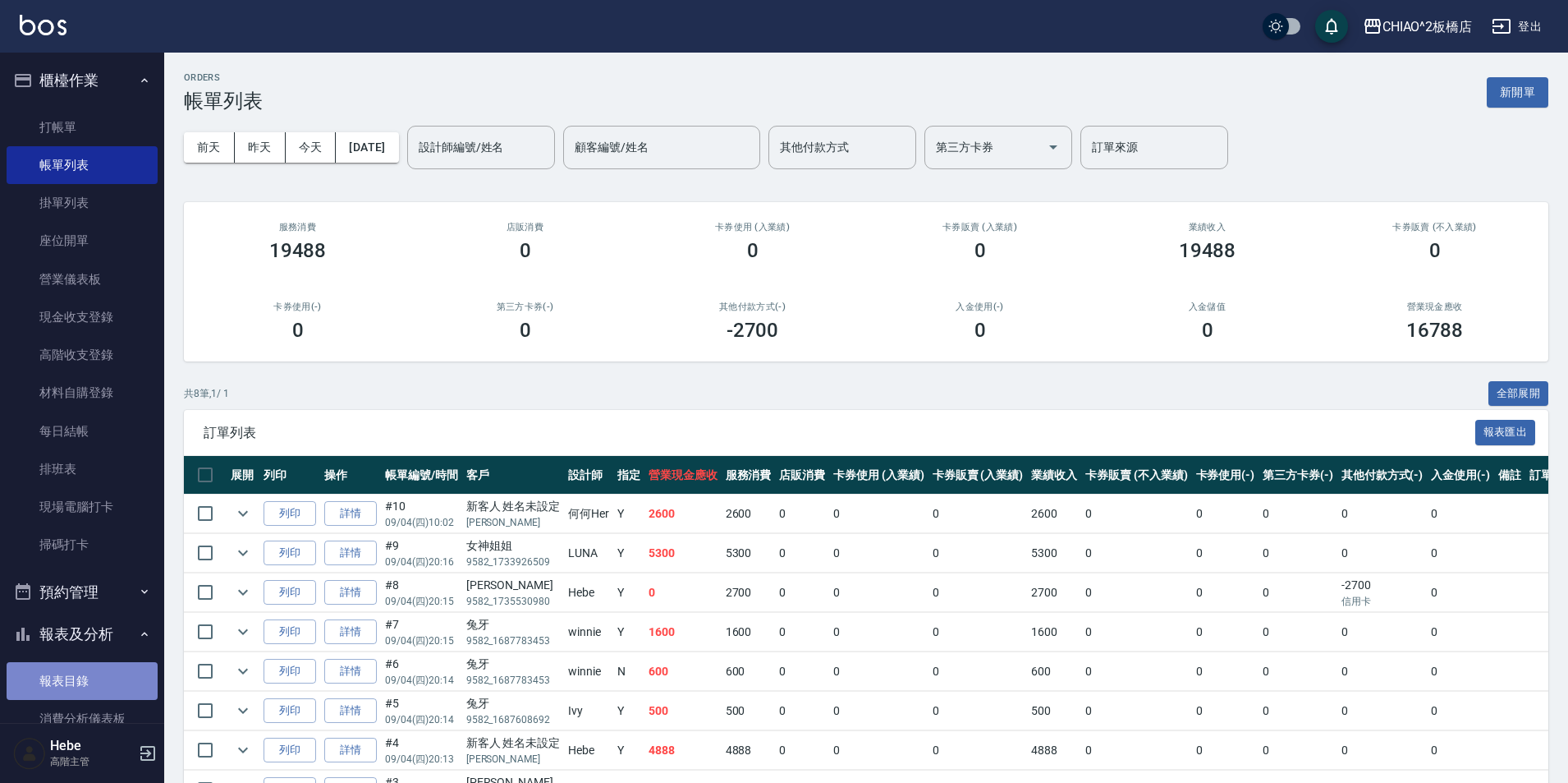
click at [96, 680] on link "報表目錄" at bounding box center [82, 681] width 151 height 38
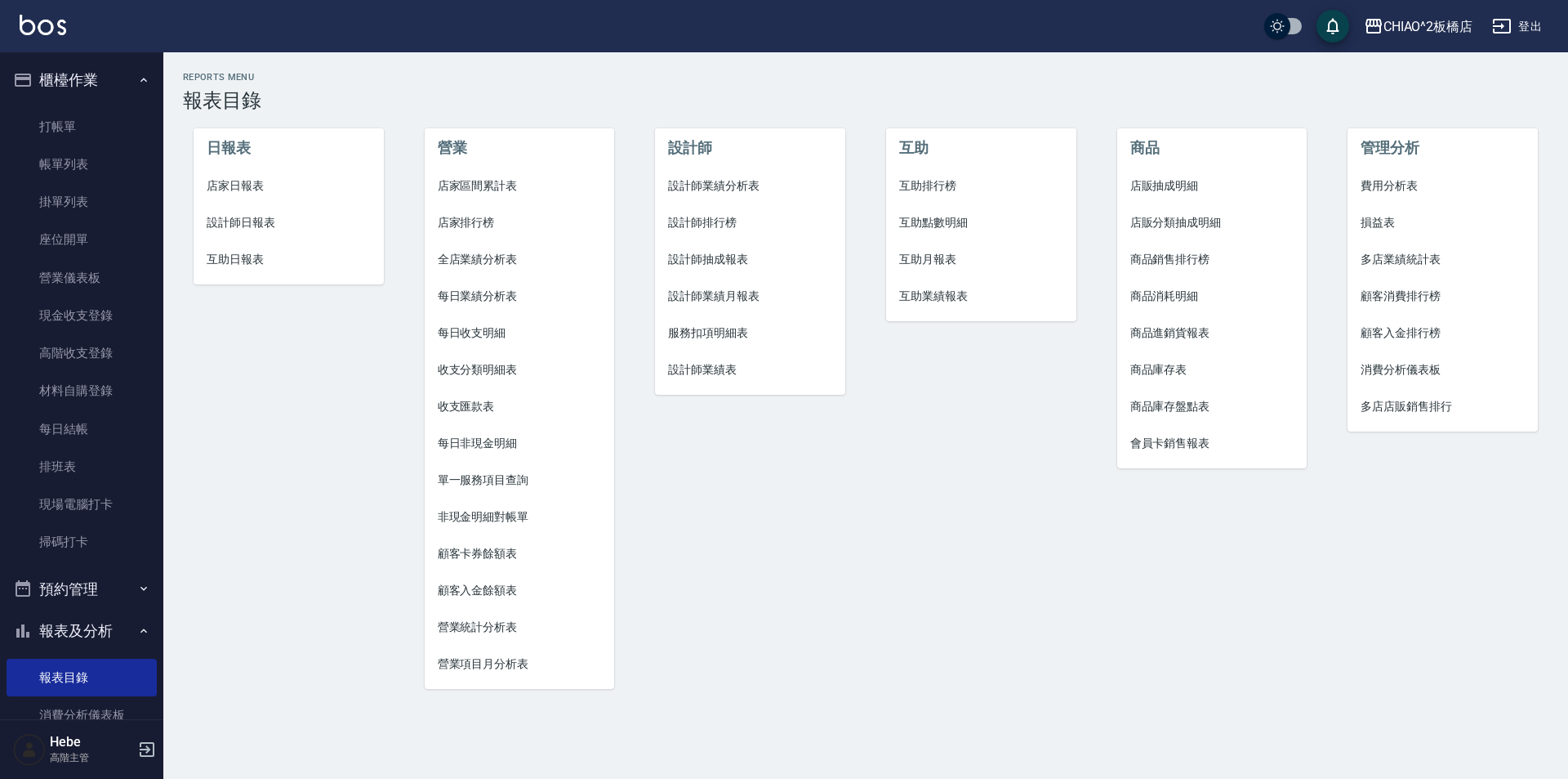
click at [240, 182] on span "店家日報表" at bounding box center [288, 186] width 164 height 17
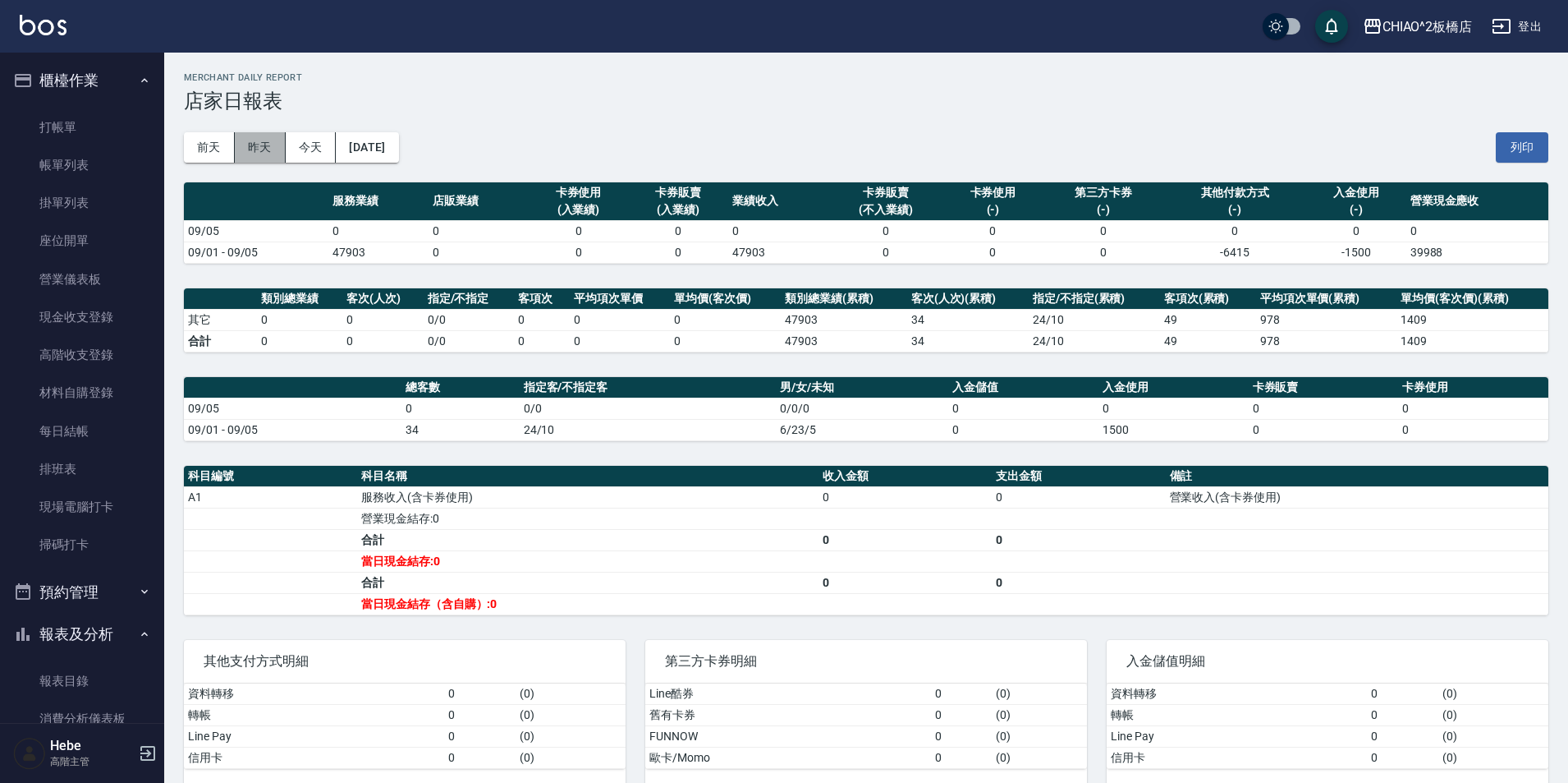
click at [247, 152] on button "昨天" at bounding box center [260, 148] width 51 height 31
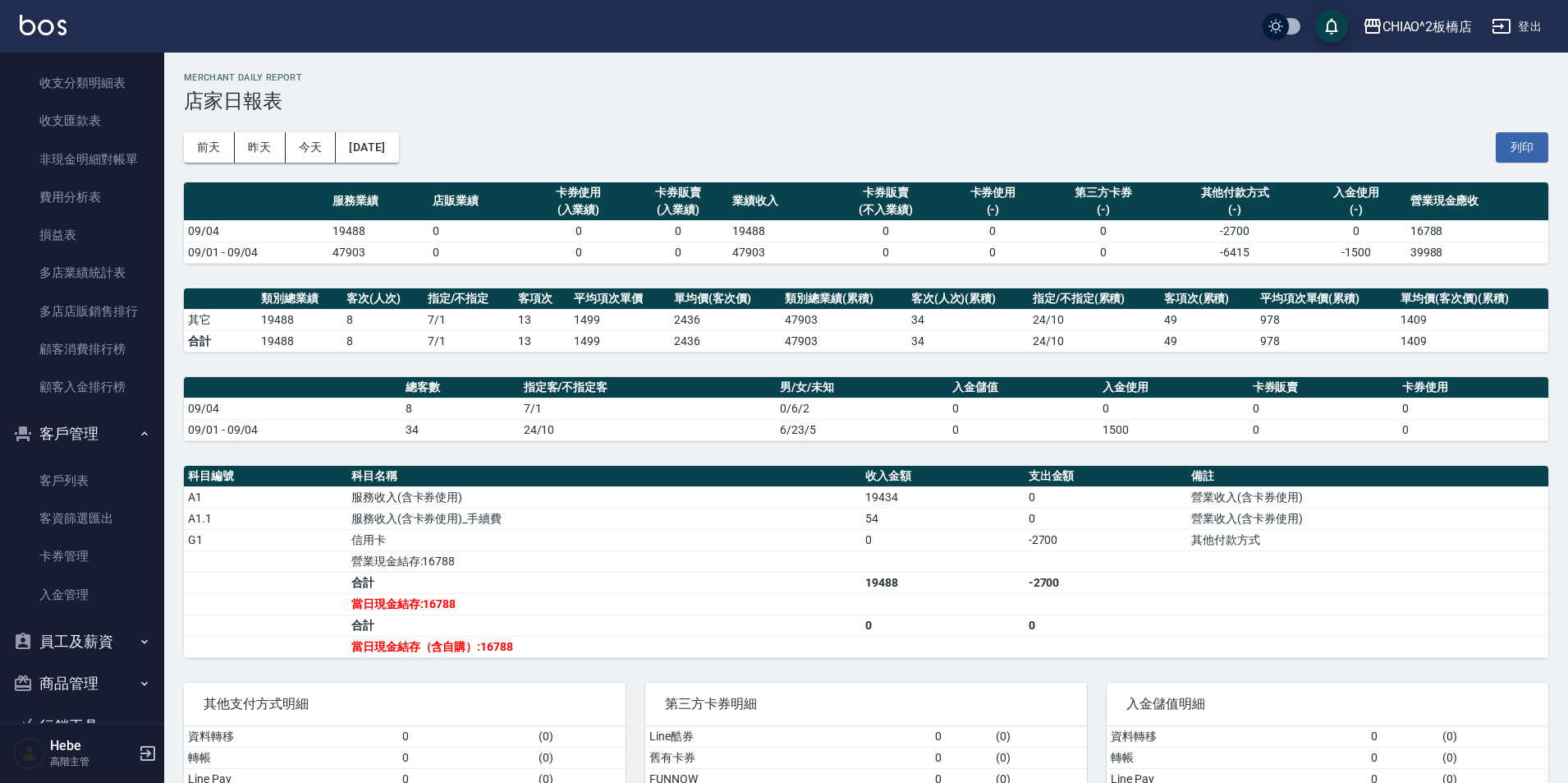
scroll to position [1971, 0]
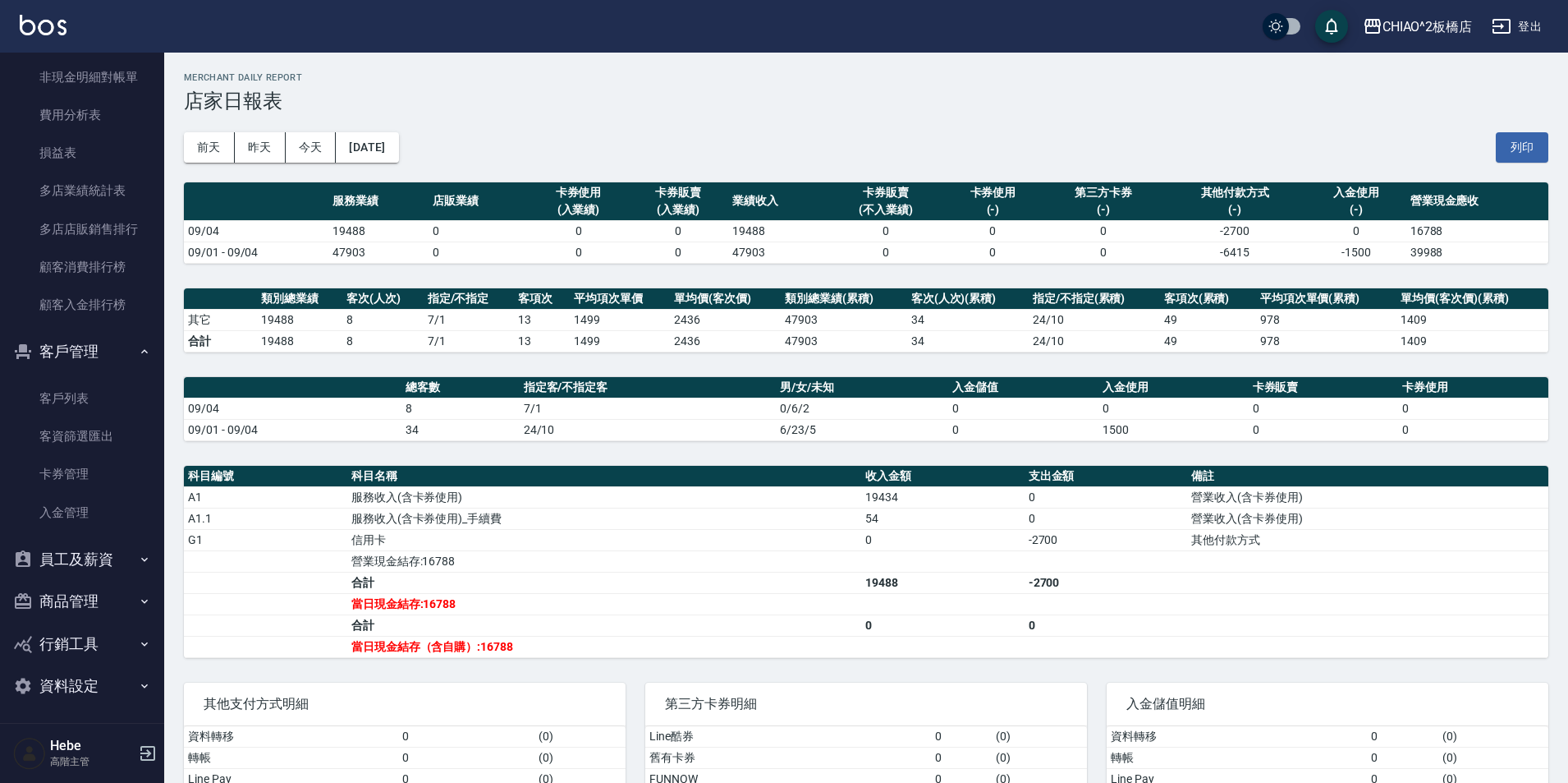
click at [108, 602] on button "商品管理" at bounding box center [82, 601] width 151 height 42
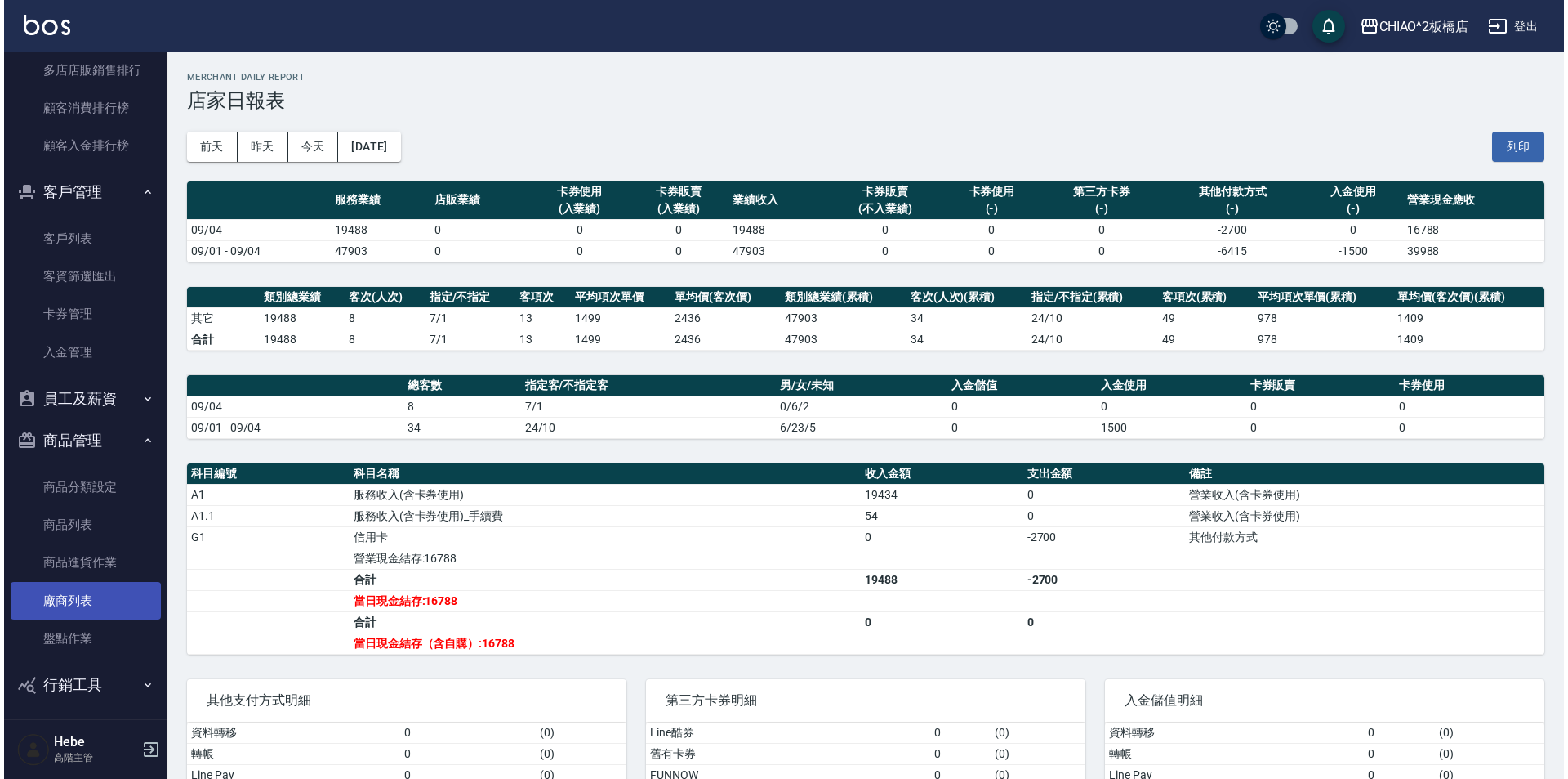
scroll to position [2125, 0]
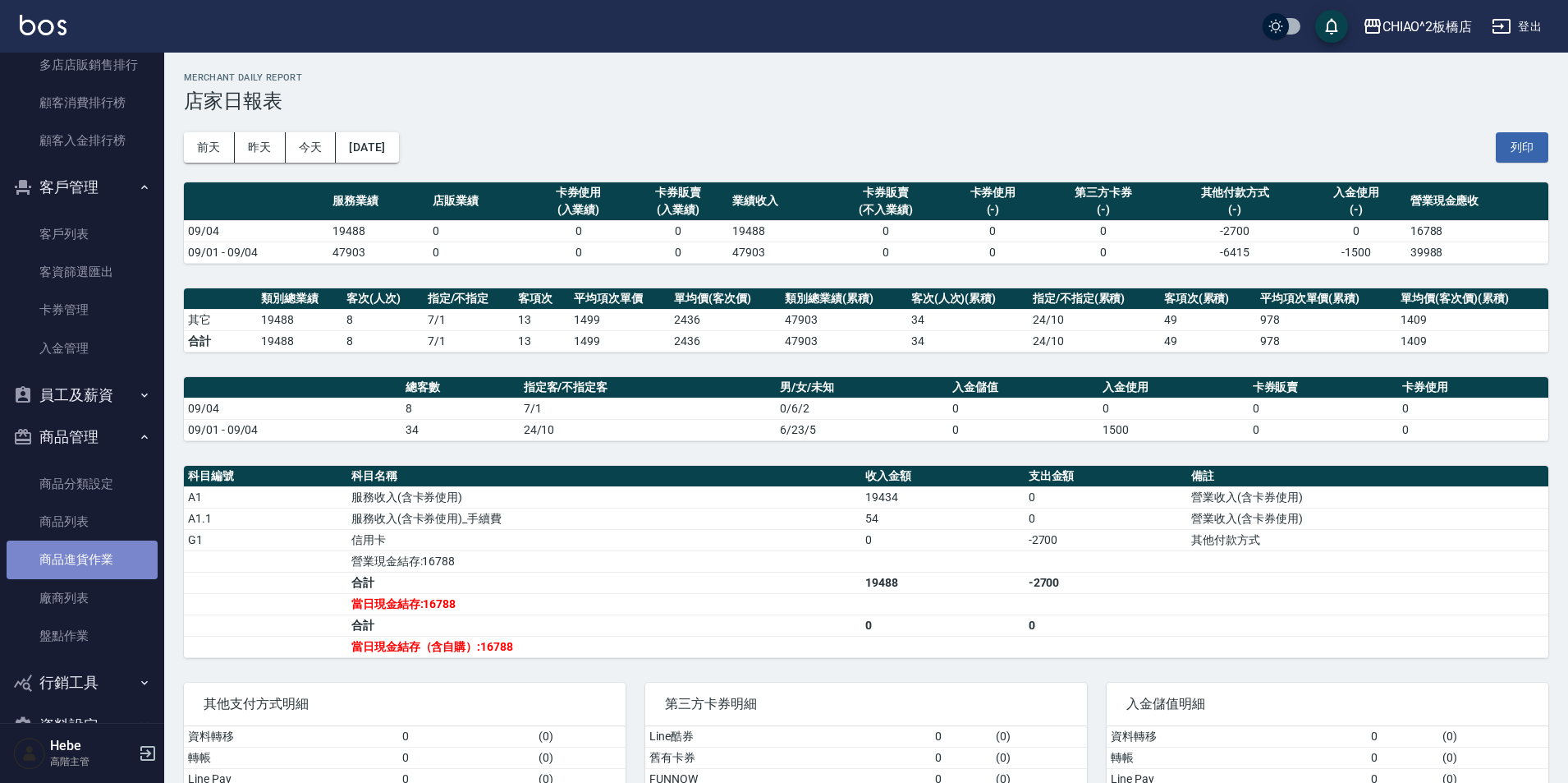
click at [111, 556] on link "商品進貨作業" at bounding box center [82, 558] width 151 height 38
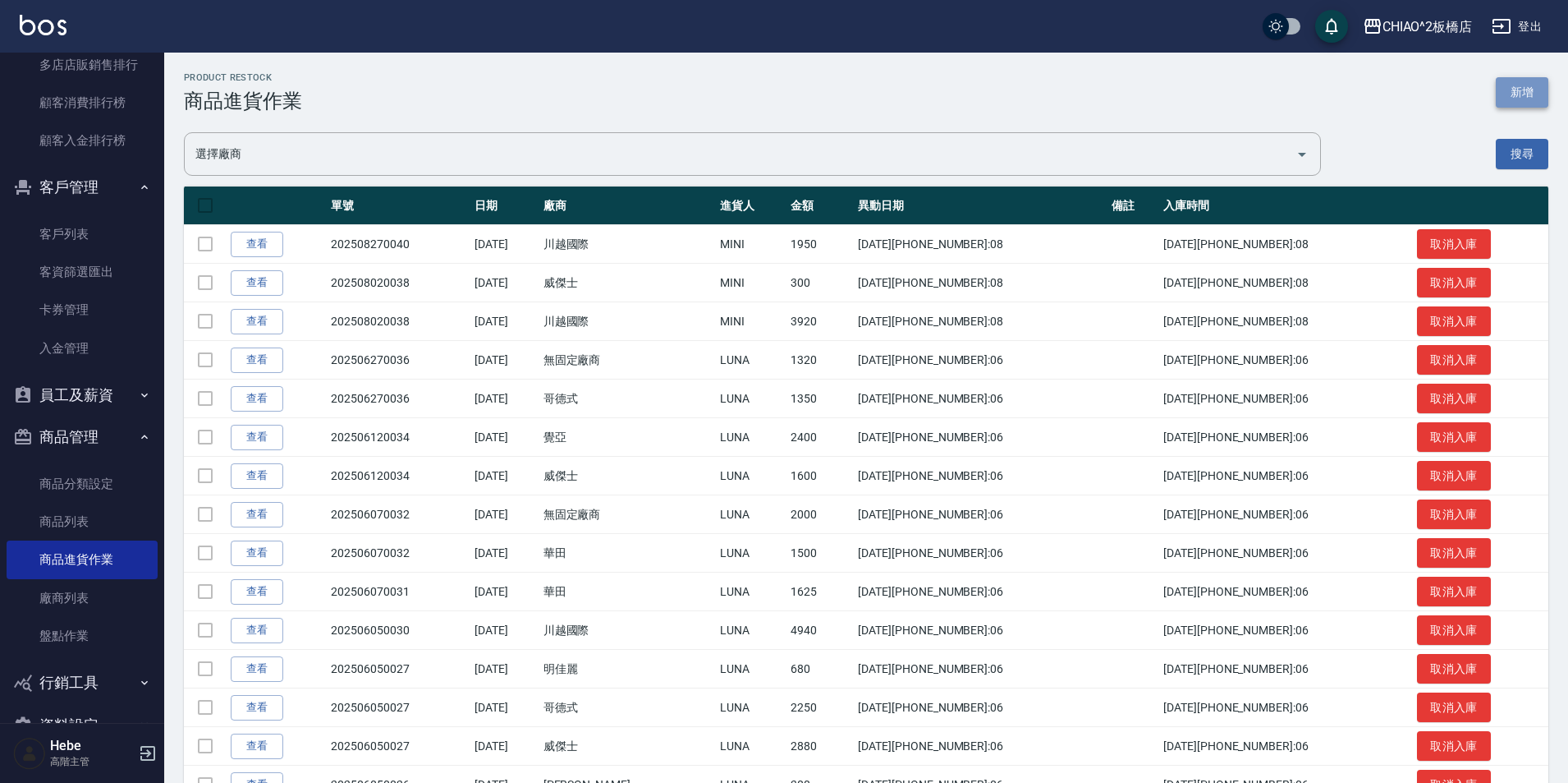
click at [785, 80] on button "新增" at bounding box center [1522, 93] width 53 height 31
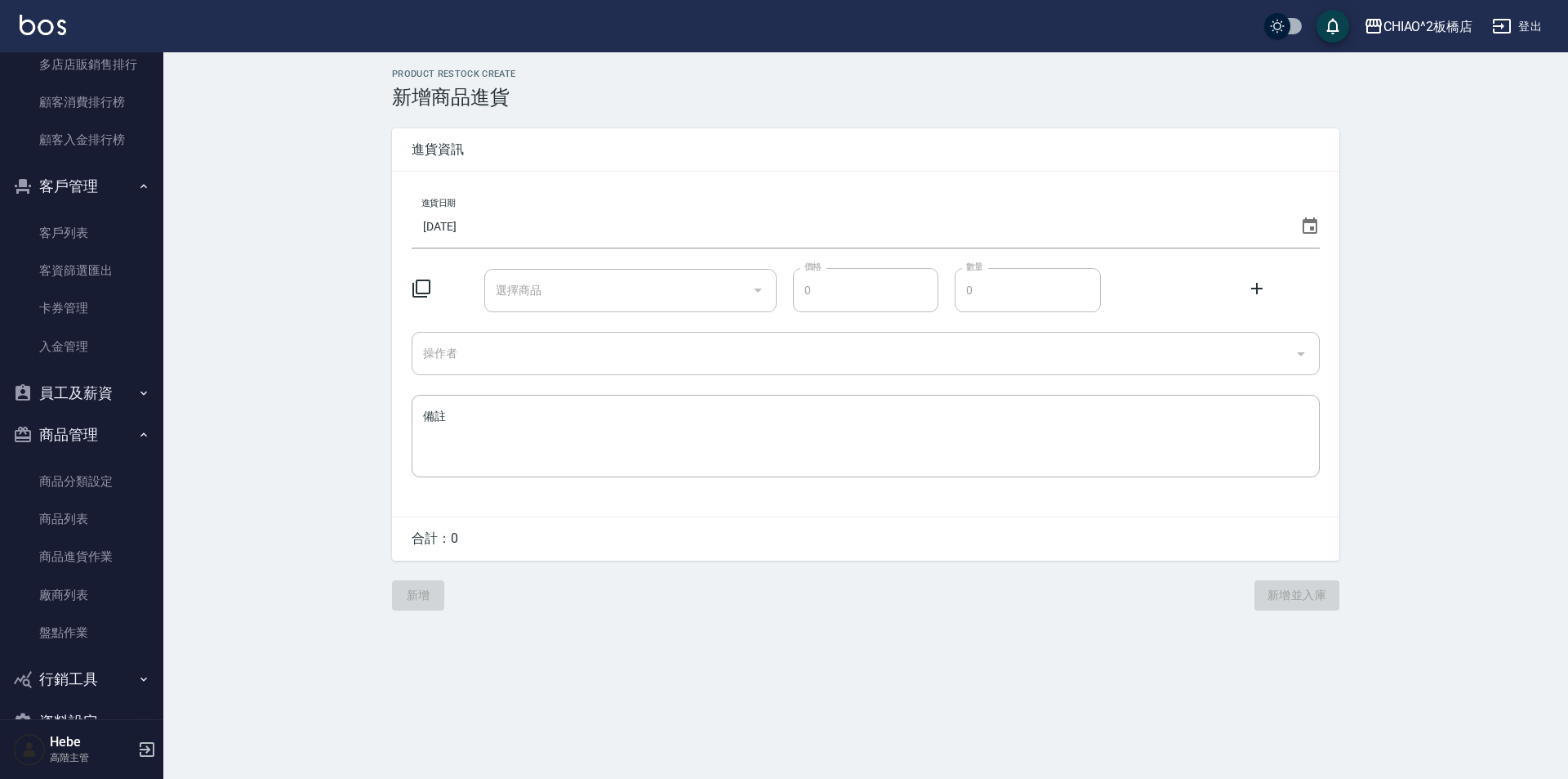
click at [424, 290] on icon at bounding box center [421, 288] width 19 height 19
click at [421, 295] on icon at bounding box center [421, 288] width 18 height 18
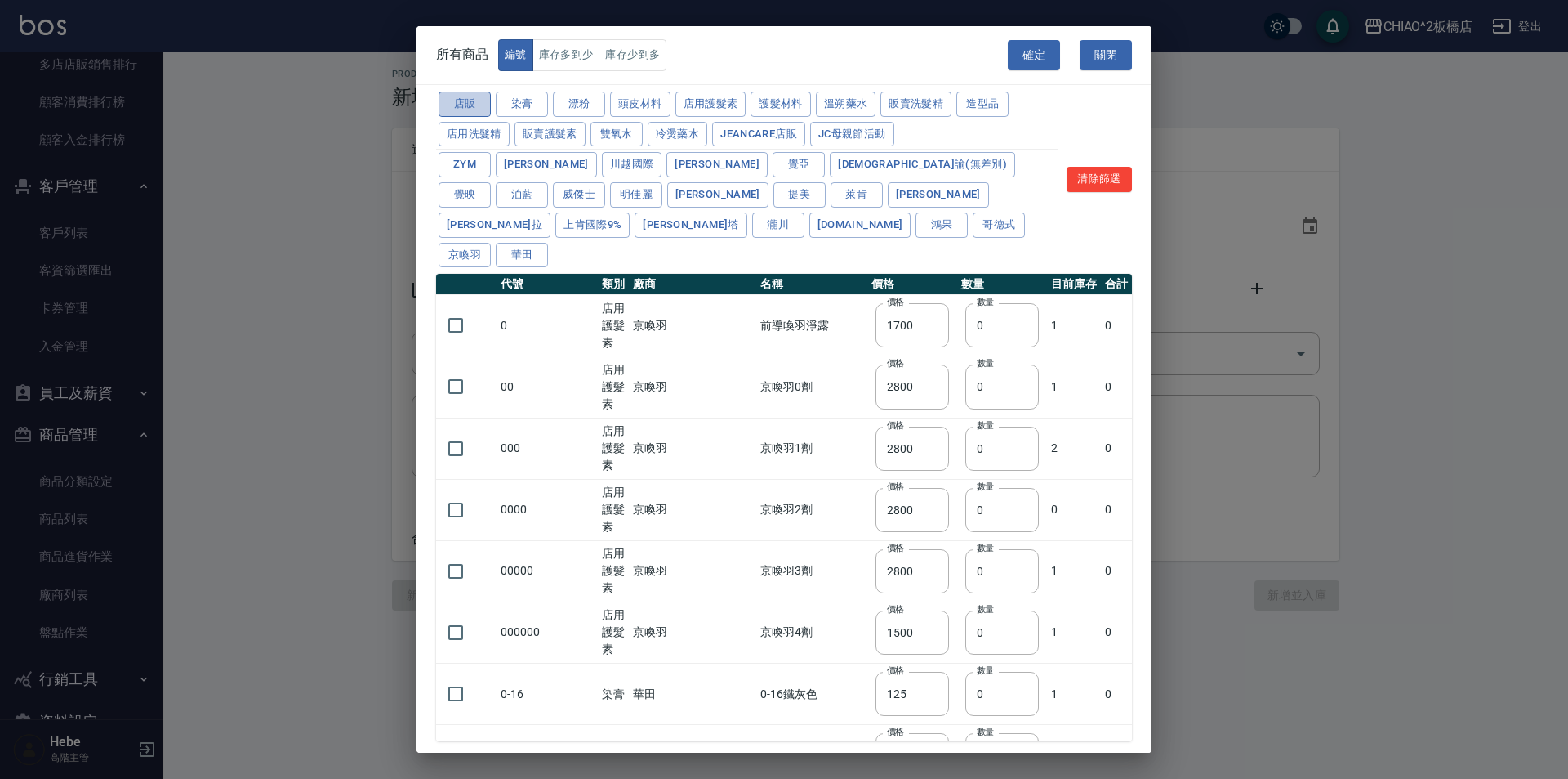
click at [457, 110] on button "店販" at bounding box center [464, 104] width 53 height 25
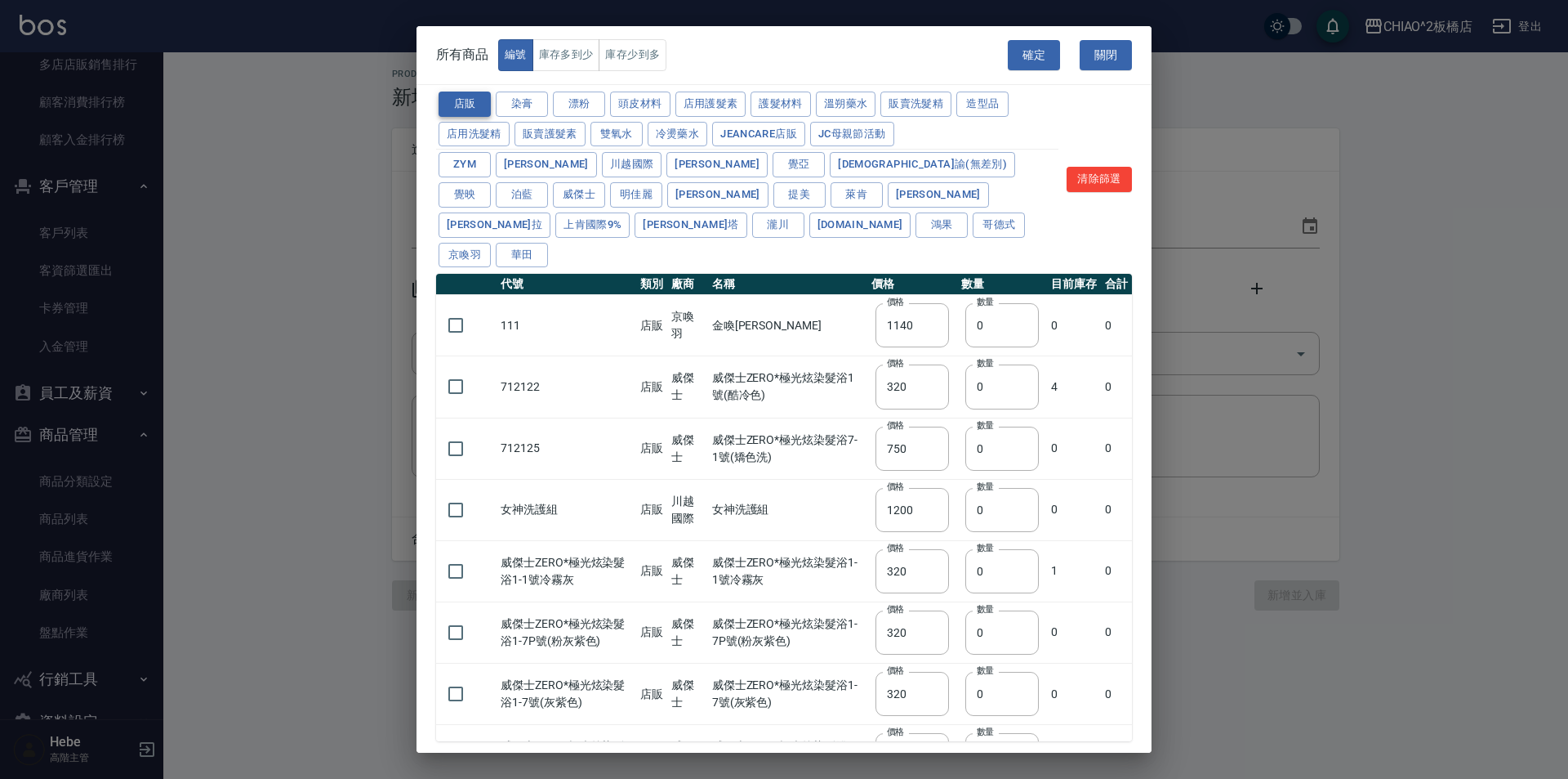
type input "1140"
type input "320"
type input "750"
type input "1200"
type input "320"
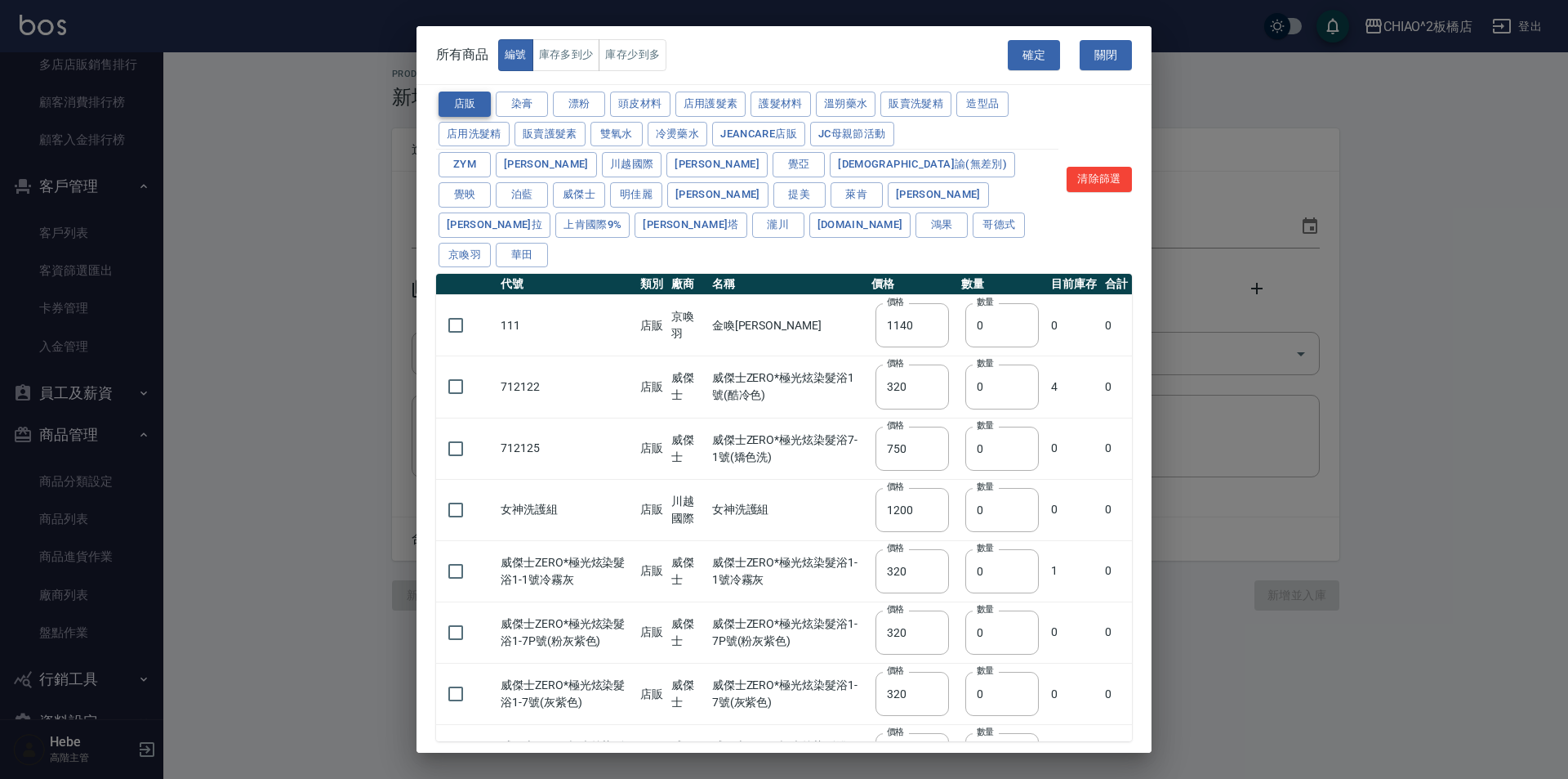
type input "320"
type input "750"
type input "320"
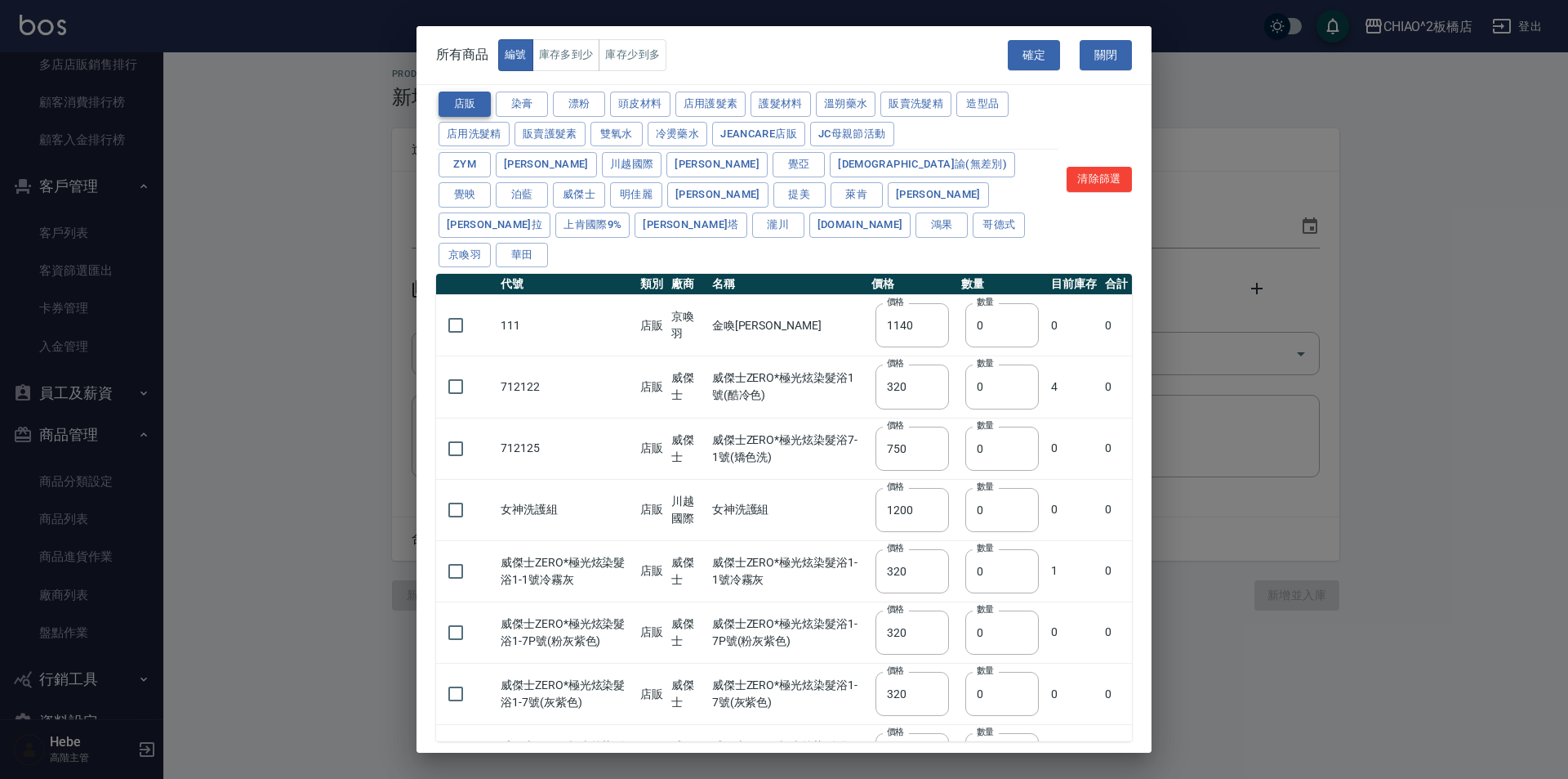
type input "320"
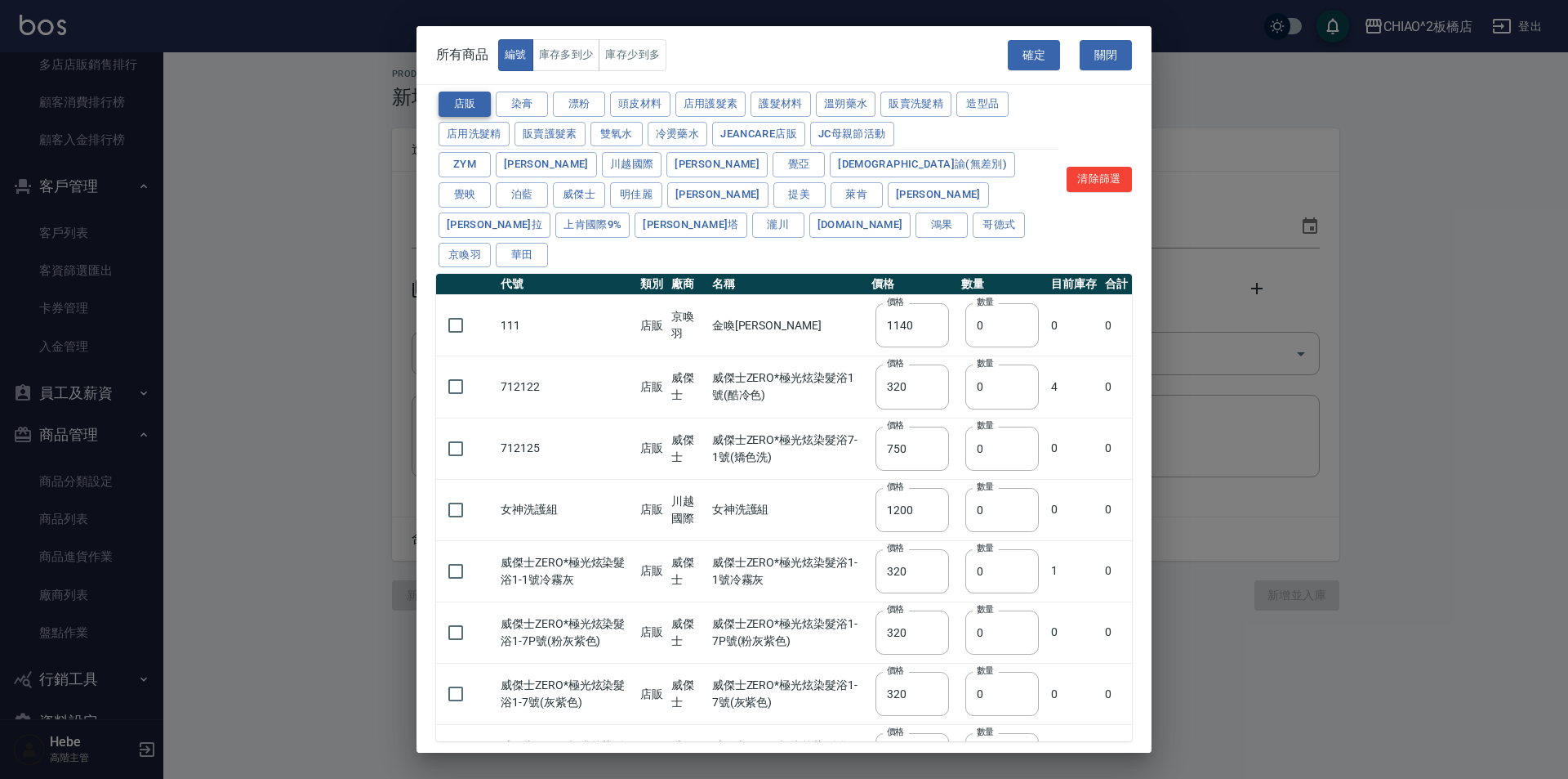
type input "750"
type input "600"
type input "800"
type input "400"
type input "800"
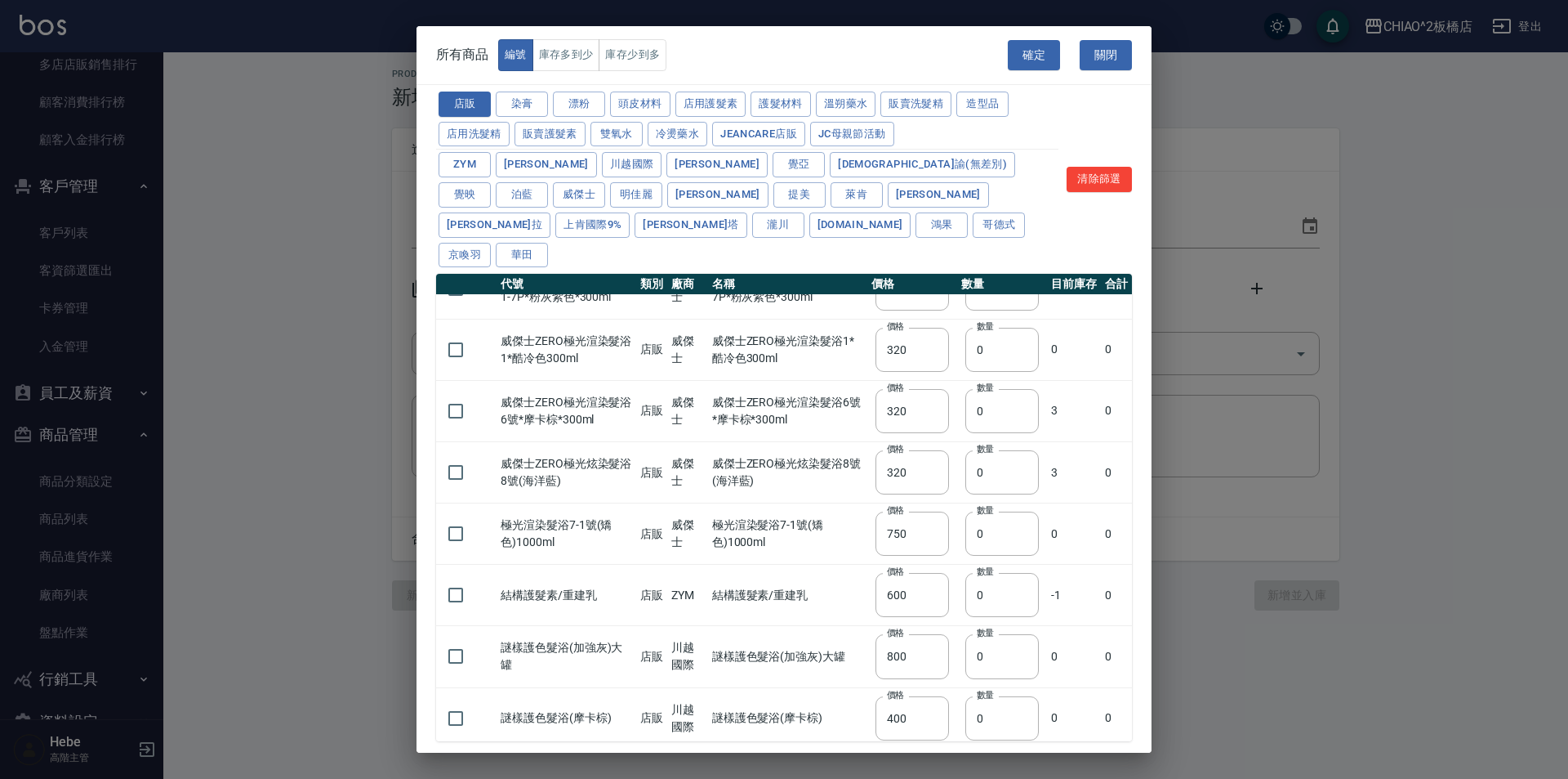
scroll to position [782, 0]
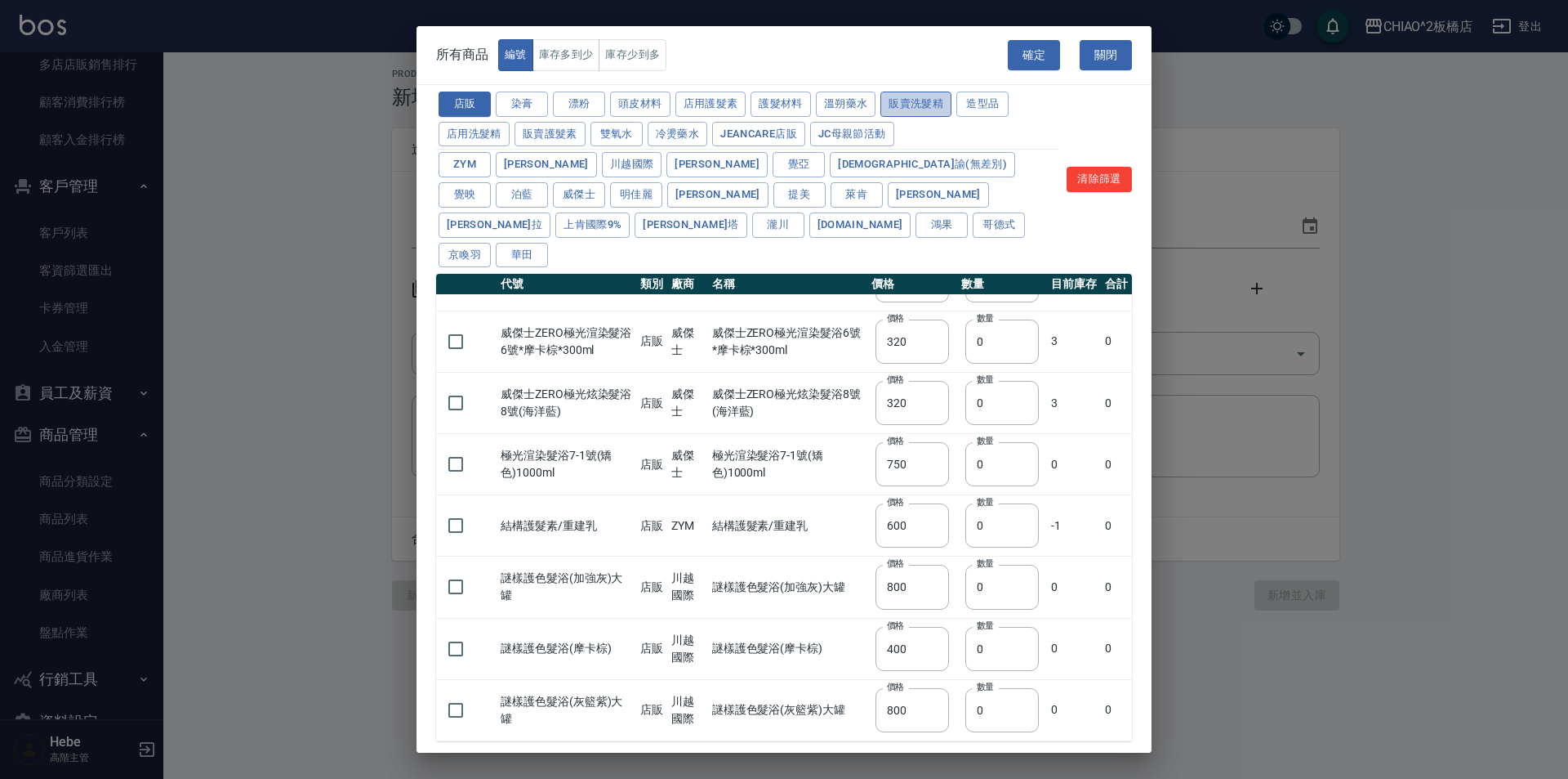
click at [782, 106] on button "販賣洗髮精" at bounding box center [916, 104] width 71 height 25
type input "1100"
type input "480"
type input "390"
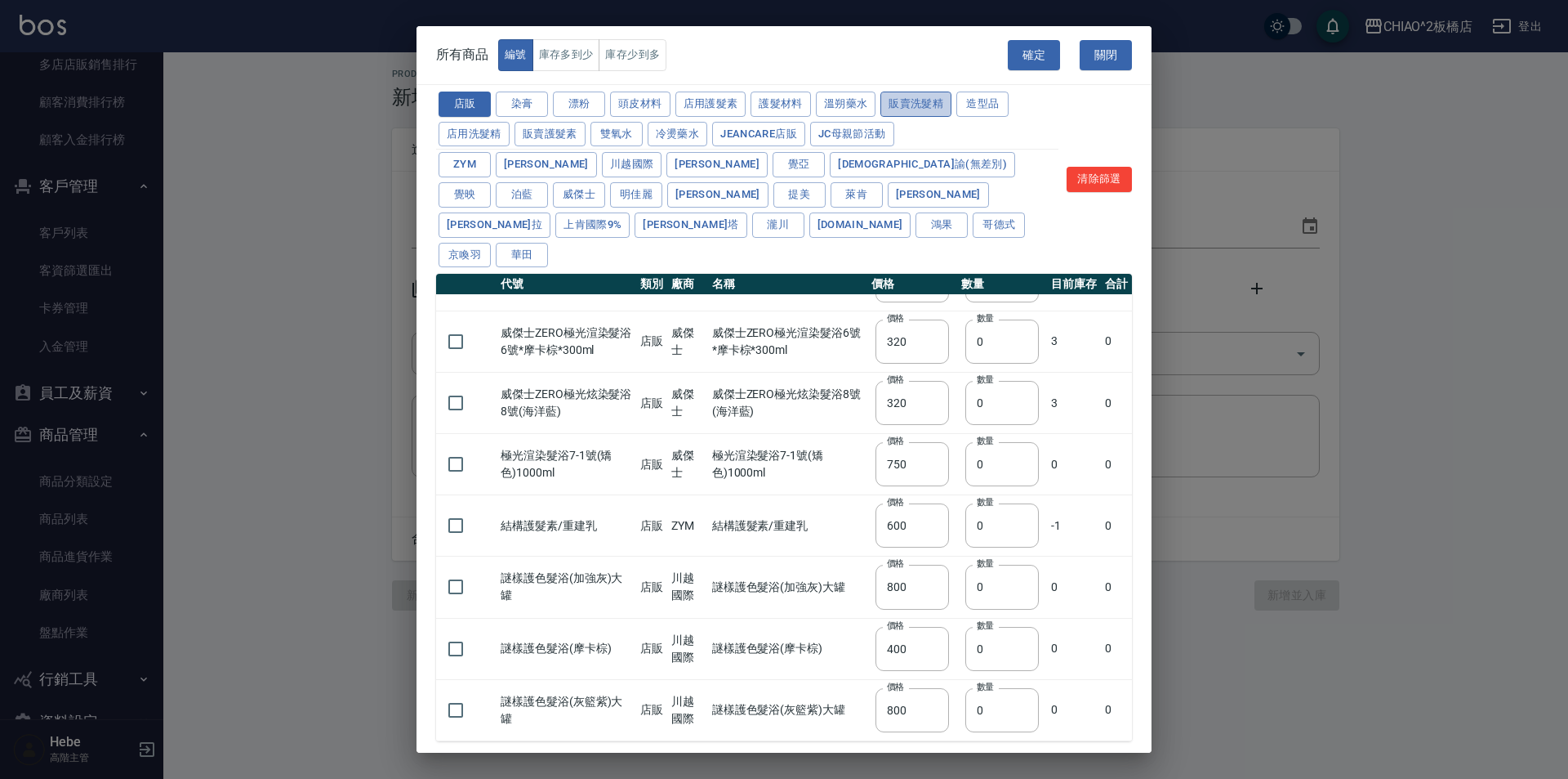
type input "390"
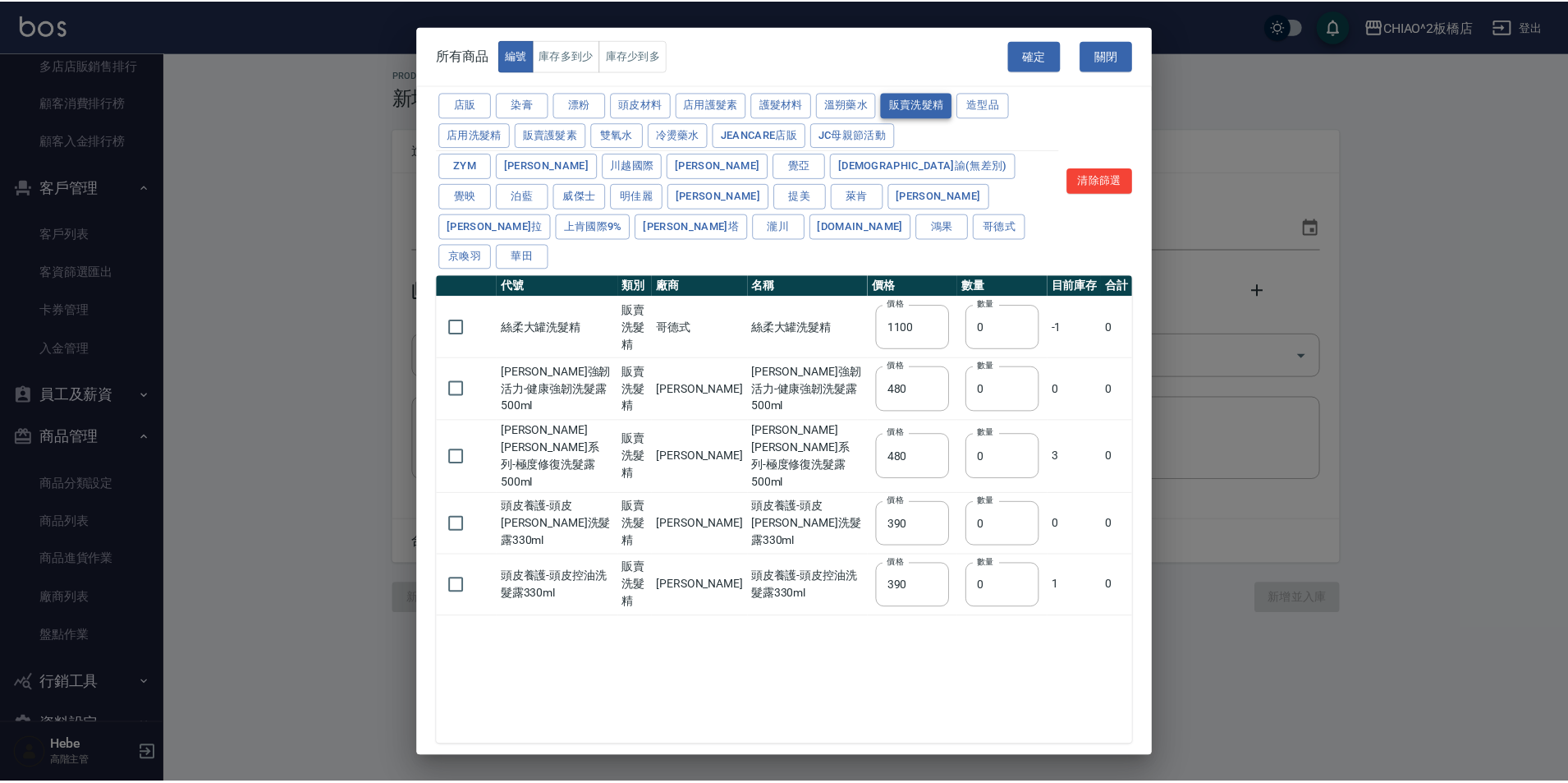
scroll to position [0, 0]
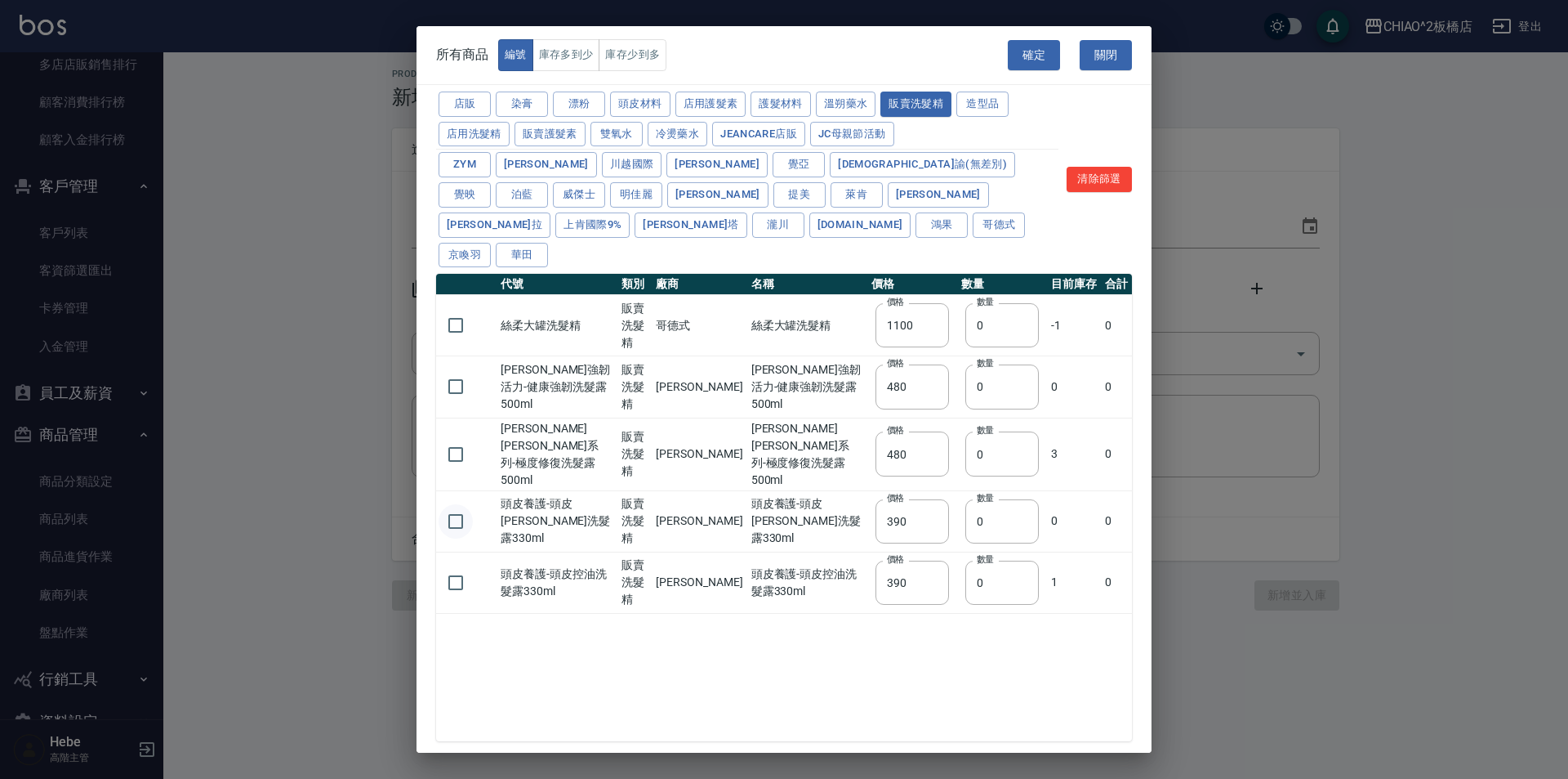
click at [456, 505] on input "checkbox" at bounding box center [456, 522] width 35 height 35
checkbox input "true"
click at [450, 565] on input "checkbox" at bounding box center [456, 582] width 35 height 35
checkbox input "true"
click at [782, 59] on button "確定" at bounding box center [1034, 56] width 53 height 31
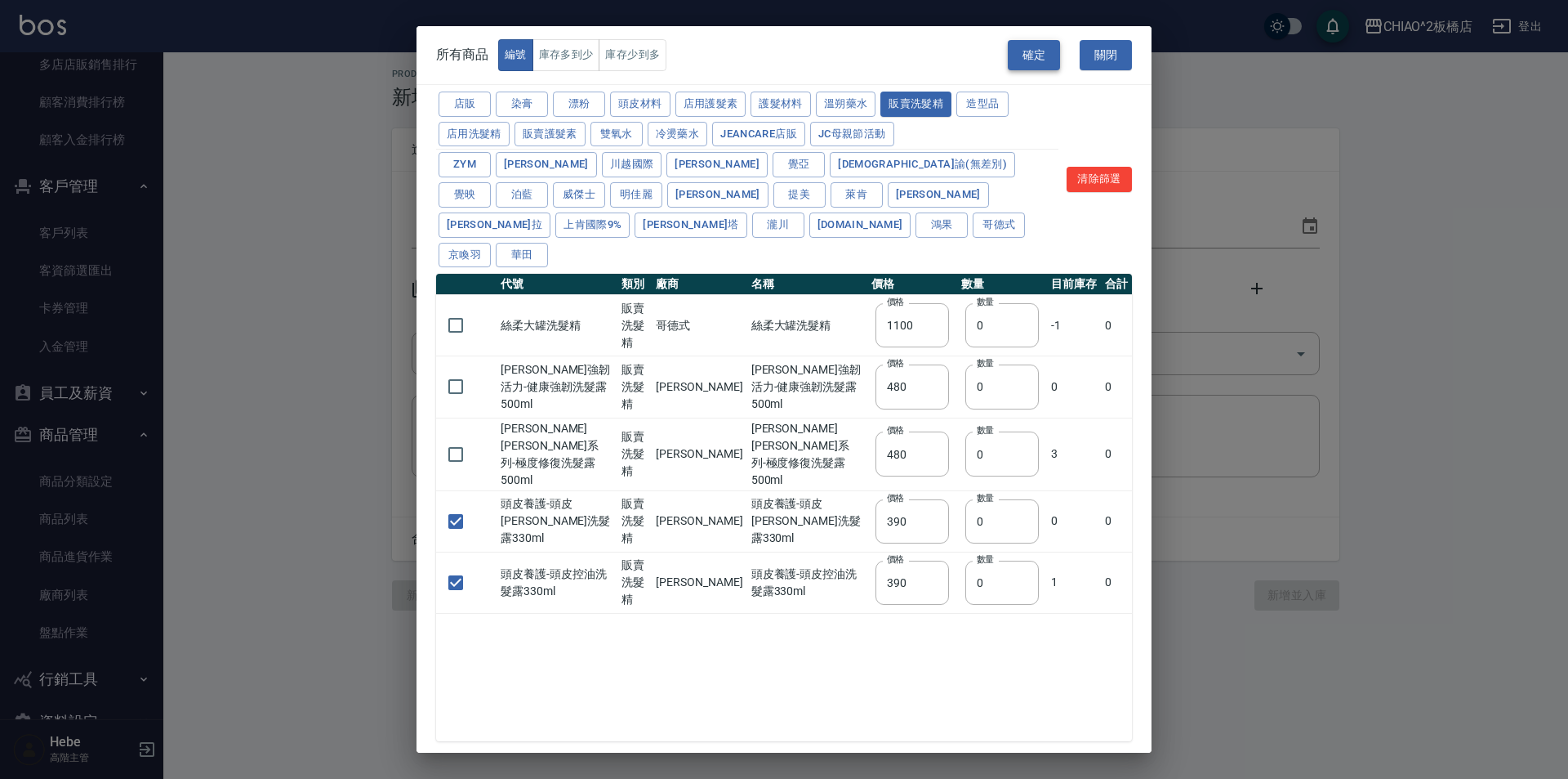
type input "頭皮養護-頭皮[PERSON_NAME]洗髮露330ml 頭皮養護-頭皮[PERSON_NAME]洗髮露330ml"
type input "390"
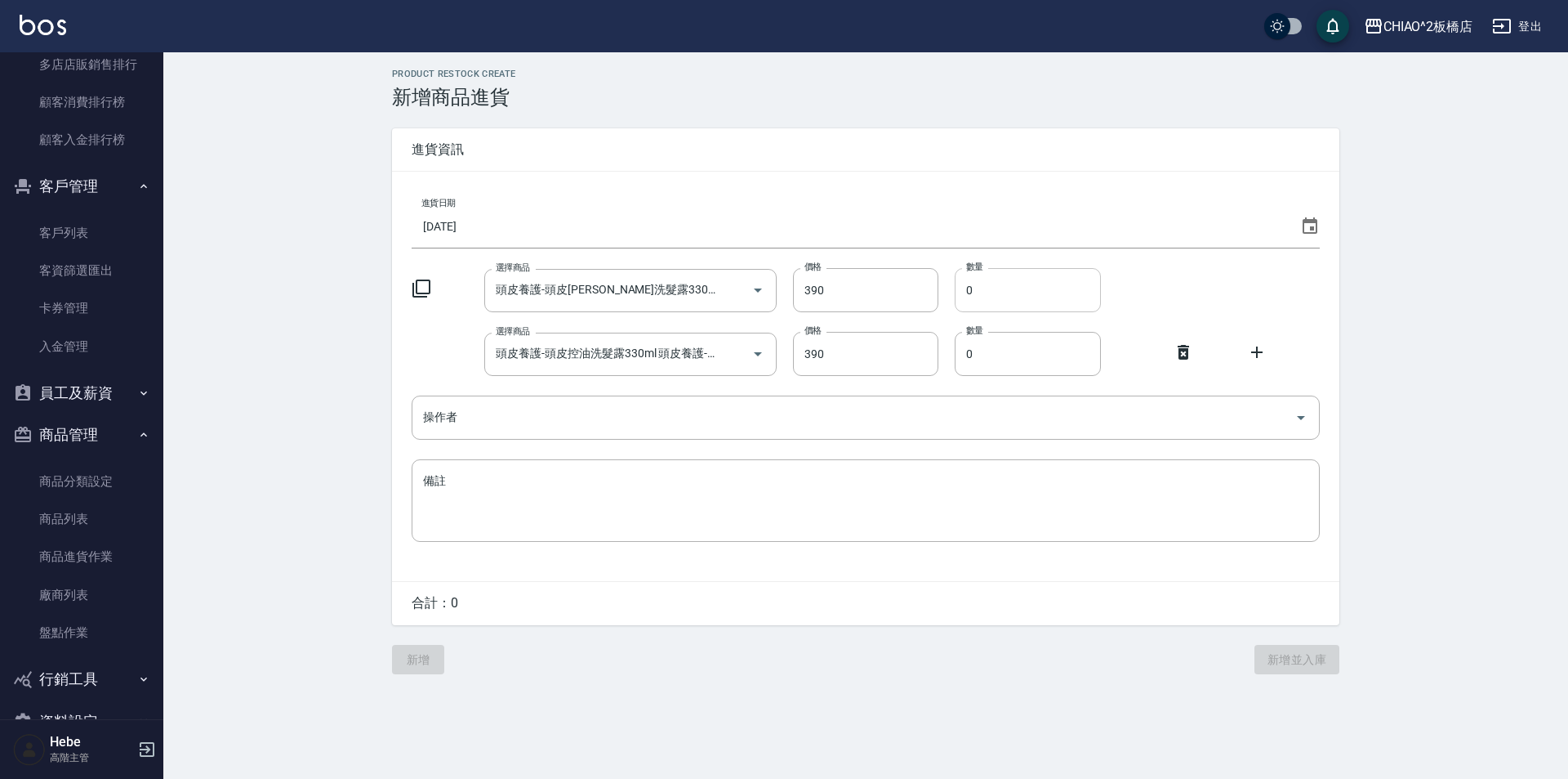
click at [782, 290] on input "0" at bounding box center [1028, 290] width 146 height 44
type input "1"
click at [782, 354] on input "0" at bounding box center [1028, 354] width 146 height 44
type input "2"
click at [782, 356] on icon at bounding box center [1257, 352] width 19 height 19
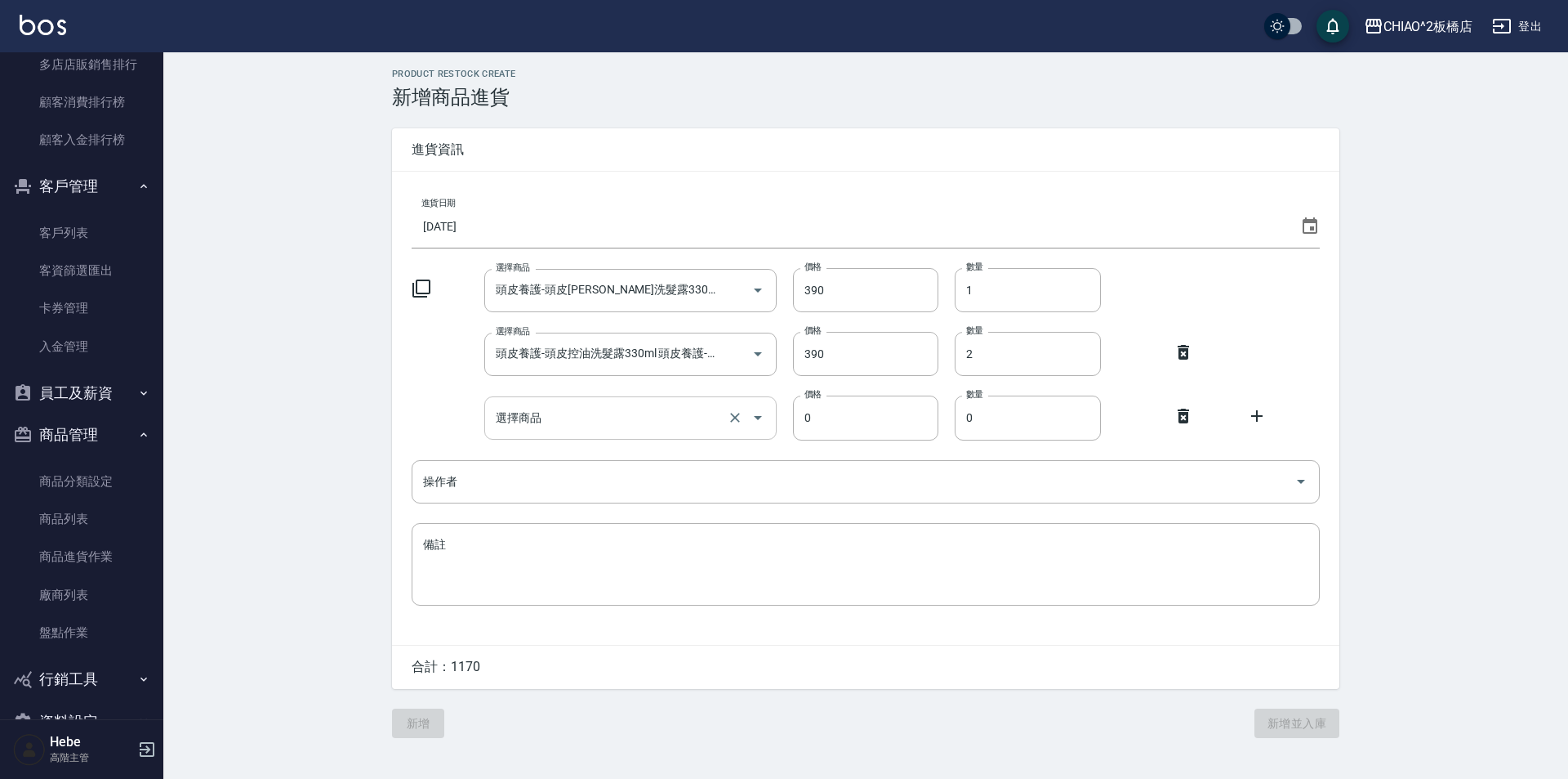
click at [757, 423] on icon "Open" at bounding box center [758, 417] width 19 height 19
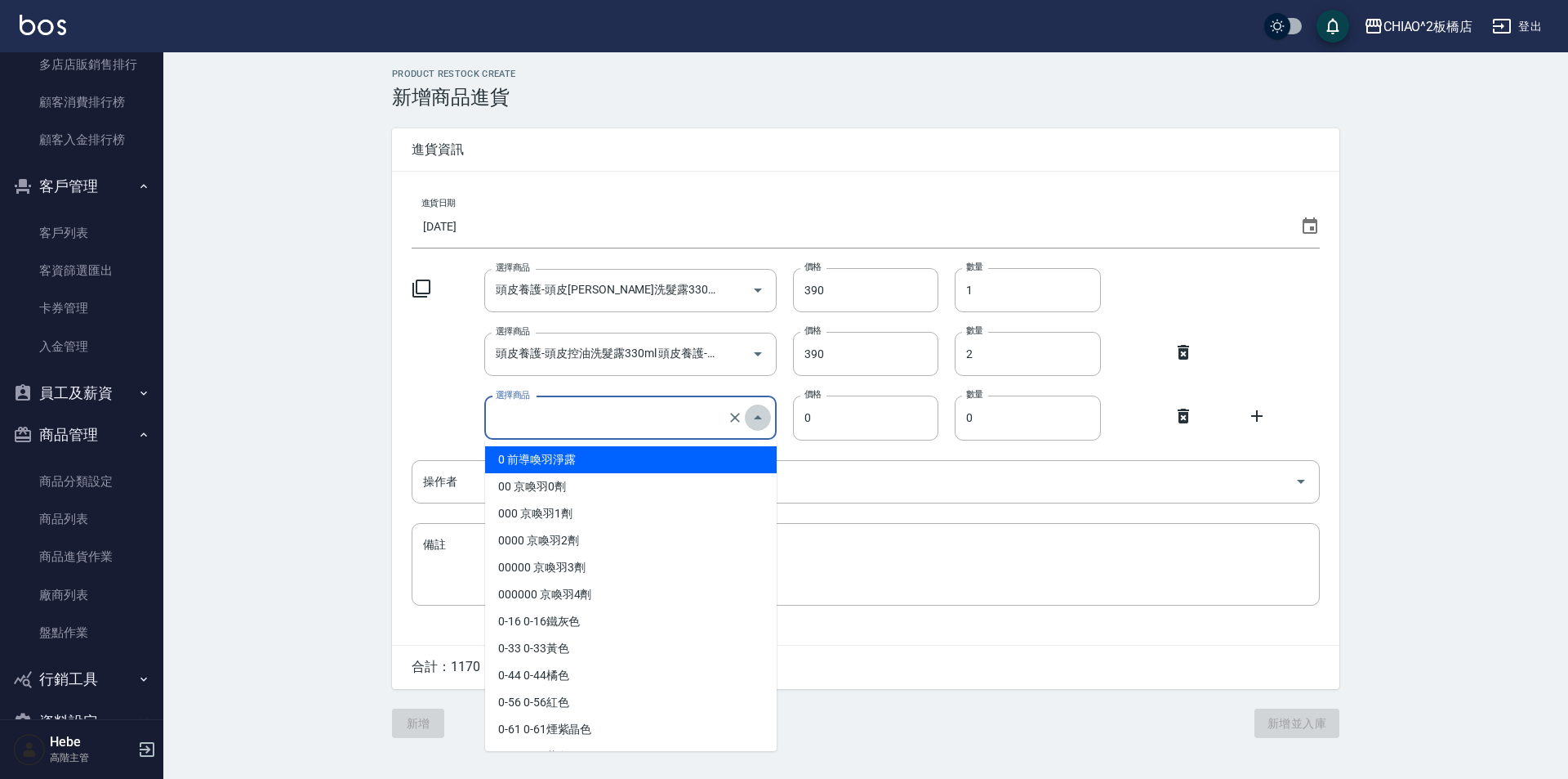
click at [758, 420] on icon "Close" at bounding box center [758, 417] width 19 height 19
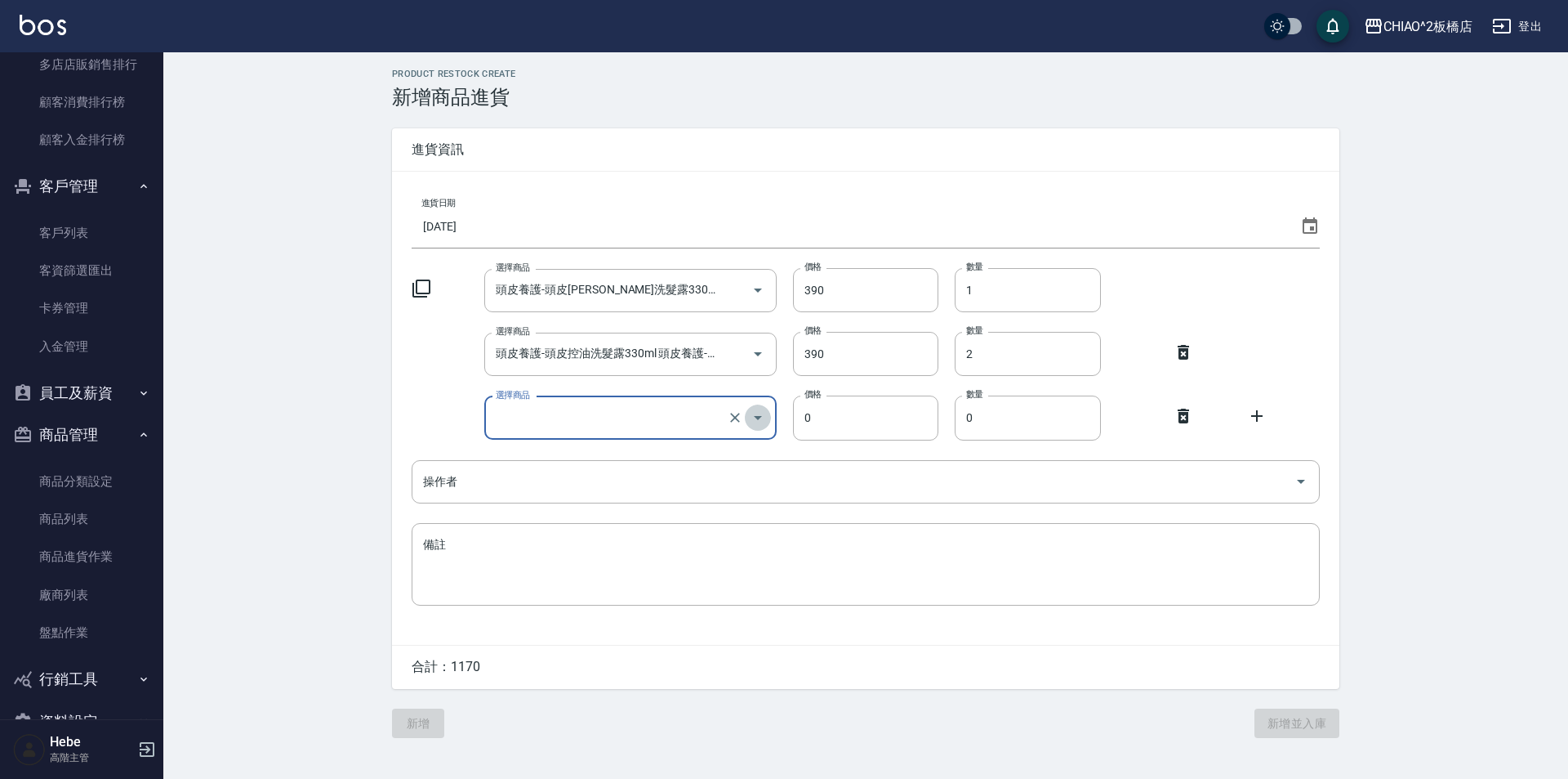
click at [755, 415] on icon "Open" at bounding box center [758, 417] width 19 height 19
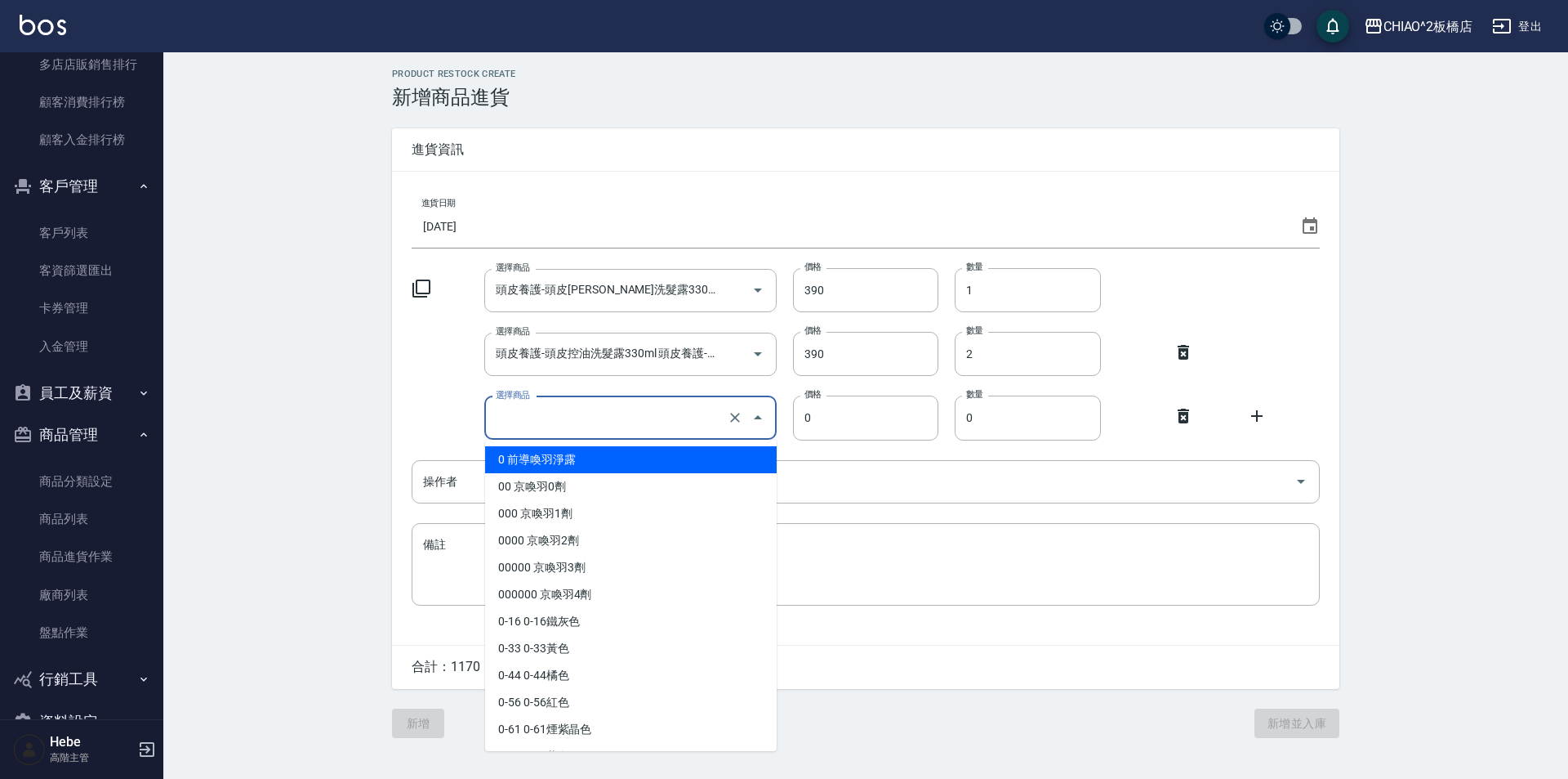
click at [421, 289] on icon at bounding box center [421, 288] width 19 height 19
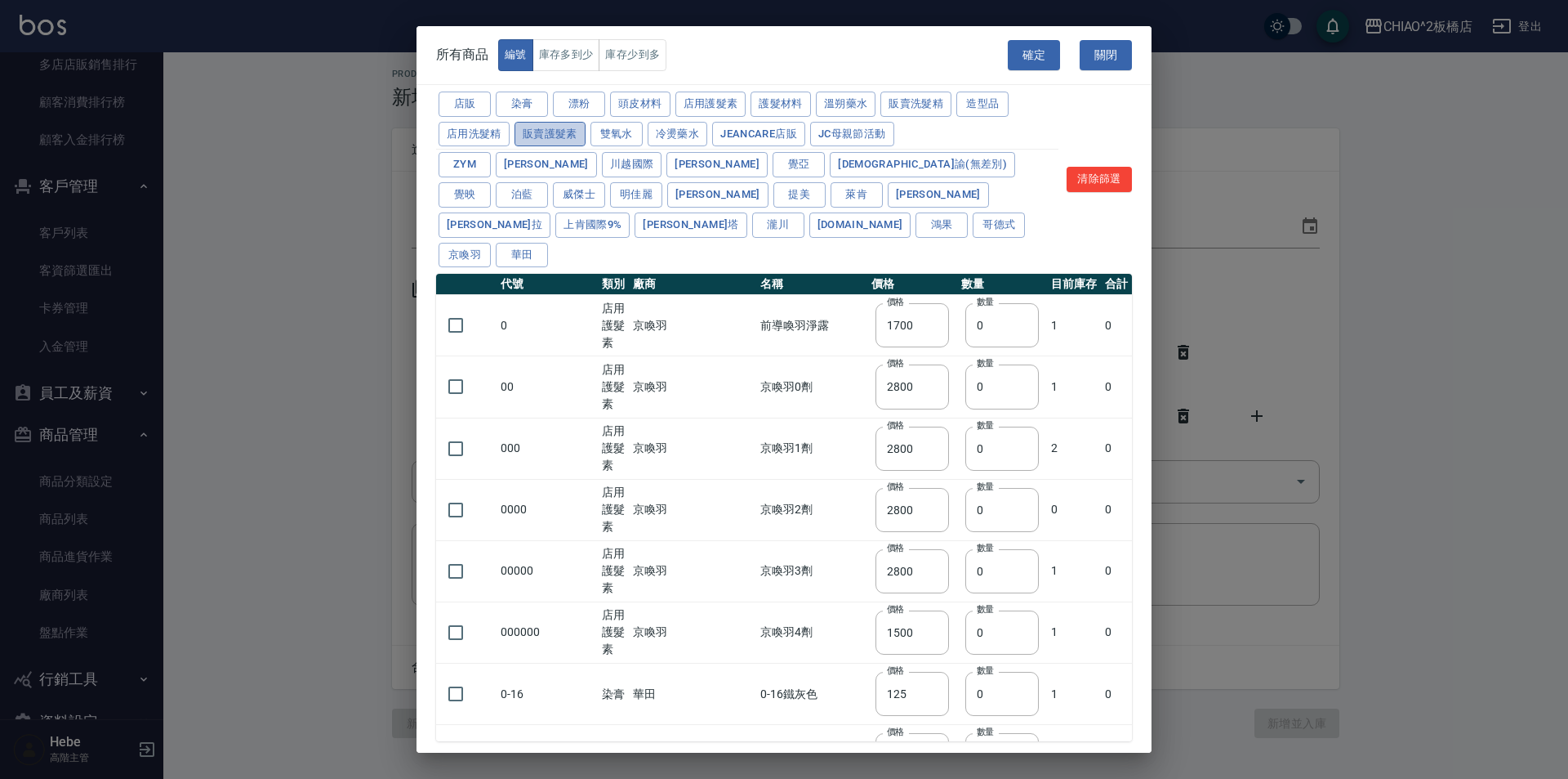
click at [550, 133] on button "販賣護髮素" at bounding box center [550, 134] width 71 height 25
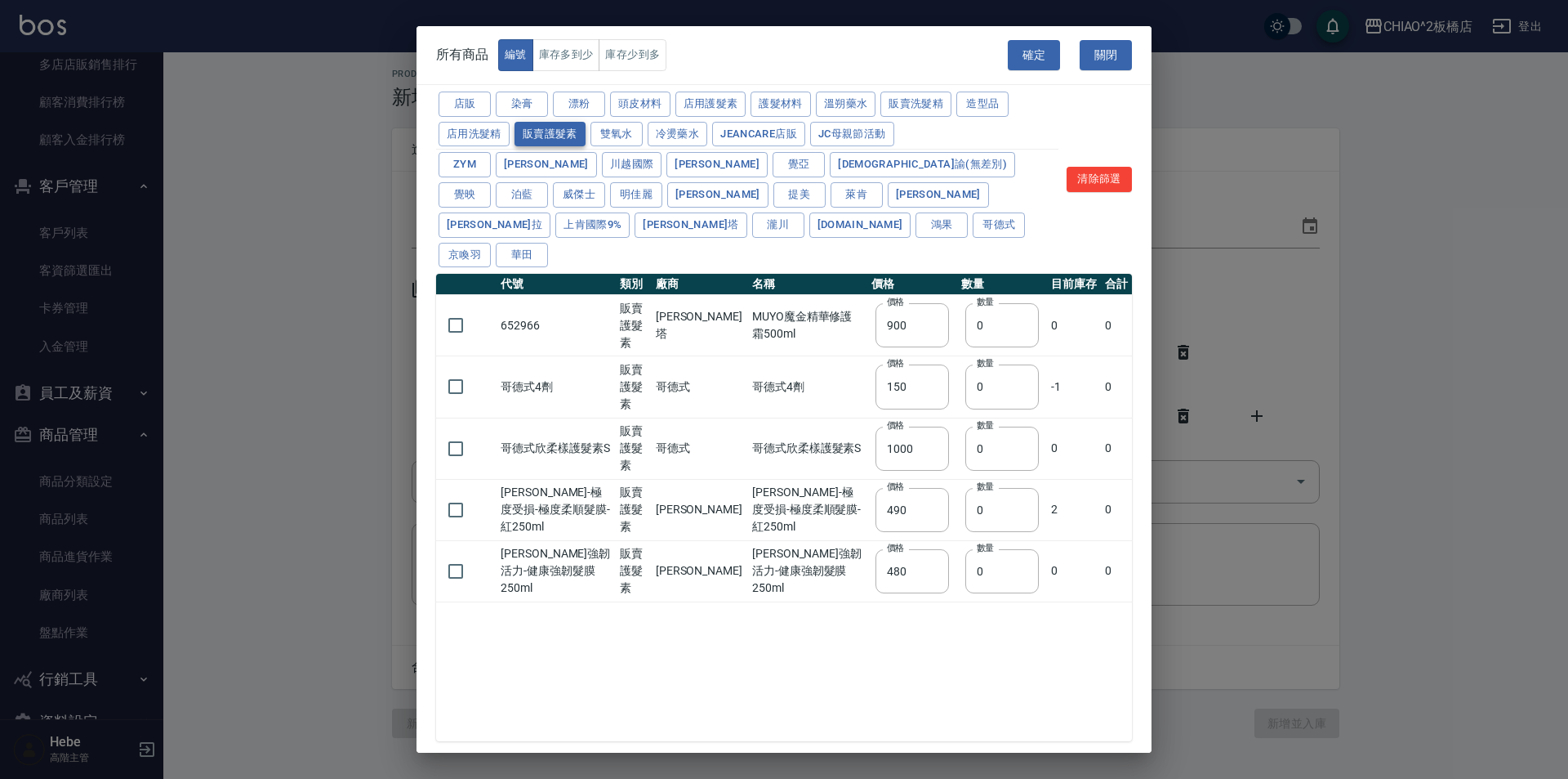
type input "900"
type input "150"
type input "1000"
type input "490"
type input "480"
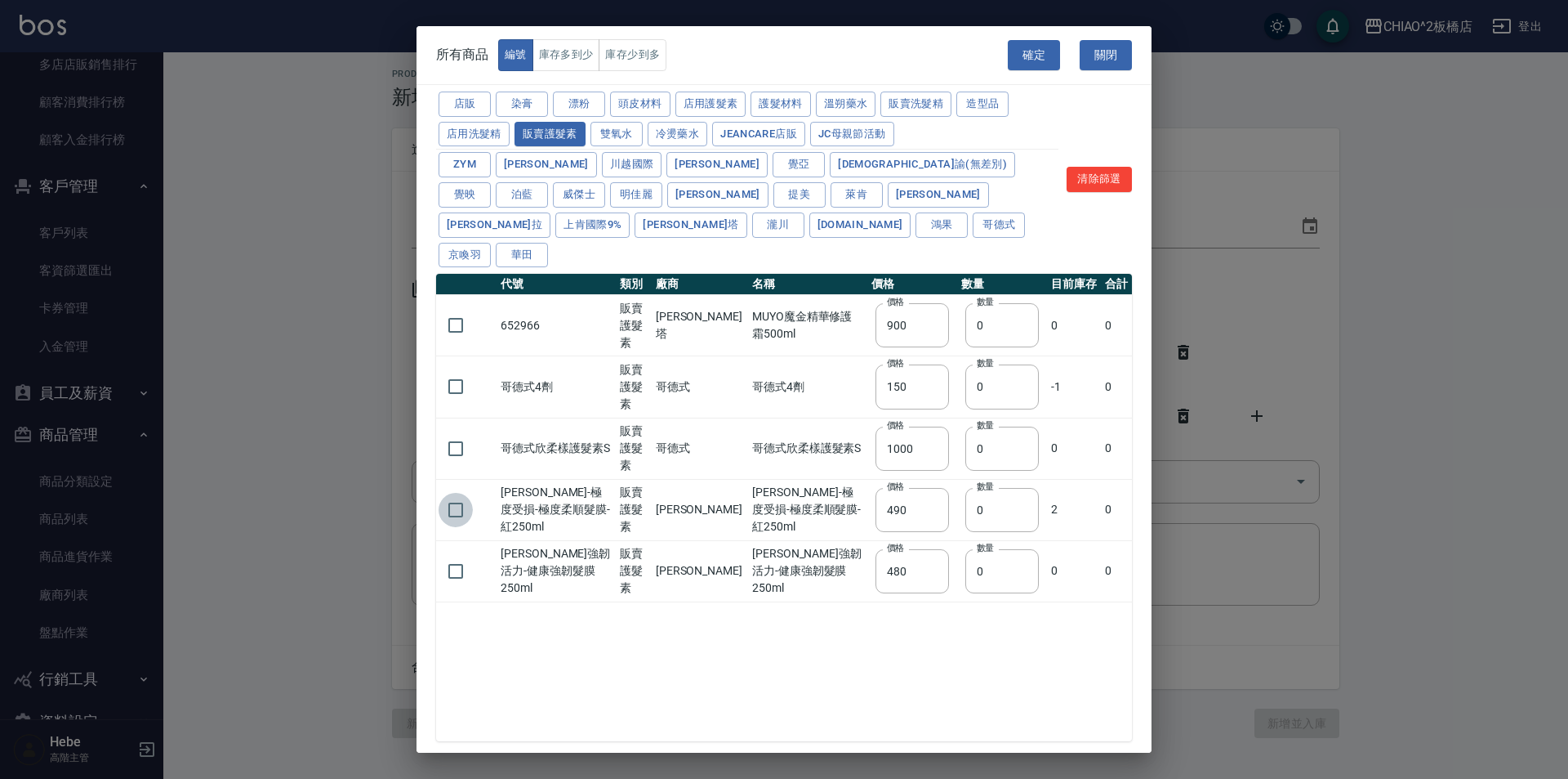
click at [456, 493] on input "checkbox" at bounding box center [456, 510] width 35 height 35
checkbox input "true"
click at [782, 66] on button "確定" at bounding box center [1034, 56] width 53 height 31
type input "[PERSON_NAME]-極度受損-極度柔順髮膜-紅250ml 荷琇-極度受損-極度柔順髮膜-紅250ml"
type input "490"
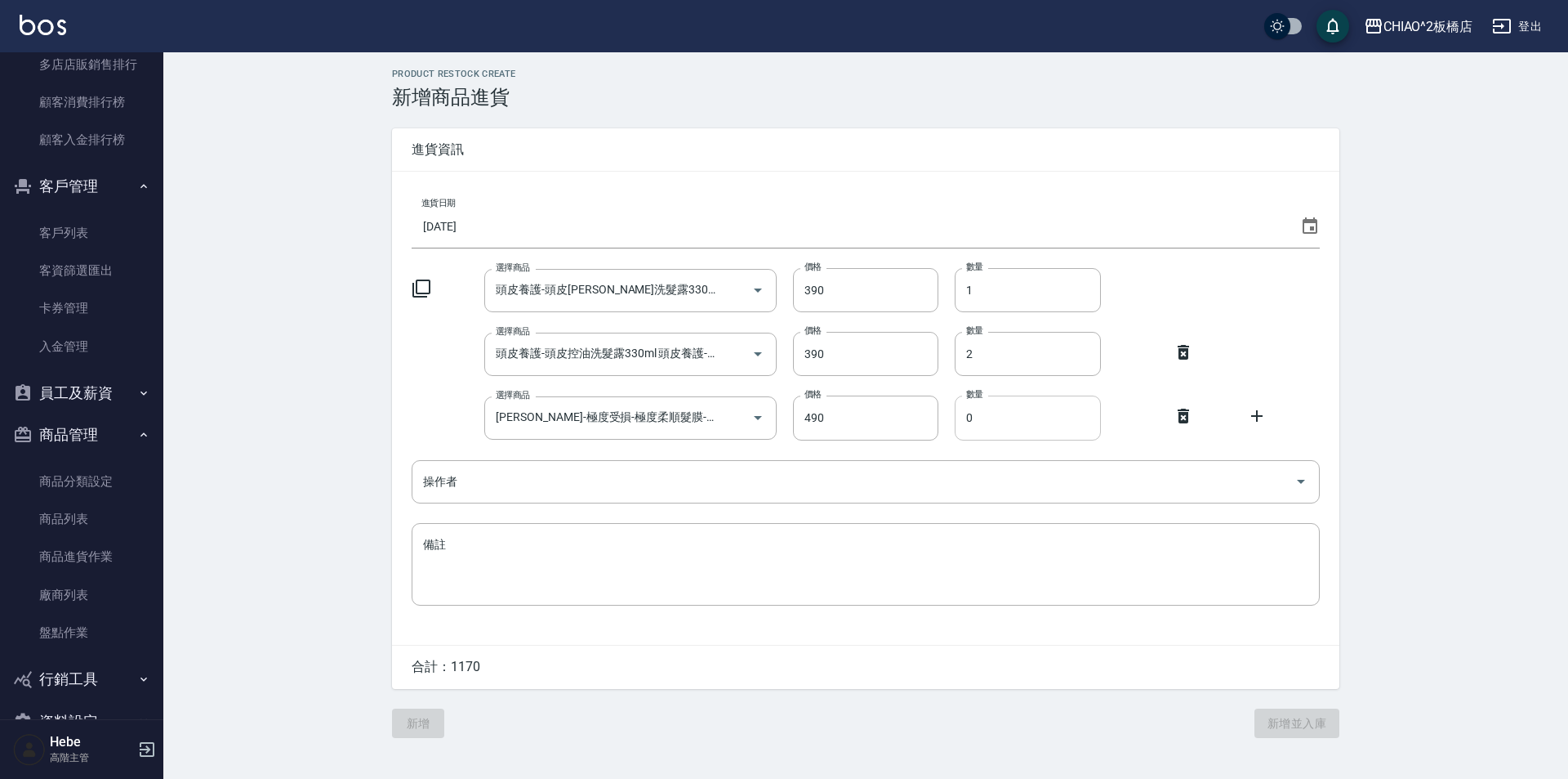
click at [782, 428] on input "0" at bounding box center [1028, 417] width 146 height 44
type input "2"
click at [782, 475] on input "操作者" at bounding box center [854, 482] width 869 height 29
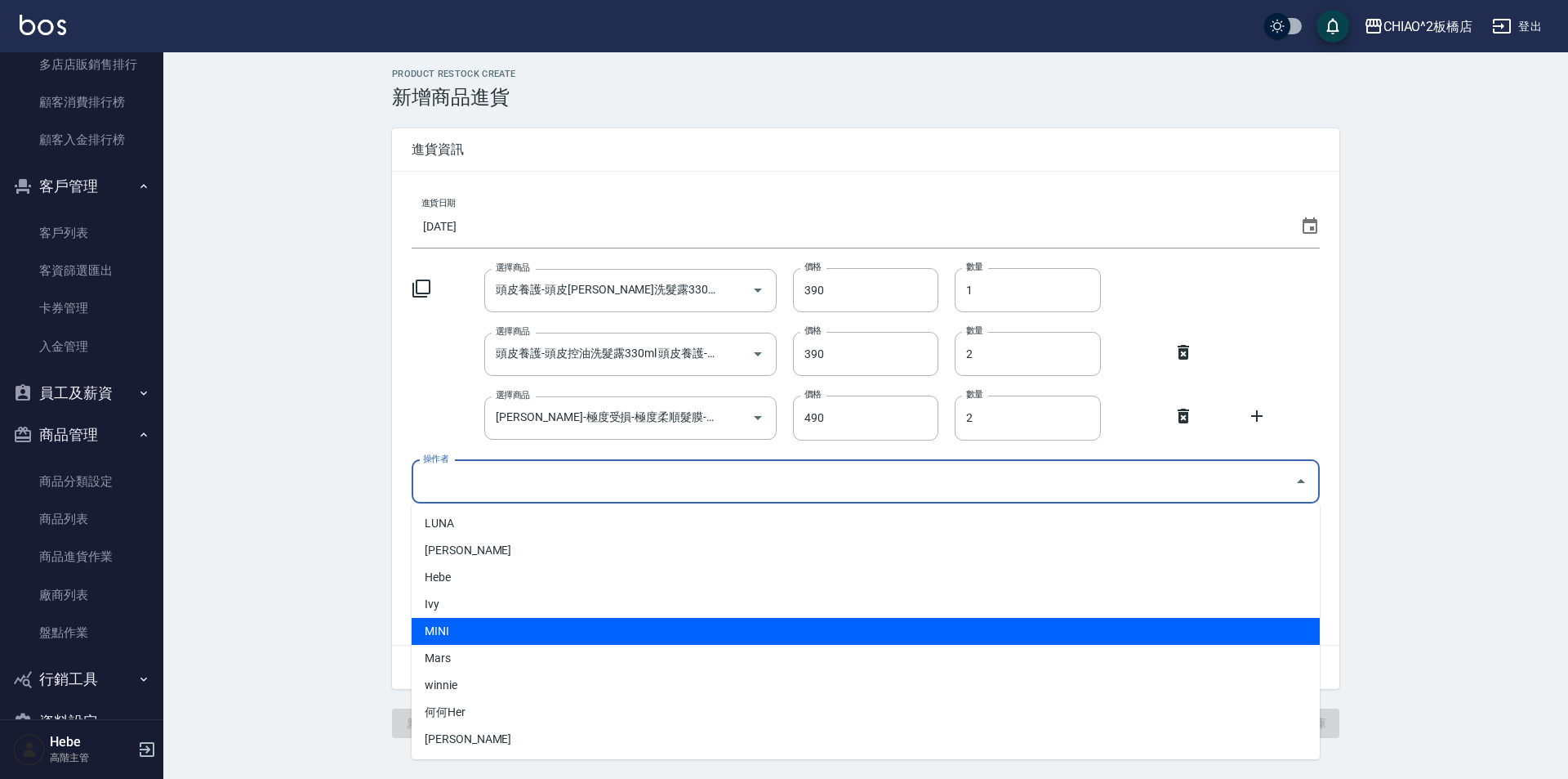
click at [581, 642] on li "MINI" at bounding box center [865, 631] width 908 height 27
type input "MINI"
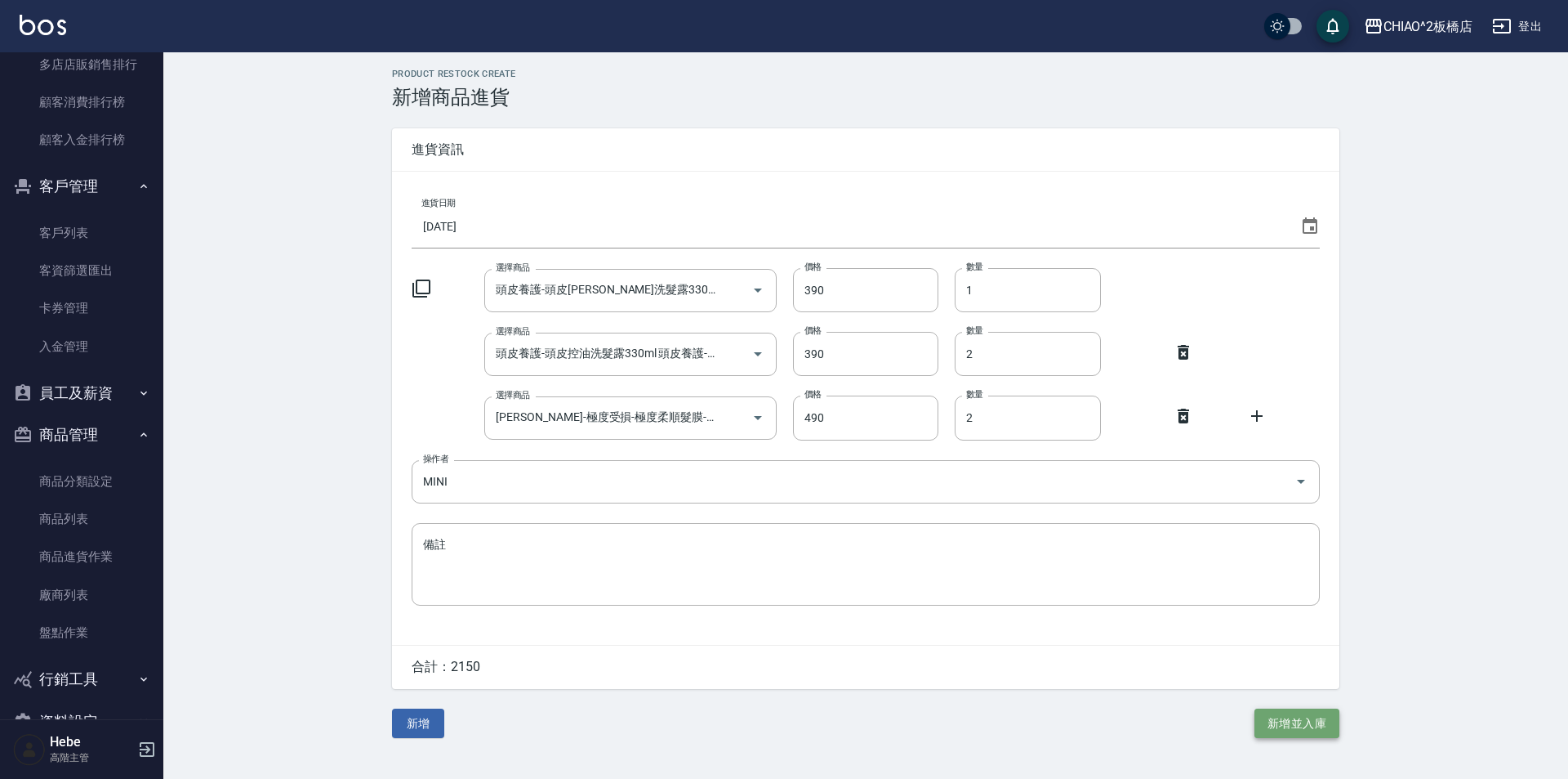
click at [782, 730] on button "新增並入庫" at bounding box center [1297, 723] width 85 height 31
